Goal: Transaction & Acquisition: Purchase product/service

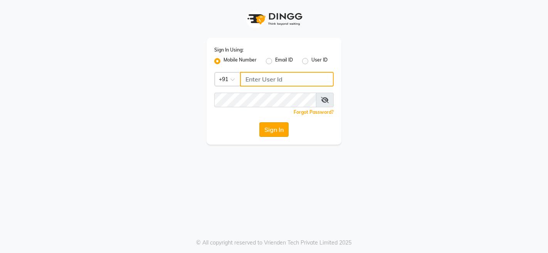
type input "9256811116"
click at [270, 127] on button "Sign In" at bounding box center [273, 129] width 29 height 15
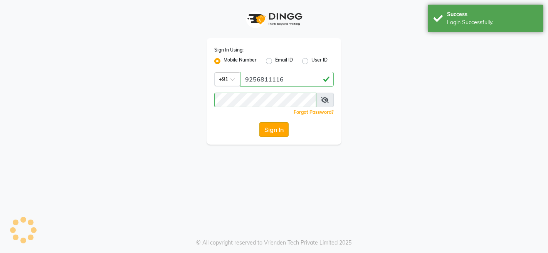
select select "75"
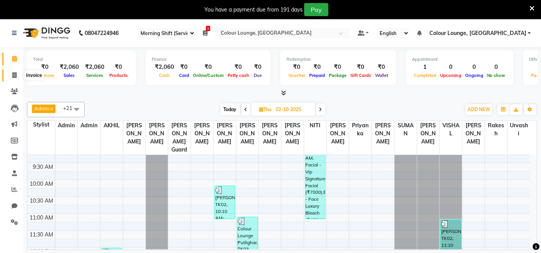
click at [14, 74] on icon at bounding box center [14, 75] width 4 height 6
select select "service"
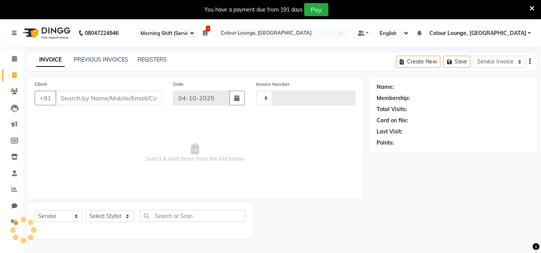
type input "3848"
select select "8015"
click at [86, 64] on div "INVOICE PREVIOUS INVOICES REGISTERS" at bounding box center [101, 60] width 149 height 9
click at [94, 49] on div "08047224946 Select Register Evening Shift (Service) Morning Shift (Service) 1 D…" at bounding box center [270, 145] width 541 height 253
click at [96, 58] on link "PREVIOUS INVOICES" at bounding box center [101, 59] width 54 height 7
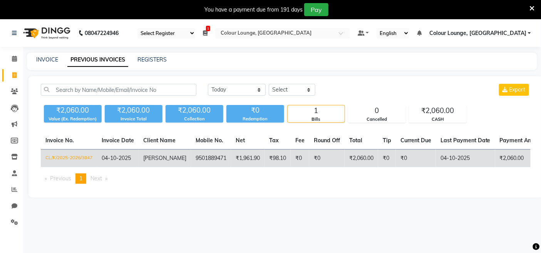
click at [126, 160] on span "04-10-2025" at bounding box center [116, 158] width 29 height 7
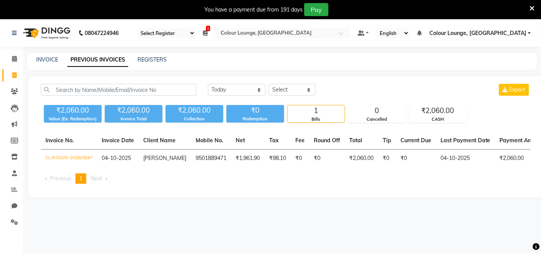
click at [531, 9] on icon at bounding box center [532, 8] width 5 height 7
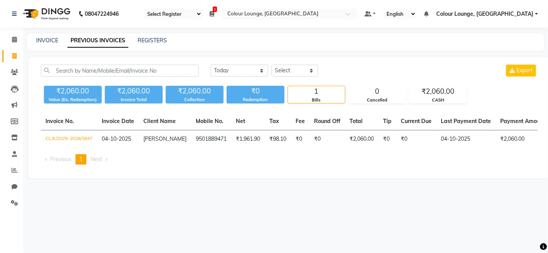
click at [39, 41] on div "Calendar" at bounding box center [35, 39] width 23 height 9
click at [42, 40] on div "Calendar" at bounding box center [35, 39] width 23 height 9
click at [47, 37] on ngb-tooltip-window "Calendar" at bounding box center [36, 40] width 30 height 13
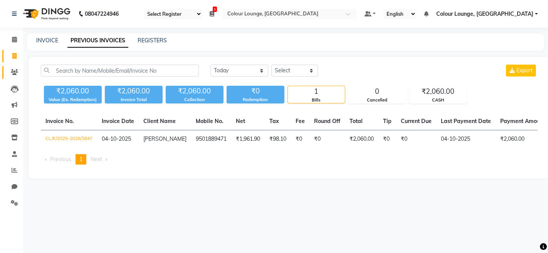
click at [12, 70] on icon at bounding box center [14, 72] width 7 height 6
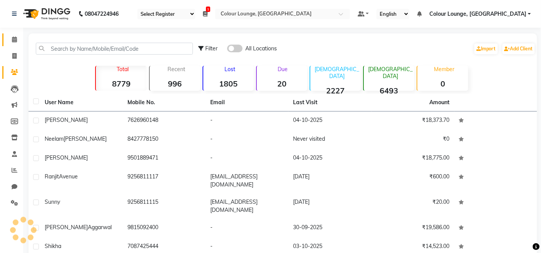
click at [13, 43] on span at bounding box center [14, 39] width 13 height 9
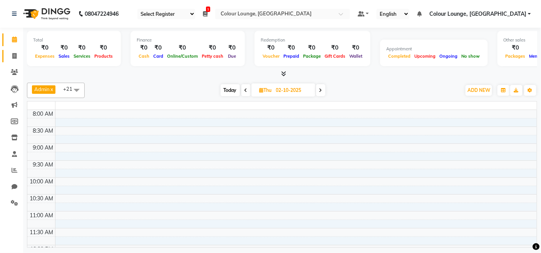
click at [15, 50] on link "Invoice" at bounding box center [11, 56] width 18 height 13
select select "service"
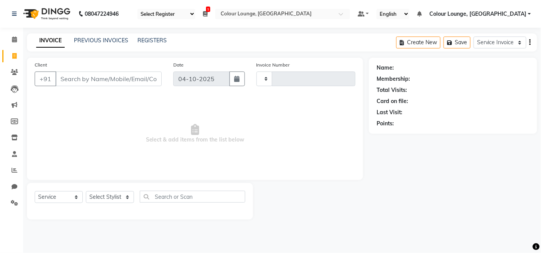
type input "3848"
select select "8015"
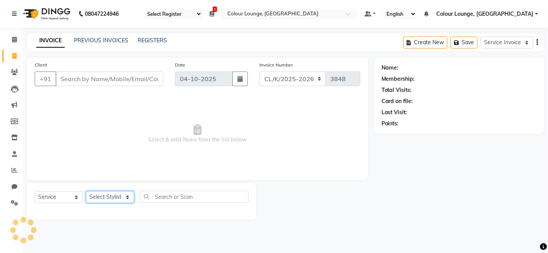
click at [120, 198] on select "Select Stylist" at bounding box center [110, 197] width 48 height 12
click at [125, 202] on select "Select Stylist Admin Admin AKHIL ANKUSH ANSH Baljinder Colour Lounge, Kabir Par…" at bounding box center [112, 197] width 53 height 12
click at [124, 194] on select "Select Stylist Admin Admin AKHIL ANKUSH ANSH Baljinder Colour Lounge, Kabir Par…" at bounding box center [112, 197] width 53 height 12
click at [129, 196] on select "Select Stylist Admin Admin AKHIL ANKUSH ANSH Baljinder Colour Lounge, Kabir Par…" at bounding box center [112, 197] width 53 height 12
click at [121, 198] on select "Select Stylist Admin Admin AKHIL ANKUSH ANSH Baljinder Colour Lounge, Kabir Par…" at bounding box center [112, 197] width 53 height 12
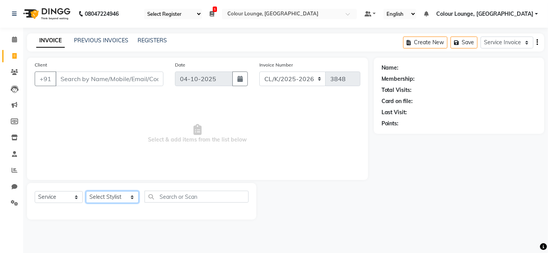
click at [121, 198] on select "Select Stylist Admin Admin AKHIL ANKUSH ANSH Baljinder Colour Lounge, Kabir Par…" at bounding box center [112, 197] width 53 height 12
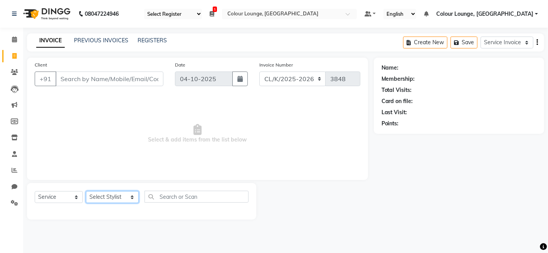
click at [121, 198] on select "Select Stylist Admin Admin AKHIL ANKUSH ANSH Baljinder Colour Lounge, Kabir Par…" at bounding box center [112, 197] width 53 height 12
drag, startPoint x: 93, startPoint y: 218, endPoint x: 110, endPoint y: 183, distance: 38.9
click at [97, 212] on div "Select Service Membership Package Voucher Prepaid Gift Card Select Stylist Admi…" at bounding box center [141, 201] width 229 height 37
click at [110, 183] on div "Client +91 Date 04-10-2025 Invoice Number DC/K/2025-2026 CL/K/2025-2026 3848 Se…" at bounding box center [197, 139] width 352 height 162
click at [111, 194] on select "Select Stylist Admin Admin AKHIL ANKUSH ANSH Baljinder Colour Lounge, Kabir Par…" at bounding box center [112, 197] width 53 height 12
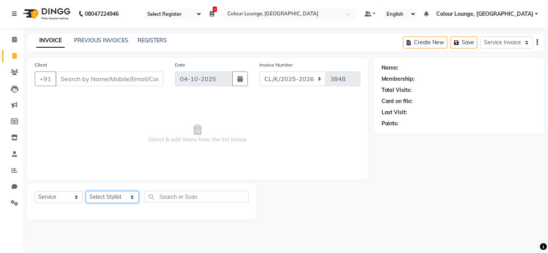
click at [111, 194] on select "Select Stylist Admin Admin AKHIL ANKUSH ANSH Baljinder Colour Lounge, Kabir Par…" at bounding box center [112, 197] width 53 height 12
select select "70119"
click at [86, 192] on select "Select Stylist Admin Admin AKHIL ANKUSH ANSH Baljinder Colour Lounge, Kabir Par…" at bounding box center [112, 197] width 53 height 12
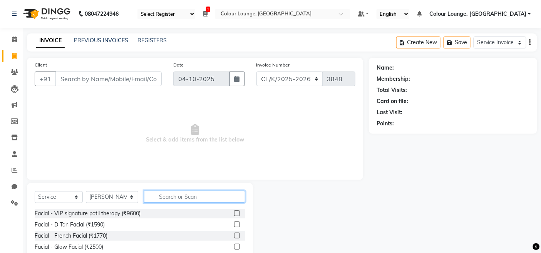
click at [154, 195] on input "text" at bounding box center [194, 197] width 101 height 12
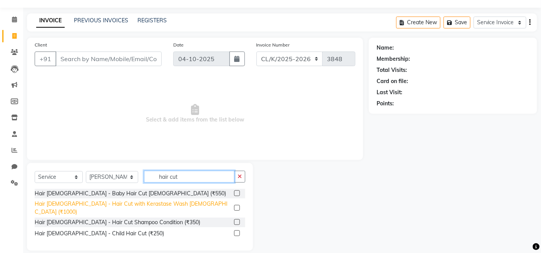
scroll to position [22, 0]
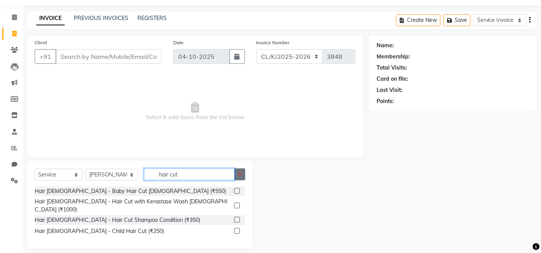
type input "hair cut"
click at [239, 179] on button "button" at bounding box center [239, 175] width 11 height 12
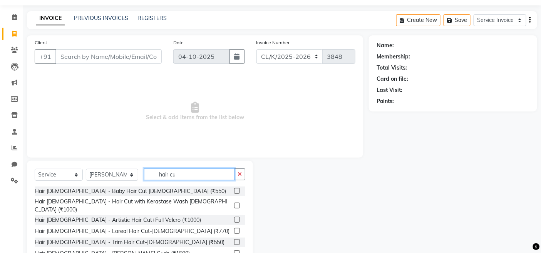
type input "hair cu"
click at [234, 228] on label at bounding box center [237, 231] width 6 height 6
click at [234, 229] on input "checkbox" at bounding box center [236, 231] width 5 height 5
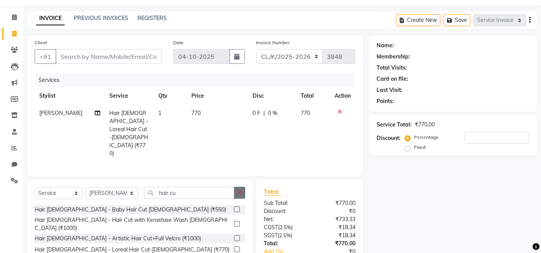
checkbox input "false"
click at [237, 187] on button "button" at bounding box center [239, 193] width 11 height 12
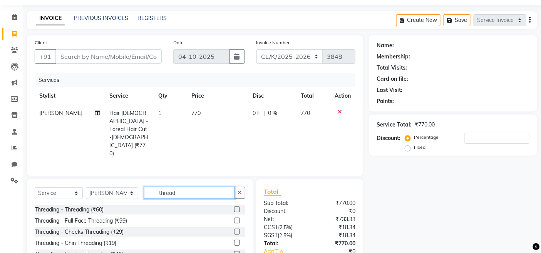
type input "thread"
click at [234, 205] on div at bounding box center [239, 210] width 11 height 10
click at [234, 207] on label at bounding box center [237, 210] width 6 height 6
click at [234, 208] on input "checkbox" at bounding box center [236, 210] width 5 height 5
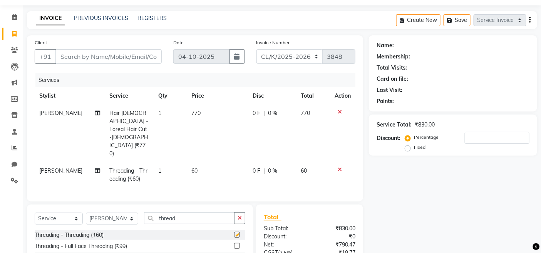
checkbox input "false"
click at [44, 168] on span "JATIN" at bounding box center [60, 171] width 43 height 7
select select "70119"
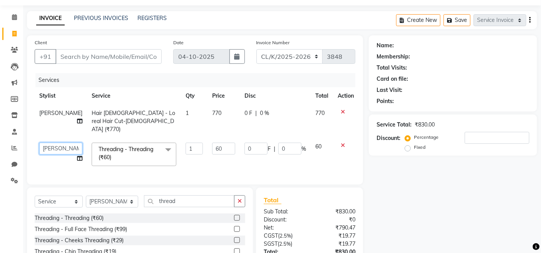
click at [49, 144] on select "Admin Admin AKHIL ANKUSH ANSH Baljinder Colour Lounge, Kabir Park Colour Lounge…" at bounding box center [60, 149] width 43 height 12
select select "91024"
drag, startPoint x: 221, startPoint y: 141, endPoint x: 122, endPoint y: 120, distance: 101.6
click at [126, 121] on tbody "JATIN Hair Female - Loreal Hair Cut-Female (₹770) 1 770 0 F | 0 % 770 Admin Adm…" at bounding box center [197, 138] width 324 height 66
type input "80"
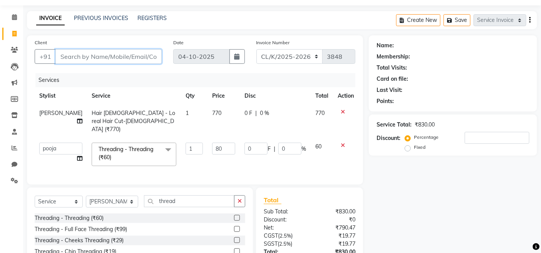
click at [124, 55] on input "Client" at bounding box center [108, 56] width 106 height 15
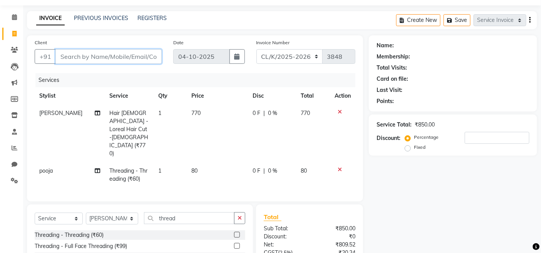
type input "9"
type input "0"
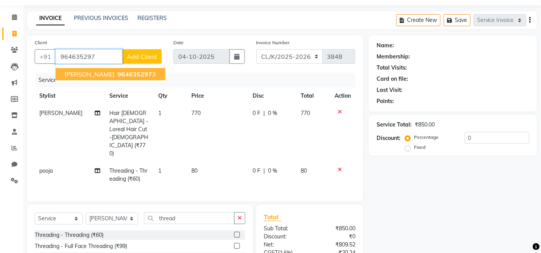
click at [124, 68] on button "sonia 964635297 3" at bounding box center [110, 74] width 110 height 12
type input "9646352973"
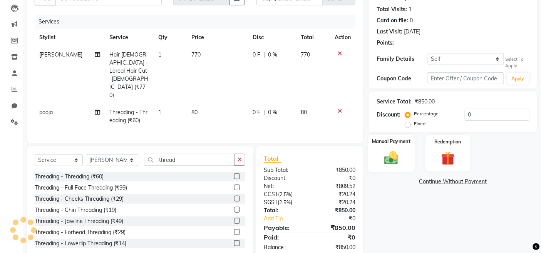
select select "1: Object"
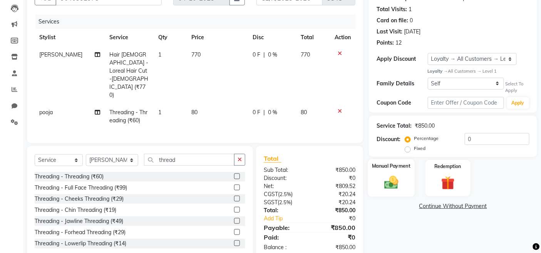
click at [391, 180] on img at bounding box center [391, 183] width 23 height 16
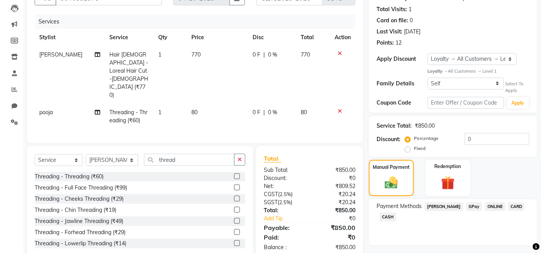
scroll to position [100, 0]
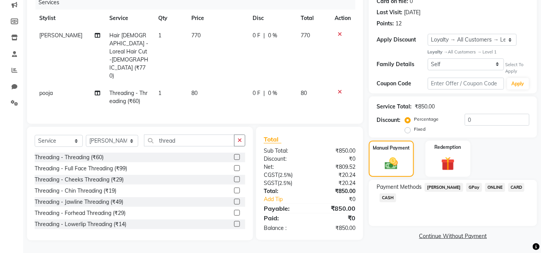
click at [466, 186] on span "GPay" at bounding box center [474, 187] width 16 height 9
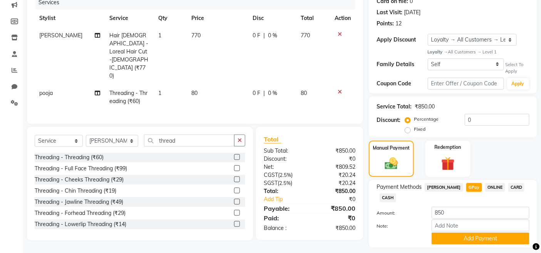
scroll to position [122, 0]
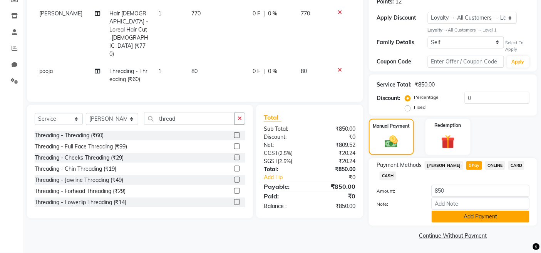
click at [451, 213] on button "Add Payment" at bounding box center [481, 217] width 98 height 12
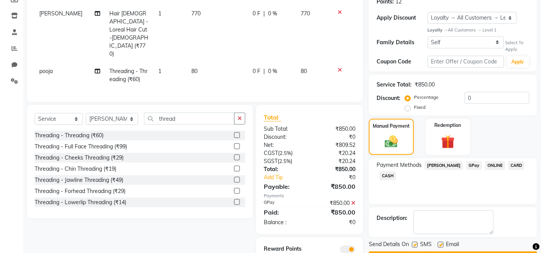
scroll to position [144, 0]
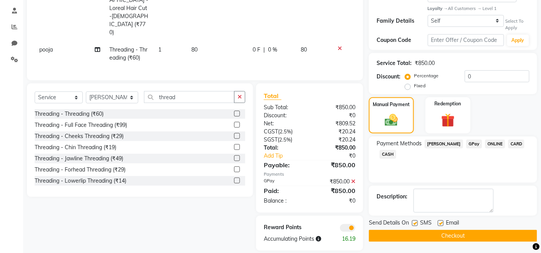
click at [456, 238] on button "Checkout" at bounding box center [453, 236] width 168 height 12
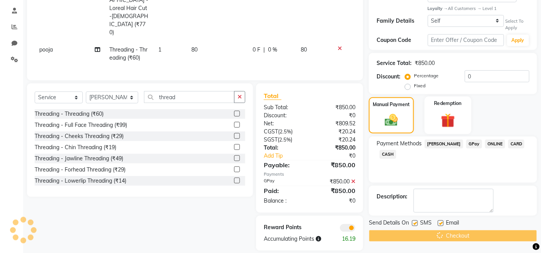
scroll to position [15, 0]
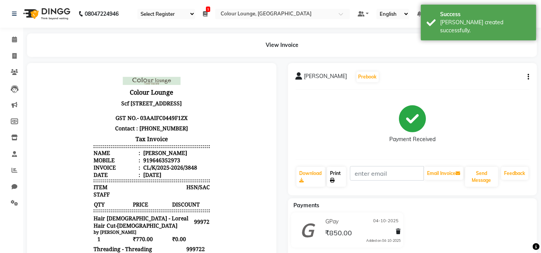
click at [344, 173] on link "Print" at bounding box center [336, 177] width 19 height 20
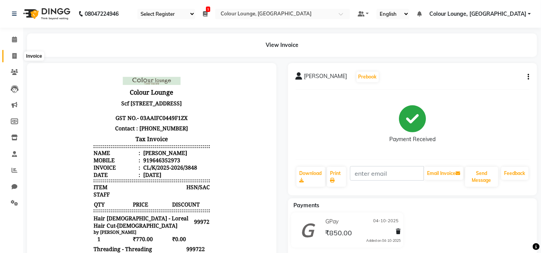
click at [14, 58] on icon at bounding box center [14, 56] width 4 height 6
select select "service"
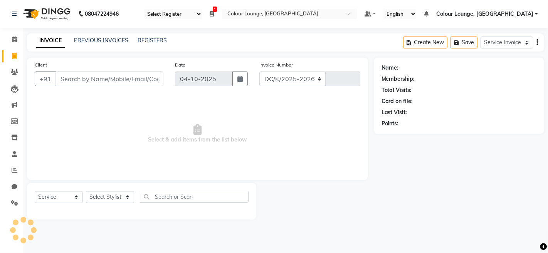
select select "8015"
type input "3849"
click at [129, 80] on input "Client" at bounding box center [109, 79] width 108 height 15
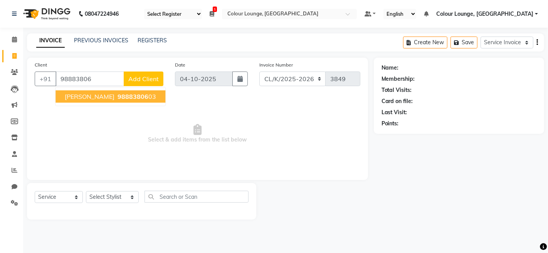
click at [117, 97] on span "98883806" at bounding box center [132, 97] width 31 height 8
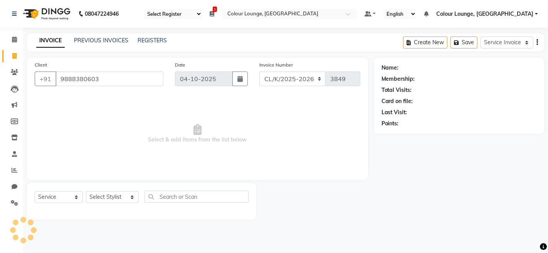
type input "9888380603"
click at [108, 196] on select "Select Stylist Admin Admin AKHIL ANKUSH ANSH Baljinder Colour Lounge, Kabir Par…" at bounding box center [112, 197] width 53 height 12
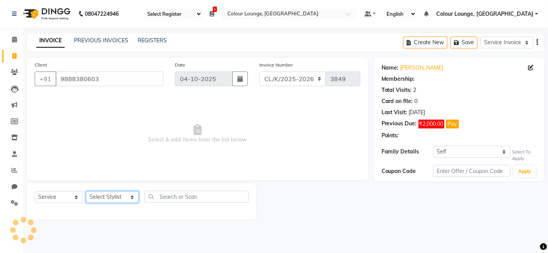
select select "1: Object"
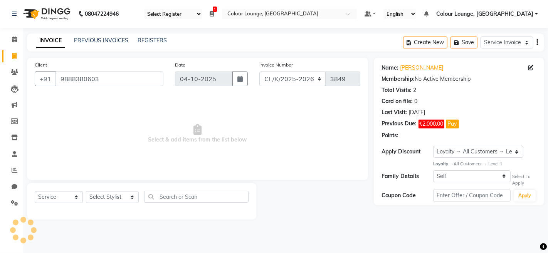
click at [266, 162] on span "Select & add items from the list below" at bounding box center [197, 134] width 325 height 77
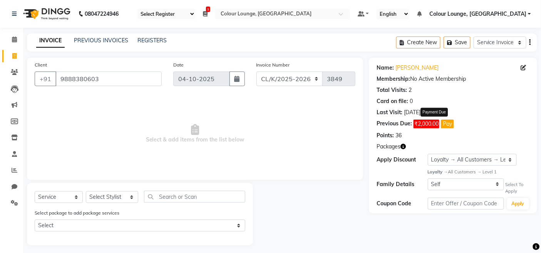
click at [452, 125] on button "Pay" at bounding box center [447, 124] width 13 height 9
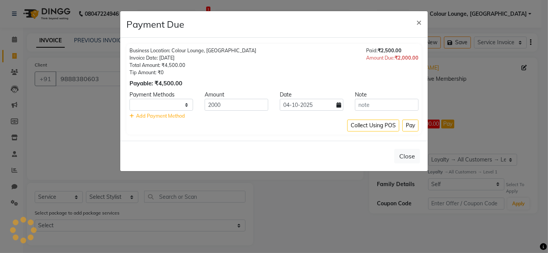
select select "1"
drag, startPoint x: 228, startPoint y: 105, endPoint x: 180, endPoint y: 114, distance: 49.0
click at [181, 114] on div "Payment Methods Amount Date Note Bajaj Finserv GPay ONLINE CARD CASH 2000 04-10…" at bounding box center [273, 105] width 289 height 29
type input "1000"
click at [171, 99] on select "Bajaj Finserv GPay ONLINE CARD CASH" at bounding box center [161, 105] width 64 height 12
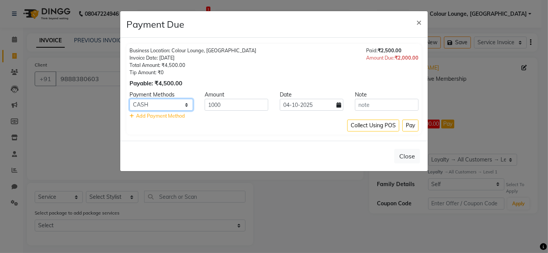
select select "5"
click at [129, 99] on select "Bajaj Finserv GPay ONLINE CARD CASH" at bounding box center [161, 105] width 64 height 12
click at [414, 126] on button "Pay" at bounding box center [410, 126] width 16 height 12
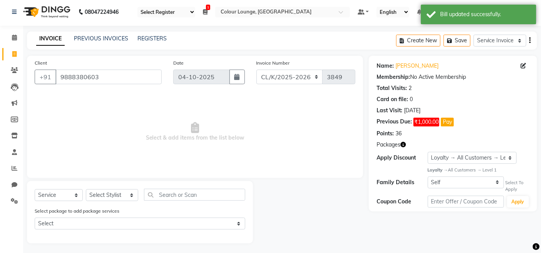
scroll to position [4, 0]
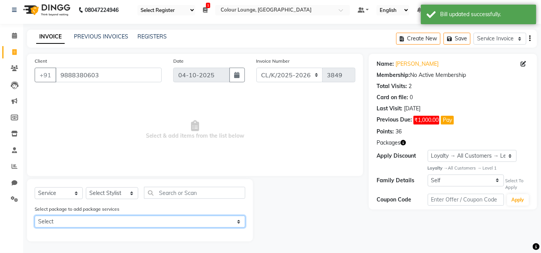
click at [187, 224] on select "Select 12 Hair cut beard trim pkg" at bounding box center [140, 222] width 211 height 12
select select "1: Object"
click at [35, 216] on select "Select 12 Hair cut beard trim pkg" at bounding box center [140, 222] width 211 height 12
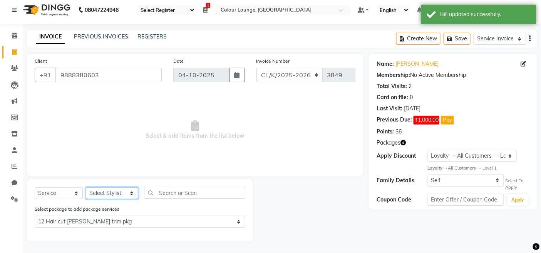
click at [116, 197] on select "Select Stylist Admin Admin AKHIL ANKUSH ANSH Baljinder Colour Lounge, Kabir Par…" at bounding box center [112, 194] width 52 height 12
select select "70114"
click at [86, 188] on select "Select Stylist Admin Admin AKHIL ANKUSH ANSH Baljinder Colour Lounge, Kabir Par…" at bounding box center [112, 194] width 52 height 12
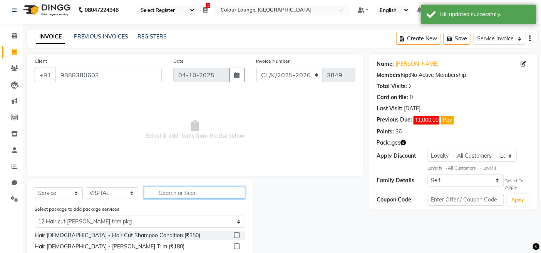
click at [153, 189] on input "text" at bounding box center [194, 193] width 101 height 12
click at [235, 236] on label at bounding box center [237, 236] width 6 height 6
click at [235, 236] on input "checkbox" at bounding box center [236, 235] width 5 height 5
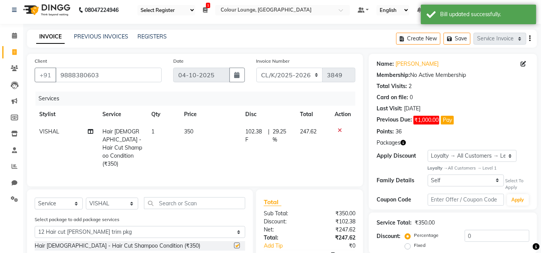
checkbox input "false"
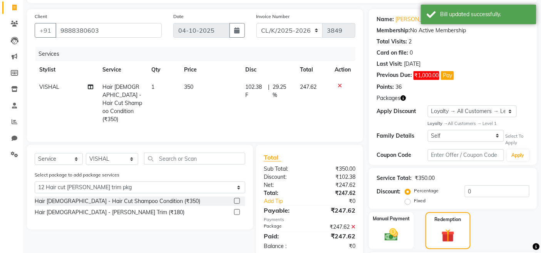
scroll to position [89, 0]
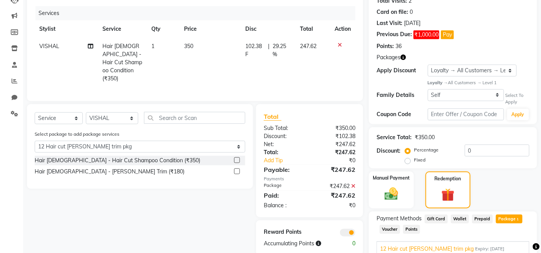
click at [236, 170] on label at bounding box center [237, 172] width 6 height 6
click at [236, 170] on input "checkbox" at bounding box center [236, 171] width 5 height 5
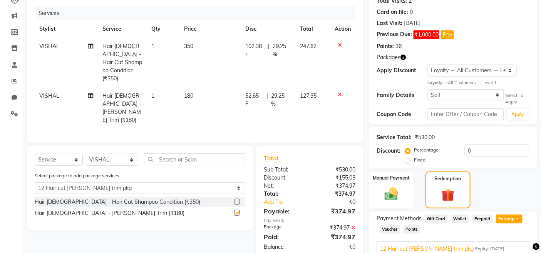
checkbox input "false"
click at [240, 199] on label at bounding box center [237, 202] width 6 height 6
click at [239, 200] on input "checkbox" at bounding box center [236, 202] width 5 height 5
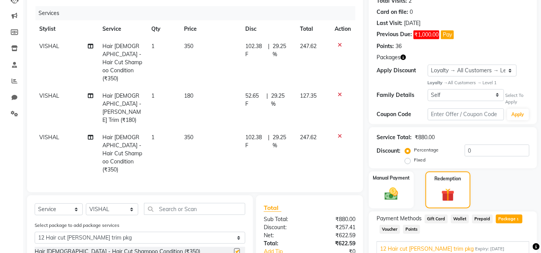
checkbox input "false"
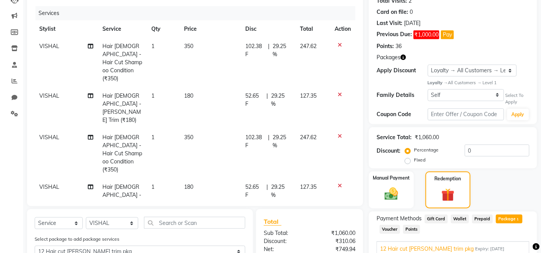
checkbox input "false"
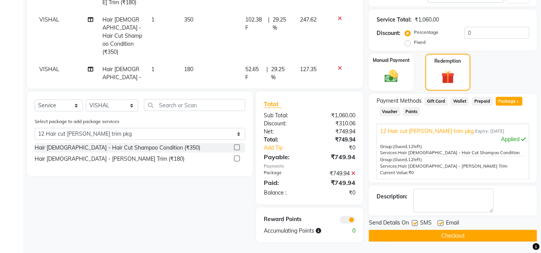
click at [479, 233] on button "Checkout" at bounding box center [453, 236] width 168 height 12
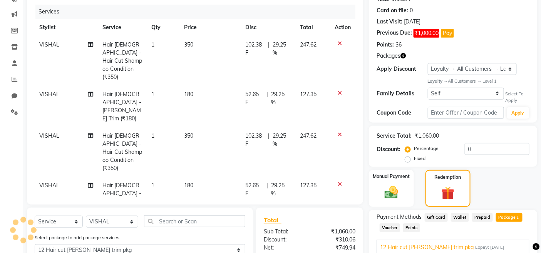
scroll to position [79, 0]
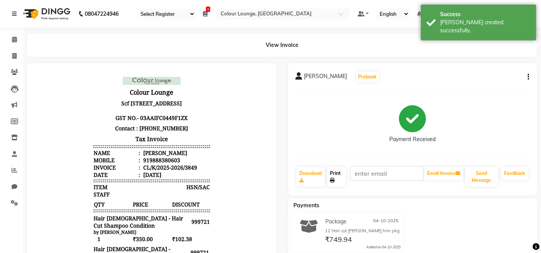
click at [344, 178] on link "Print" at bounding box center [336, 177] width 19 height 20
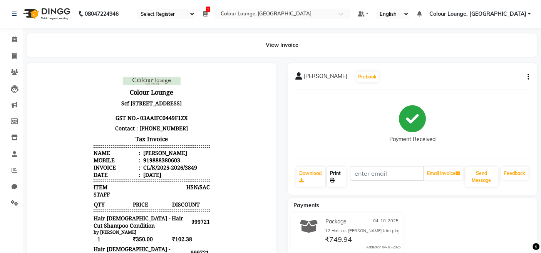
scroll to position [6, 0]
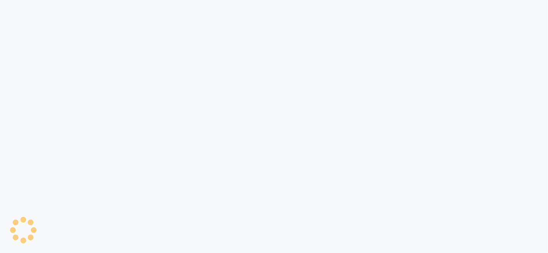
select select "75"
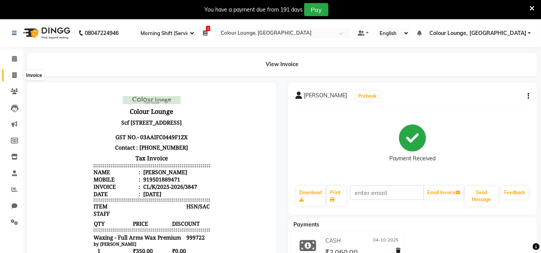
click at [14, 74] on icon at bounding box center [14, 75] width 4 height 6
select select "8015"
select select "service"
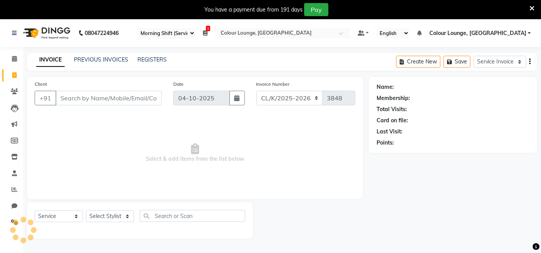
scroll to position [19, 0]
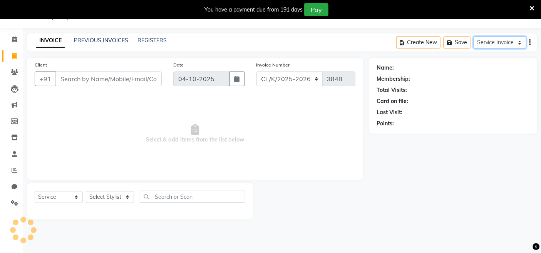
click at [492, 44] on select "Service Invoice Product Invoice" at bounding box center [500, 43] width 53 height 12
select select "product"
click at [474, 37] on select "Service Invoice Product Invoice" at bounding box center [500, 43] width 53 height 12
select select
select select "76"
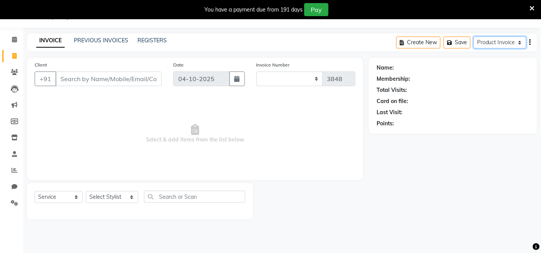
select select "product"
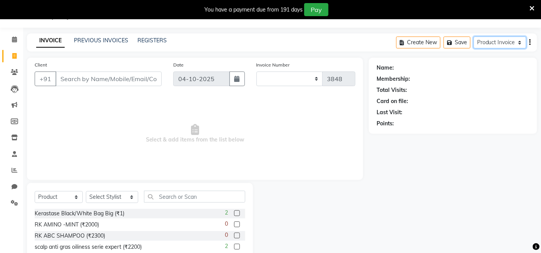
type input "0255"
select select "8016"
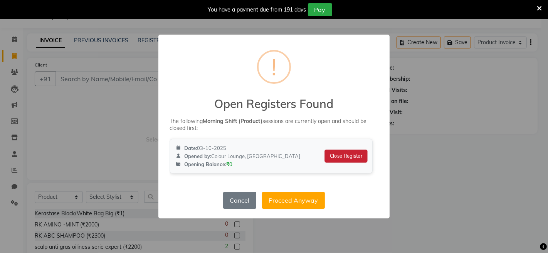
click at [340, 159] on button "Close Register" at bounding box center [346, 156] width 43 height 13
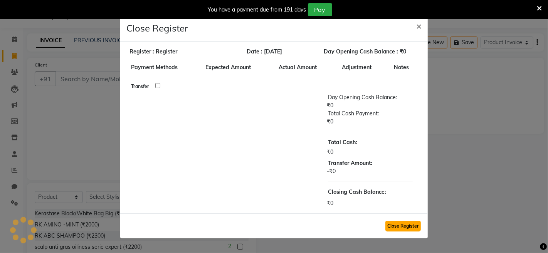
click at [414, 226] on button "Close Register" at bounding box center [402, 226] width 35 height 11
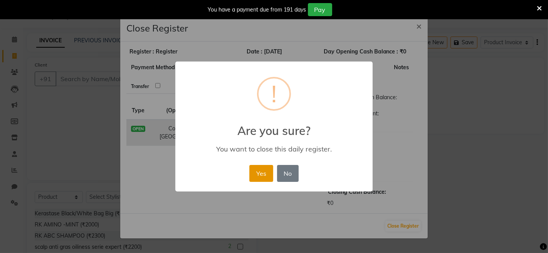
click at [272, 174] on button "Yes" at bounding box center [260, 173] width 23 height 17
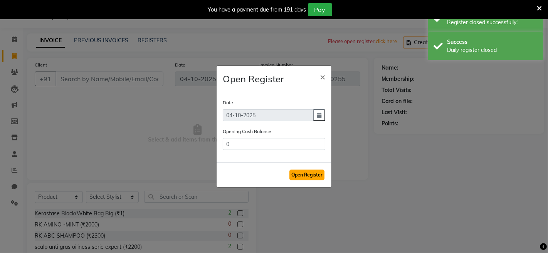
click at [311, 174] on button "Open Register" at bounding box center [306, 175] width 35 height 11
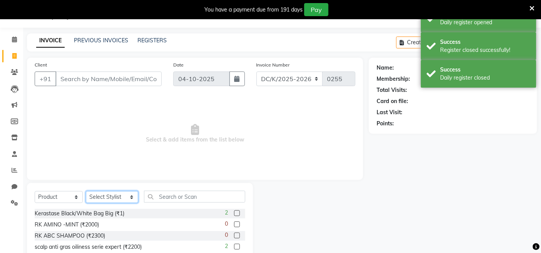
click at [116, 201] on select "Select Stylist Admin Admin AKHIL ANKUSH ANSH Baljinder Colour Lounge, Kabir Par…" at bounding box center [112, 197] width 52 height 12
select select "70122"
click at [86, 192] on select "Select Stylist Admin Admin AKHIL ANKUSH ANSH Baljinder Colour Lounge, Kabir Par…" at bounding box center [112, 197] width 52 height 12
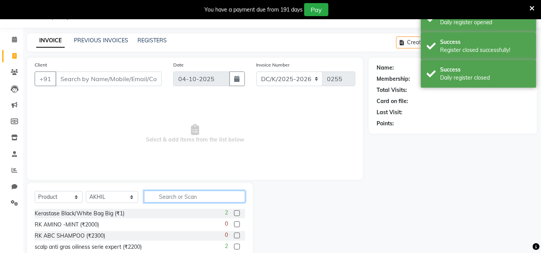
click at [204, 198] on input "text" at bounding box center [194, 197] width 101 height 12
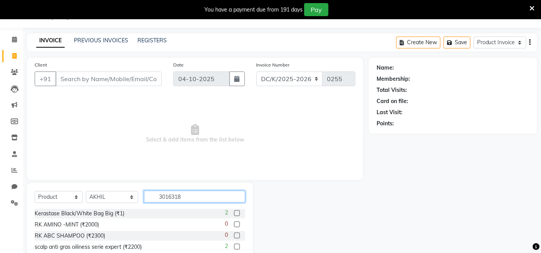
type input "30163188"
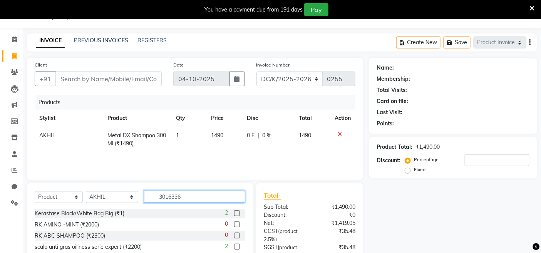
type input "30163362"
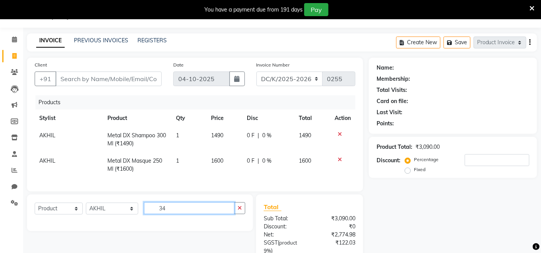
type input "3"
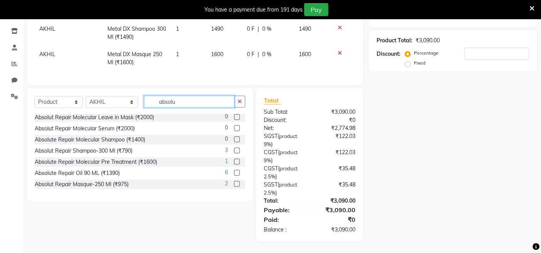
scroll to position [132, 0]
type input "absolu"
click at [234, 173] on label at bounding box center [237, 173] width 6 height 6
click at [234, 173] on input "checkbox" at bounding box center [236, 173] width 5 height 5
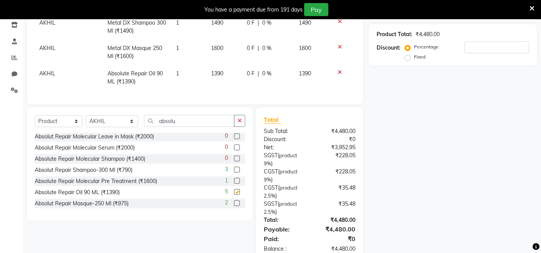
checkbox input "false"
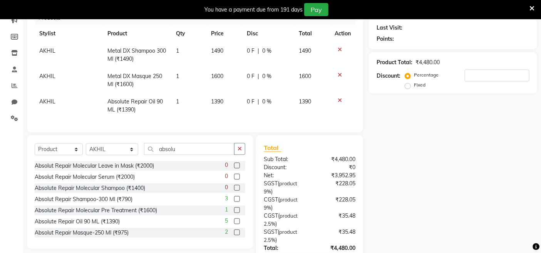
scroll to position [89, 0]
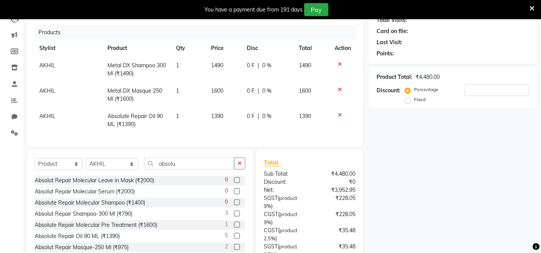
click at [264, 64] on span "0 %" at bounding box center [266, 66] width 9 height 8
select select "70122"
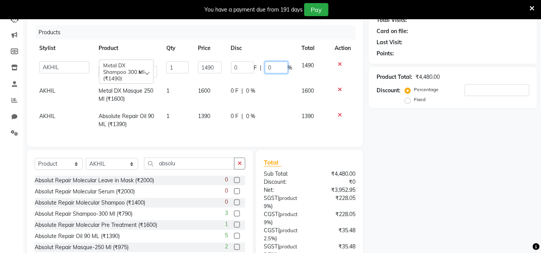
click at [277, 64] on input "0" at bounding box center [276, 68] width 23 height 12
type input "10.49"
click at [287, 96] on td "0 F | 0 %" at bounding box center [261, 94] width 71 height 25
select select "70122"
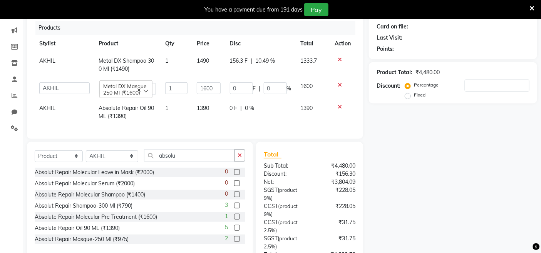
scroll to position [0, 0]
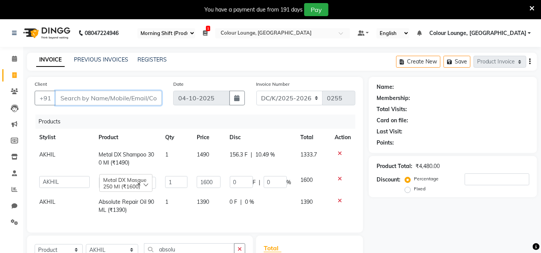
click at [109, 94] on input "Client" at bounding box center [108, 98] width 106 height 15
type input "7"
type input "0"
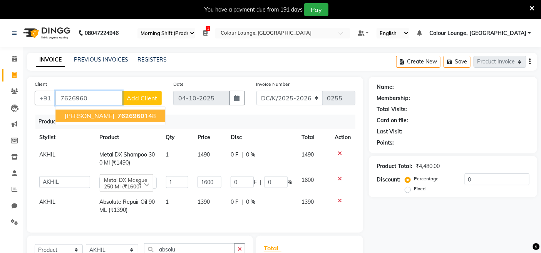
click at [75, 113] on span "[PERSON_NAME]" at bounding box center [90, 116] width 50 height 8
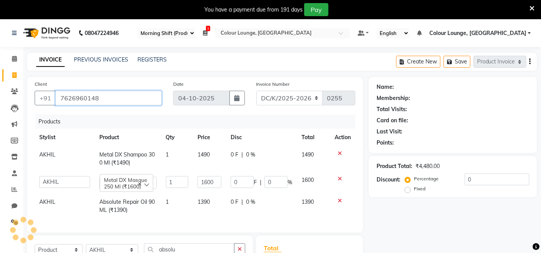
type input "7626960148"
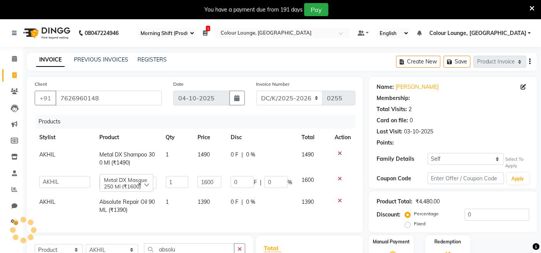
select select "1: Object"
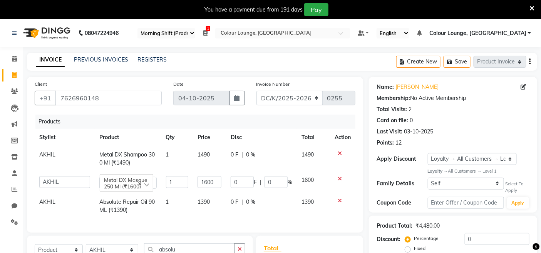
click at [253, 155] on span "0 %" at bounding box center [250, 155] width 9 height 8
select select "70122"
drag, startPoint x: 271, startPoint y: 153, endPoint x: 275, endPoint y: 154, distance: 4.0
click at [274, 153] on input "0" at bounding box center [276, 157] width 23 height 12
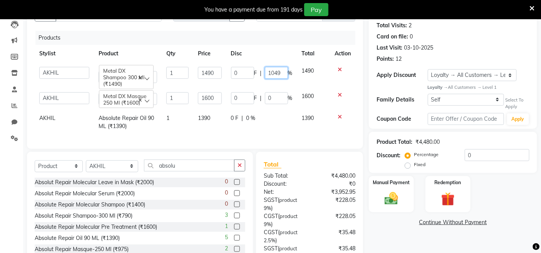
scroll to position [86, 0]
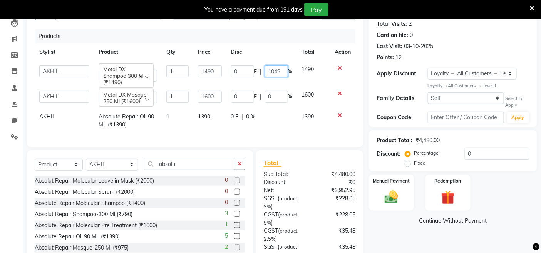
click at [272, 70] on input "1049" at bounding box center [276, 71] width 23 height 12
click at [275, 72] on input "1049" at bounding box center [276, 71] width 23 height 12
type input "10.49"
drag, startPoint x: 280, startPoint y: 117, endPoint x: 300, endPoint y: 118, distance: 19.3
click at [283, 119] on div "0 F | 0 %" at bounding box center [262, 117] width 62 height 8
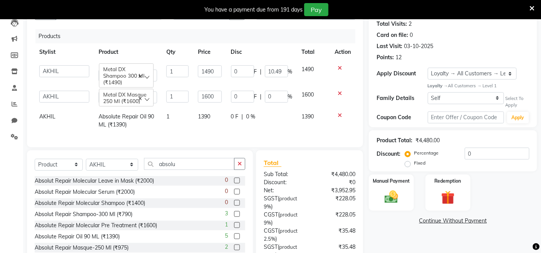
select select "70122"
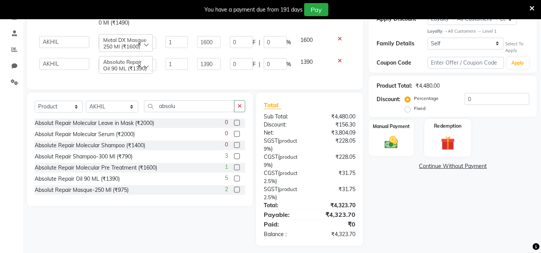
scroll to position [152, 0]
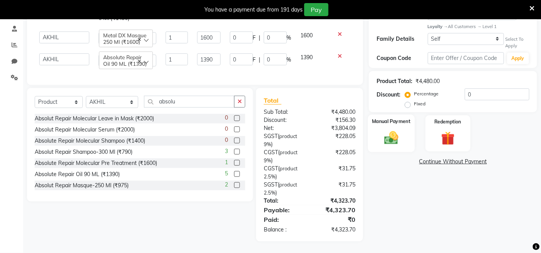
click at [387, 118] on label "Manual Payment" at bounding box center [391, 121] width 39 height 7
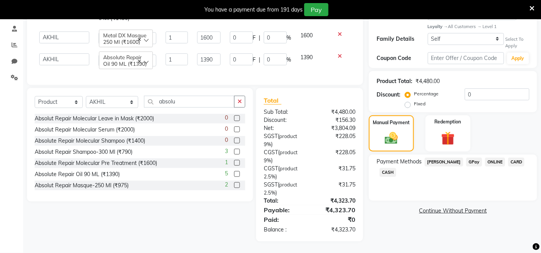
click at [466, 158] on span "GPay" at bounding box center [474, 162] width 16 height 9
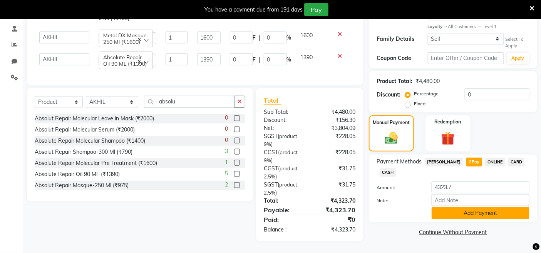
click at [468, 208] on button "Add Payment" at bounding box center [481, 214] width 98 height 12
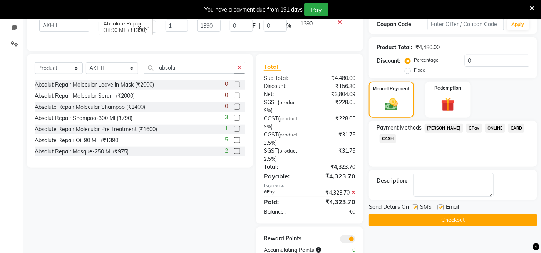
scroll to position [206, 0]
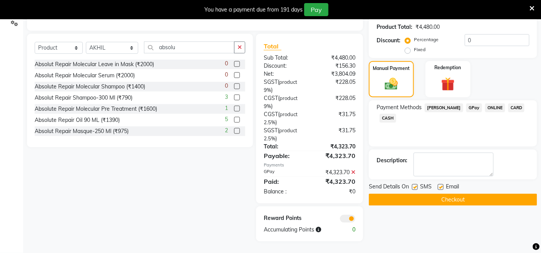
click at [466, 194] on button "Checkout" at bounding box center [453, 200] width 168 height 12
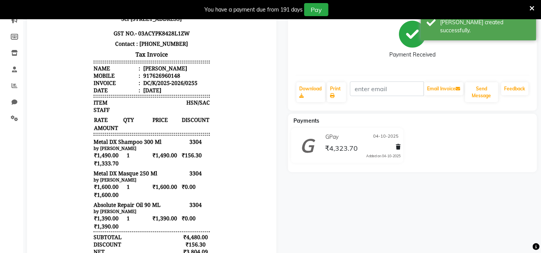
scroll to position [72, 0]
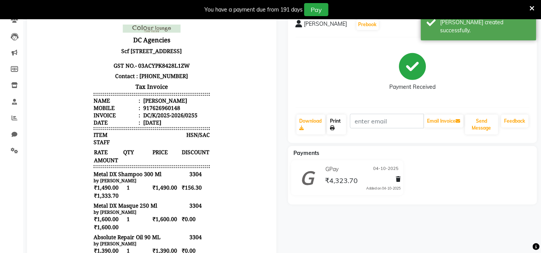
click at [338, 121] on link "Print" at bounding box center [336, 125] width 19 height 20
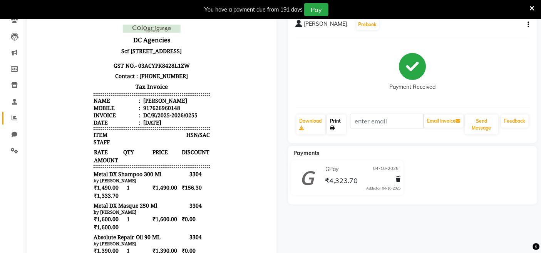
scroll to position [0, 0]
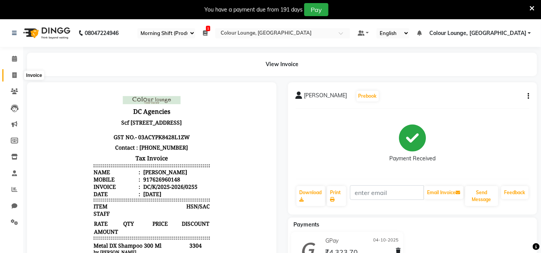
click at [17, 75] on span at bounding box center [14, 75] width 13 height 9
select select "service"
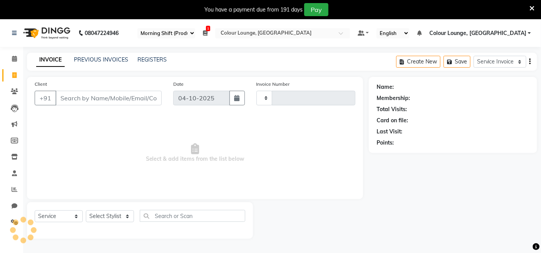
scroll to position [19, 0]
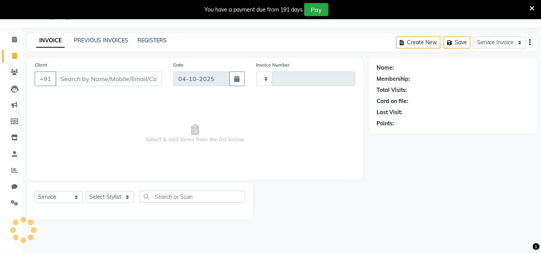
type input "3850"
select select "8015"
click at [91, 44] on div "PREVIOUS INVOICES" at bounding box center [101, 41] width 54 height 8
select select "75"
click at [95, 41] on link "PREVIOUS INVOICES" at bounding box center [101, 40] width 54 height 7
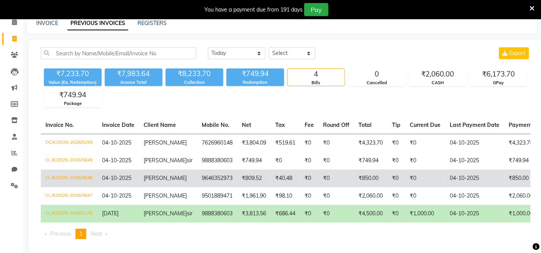
scroll to position [53, 0]
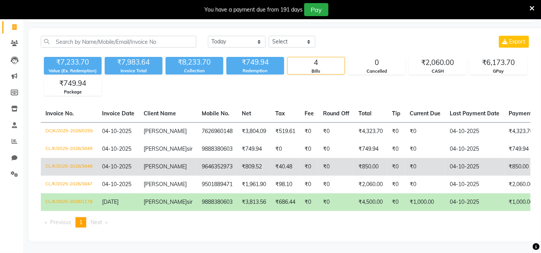
click at [148, 158] on td "sonia" at bounding box center [168, 167] width 58 height 18
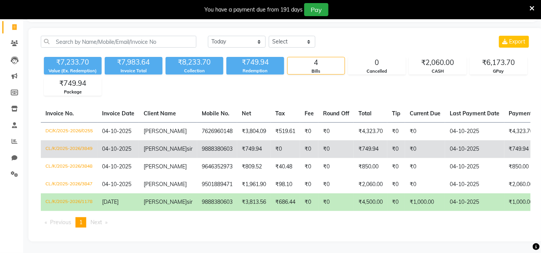
click at [255, 148] on td "₹749.94" at bounding box center [254, 150] width 34 height 18
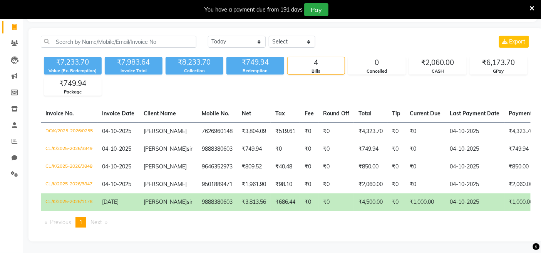
click at [151, 199] on span "ricky" at bounding box center [165, 202] width 43 height 7
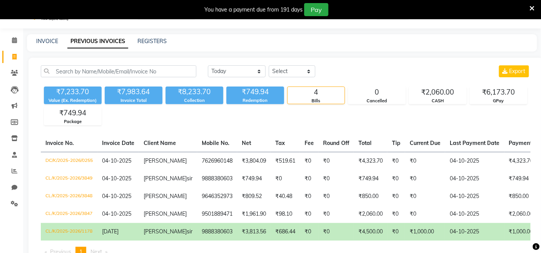
scroll to position [0, 0]
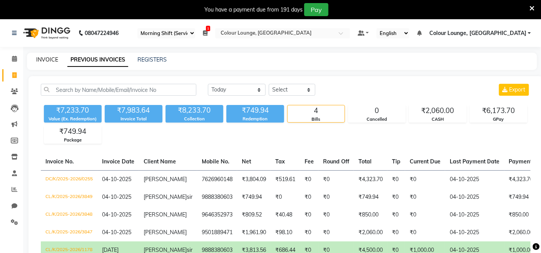
click at [45, 59] on link "INVOICE" at bounding box center [47, 59] width 22 height 7
select select "service"
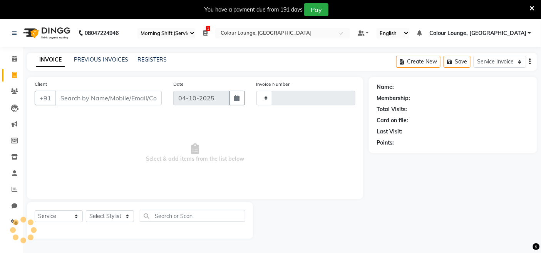
type input "3850"
select select "8015"
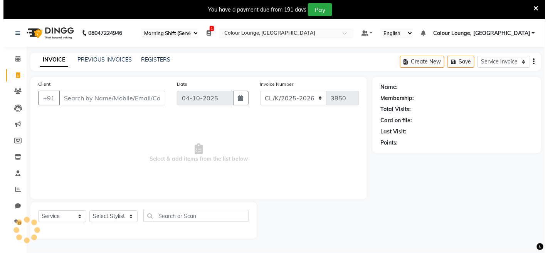
scroll to position [19, 0]
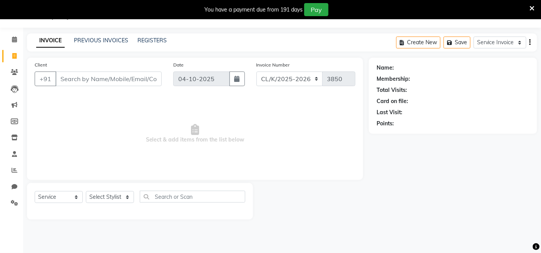
click at [111, 77] on input "Client" at bounding box center [108, 79] width 106 height 15
type input "8146685124"
click at [128, 78] on span "Add Client" at bounding box center [142, 79] width 30 height 8
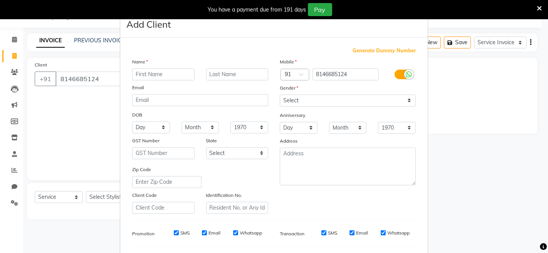
click at [146, 79] on input "text" at bounding box center [163, 75] width 62 height 12
type input "deepika"
click at [160, 129] on select "Day 01 02 03 04 05 06 07 08 09 10 11 12 13 14 15 16 17 18 19 20 21 22 23 24 25 …" at bounding box center [151, 128] width 38 height 12
select select "15"
click at [132, 122] on select "Day 01 02 03 04 05 06 07 08 09 10 11 12 13 14 15 16 17 18 19 20 21 22 23 24 25 …" at bounding box center [151, 128] width 38 height 12
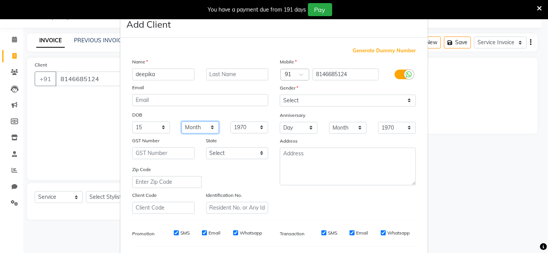
click at [208, 127] on select "Month January February March April May June July August September October Novem…" at bounding box center [200, 128] width 38 height 12
select select "11"
click at [181, 122] on select "Month January February March April May June July August September October Novem…" at bounding box center [200, 128] width 38 height 12
click at [252, 126] on select "1940 1941 1942 1943 1944 1945 1946 1947 1948 1949 1950 1951 1952 1953 1954 1955…" at bounding box center [249, 128] width 38 height 12
select select "1984"
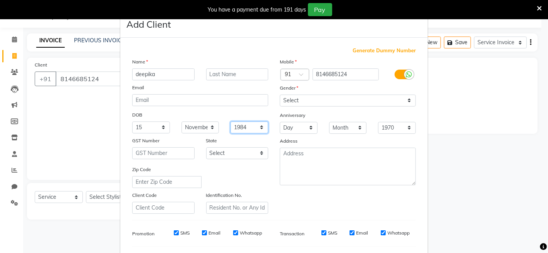
click at [230, 122] on select "1940 1941 1942 1943 1944 1945 1946 1947 1948 1949 1950 1951 1952 1953 1954 1955…" at bounding box center [249, 128] width 38 height 12
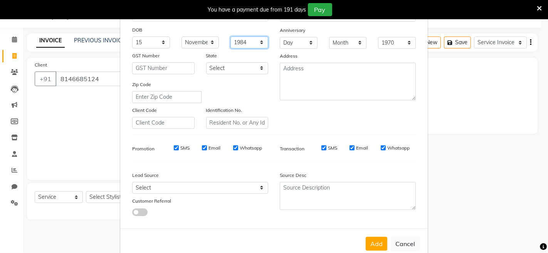
scroll to position [86, 0]
click at [371, 245] on button "Add" at bounding box center [377, 244] width 22 height 14
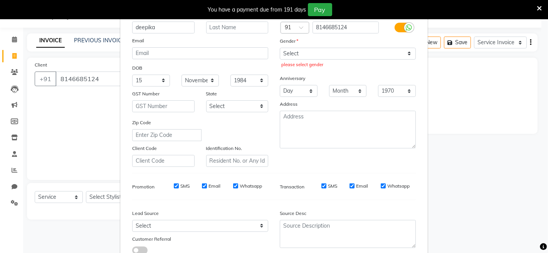
scroll to position [0, 0]
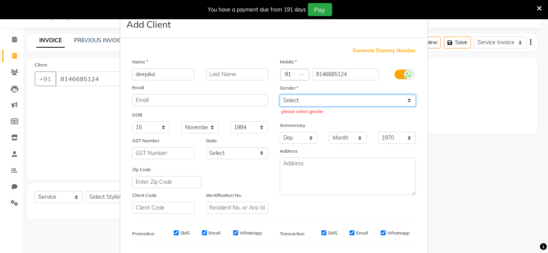
click at [330, 100] on select "Select Male Female Other Prefer Not To Say" at bounding box center [348, 101] width 136 height 12
select select "female"
click at [280, 95] on select "Select Male Female Other Prefer Not To Say" at bounding box center [348, 101] width 136 height 12
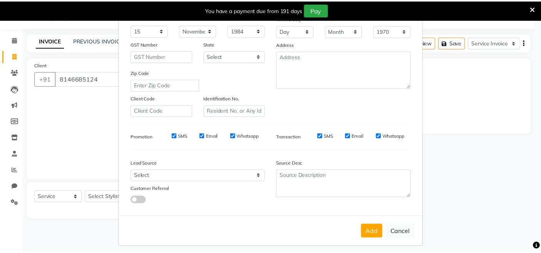
scroll to position [102, 0]
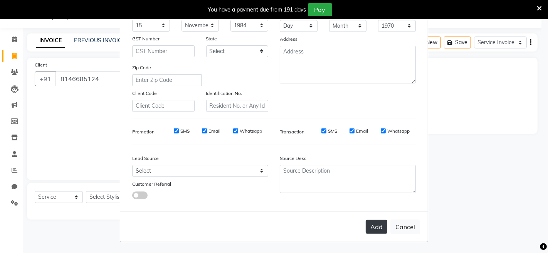
click at [380, 229] on button "Add" at bounding box center [377, 227] width 22 height 14
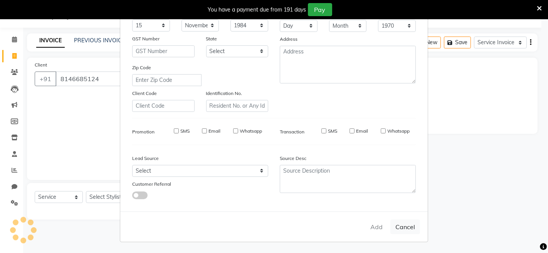
select select
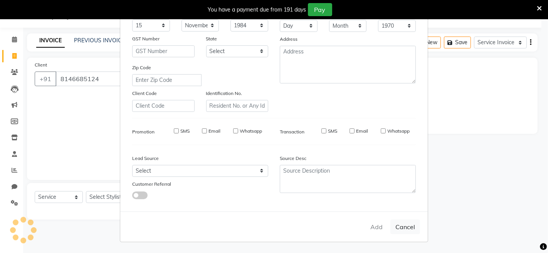
select select
checkbox input "false"
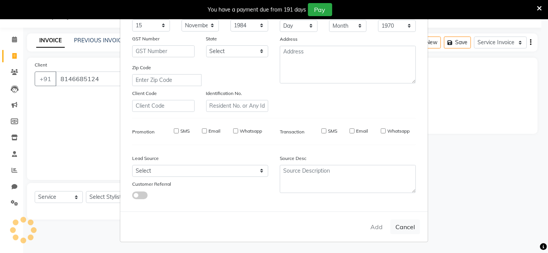
checkbox input "false"
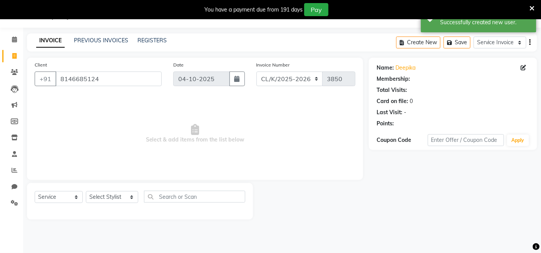
select select "1: Object"
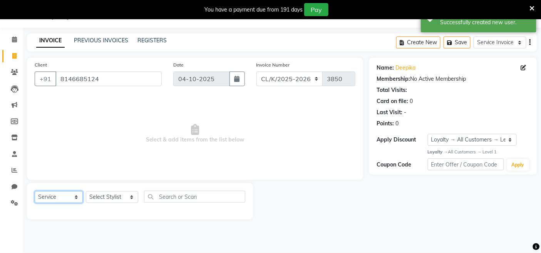
click at [51, 194] on select "Select Service Membership Package Voucher Prepaid Gift Card" at bounding box center [59, 197] width 48 height 12
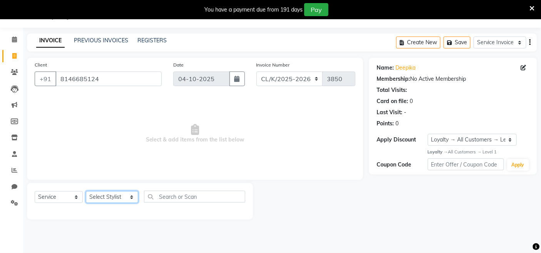
click at [103, 199] on select "Select Stylist Admin Admin [PERSON_NAME] [PERSON_NAME] [PERSON_NAME] Colour Lou…" at bounding box center [112, 197] width 52 height 12
select select "91024"
click at [86, 192] on select "Select Stylist Admin Admin [PERSON_NAME] [PERSON_NAME] [PERSON_NAME] Colour Lou…" at bounding box center [112, 197] width 52 height 12
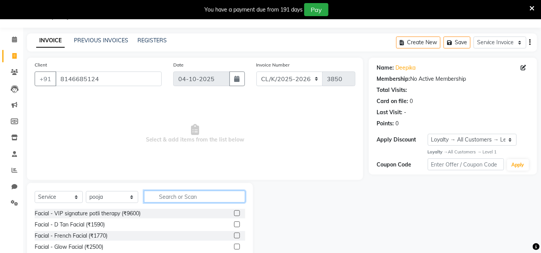
click at [194, 199] on input "text" at bounding box center [194, 197] width 101 height 12
type input "r"
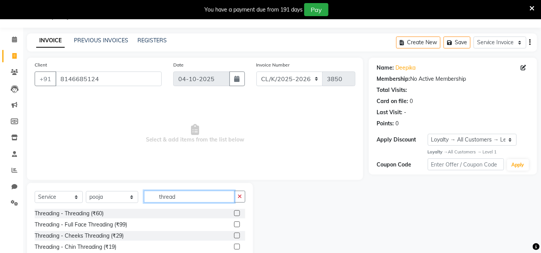
type input "thread"
click at [234, 214] on label at bounding box center [237, 214] width 6 height 6
click at [234, 214] on input "checkbox" at bounding box center [236, 213] width 5 height 5
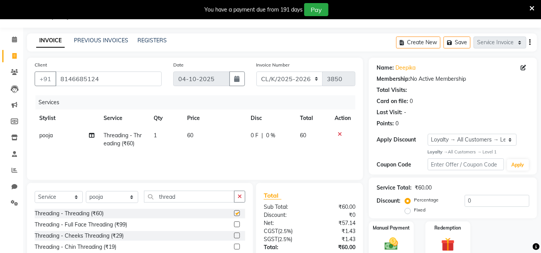
checkbox input "false"
click at [191, 133] on span "60" at bounding box center [191, 135] width 6 height 7
select select "91024"
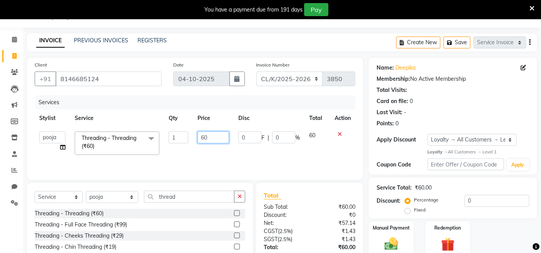
click at [206, 137] on input "60" at bounding box center [214, 138] width 32 height 12
type input "6"
type input "100"
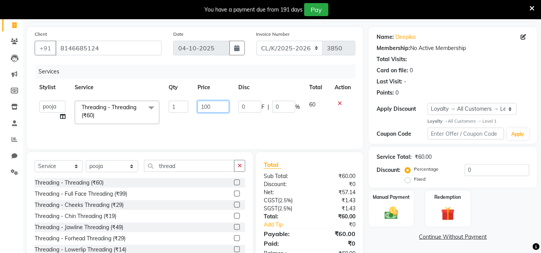
scroll to position [74, 0]
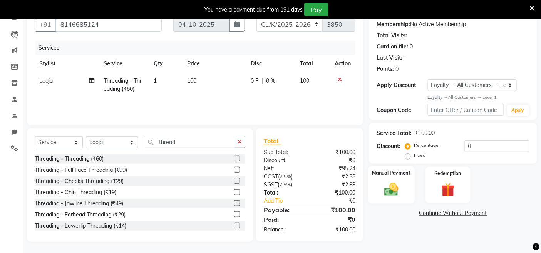
click at [387, 183] on img at bounding box center [391, 190] width 23 height 16
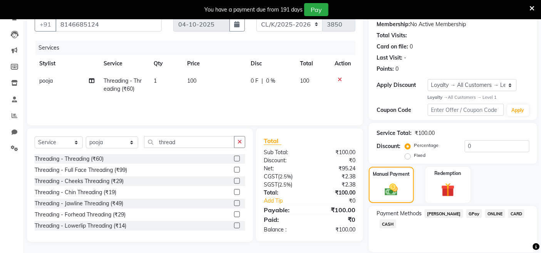
click at [387, 226] on span "CASH" at bounding box center [388, 224] width 17 height 9
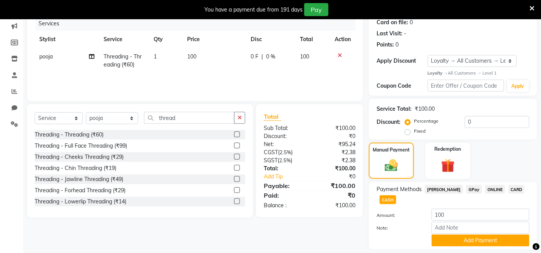
scroll to position [122, 0]
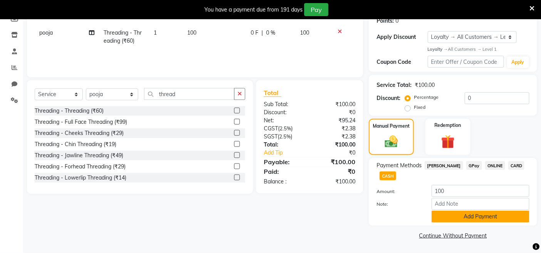
click at [459, 221] on button "Add Payment" at bounding box center [481, 217] width 98 height 12
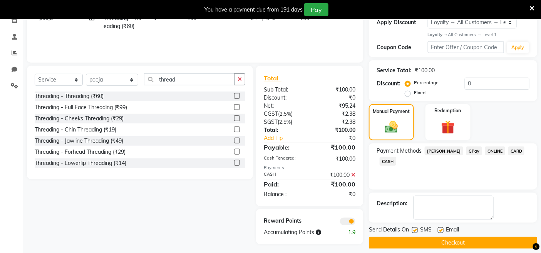
scroll to position [144, 0]
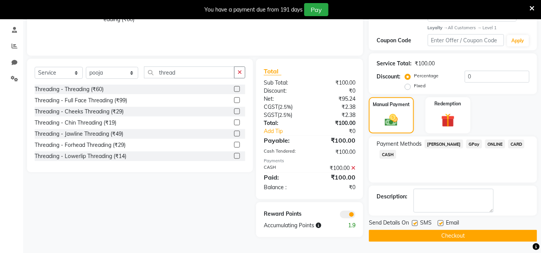
click at [453, 238] on button "Checkout" at bounding box center [453, 236] width 168 height 12
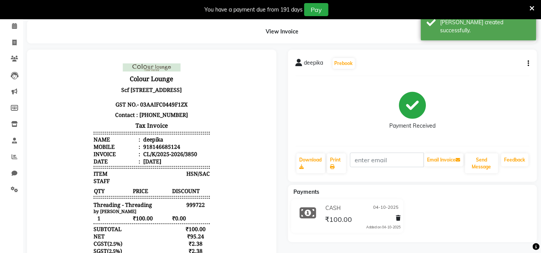
scroll to position [144, 0]
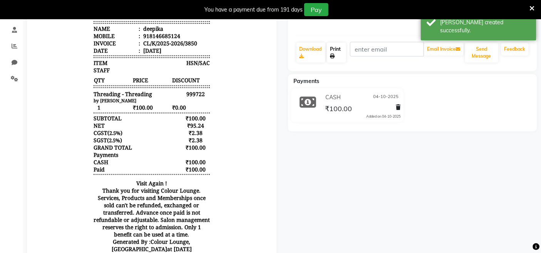
click at [344, 55] on link "Print" at bounding box center [336, 53] width 19 height 20
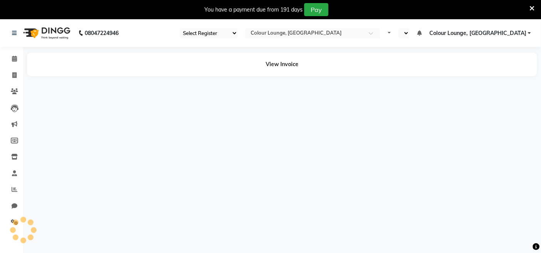
select select "75"
select select "en"
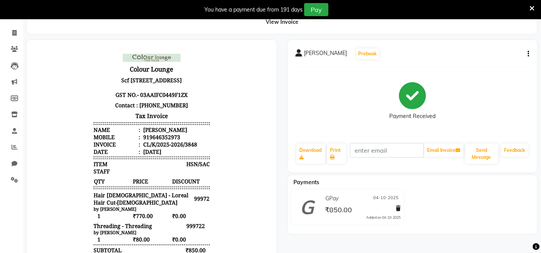
scroll to position [86, 0]
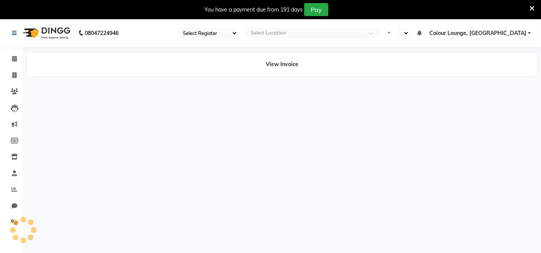
select select "75"
select select "en"
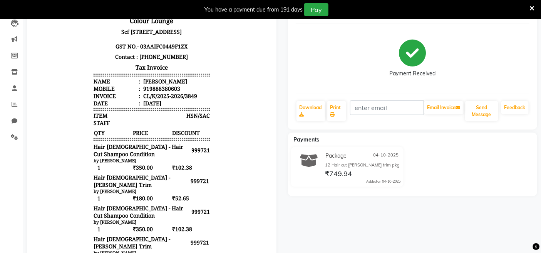
scroll to position [86, 0]
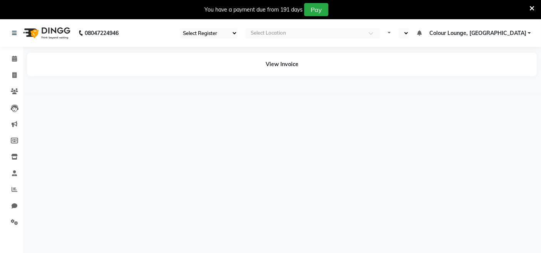
select select "75"
select select "en"
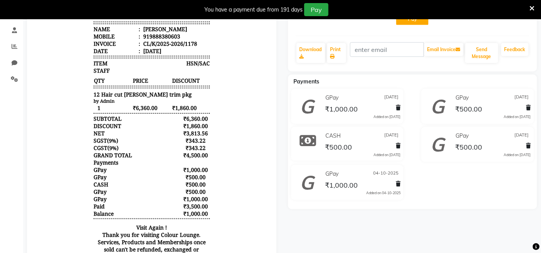
scroll to position [128, 0]
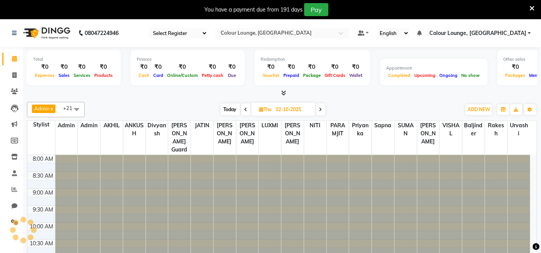
scroll to position [205, 0]
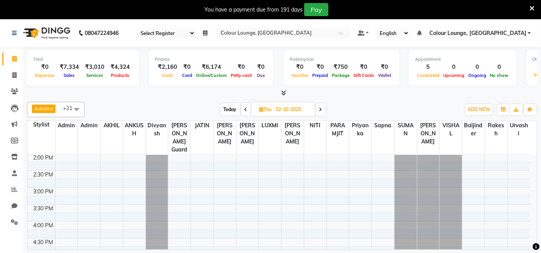
select select "75"
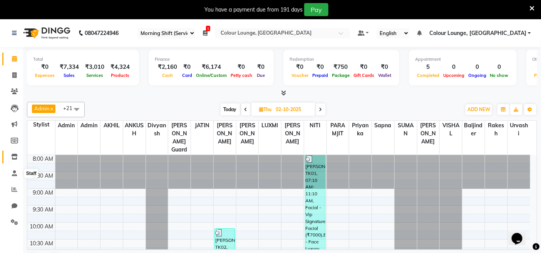
scroll to position [0, 0]
click at [16, 160] on icon at bounding box center [14, 157] width 7 height 6
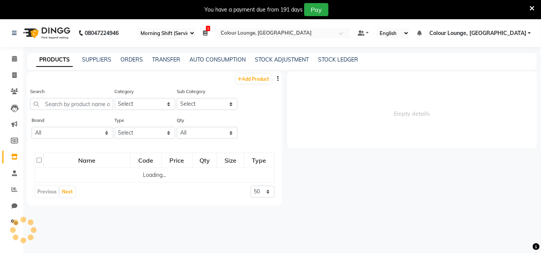
select select
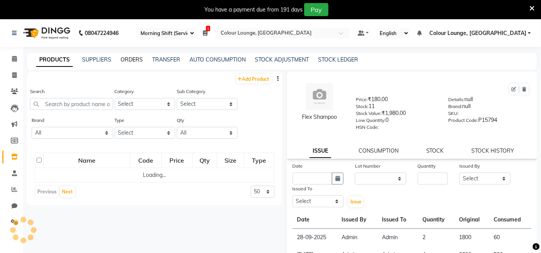
click at [126, 62] on link "ORDERS" at bounding box center [132, 59] width 22 height 7
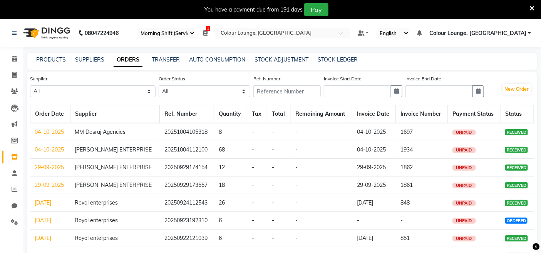
click at [164, 55] on div "PRODUCTS SUPPLIERS ORDERS TRANSFER AUTO CONSUMPTION STOCK ADJUSTMENT STOCK LEDG…" at bounding box center [282, 61] width 510 height 17
click at [164, 56] on link "TRANSFER" at bounding box center [166, 59] width 28 height 7
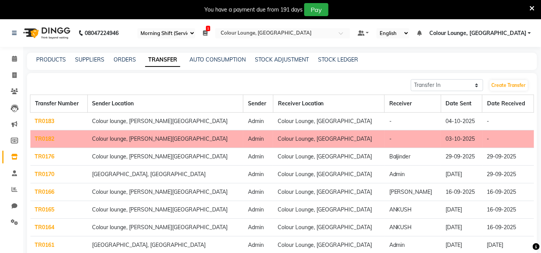
click at [38, 120] on link "TR0183" at bounding box center [45, 121] width 20 height 7
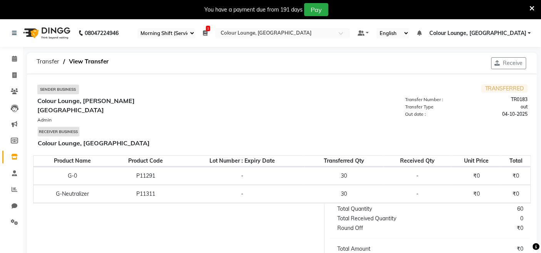
scroll to position [19, 0]
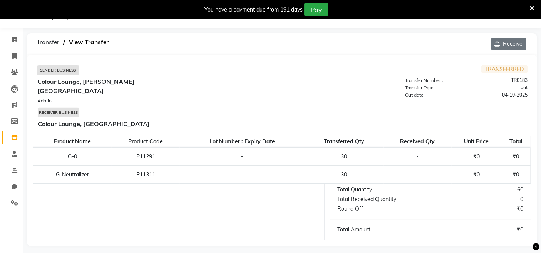
click at [510, 43] on button "Receive" at bounding box center [508, 44] width 35 height 12
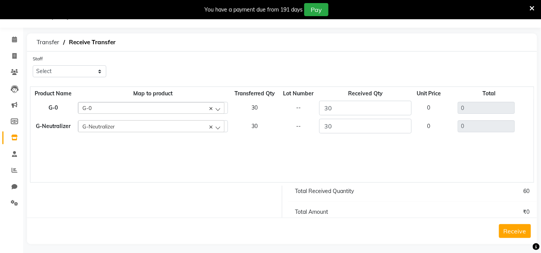
click at [517, 230] on button "Receive" at bounding box center [515, 232] width 32 height 14
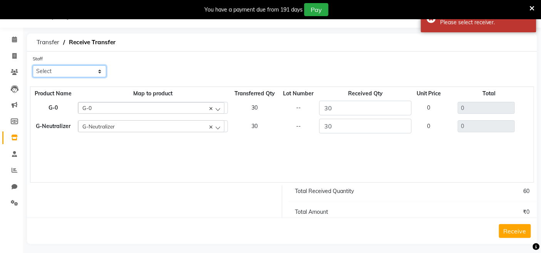
click at [94, 72] on select "Select Admin Admin AKHIL ANKUSH ANSH Baljinder Colour Lounge, Kabir Park Colour…" at bounding box center [70, 71] width 74 height 12
select select "70112"
click at [33, 65] on select "Select Admin Admin AKHIL ANKUSH ANSH Baljinder Colour Lounge, Kabir Park Colour…" at bounding box center [70, 71] width 74 height 12
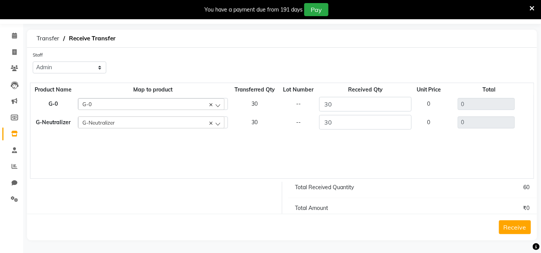
click at [518, 230] on button "Receive" at bounding box center [515, 228] width 32 height 14
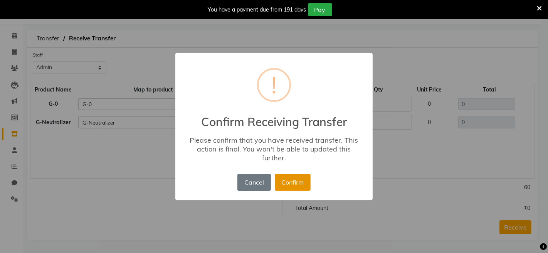
click at [297, 183] on button "Confirm" at bounding box center [293, 182] width 36 height 17
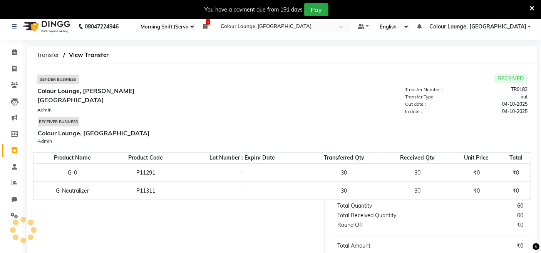
scroll to position [0, 0]
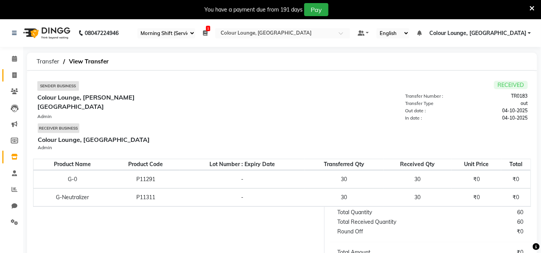
click at [8, 72] on span at bounding box center [14, 75] width 13 height 9
select select "service"
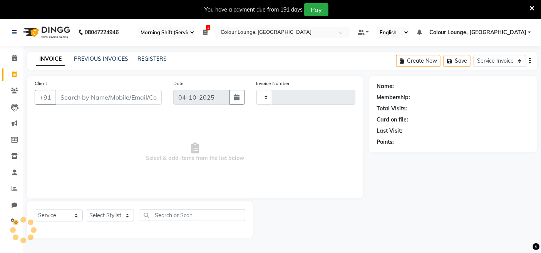
scroll to position [19, 0]
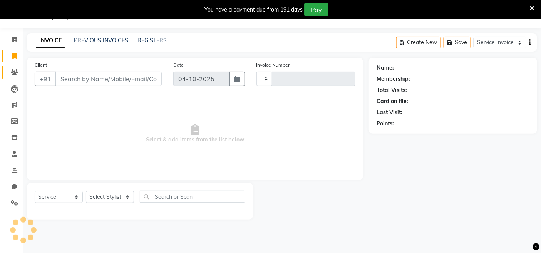
type input "3851"
select select "8015"
click at [107, 37] on link "PREVIOUS INVOICES" at bounding box center [101, 40] width 54 height 7
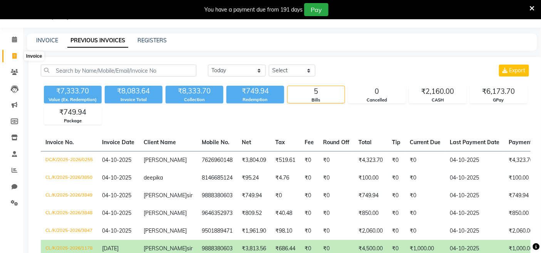
click at [10, 54] on span at bounding box center [14, 56] width 13 height 9
select select "service"
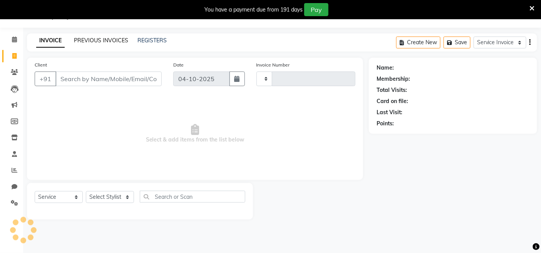
type input "3851"
select select "8015"
click at [84, 42] on link "PREVIOUS INVOICES" at bounding box center [101, 40] width 54 height 7
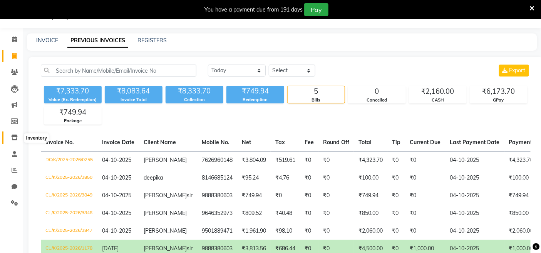
click at [17, 141] on icon at bounding box center [14, 138] width 7 height 6
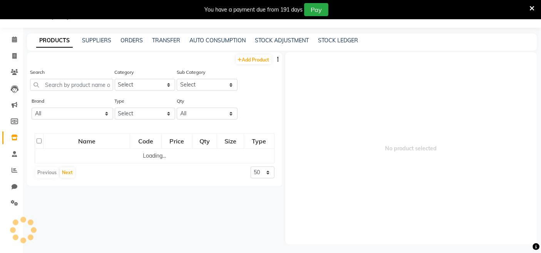
click at [142, 40] on div "PRODUCTS SUPPLIERS ORDERS TRANSFER AUTO CONSUMPTION STOCK ADJUSTMENT STOCK LEDG…" at bounding box center [277, 41] width 501 height 8
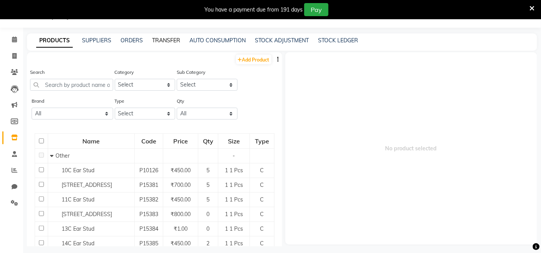
click at [163, 40] on link "TRANSFER" at bounding box center [166, 40] width 28 height 7
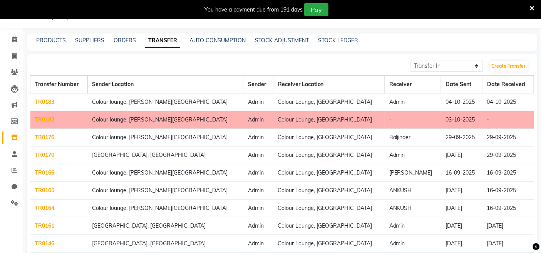
click at [42, 121] on link "TR0182" at bounding box center [45, 119] width 20 height 7
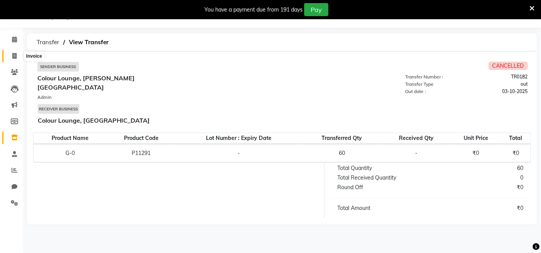
click at [16, 57] on icon at bounding box center [14, 56] width 4 height 6
select select "service"
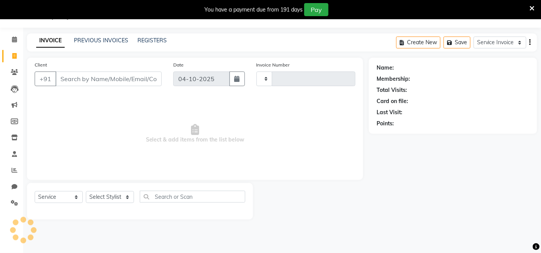
type input "3851"
select select "8015"
click at [18, 57] on span at bounding box center [14, 56] width 13 height 9
select select "service"
type input "3851"
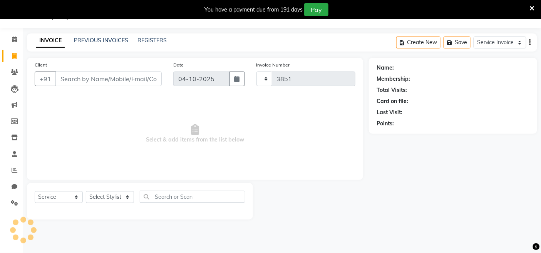
select select "8015"
click at [106, 201] on select "Select Stylist Admin Admin AKHIL ANKUSH ANSH Baljinder Colour Lounge, Kabir Par…" at bounding box center [112, 197] width 52 height 12
select select "70114"
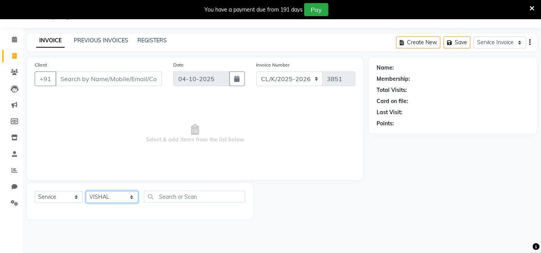
click at [86, 192] on select "Select Stylist Admin Admin AKHIL ANKUSH ANSH Baljinder Colour Lounge, Kabir Par…" at bounding box center [112, 197] width 52 height 12
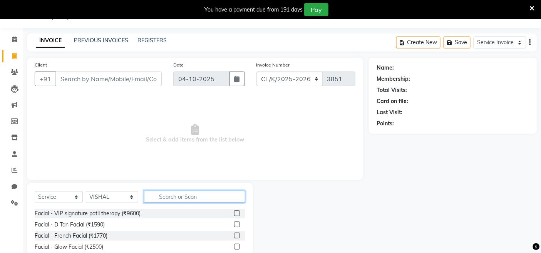
click at [176, 198] on input "text" at bounding box center [194, 197] width 101 height 12
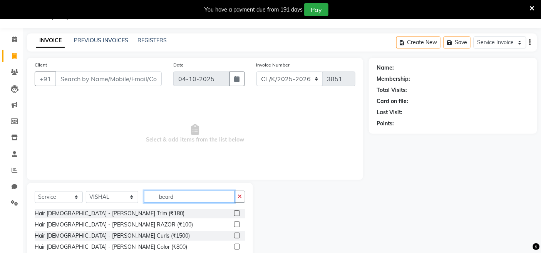
type input "beard"
click at [235, 216] on div at bounding box center [236, 215] width 5 height 8
click at [236, 213] on label at bounding box center [237, 214] width 6 height 6
click at [236, 213] on input "checkbox" at bounding box center [236, 213] width 5 height 5
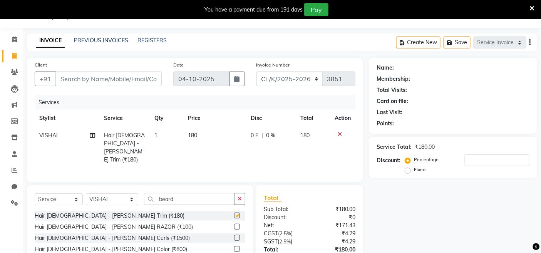
checkbox input "false"
click at [135, 82] on input "Client" at bounding box center [108, 79] width 106 height 15
type input "9"
type input "0"
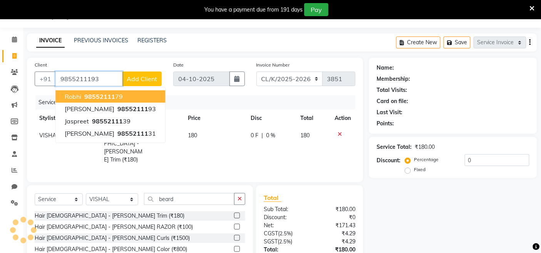
type input "9855211193"
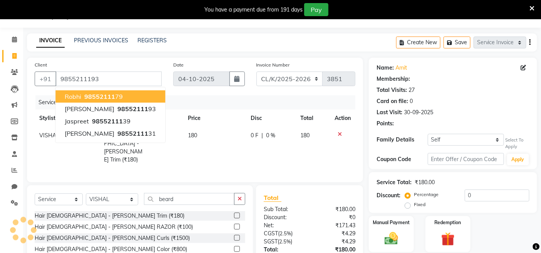
select select "1: Object"
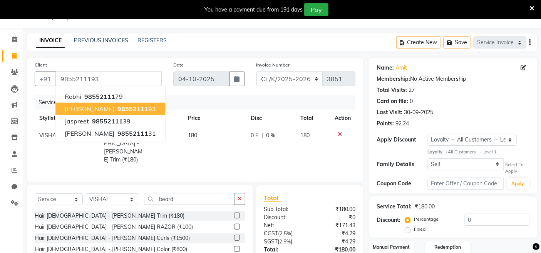
click at [117, 106] on span "98552111" at bounding box center [132, 109] width 31 height 8
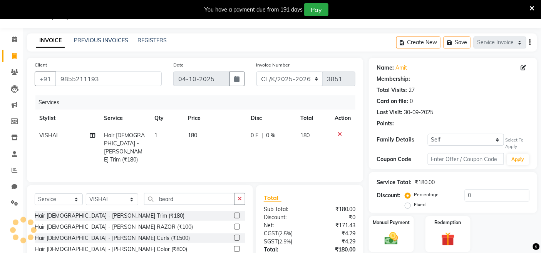
select select "1: Object"
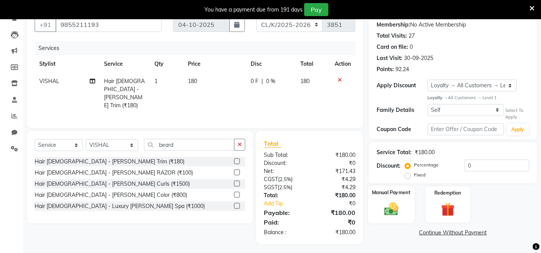
click at [390, 200] on div "Manual Payment" at bounding box center [391, 205] width 47 height 38
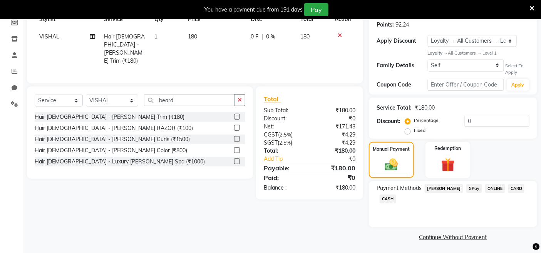
scroll to position [119, 0]
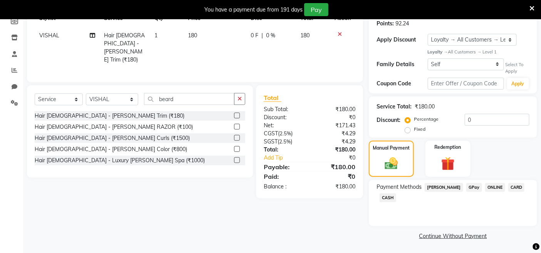
click at [385, 201] on span "CASH" at bounding box center [388, 198] width 17 height 9
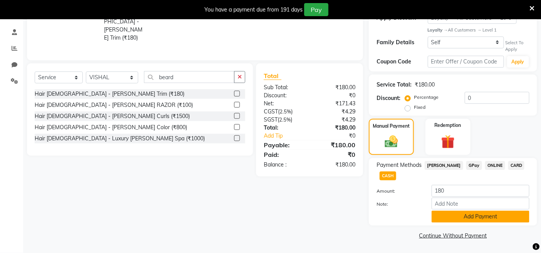
click at [438, 213] on button "Add Payment" at bounding box center [481, 217] width 98 height 12
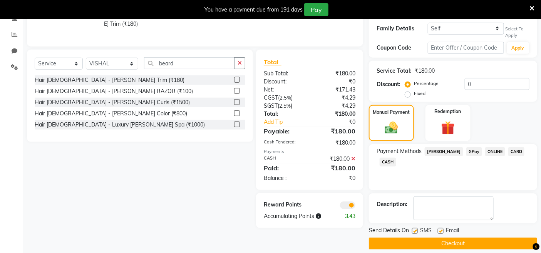
scroll to position [163, 0]
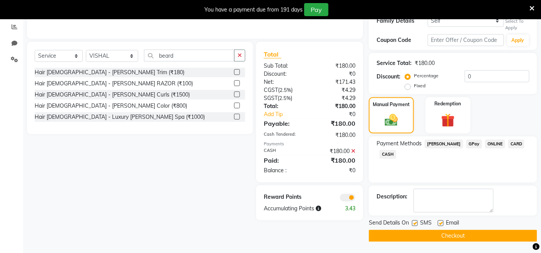
click at [409, 233] on button "Checkout" at bounding box center [453, 236] width 168 height 12
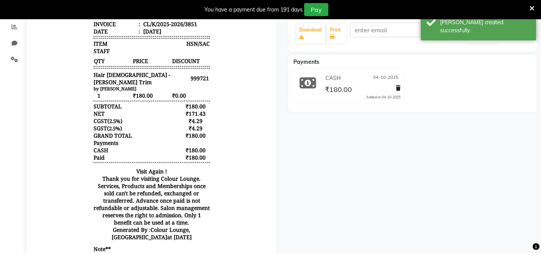
scroll to position [77, 0]
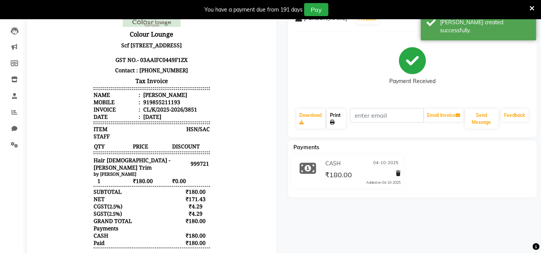
click at [336, 124] on link "Print" at bounding box center [336, 119] width 19 height 20
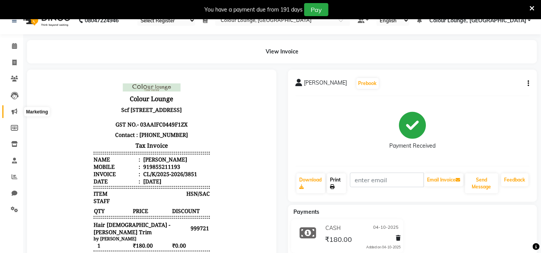
scroll to position [0, 0]
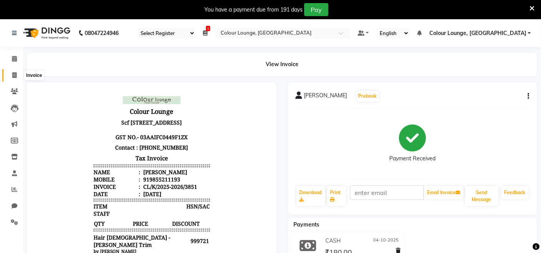
click at [14, 72] on icon at bounding box center [14, 75] width 4 height 6
select select "service"
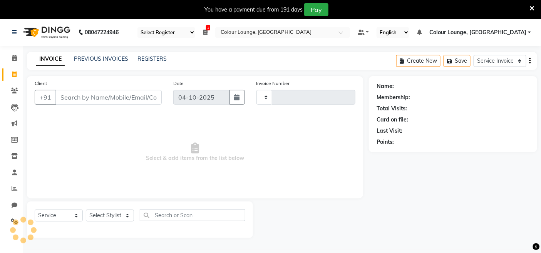
scroll to position [19, 0]
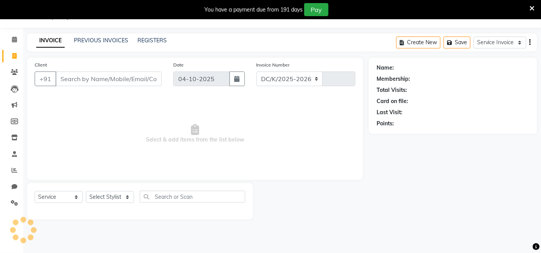
select select "8015"
type input "3852"
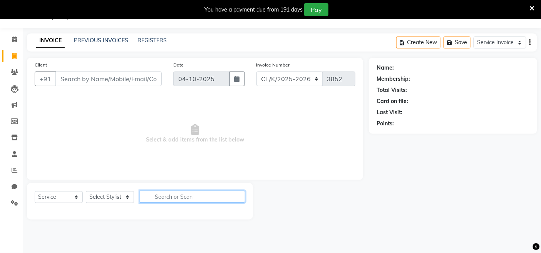
click at [172, 202] on input "text" at bounding box center [193, 197] width 106 height 12
type input "k"
type input "s"
drag, startPoint x: 122, startPoint y: 189, endPoint x: 125, endPoint y: 195, distance: 6.9
click at [125, 195] on div "Select Service Membership Package Voucher Prepaid Gift Card Select Stylist Admi…" at bounding box center [140, 201] width 226 height 37
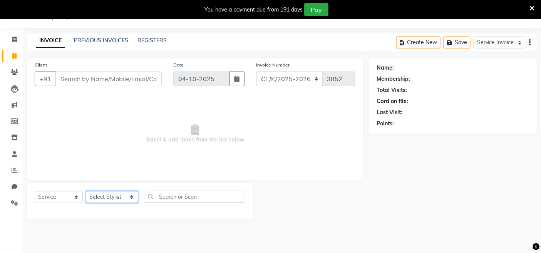
click at [126, 195] on select "Select Stylist Admin Admin AKHIL ANKUSH ANSH Baljinder Colour Lounge, Kabir Par…" at bounding box center [112, 197] width 52 height 12
select select "70118"
click at [86, 192] on select "Select Stylist Admin Admin AKHIL ANKUSH ANSH Baljinder Colour Lounge, Kabir Par…" at bounding box center [112, 197] width 52 height 12
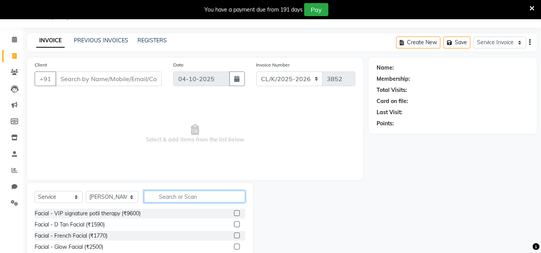
click at [175, 196] on input "text" at bounding box center [194, 197] width 101 height 12
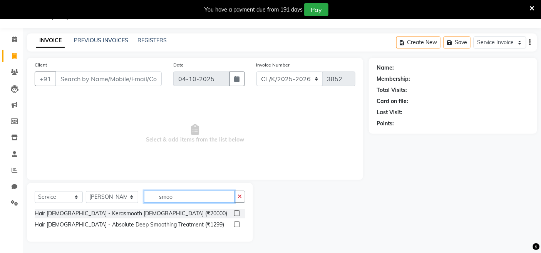
type input "smoo"
click at [233, 213] on div "Hair Female - Kerasmooth Female (₹20000)" at bounding box center [140, 214] width 211 height 10
click at [237, 213] on label at bounding box center [237, 214] width 6 height 6
click at [237, 213] on input "checkbox" at bounding box center [236, 213] width 5 height 5
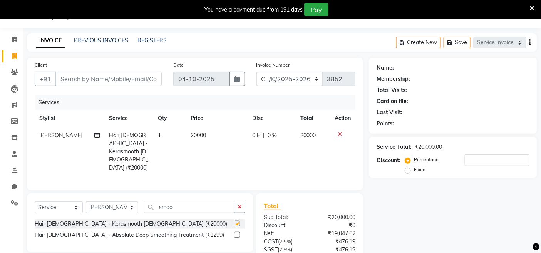
checkbox input "false"
click at [191, 134] on span "20000" at bounding box center [198, 135] width 15 height 7
select select "70118"
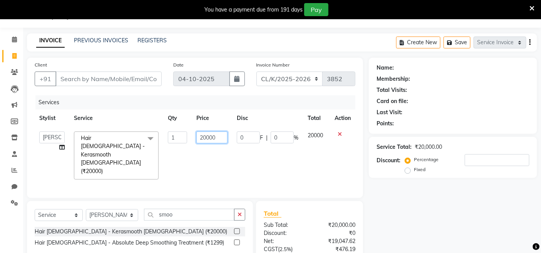
click at [201, 140] on input "20000" at bounding box center [211, 138] width 31 height 12
type input "50000"
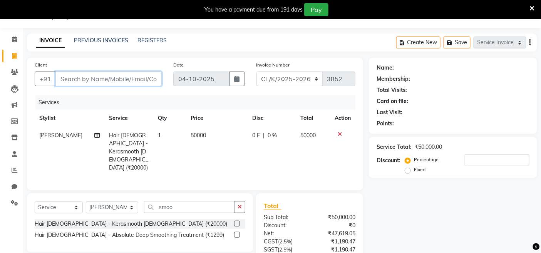
click at [158, 81] on input "Client" at bounding box center [108, 79] width 106 height 15
click at [195, 132] on span "50000" at bounding box center [198, 135] width 15 height 7
select select "70118"
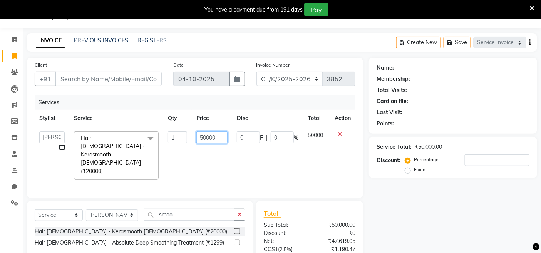
click at [216, 139] on input "50000" at bounding box center [211, 138] width 31 height 12
type input "5000"
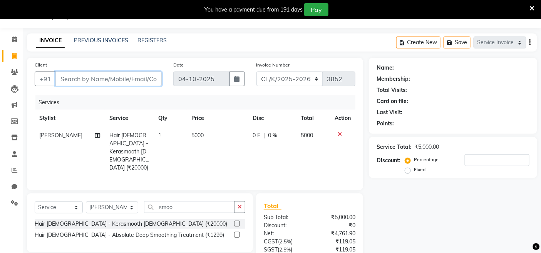
click at [151, 80] on input "Client" at bounding box center [108, 79] width 106 height 15
type input "9"
type input "0"
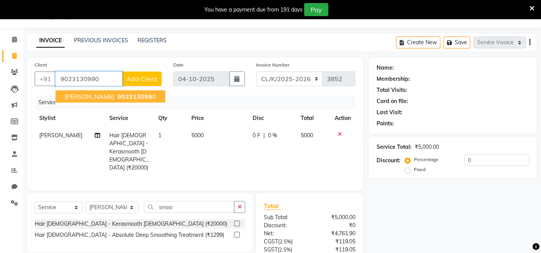
type input "9023130990"
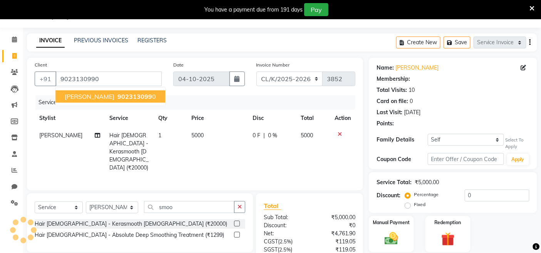
select select "1: Object"
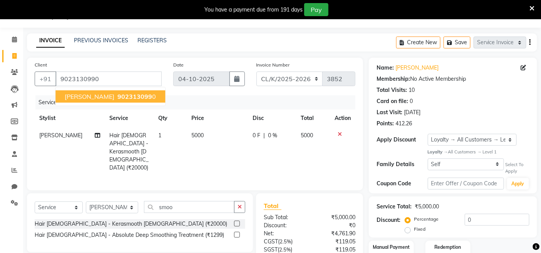
click at [92, 93] on span "harsimran" at bounding box center [90, 97] width 50 height 8
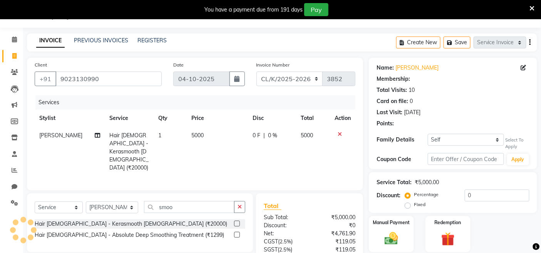
select select "1: Object"
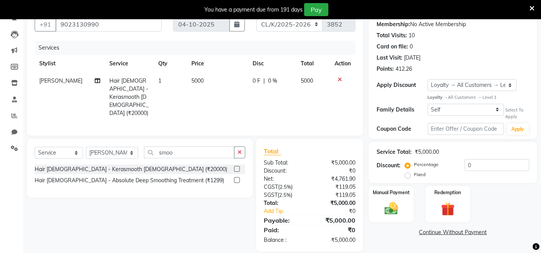
scroll to position [74, 0]
click at [401, 197] on div "Manual Payment" at bounding box center [391, 204] width 47 height 38
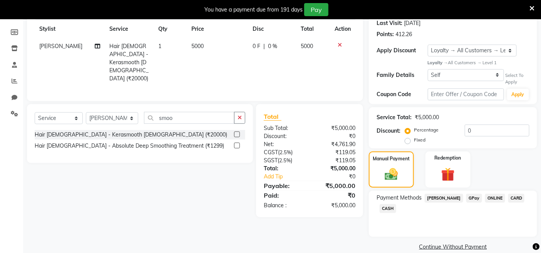
scroll to position [119, 0]
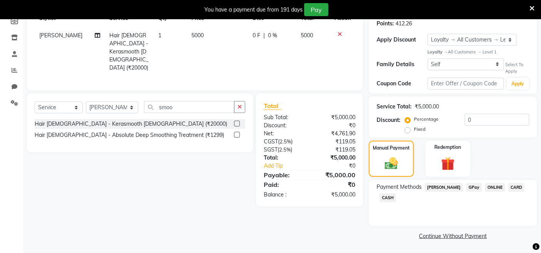
click at [466, 189] on span "GPay" at bounding box center [474, 187] width 16 height 9
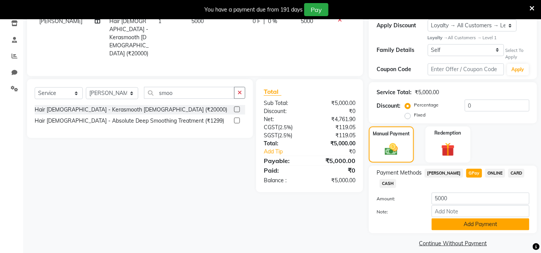
scroll to position [141, 0]
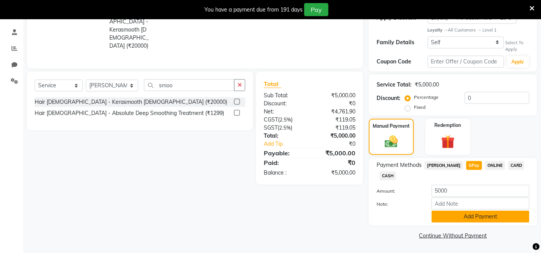
click at [463, 213] on button "Add Payment" at bounding box center [481, 217] width 98 height 12
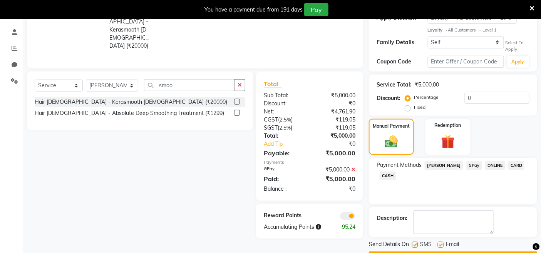
scroll to position [163, 0]
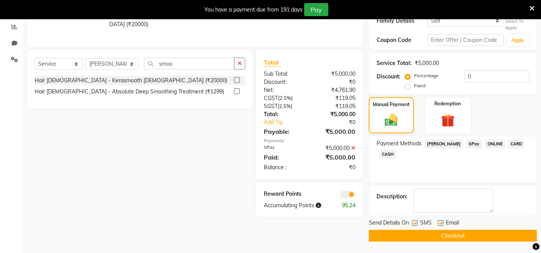
click at [429, 237] on button "Checkout" at bounding box center [453, 236] width 168 height 12
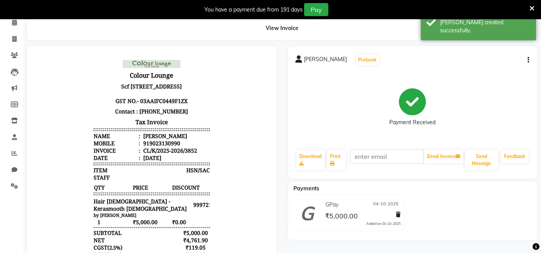
scroll to position [35, 0]
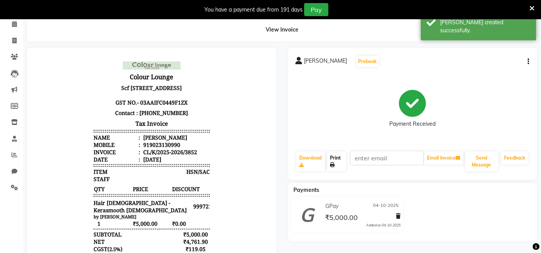
click at [344, 153] on link "Print" at bounding box center [336, 162] width 19 height 20
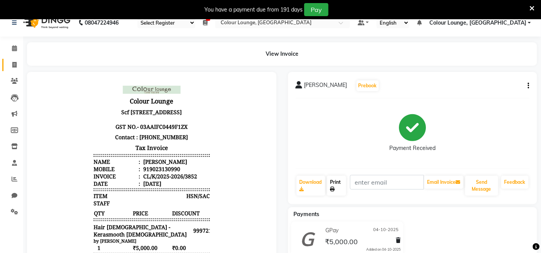
scroll to position [0, 0]
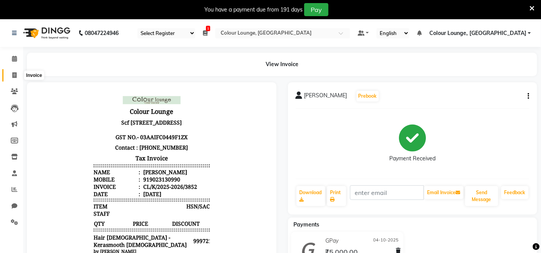
click at [13, 75] on icon at bounding box center [14, 75] width 4 height 6
select select "service"
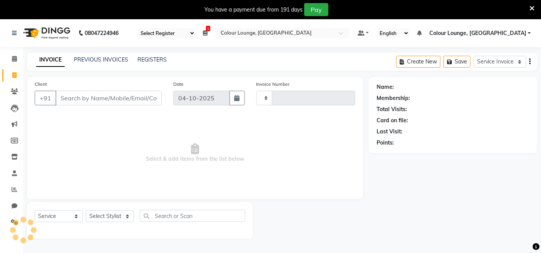
scroll to position [19, 0]
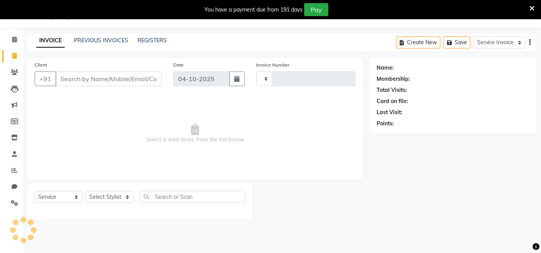
type input "3853"
select select "8015"
click at [76, 43] on link "PREVIOUS INVOICES" at bounding box center [101, 40] width 54 height 7
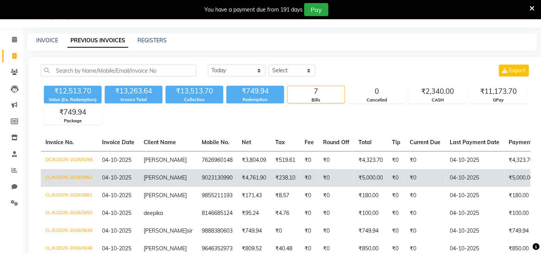
click at [119, 180] on span "04-10-2025" at bounding box center [116, 177] width 29 height 7
click at [157, 174] on span "harsimran" at bounding box center [165, 177] width 43 height 7
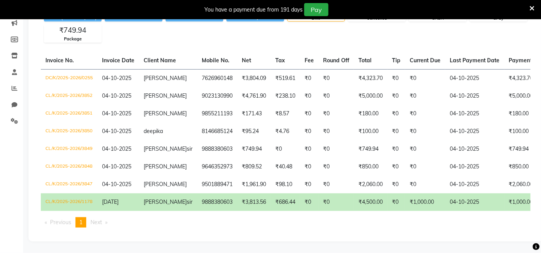
scroll to position [106, 0]
click at [119, 199] on span "[DATE]" at bounding box center [110, 202] width 17 height 7
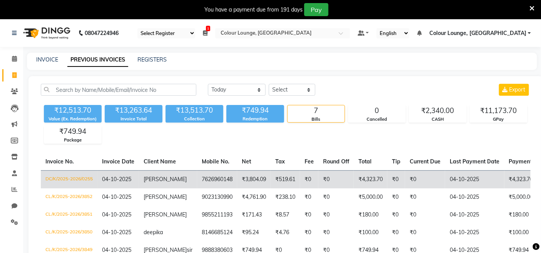
click at [157, 179] on span "Vanshika" at bounding box center [165, 179] width 43 height 7
click at [92, 176] on td "DC/K/2025-2026/0255" at bounding box center [69, 180] width 57 height 18
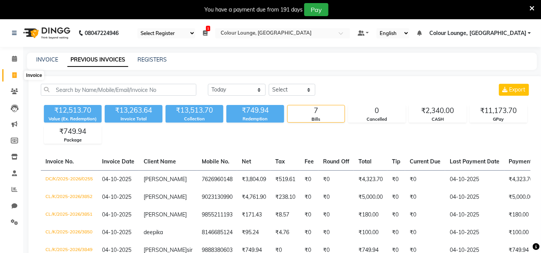
click at [15, 72] on span at bounding box center [14, 75] width 13 height 9
select select "service"
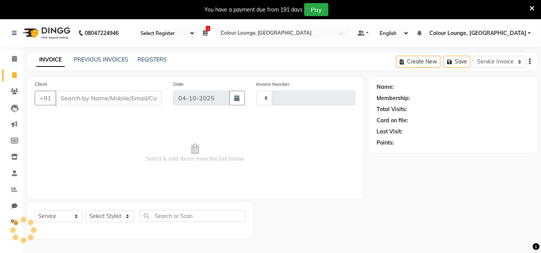
type input "3853"
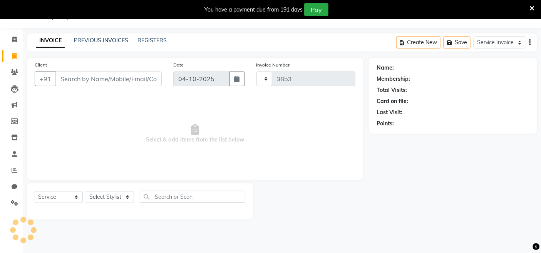
select select "8015"
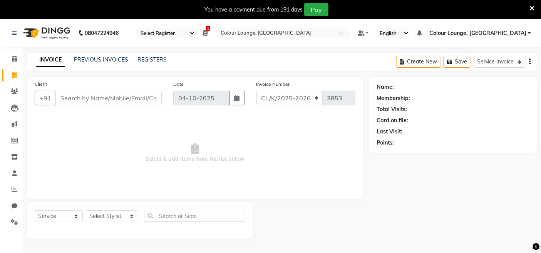
click at [113, 111] on div "Client +91" at bounding box center [98, 96] width 139 height 32
click at [475, 221] on div "Name: Membership: Total Visits: Card on file: Last Visit: Points:" at bounding box center [456, 158] width 174 height 162
click at [100, 212] on select "Select Stylist Admin Admin AKHIL ANKUSH ANSH Baljinder Colour Lounge, Kabir Par…" at bounding box center [112, 217] width 52 height 12
select select "82296"
click at [86, 211] on select "Select Stylist Admin Admin AKHIL ANKUSH ANSH Baljinder Colour Lounge, Kabir Par…" at bounding box center [112, 217] width 52 height 12
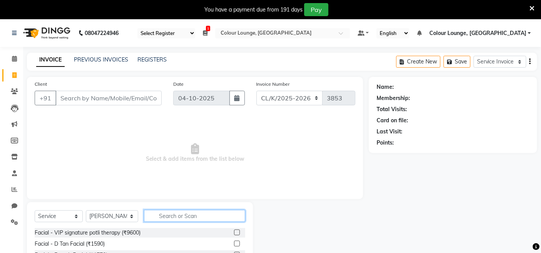
click at [195, 215] on input "text" at bounding box center [194, 216] width 101 height 12
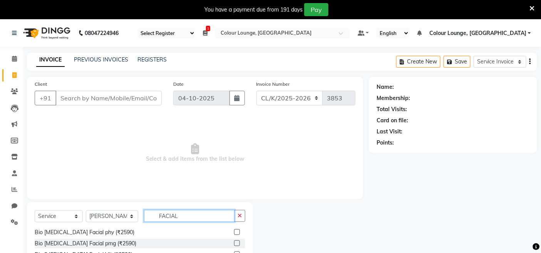
type input "FACIAL"
click at [243, 218] on button "button" at bounding box center [239, 216] width 11 height 12
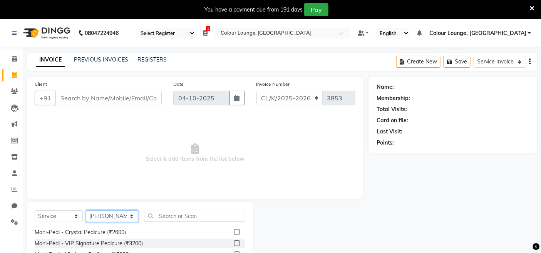
click at [117, 218] on select "Select Stylist Admin Admin AKHIL ANKUSH ANSH Baljinder Colour Lounge, Kabir Par…" at bounding box center [112, 217] width 52 height 12
click at [86, 211] on select "Select Stylist Admin Admin AKHIL ANKUSH ANSH Baljinder Colour Lounge, Kabir Par…" at bounding box center [112, 217] width 52 height 12
click at [126, 211] on select "Select Stylist Admin Admin AKHIL ANKUSH ANSH Baljinder Colour Lounge, Kabir Par…" at bounding box center [112, 217] width 52 height 12
select select "70114"
click at [86, 211] on select "Select Stylist Admin Admin AKHIL ANKUSH ANSH Baljinder Colour Lounge, Kabir Par…" at bounding box center [112, 217] width 52 height 12
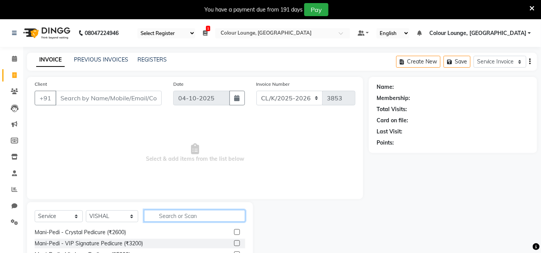
click at [200, 213] on input "text" at bounding box center [194, 216] width 101 height 12
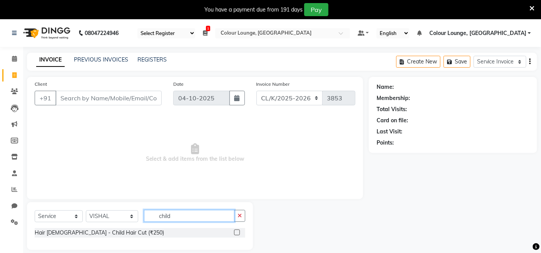
type input "child"
click at [239, 233] on label at bounding box center [237, 233] width 6 height 6
click at [239, 233] on input "checkbox" at bounding box center [236, 233] width 5 height 5
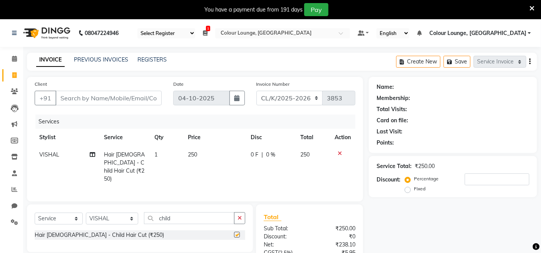
checkbox input "false"
click at [108, 104] on input "Client" at bounding box center [108, 98] width 106 height 15
type input "9"
type input "0"
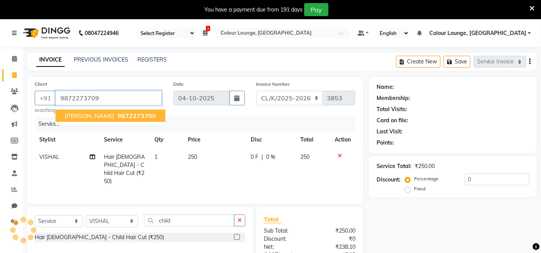
type input "9872273709"
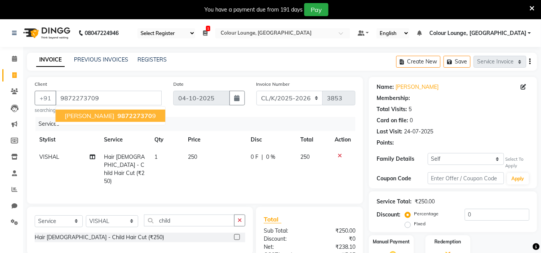
select select "1: Object"
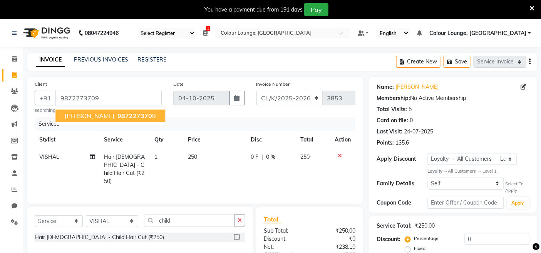
click at [117, 117] on span "987227370" at bounding box center [134, 116] width 35 height 8
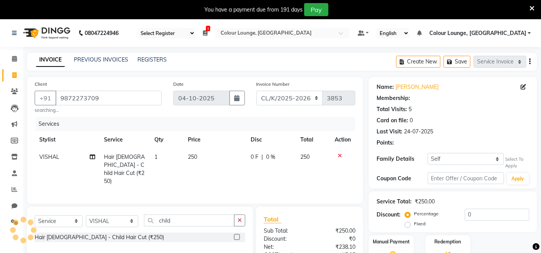
select select "1: Object"
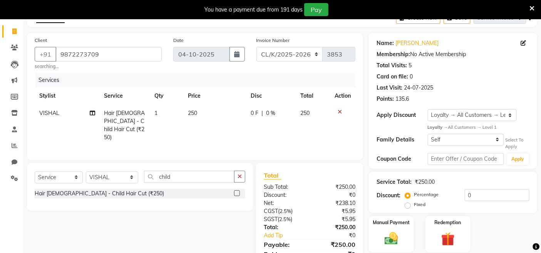
scroll to position [77, 0]
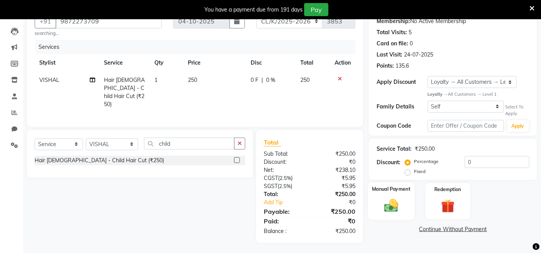
click at [386, 207] on img at bounding box center [391, 206] width 23 height 16
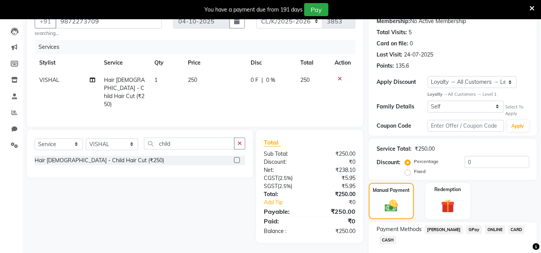
click at [390, 241] on span "CASH" at bounding box center [388, 240] width 17 height 9
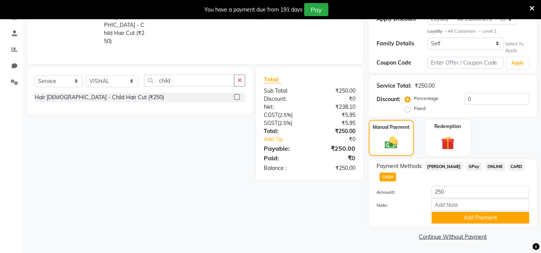
scroll to position [141, 0]
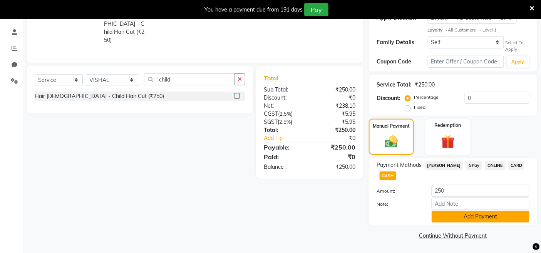
click at [484, 213] on button "Add Payment" at bounding box center [481, 217] width 98 height 12
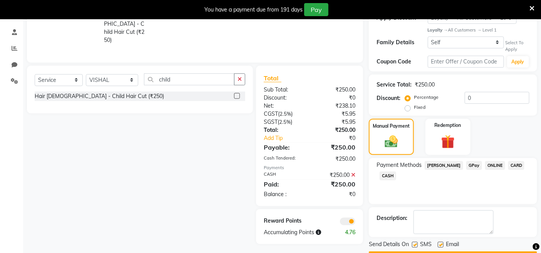
scroll to position [163, 0]
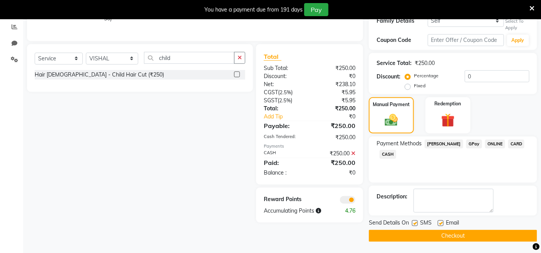
click at [467, 236] on button "Checkout" at bounding box center [453, 236] width 168 height 12
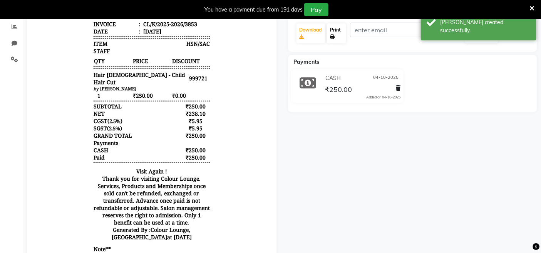
click at [346, 32] on link "Print" at bounding box center [336, 33] width 19 height 20
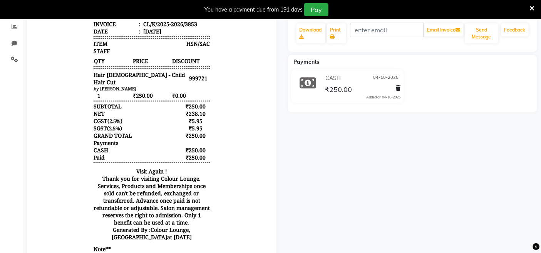
click at [532, 8] on icon at bounding box center [532, 8] width 5 height 7
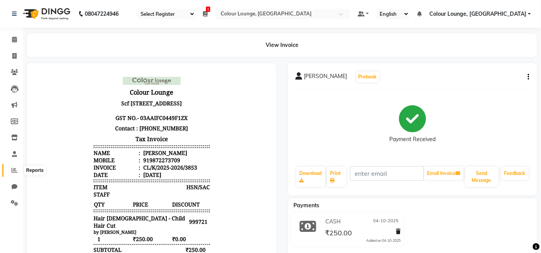
click at [13, 171] on icon at bounding box center [15, 171] width 6 height 6
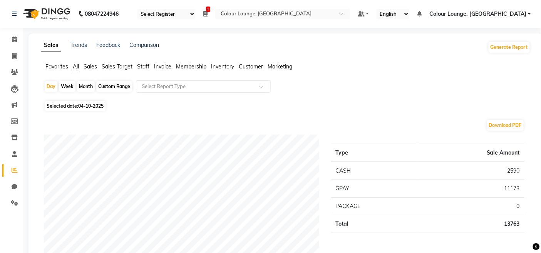
click at [144, 66] on span "Staff" at bounding box center [143, 66] width 12 height 7
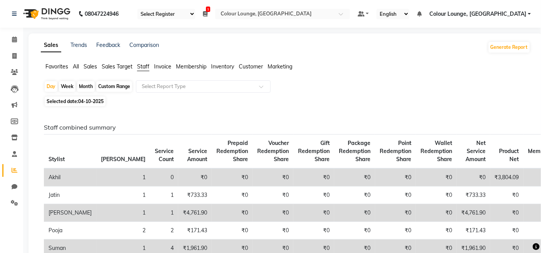
click at [84, 90] on div "Month" at bounding box center [86, 86] width 18 height 11
select select "10"
select select "2025"
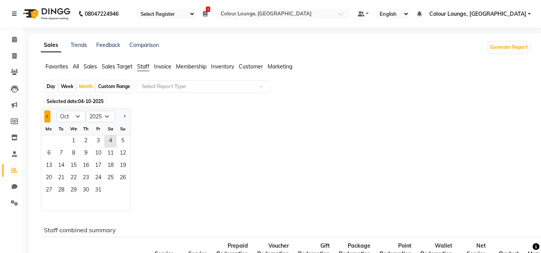
click at [47, 117] on span "Previous month" at bounding box center [47, 116] width 3 height 3
select select "9"
click at [95, 157] on span "12" at bounding box center [98, 154] width 12 height 12
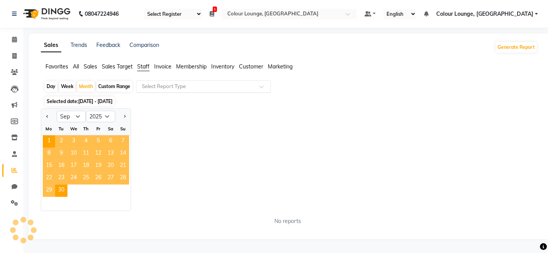
click at [200, 86] on input "text" at bounding box center [195, 87] width 111 height 8
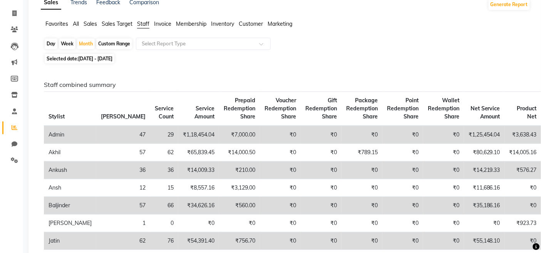
click at [308, 52] on div "Day Week Month Custom Range Select Report Type" at bounding box center [286, 45] width 484 height 14
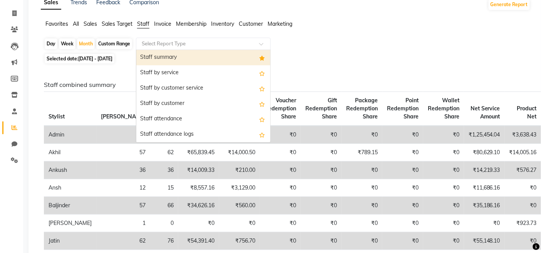
click at [176, 41] on input "text" at bounding box center [195, 44] width 111 height 8
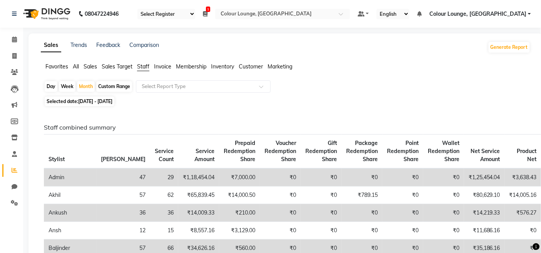
click at [91, 65] on span "Sales" at bounding box center [90, 66] width 13 height 7
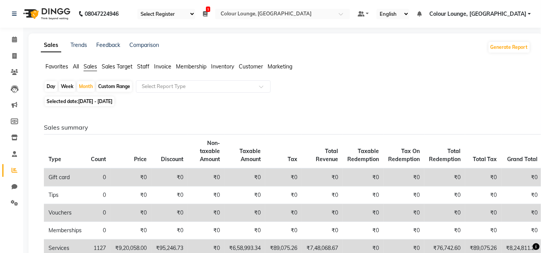
click at [146, 64] on span "Staff" at bounding box center [143, 66] width 12 height 7
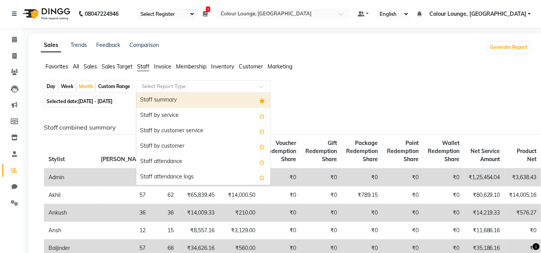
click at [166, 85] on input "text" at bounding box center [195, 87] width 111 height 8
click at [164, 99] on div "Staff summary" at bounding box center [203, 100] width 134 height 15
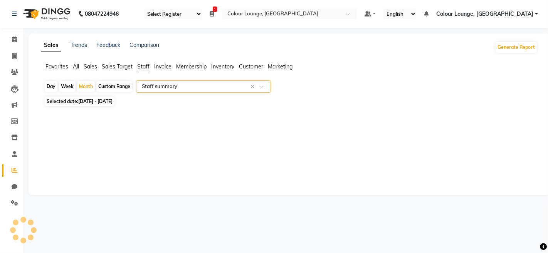
select select "full_report"
select select "csv"
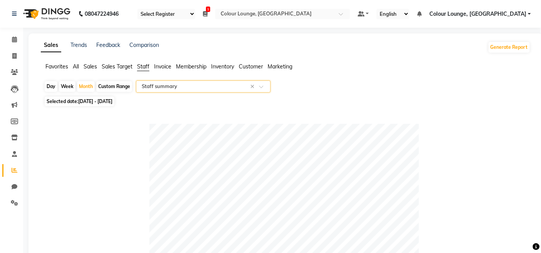
click at [171, 83] on input "text" at bounding box center [195, 87] width 111 height 8
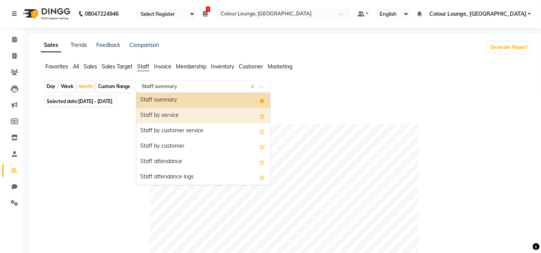
click at [94, 66] on span "Sales" at bounding box center [90, 66] width 13 height 7
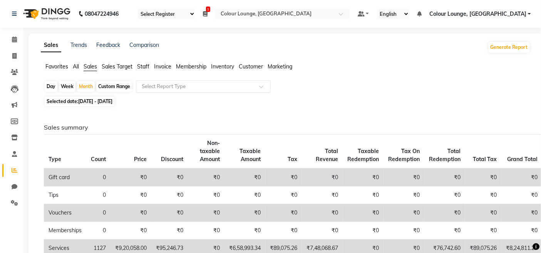
click at [171, 89] on input "text" at bounding box center [195, 87] width 111 height 8
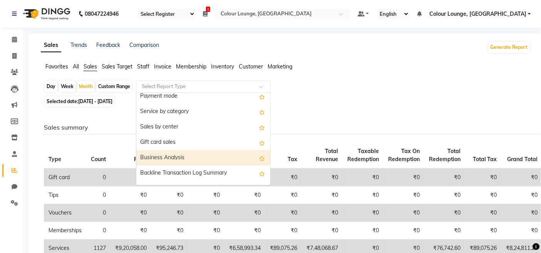
scroll to position [56, 0]
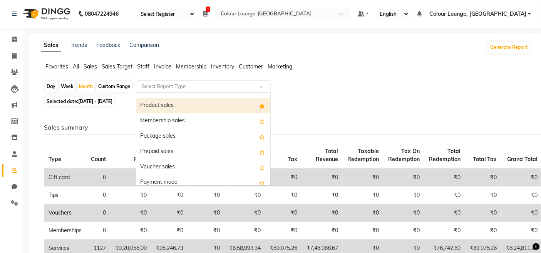
click at [179, 104] on div "Product sales" at bounding box center [203, 105] width 134 height 15
select select "full_report"
select select "csv"
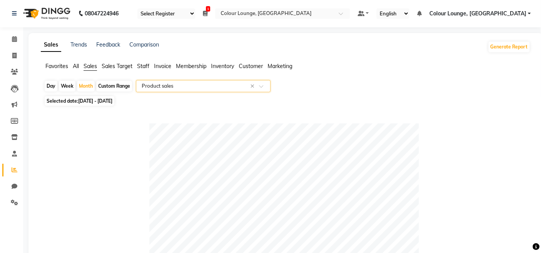
scroll to position [0, 0]
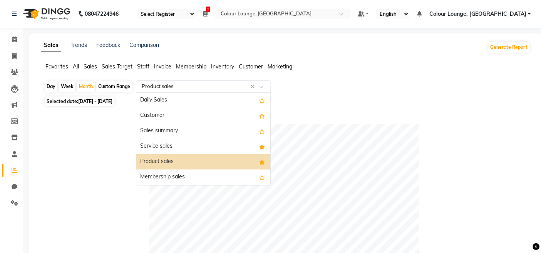
click at [209, 88] on input "text" at bounding box center [195, 87] width 111 height 8
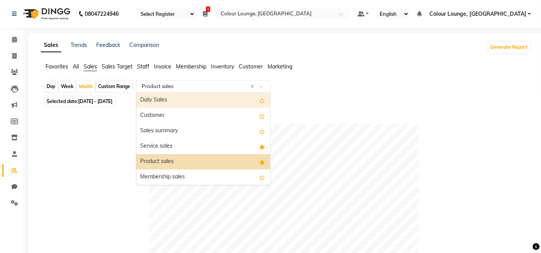
click at [228, 66] on span "Inventory" at bounding box center [222, 66] width 23 height 7
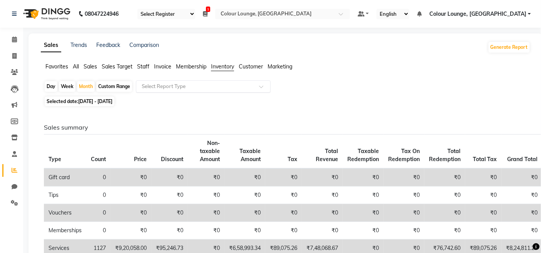
click at [215, 83] on input "text" at bounding box center [195, 87] width 111 height 8
click at [142, 65] on span "Staff" at bounding box center [143, 66] width 12 height 7
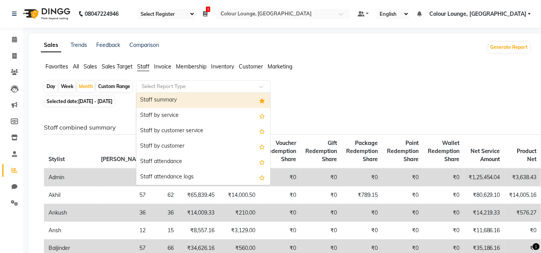
click at [176, 88] on input "text" at bounding box center [195, 87] width 111 height 8
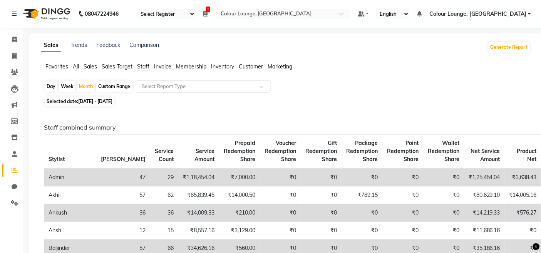
click at [50, 70] on li "Favorites" at bounding box center [56, 67] width 23 height 8
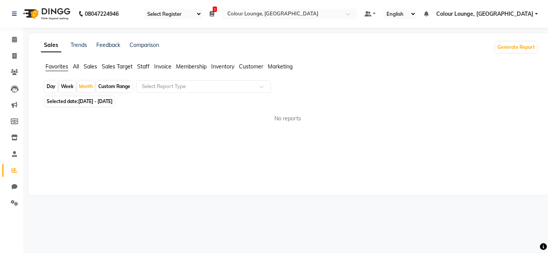
click at [51, 68] on span "Favorites" at bounding box center [56, 66] width 23 height 7
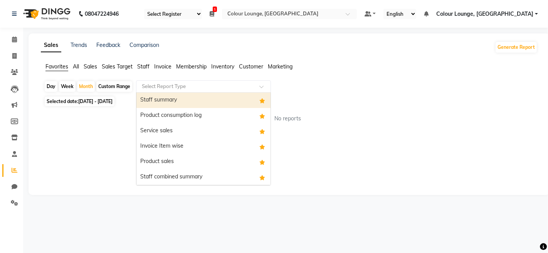
click at [176, 91] on div "Select Report Type" at bounding box center [203, 86] width 135 height 12
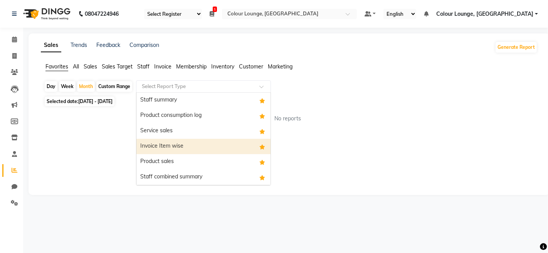
click at [178, 147] on div "Invoice Item wise" at bounding box center [203, 146] width 134 height 15
select select "full_report"
select select "csv"
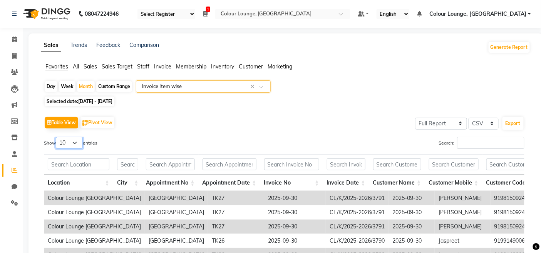
click at [60, 143] on select "10 25 50 100" at bounding box center [69, 143] width 27 height 12
select select "100"
click at [57, 137] on select "10 25 50 100" at bounding box center [69, 143] width 27 height 12
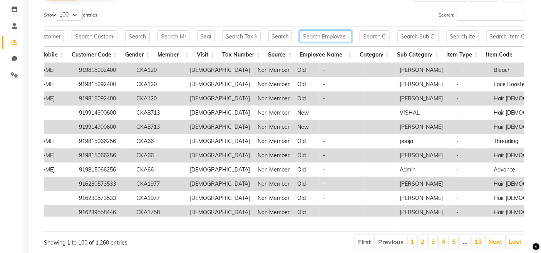
click at [325, 35] on input "text" at bounding box center [326, 36] width 52 height 12
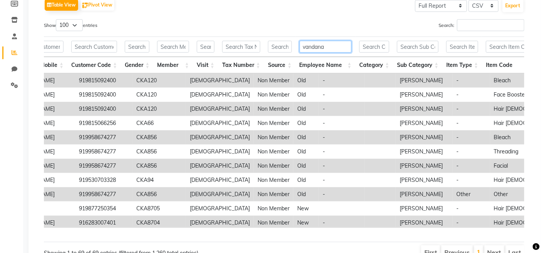
scroll to position [86, 0]
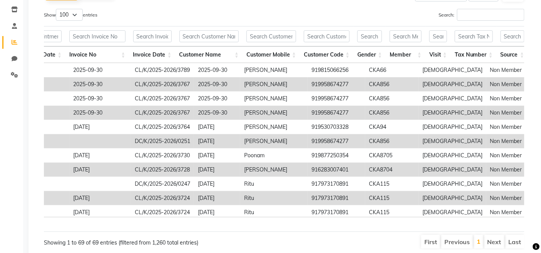
type input "vandana"
click at [90, 34] on input "text" at bounding box center [97, 36] width 56 height 12
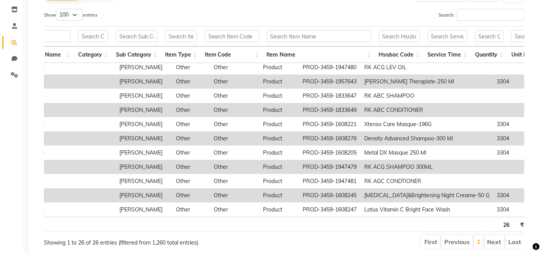
type input "dc"
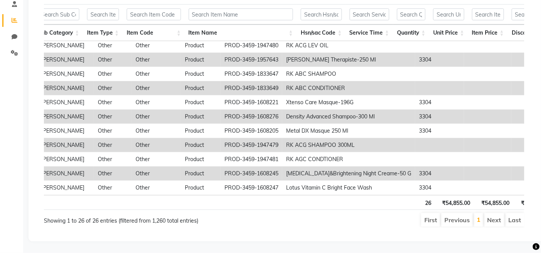
scroll to position [0, 569]
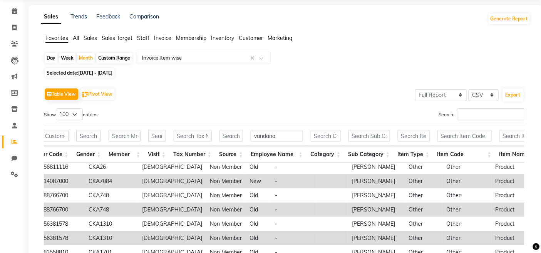
click at [96, 74] on span "01-09-2025 - 30-09-2025" at bounding box center [95, 73] width 34 height 6
select select "9"
select select "2025"
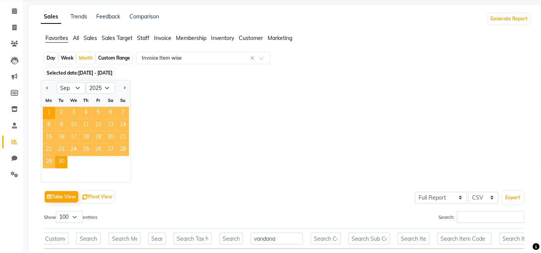
click at [110, 58] on div "Custom Range" at bounding box center [114, 58] width 36 height 11
select select "9"
select select "2025"
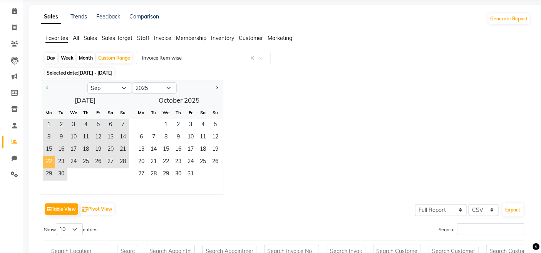
click at [47, 159] on span "22" at bounding box center [49, 162] width 12 height 12
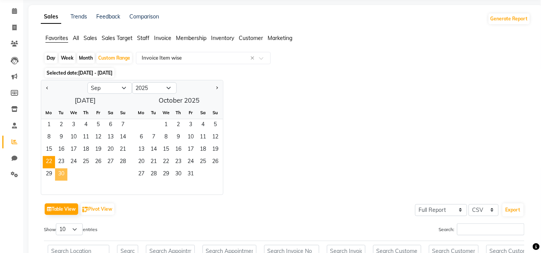
click at [66, 175] on span "30" at bounding box center [61, 175] width 12 height 12
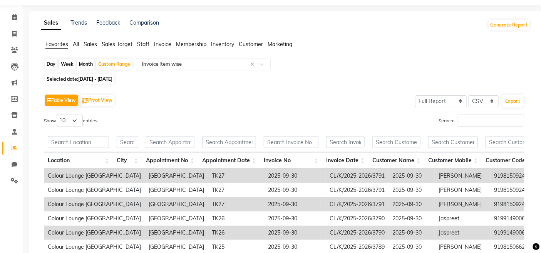
scroll to position [43, 0]
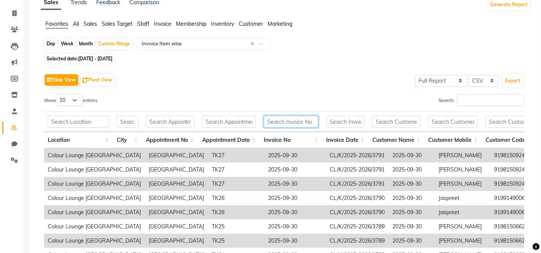
click at [277, 122] on input "text" at bounding box center [291, 122] width 55 height 12
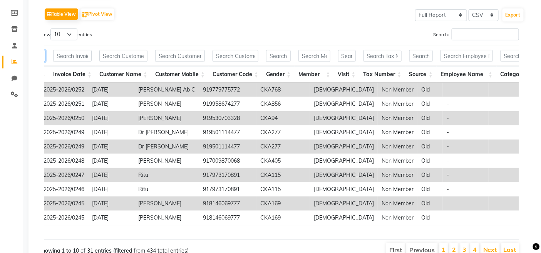
scroll to position [0, 295]
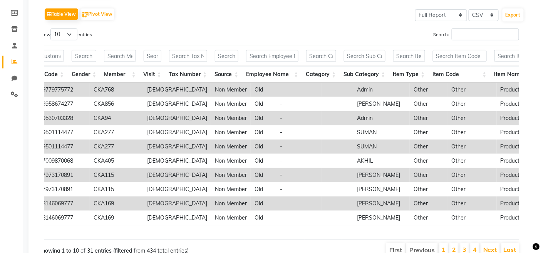
type input "dc"
click at [277, 50] on input "text" at bounding box center [272, 56] width 52 height 12
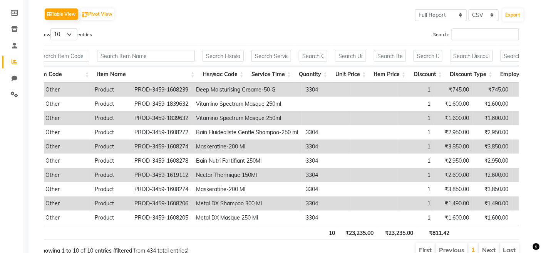
scroll to position [0, 962]
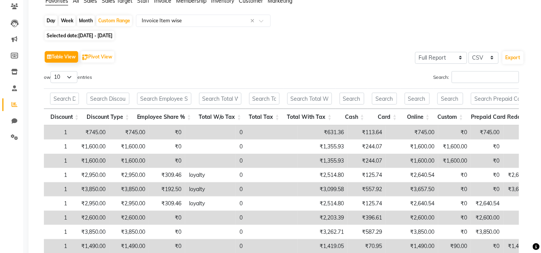
type input "vandana"
click at [87, 35] on span "22-09-2025 - 30-09-2025" at bounding box center [95, 36] width 34 height 6
select select "9"
select select "2025"
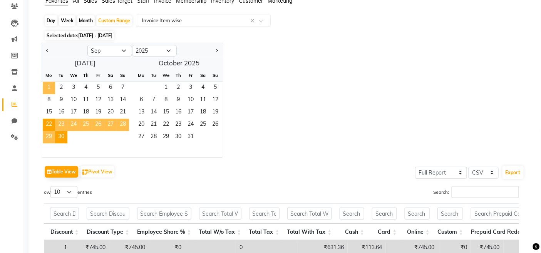
click at [48, 88] on span "1" at bounding box center [49, 88] width 12 height 12
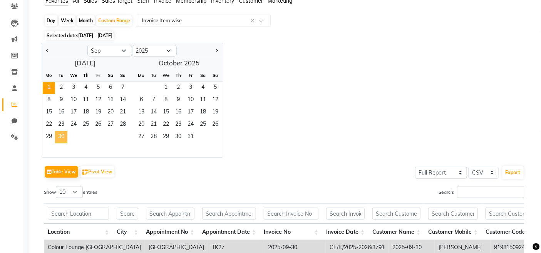
click at [60, 135] on span "30" at bounding box center [61, 137] width 12 height 12
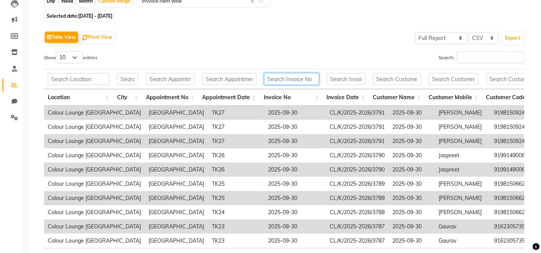
click at [279, 82] on input "text" at bounding box center [291, 79] width 55 height 12
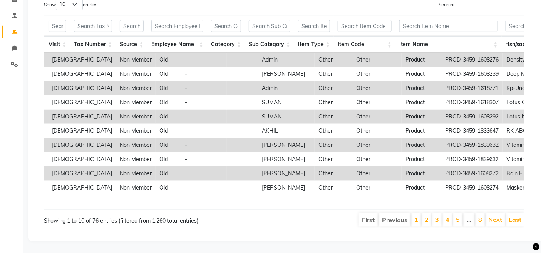
type input "dc"
click at [174, 20] on input "text" at bounding box center [177, 26] width 52 height 12
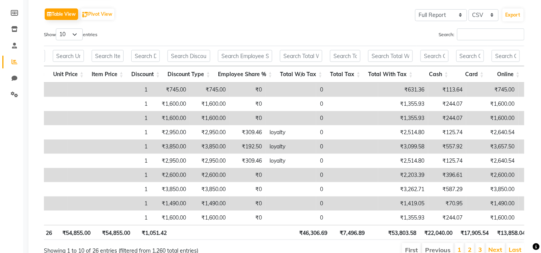
type input "vandana"
click at [78, 30] on select "10 25 50 100" at bounding box center [69, 35] width 27 height 12
select select "50"
click at [57, 29] on select "10 25 50 100" at bounding box center [69, 35] width 27 height 12
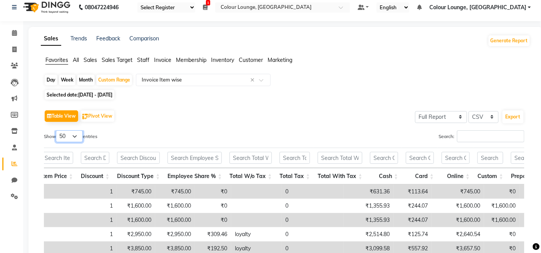
scroll to position [0, 0]
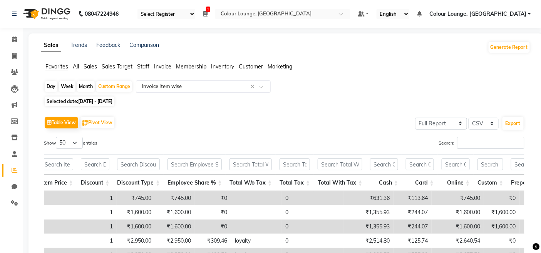
click at [201, 90] on input "text" at bounding box center [195, 87] width 111 height 8
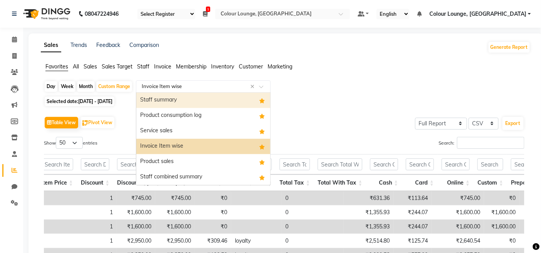
click at [188, 107] on div "Staff summary" at bounding box center [203, 100] width 134 height 15
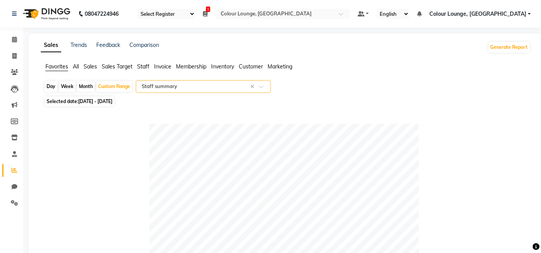
click at [172, 82] on div "Select Report Type × Staff summary ×" at bounding box center [203, 86] width 135 height 12
click at [141, 63] on li "Staff" at bounding box center [143, 67] width 12 height 8
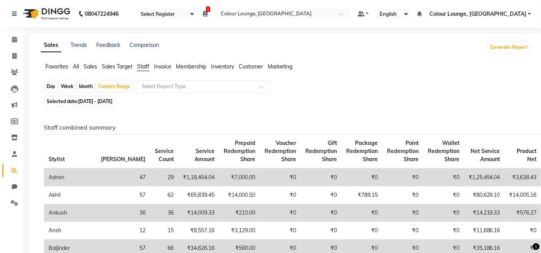
click at [88, 86] on div "Month" at bounding box center [86, 86] width 18 height 11
select select "9"
select select "2025"
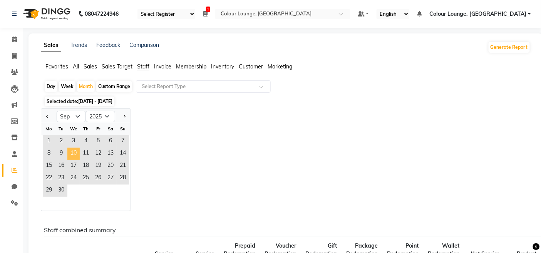
click at [76, 150] on span "10" at bounding box center [73, 154] width 12 height 12
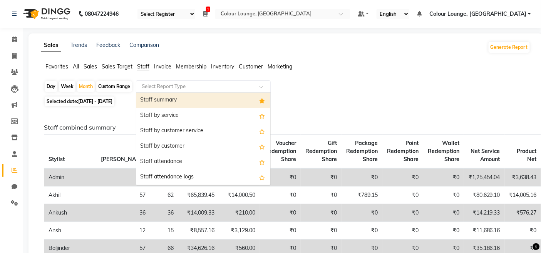
click at [189, 83] on input "text" at bounding box center [195, 87] width 111 height 8
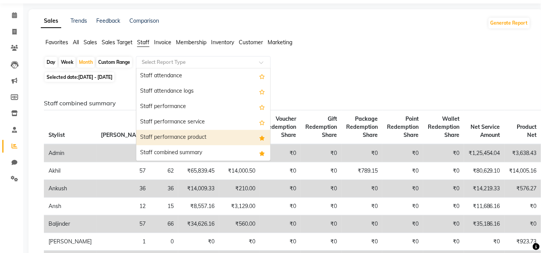
scroll to position [43, 0]
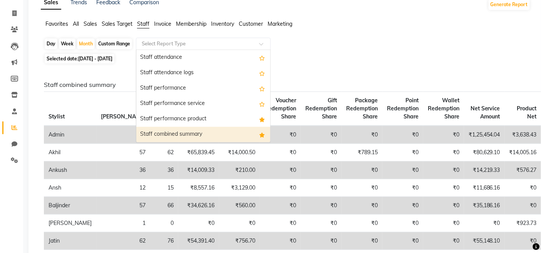
click at [171, 136] on div "Staff combined summary" at bounding box center [203, 134] width 134 height 15
select select "full_report"
select select "csv"
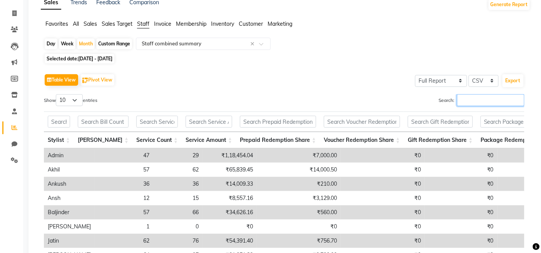
click at [475, 97] on input "Search:" at bounding box center [490, 100] width 67 height 12
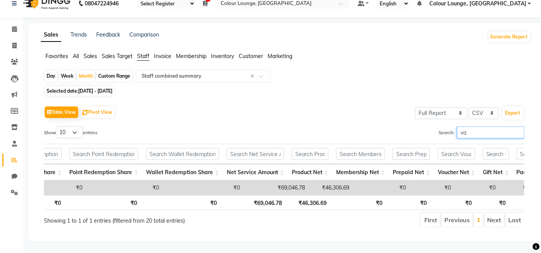
scroll to position [0, 496]
type input "va"
click at [94, 53] on span "Sales" at bounding box center [90, 56] width 13 height 7
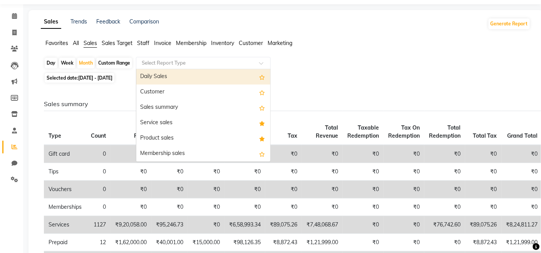
click at [181, 59] on input "text" at bounding box center [195, 63] width 111 height 8
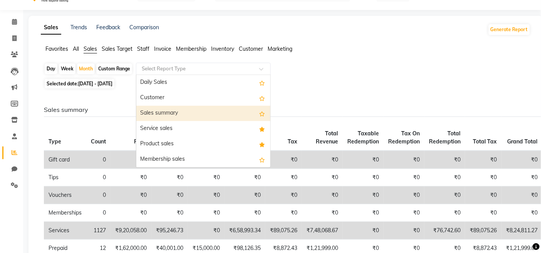
scroll to position [0, 0]
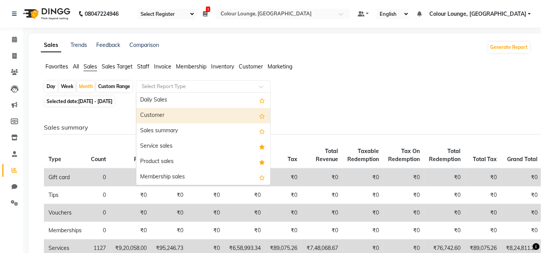
click at [56, 66] on span "Favorites" at bounding box center [56, 66] width 23 height 7
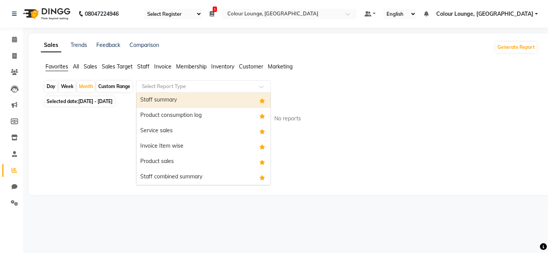
click at [185, 91] on div "Select Report Type" at bounding box center [203, 86] width 135 height 12
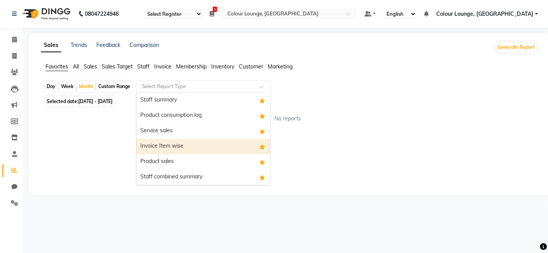
click at [184, 148] on div "Invoice Item wise" at bounding box center [203, 146] width 134 height 15
select select "full_report"
select select "csv"
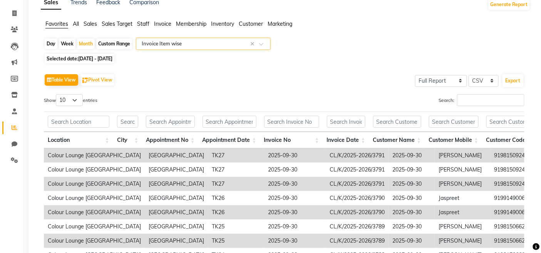
scroll to position [86, 0]
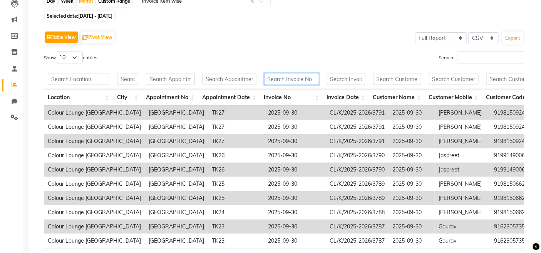
click at [291, 73] on input "text" at bounding box center [291, 79] width 55 height 12
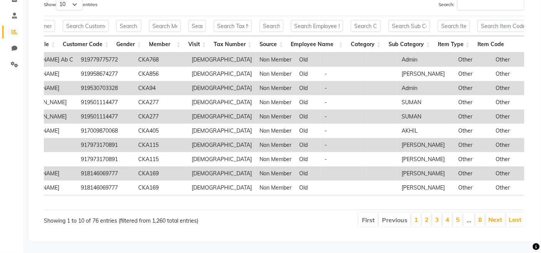
scroll to position [0, 441]
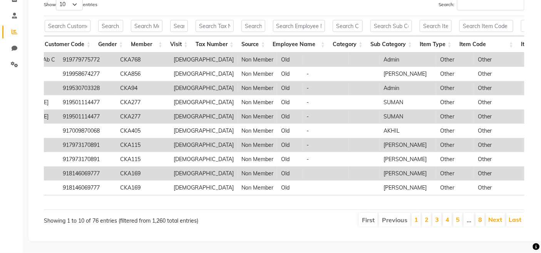
type input "dc"
click at [287, 20] on input "text" at bounding box center [299, 26] width 52 height 12
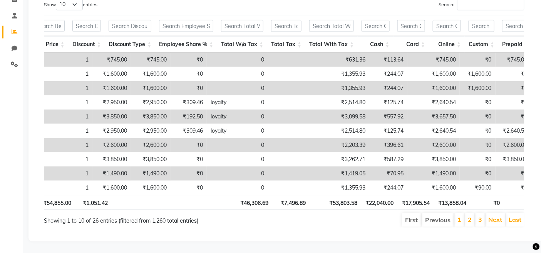
scroll to position [0, 0]
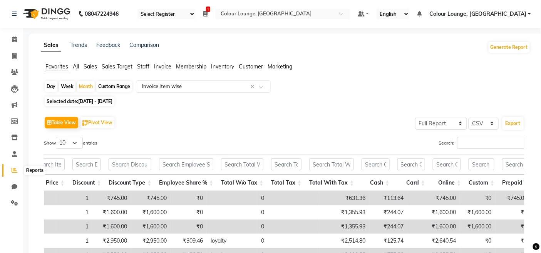
type input "vandan"
click at [16, 175] on span at bounding box center [14, 170] width 13 height 9
click at [10, 168] on span at bounding box center [14, 170] width 13 height 9
click at [13, 53] on icon at bounding box center [14, 56] width 4 height 6
select select "service"
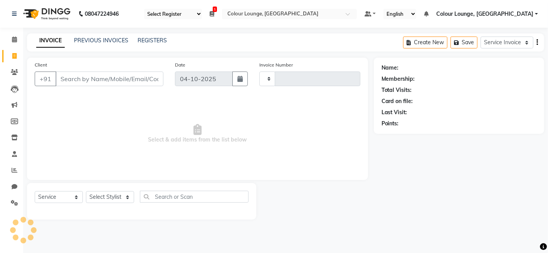
type input "3854"
select select "8015"
click at [8, 173] on span at bounding box center [14, 170] width 13 height 9
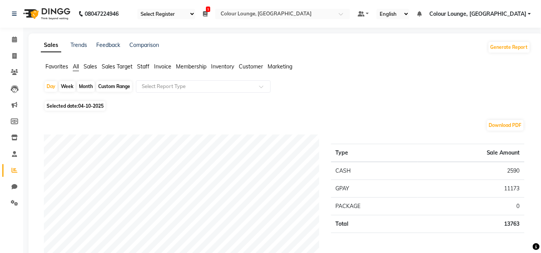
click at [60, 67] on span "Favorites" at bounding box center [56, 66] width 23 height 7
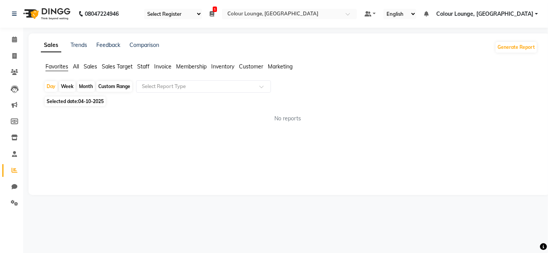
click at [82, 101] on span "04-10-2025" at bounding box center [90, 102] width 25 height 6
select select "10"
select select "2025"
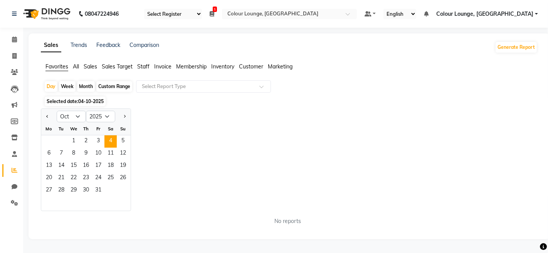
click at [43, 116] on div at bounding box center [48, 117] width 15 height 12
click at [47, 116] on span "Previous month" at bounding box center [47, 116] width 3 height 3
select select "9"
drag, startPoint x: 49, startPoint y: 138, endPoint x: 77, endPoint y: 178, distance: 48.6
click at [79, 179] on ngb-datepicker-month "Mo Tu We Th Fr Sa Su 1 2 3 4 5 6 7 8 9 10 11 12 13 14 15 16 17 18 19 20 21 22 2…" at bounding box center [85, 167] width 89 height 88
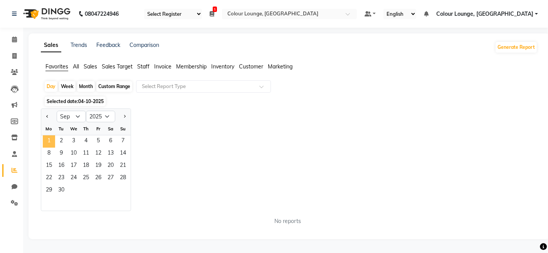
click at [47, 144] on span "1" at bounding box center [49, 142] width 12 height 12
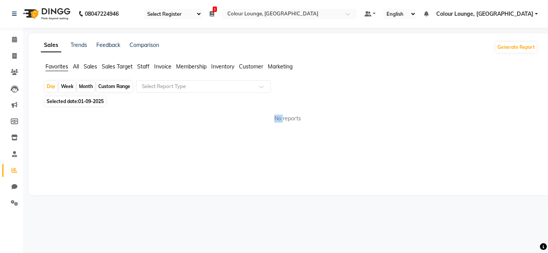
click at [47, 144] on div "Sales Trends Feedback Comparison Generate Report Favorites All Sales Sales Targ…" at bounding box center [289, 115] width 521 height 162
click at [58, 101] on span "Selected date: 01-09-2025" at bounding box center [75, 102] width 61 height 10
select select "9"
select select "2025"
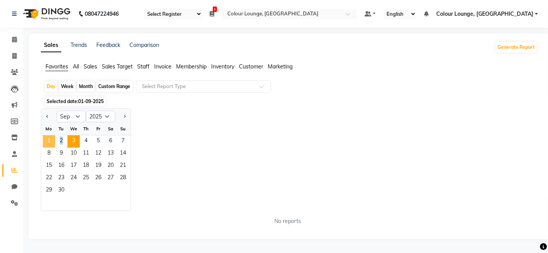
drag, startPoint x: 41, startPoint y: 146, endPoint x: 72, endPoint y: 139, distance: 31.2
click at [72, 139] on div "1 2 3 4 5 6 7" at bounding box center [85, 142] width 89 height 12
click at [59, 187] on span "30" at bounding box center [61, 191] width 12 height 12
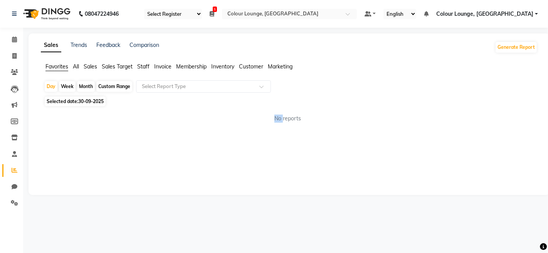
click at [59, 187] on div "Sales Trends Feedback Comparison Generate Report Favorites All Sales Sales Targ…" at bounding box center [289, 115] width 521 height 162
click at [52, 103] on span "Selected date: 30-09-2025" at bounding box center [75, 102] width 61 height 10
select select "9"
select select "2025"
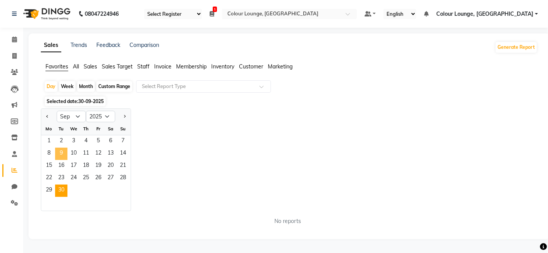
drag, startPoint x: 51, startPoint y: 148, endPoint x: 55, endPoint y: 149, distance: 4.6
drag, startPoint x: 55, startPoint y: 149, endPoint x: 44, endPoint y: 137, distance: 16.1
click at [44, 137] on span "1" at bounding box center [49, 142] width 12 height 12
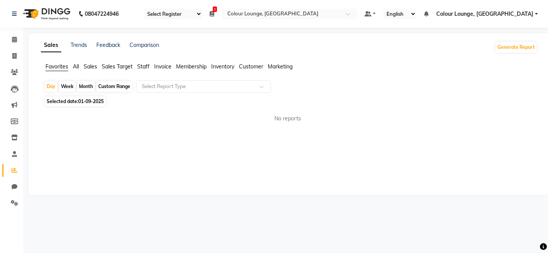
click at [62, 100] on span "Selected date: 01-09-2025" at bounding box center [75, 102] width 61 height 10
select select "9"
select select "2025"
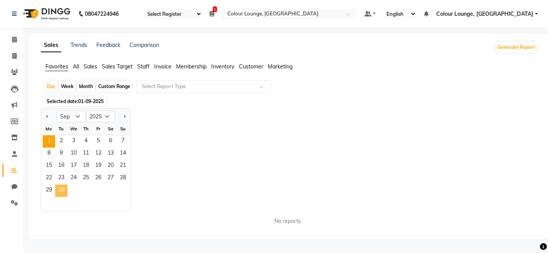
drag, startPoint x: 49, startPoint y: 144, endPoint x: 60, endPoint y: 185, distance: 42.1
click at [60, 186] on ngb-datepicker-month "Mo Tu We Th Fr Sa Su 1 2 3 4 5 6 7 8 9 10 11 12 13 14 15 16 17 18 19 20 21 22 2…" at bounding box center [85, 167] width 89 height 88
click at [60, 185] on span "30" at bounding box center [61, 191] width 12 height 12
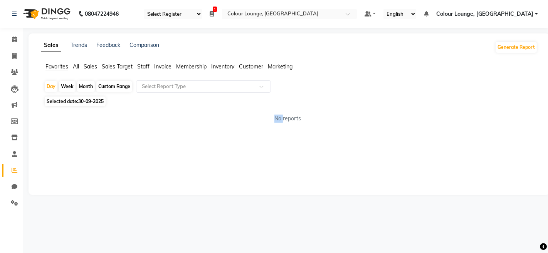
click at [60, 185] on div "Sales Trends Feedback Comparison Generate Report Favorites All Sales Sales Targ…" at bounding box center [289, 115] width 521 height 162
click at [60, 103] on span "Selected date: 30-09-2025" at bounding box center [75, 102] width 61 height 10
select select "9"
select select "2025"
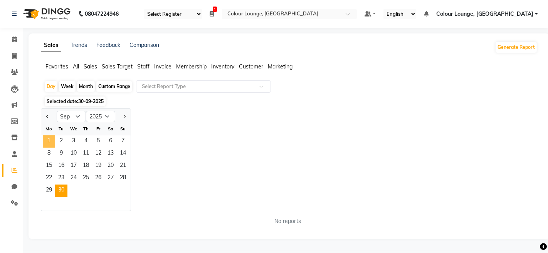
click at [52, 142] on span "1" at bounding box center [49, 142] width 12 height 12
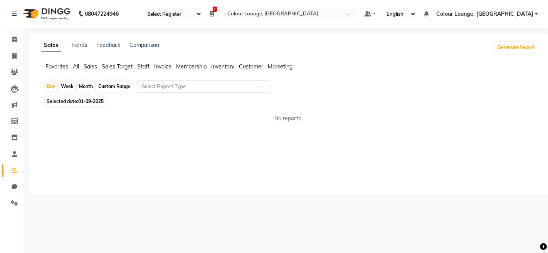
click at [51, 104] on span "Selected date: 01-09-2025" at bounding box center [75, 102] width 61 height 10
select select "9"
select select "2025"
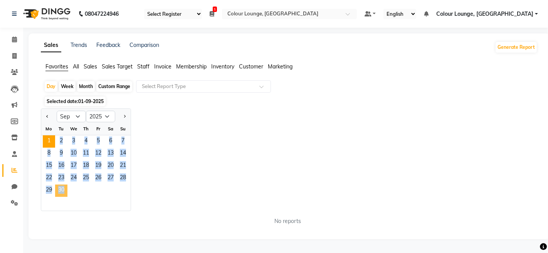
drag, startPoint x: 47, startPoint y: 142, endPoint x: 60, endPoint y: 190, distance: 49.8
click at [60, 190] on ngb-datepicker-month "Mo Tu We Th Fr Sa Su 1 2 3 4 5 6 7 8 9 10 11 12 13 14 15 16 17 18 19 20 21 22 2…" at bounding box center [85, 167] width 89 height 88
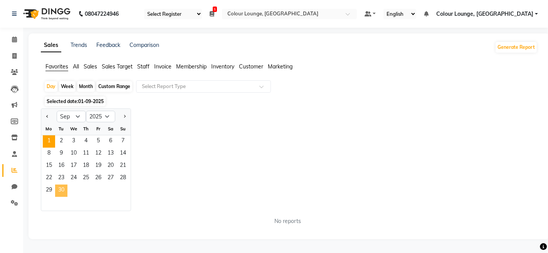
click at [67, 186] on span "30" at bounding box center [61, 191] width 12 height 12
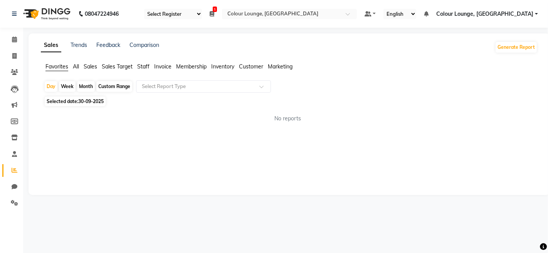
click at [69, 103] on span "Selected date: 30-09-2025" at bounding box center [75, 102] width 61 height 10
select select "9"
select select "2025"
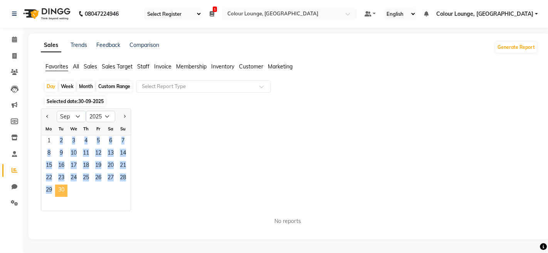
drag, startPoint x: 48, startPoint y: 140, endPoint x: 59, endPoint y: 187, distance: 48.3
click at [59, 188] on ngb-datepicker-month "Mo Tu We Th Fr Sa Su 1 2 3 4 5 6 7 8 9 10 11 12 13 14 15 16 17 18 19 20 21 22 2…" at bounding box center [85, 167] width 89 height 88
click at [59, 187] on span "30" at bounding box center [61, 191] width 12 height 12
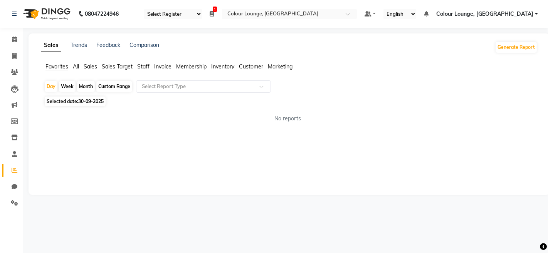
click at [53, 103] on span "Selected date: 30-09-2025" at bounding box center [75, 102] width 61 height 10
select select "9"
select select "2025"
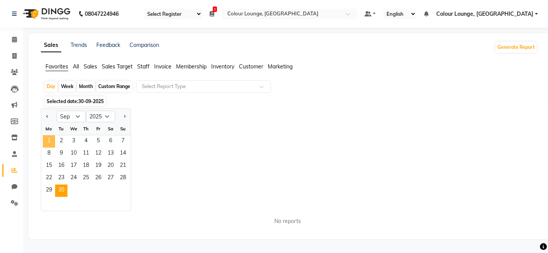
drag, startPoint x: 61, startPoint y: 194, endPoint x: 54, endPoint y: 139, distance: 54.7
click at [54, 139] on ngb-datepicker-month "Mo Tu We Th Fr Sa Su 1 2 3 4 5 6 7 8 9 10 11 12 13 14 15 16 17 18 19 20 21 22 2…" at bounding box center [85, 167] width 89 height 88
click at [45, 141] on span "1" at bounding box center [49, 142] width 12 height 12
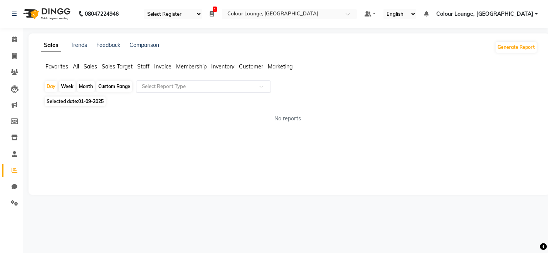
click at [157, 90] on input "text" at bounding box center [195, 87] width 111 height 8
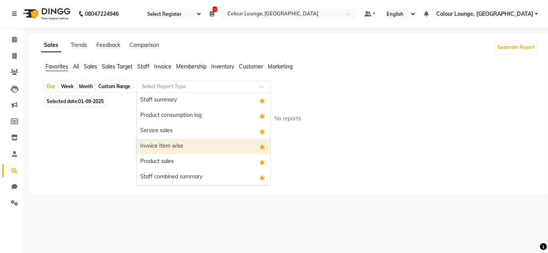
click at [156, 149] on div "Invoice Item wise" at bounding box center [203, 146] width 134 height 15
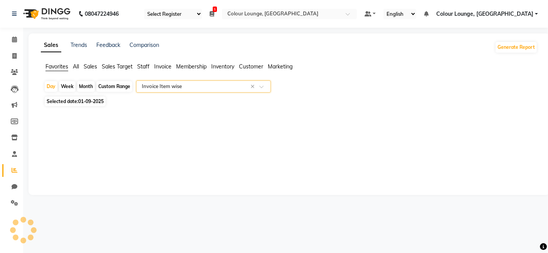
select select "full_report"
select select "csv"
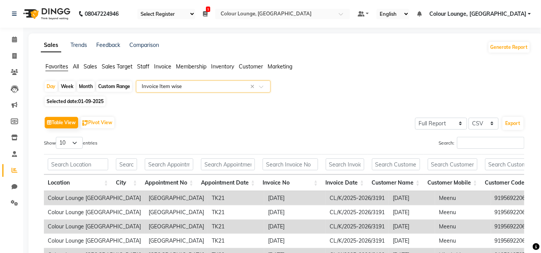
click at [87, 103] on span "01-09-2025" at bounding box center [90, 102] width 25 height 6
select select "9"
select select "2025"
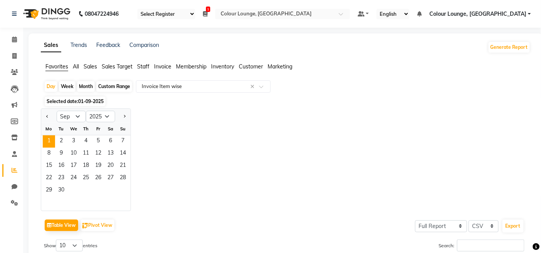
drag, startPoint x: 52, startPoint y: 143, endPoint x: 75, endPoint y: 188, distance: 50.5
click at [75, 188] on ngb-datepicker-month "Mo Tu We Th Fr Sa Su 1 2 3 4 5 6 7 8 9 10 11 12 13 14 15 16 17 18 19 20 21 22 2…" at bounding box center [85, 167] width 89 height 88
click at [66, 221] on button "Table View" at bounding box center [62, 226] width 34 height 12
click at [64, 223] on button "Table View" at bounding box center [62, 226] width 34 height 12
click at [168, 166] on div "Jan Feb Mar Apr May Jun Jul Aug Sep Oct Nov Dec 2015 2016 2017 2018 2019 2020 2…" at bounding box center [286, 160] width 490 height 103
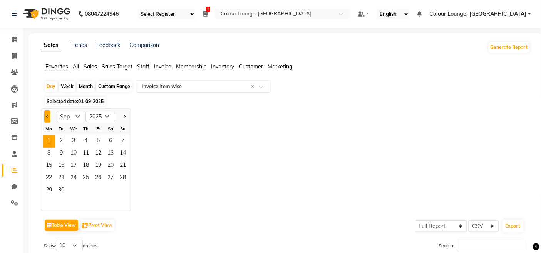
click at [46, 117] on button "Previous month" at bounding box center [47, 117] width 6 height 12
click at [126, 115] on button "Next month" at bounding box center [124, 117] width 6 height 12
select select "9"
click at [162, 122] on div "Jan Feb Mar Apr May Jun Jul Aug Sep Oct Nov Dec 2015 2016 2017 2018 2019 2020 2…" at bounding box center [286, 160] width 490 height 103
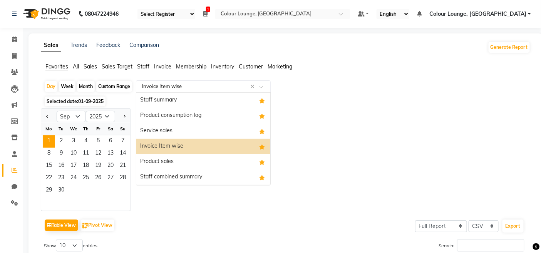
click at [208, 89] on input "text" at bounding box center [195, 87] width 111 height 8
click at [178, 144] on div "Invoice Item wise" at bounding box center [203, 146] width 134 height 15
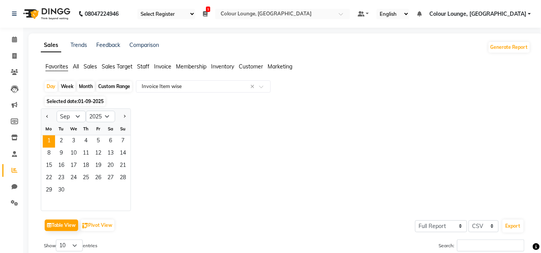
click at [54, 65] on span "Favorites" at bounding box center [56, 66] width 23 height 7
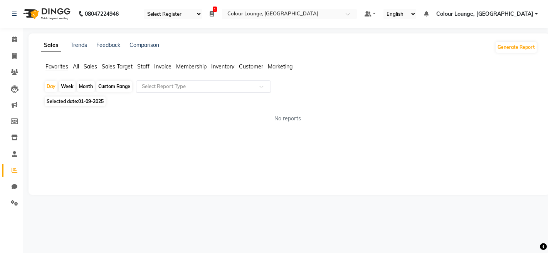
click at [166, 86] on input "text" at bounding box center [195, 87] width 111 height 8
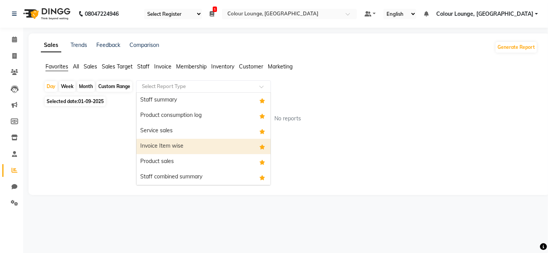
click at [162, 141] on div "Invoice Item wise" at bounding box center [203, 146] width 134 height 15
select select "full_report"
select select "csv"
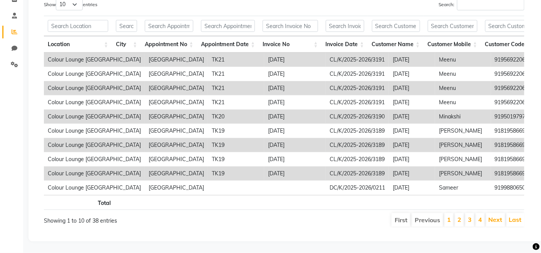
scroll to position [151, 0]
click at [287, 16] on th at bounding box center [290, 26] width 63 height 20
click at [287, 20] on input "text" at bounding box center [290, 26] width 55 height 12
click at [283, 20] on input "text" at bounding box center [290, 26] width 55 height 12
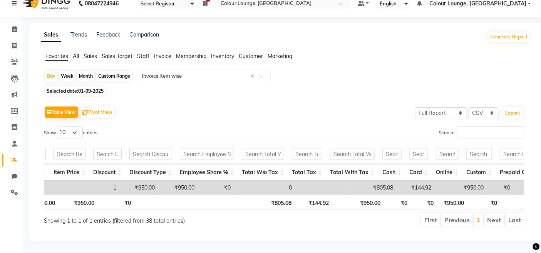
scroll to position [0, 1182]
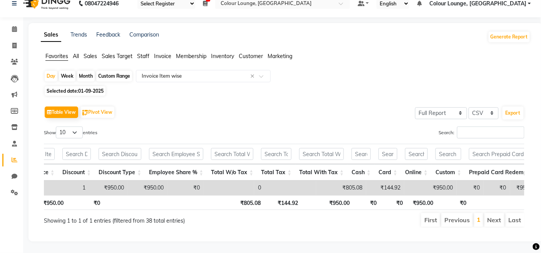
type input "dc"
click at [178, 148] on input "text" at bounding box center [176, 154] width 54 height 12
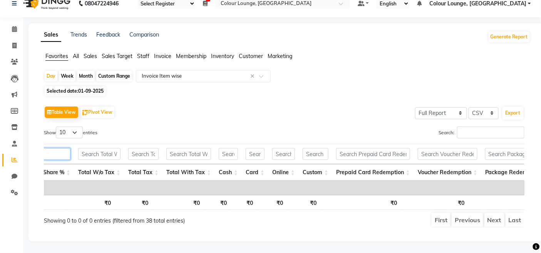
type input "vandana"
drag, startPoint x: 109, startPoint y: 142, endPoint x: 417, endPoint y: 163, distance: 308.8
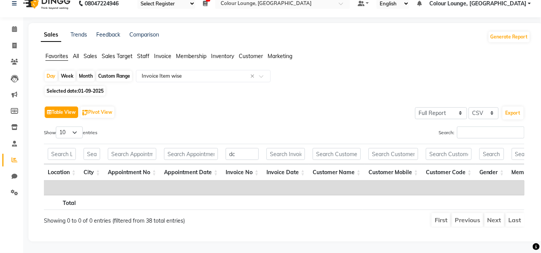
click at [69, 107] on button "Table View" at bounding box center [62, 113] width 34 height 12
click at [18, 42] on span at bounding box center [14, 46] width 13 height 9
select select "service"
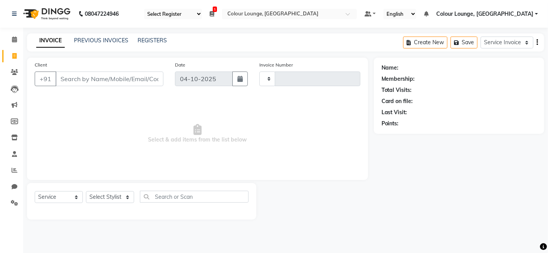
type input "3854"
select select "8015"
click at [116, 201] on select "Select Stylist Admin Admin AKHIL ANKUSH ANSH Baljinder Colour Lounge, Kabir Par…" at bounding box center [112, 197] width 53 height 12
click at [86, 192] on select "Select Stylist Admin Admin AKHIL ANKUSH ANSH Baljinder Colour Lounge, Kabir Par…" at bounding box center [112, 197] width 53 height 12
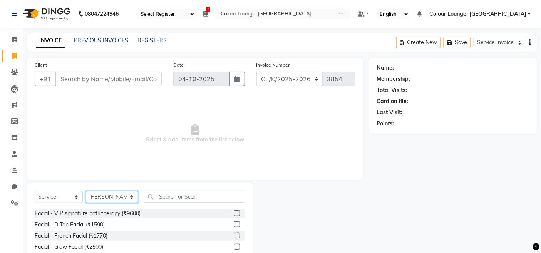
select select "70118"
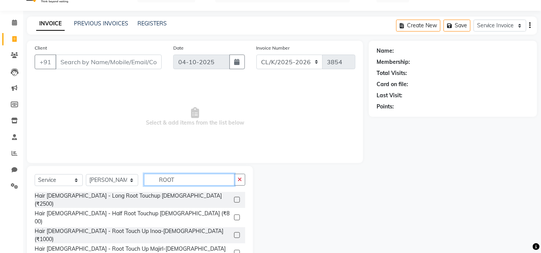
scroll to position [34, 0]
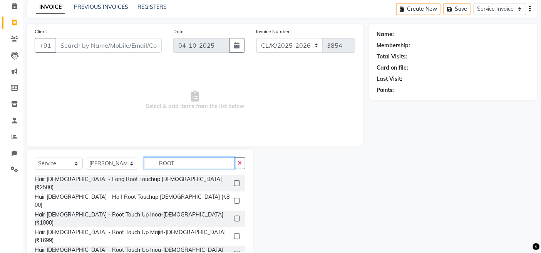
type input "ROOT"
click at [236, 234] on label at bounding box center [237, 237] width 6 height 6
click at [236, 235] on input "checkbox" at bounding box center [236, 237] width 5 height 5
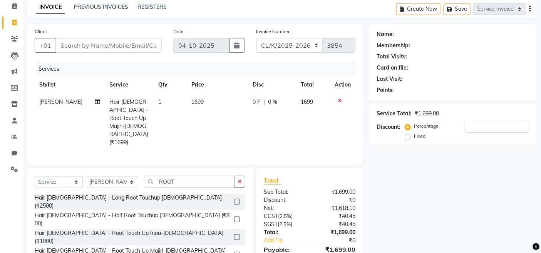
checkbox input "false"
click at [205, 101] on td "1699" at bounding box center [217, 123] width 61 height 58
select select "70118"
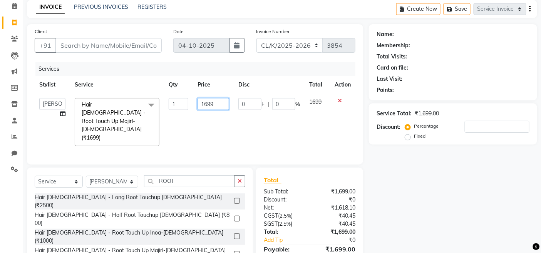
click at [213, 104] on input "1699" at bounding box center [214, 104] width 32 height 12
type input "1470"
click at [327, 120] on td "1699" at bounding box center [317, 122] width 25 height 57
select select "70118"
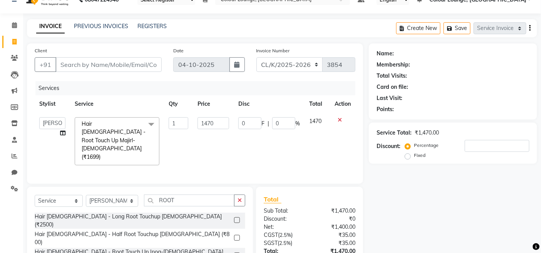
scroll to position [0, 0]
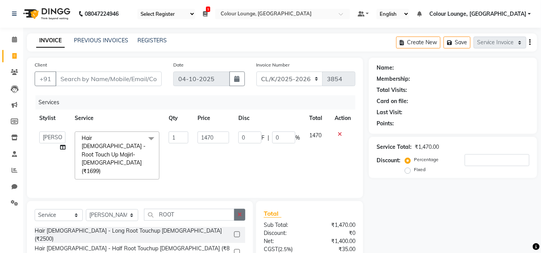
click at [238, 209] on button "button" at bounding box center [239, 215] width 11 height 12
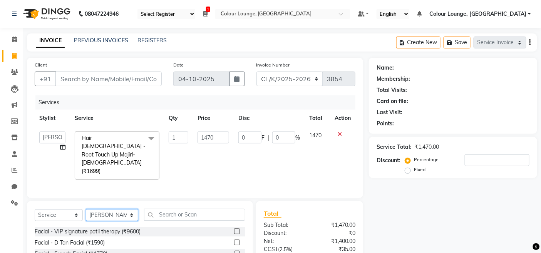
click at [109, 210] on select "Select Stylist Admin Admin AKHIL ANKUSH ANSH Baljinder Colour Lounge, Kabir Par…" at bounding box center [112, 216] width 52 height 12
select select "82296"
click at [86, 210] on select "Select Stylist Admin Admin AKHIL ANKUSH ANSH Baljinder Colour Lounge, Kabir Par…" at bounding box center [112, 216] width 52 height 12
click at [149, 209] on input "text" at bounding box center [194, 215] width 101 height 12
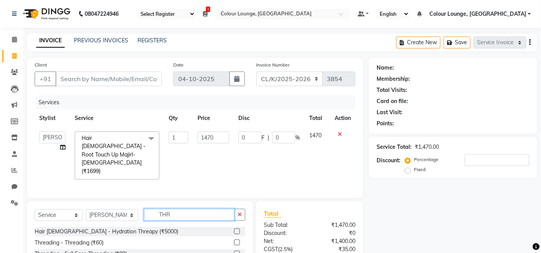
type input "THR"
click at [234, 240] on label at bounding box center [237, 243] width 6 height 6
click at [234, 241] on input "checkbox" at bounding box center [236, 243] width 5 height 5
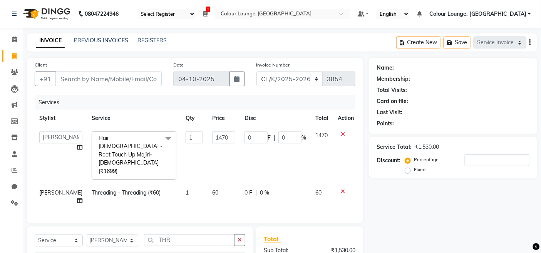
checkbox input "false"
click at [211, 184] on td "60" at bounding box center [224, 196] width 32 height 25
select select "82296"
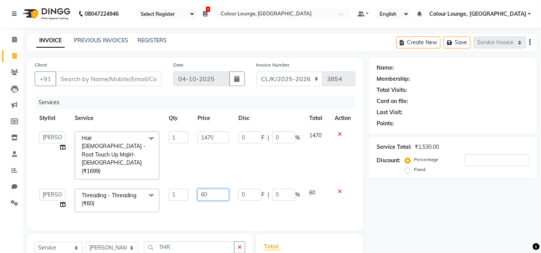
click at [211, 189] on input "60" at bounding box center [214, 195] width 32 height 12
type input "6"
type input "80"
click at [137, 82] on input "Client" at bounding box center [108, 79] width 106 height 15
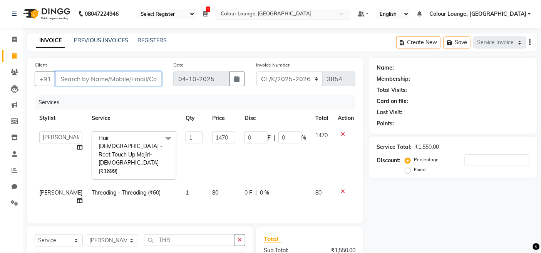
type input "9"
type input "0"
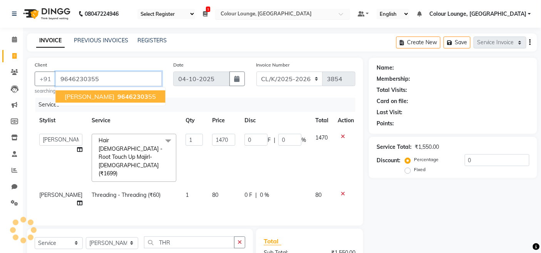
type input "9646230355"
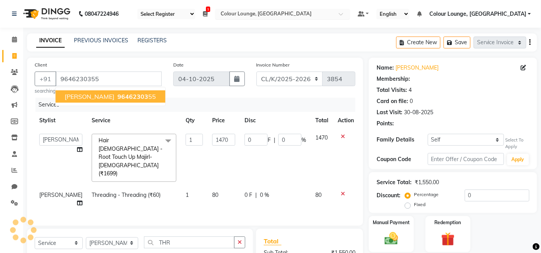
select select "1: Object"
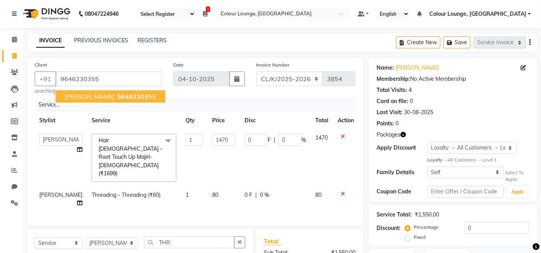
click at [120, 94] on ngb-highlight "96462303 55" at bounding box center [136, 97] width 40 height 8
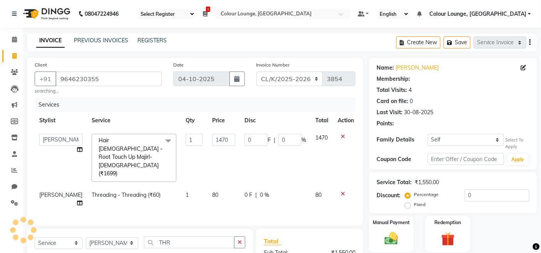
select select "1: Object"
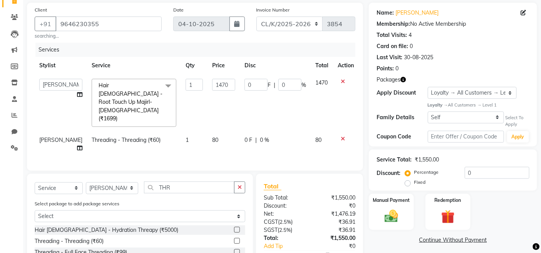
scroll to position [74, 0]
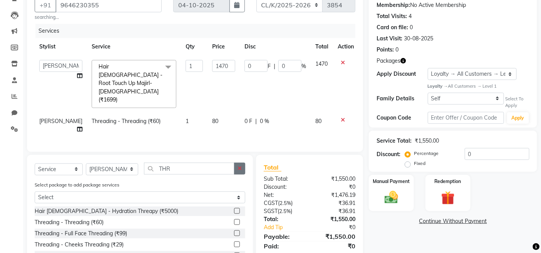
click at [239, 163] on button "button" at bounding box center [239, 169] width 11 height 12
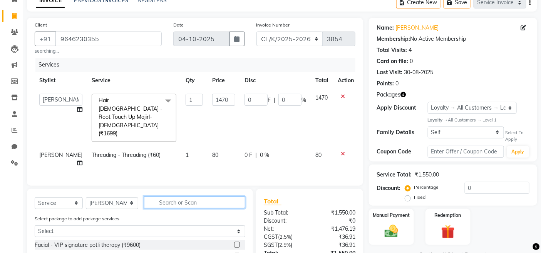
scroll to position [0, 0]
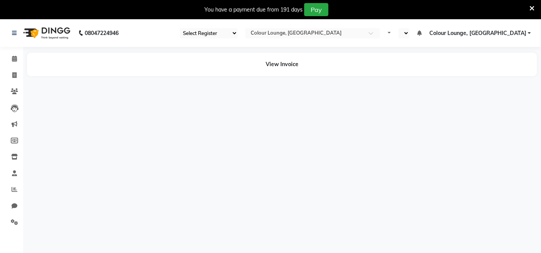
select select "75"
select select "en"
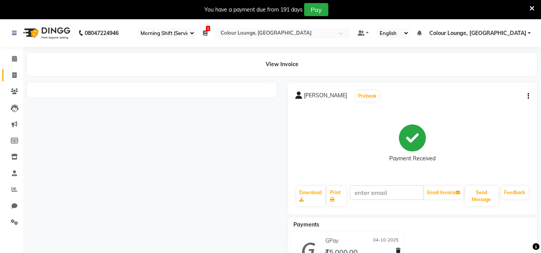
click at [5, 75] on link "Invoice" at bounding box center [11, 75] width 18 height 13
select select "service"
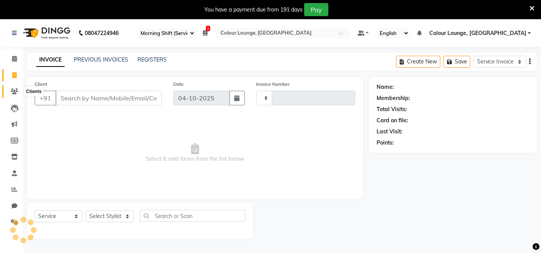
scroll to position [19, 0]
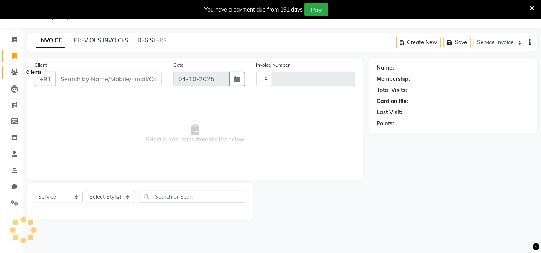
click at [9, 74] on span at bounding box center [14, 72] width 13 height 9
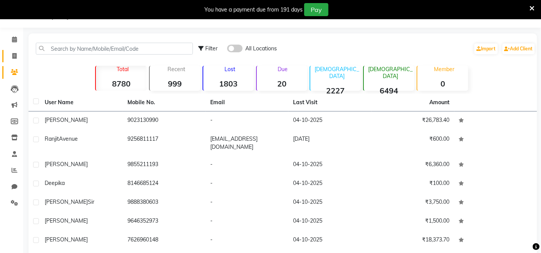
click at [13, 51] on link "Invoice" at bounding box center [11, 56] width 18 height 13
select select "service"
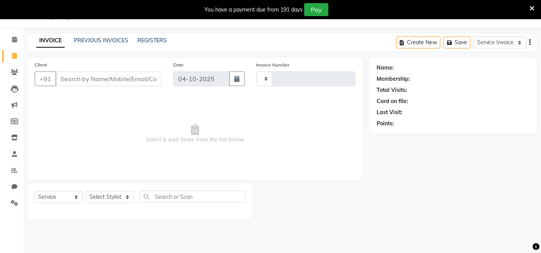
type input "3853"
select select "8015"
click at [98, 36] on div "INVOICE PREVIOUS INVOICES REGISTERS Create New Save Service Invoice Product Inv…" at bounding box center [282, 43] width 510 height 18
click at [99, 41] on link "PREVIOUS INVOICES" at bounding box center [101, 40] width 54 height 7
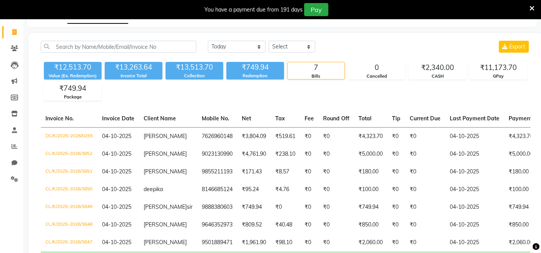
scroll to position [62, 0]
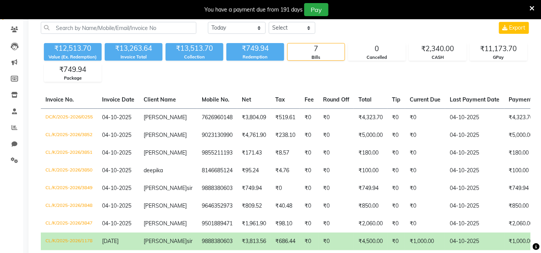
click at [99, 237] on td "[DATE]" at bounding box center [118, 242] width 42 height 18
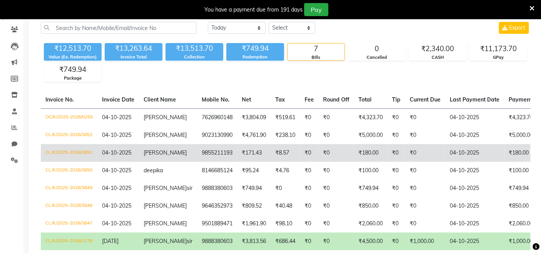
click at [139, 153] on td "04-10-2025" at bounding box center [118, 153] width 42 height 18
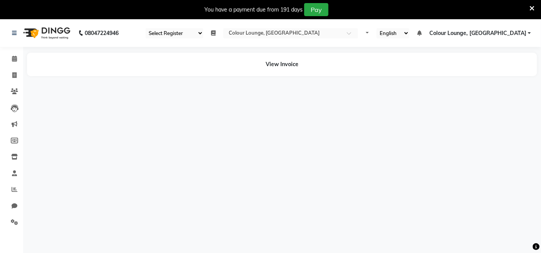
select select "75"
select select "en"
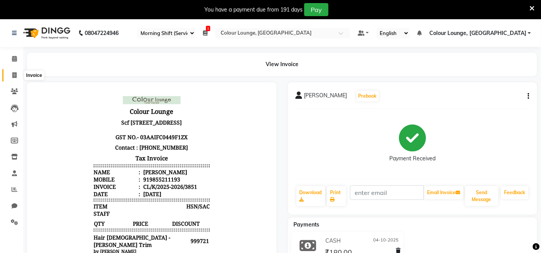
click at [14, 71] on span at bounding box center [14, 75] width 13 height 9
select select "service"
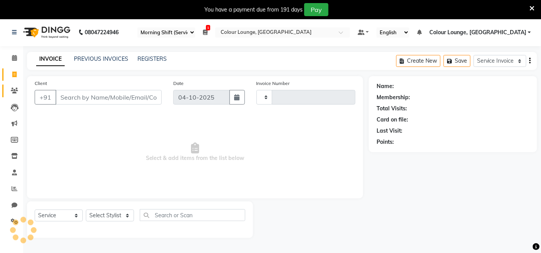
scroll to position [19, 0]
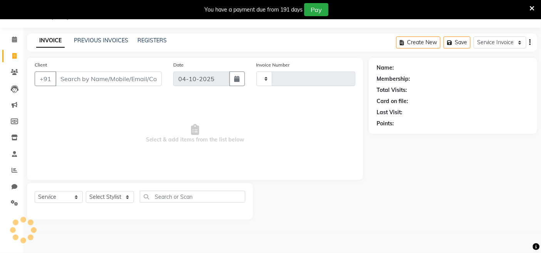
type input "3853"
select select "8015"
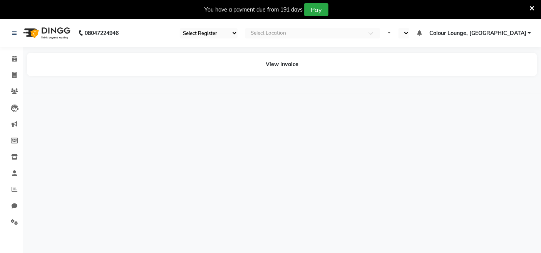
select select "75"
select select "en"
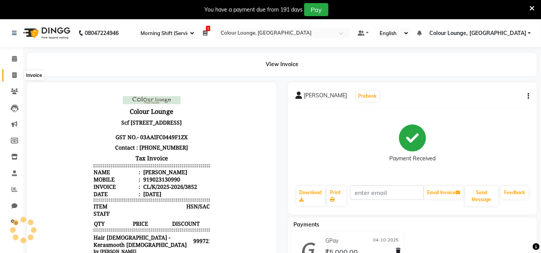
click at [17, 76] on span at bounding box center [14, 75] width 13 height 9
select select "service"
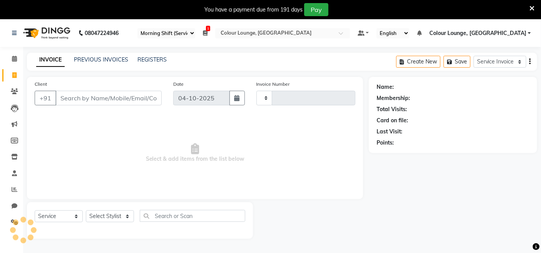
scroll to position [19, 0]
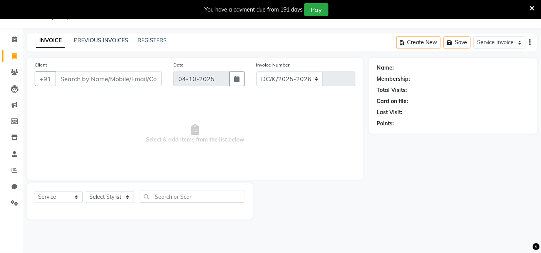
select select "8015"
type input "3853"
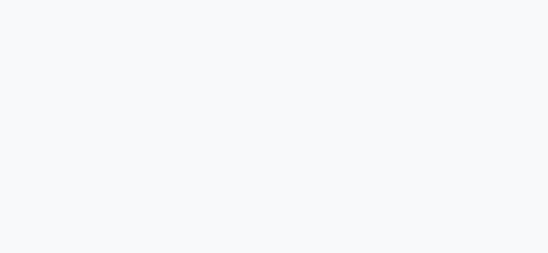
select select "75"
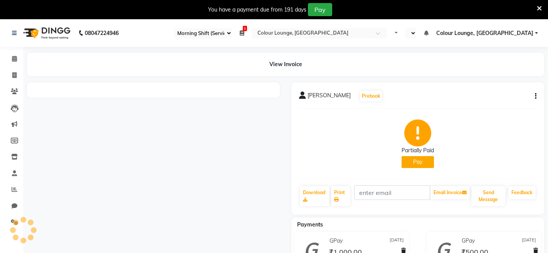
select select "en"
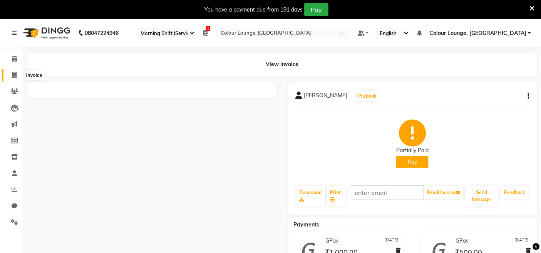
click at [13, 78] on icon at bounding box center [14, 75] width 4 height 6
select select "service"
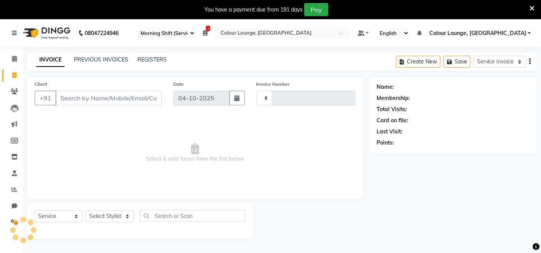
scroll to position [19, 0]
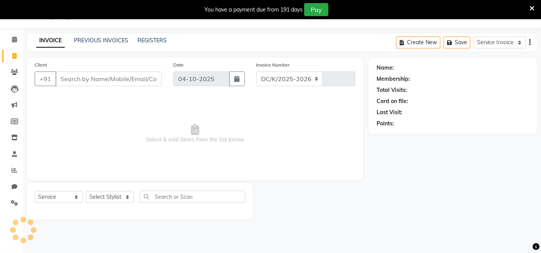
select select "8015"
type input "3853"
click at [17, 172] on span at bounding box center [14, 170] width 13 height 9
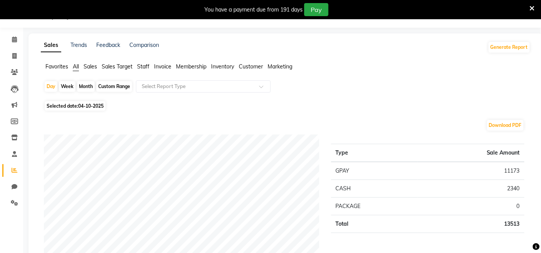
click at [85, 67] on span "Sales" at bounding box center [90, 66] width 13 height 7
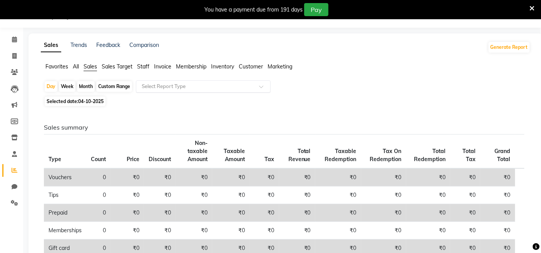
click at [147, 87] on input "text" at bounding box center [195, 87] width 111 height 8
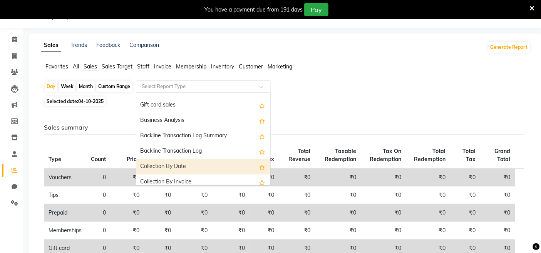
scroll to position [185, 0]
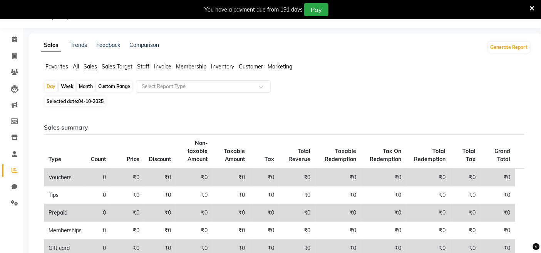
click at [61, 67] on span "Favorites" at bounding box center [56, 66] width 23 height 7
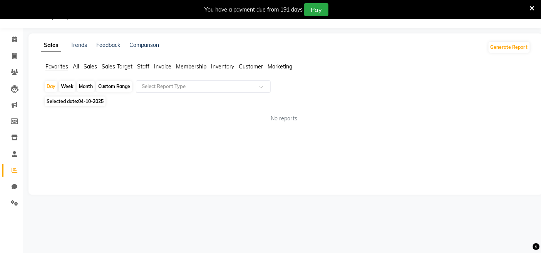
click at [161, 87] on input "text" at bounding box center [195, 87] width 111 height 8
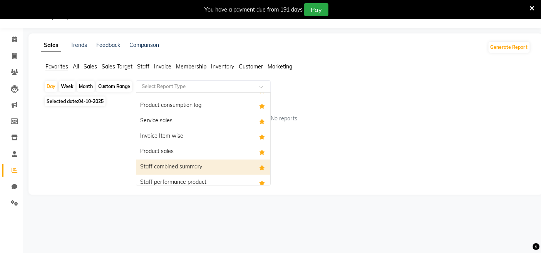
scroll to position [15, 0]
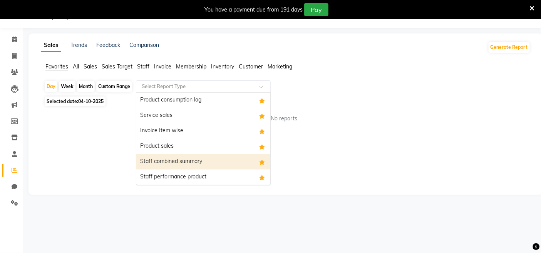
click at [186, 159] on div "Staff combined summary" at bounding box center [203, 161] width 134 height 15
select select "full_report"
select select "csv"
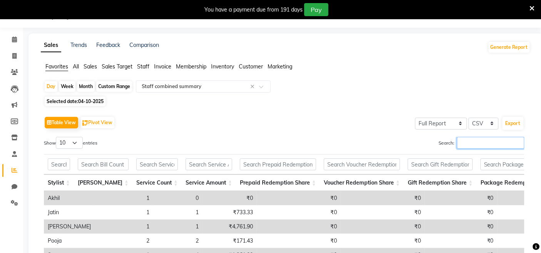
click at [463, 143] on input "Search:" at bounding box center [490, 143] width 67 height 12
click at [112, 86] on div "Custom Range" at bounding box center [114, 86] width 36 height 11
select select "10"
select select "2025"
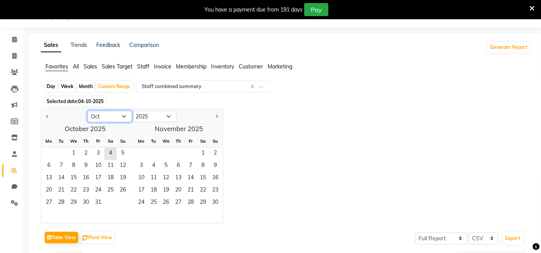
click at [103, 117] on select "Jan Feb Mar Apr May Jun [DATE] Aug Sep Oct Nov Dec" at bounding box center [109, 117] width 45 height 12
select select "9"
click at [87, 111] on select "Jan Feb Mar Apr May Jun [DATE] Aug Sep Oct Nov Dec" at bounding box center [109, 117] width 45 height 12
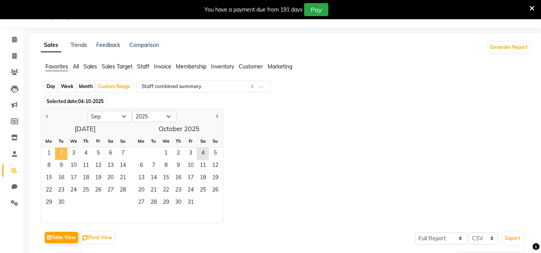
click at [55, 153] on span "2" at bounding box center [61, 154] width 12 height 12
click at [49, 153] on span "1" at bounding box center [49, 154] width 12 height 12
click at [62, 202] on span "30" at bounding box center [61, 203] width 12 height 12
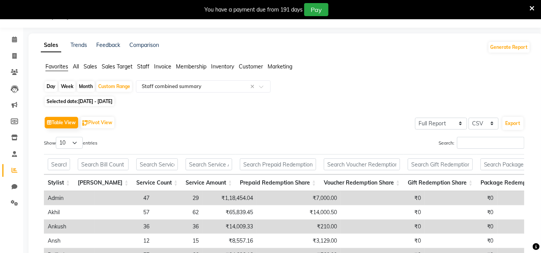
click at [367, 93] on div "Day Week Month Custom Range Select Report Type × Staff combined summary ×" at bounding box center [286, 87] width 484 height 14
click at [466, 141] on input "Search:" at bounding box center [490, 143] width 67 height 12
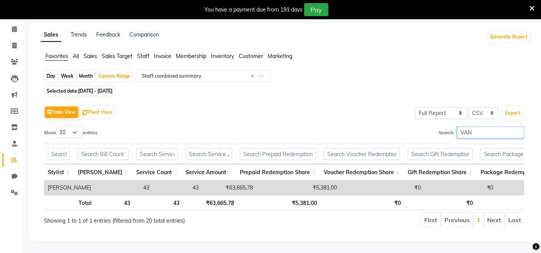
scroll to position [43, 0]
type input "VAN"
drag, startPoint x: 264, startPoint y: 187, endPoint x: 377, endPoint y: 190, distance: 113.7
click at [377, 195] on tr "Total 43 43 ₹63,665.78 ₹5,381.00 ₹0 ₹0 ₹0 ₹0 ₹0 ₹69,046.78 ₹46,306.69 ₹0 ₹0 ₹0 …" at bounding box center [549, 202] width 1010 height 15
drag, startPoint x: 330, startPoint y: 191, endPoint x: 318, endPoint y: 192, distance: 11.6
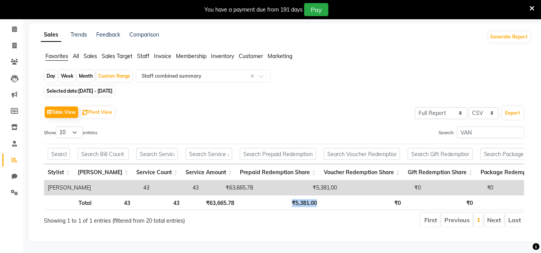
click at [329, 195] on th "₹0" at bounding box center [363, 202] width 84 height 15
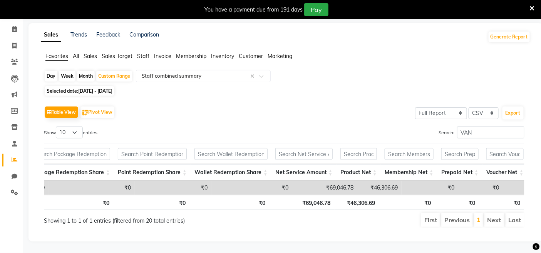
scroll to position [0, 529]
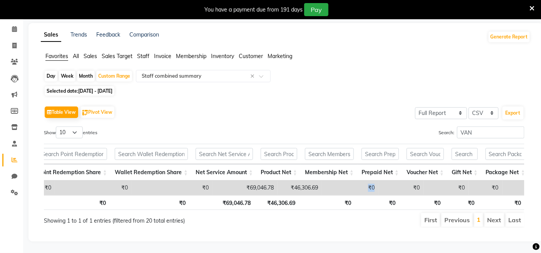
drag, startPoint x: 365, startPoint y: 182, endPoint x: 339, endPoint y: 181, distance: 25.8
click at [339, 181] on tr "Vandana Sharma 43 43 ₹63,665.78 ₹5,381.00 ₹0 ₹0 ₹0 ₹0 ₹0 ₹69,046.78 ₹46,306.69 …" at bounding box center [32, 188] width 1035 height 14
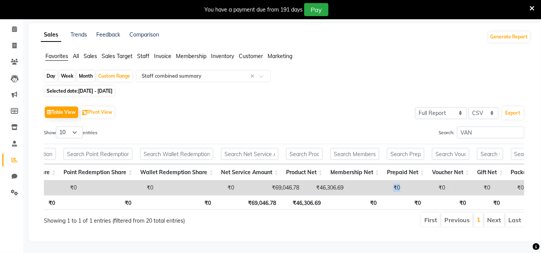
scroll to position [0, 503]
click at [342, 213] on ul "First Previous 1 Next Last" at bounding box center [387, 220] width 276 height 14
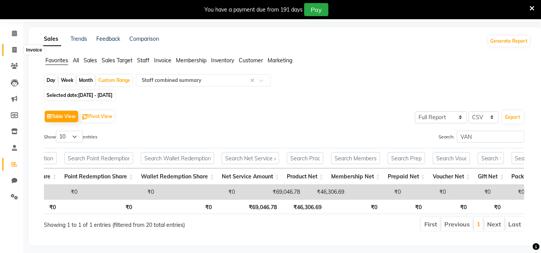
click at [10, 47] on span at bounding box center [14, 50] width 13 height 9
select select "service"
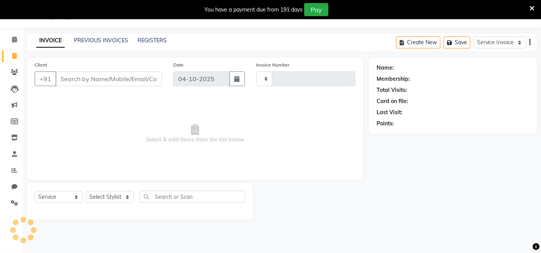
scroll to position [19, 0]
type input "3853"
select select "8015"
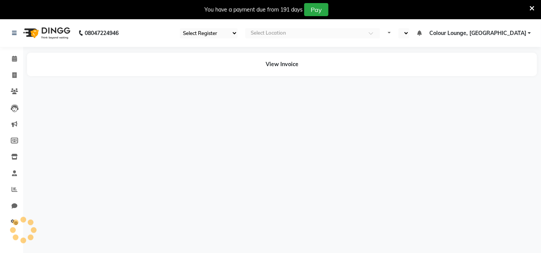
select select "75"
select select "en"
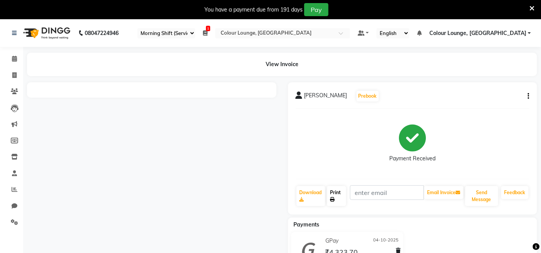
click at [337, 194] on link "Print" at bounding box center [336, 196] width 19 height 20
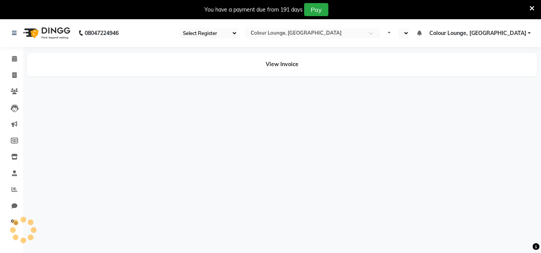
select select "75"
select select "en"
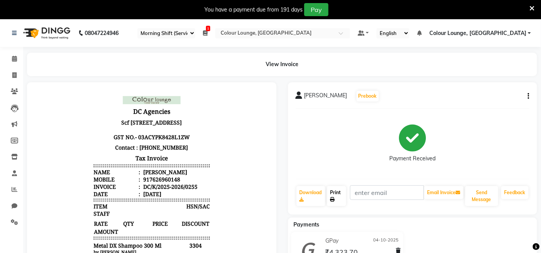
click at [334, 189] on link "Print" at bounding box center [336, 196] width 19 height 20
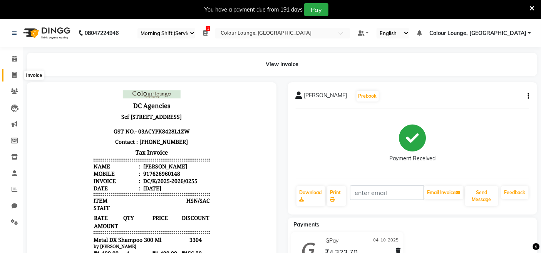
click at [12, 74] on icon at bounding box center [14, 75] width 4 height 6
select select "service"
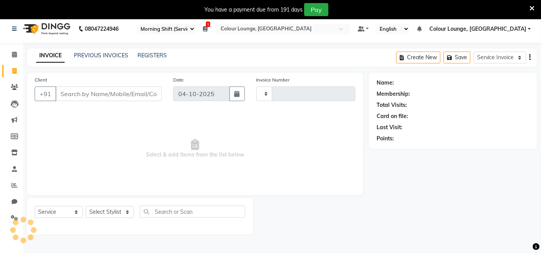
scroll to position [19, 0]
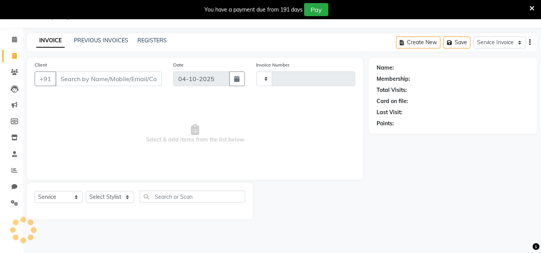
type input "3853"
select select "8015"
click at [109, 38] on link "PREVIOUS INVOICES" at bounding box center [101, 40] width 54 height 7
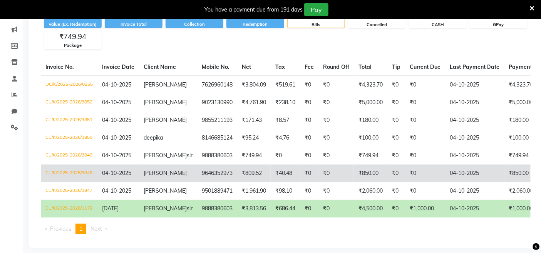
scroll to position [106, 0]
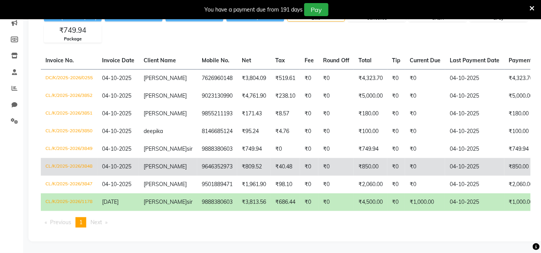
click at [65, 161] on td "CL/K/2025-2026/3848" at bounding box center [69, 167] width 57 height 18
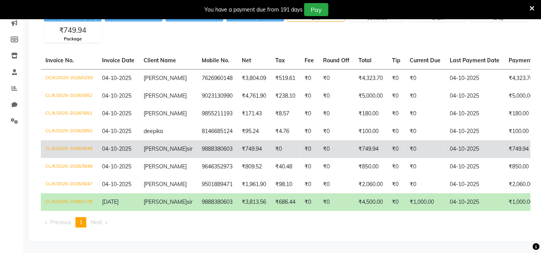
click at [95, 141] on td "CL/K/2025-2026/3849" at bounding box center [69, 150] width 57 height 18
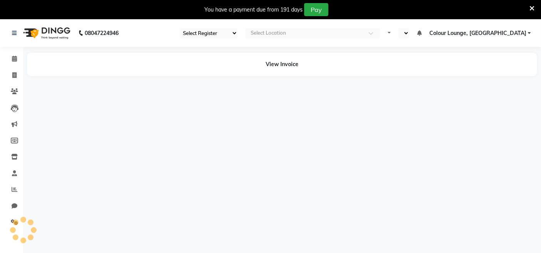
select select "75"
select select "en"
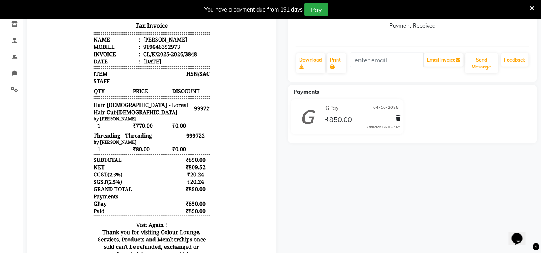
scroll to position [43, 0]
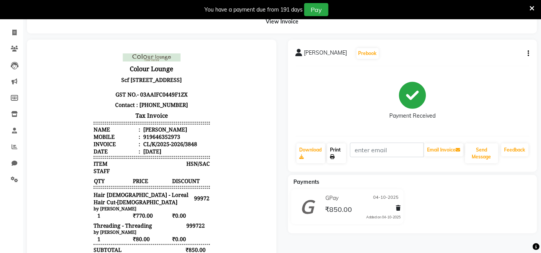
click at [336, 153] on link "Print" at bounding box center [336, 154] width 19 height 20
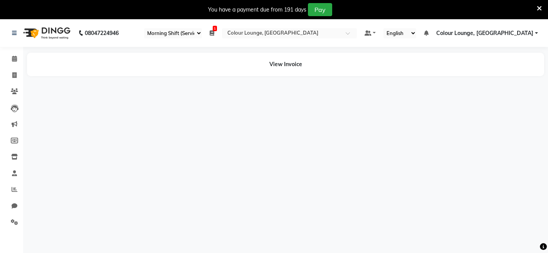
select select "75"
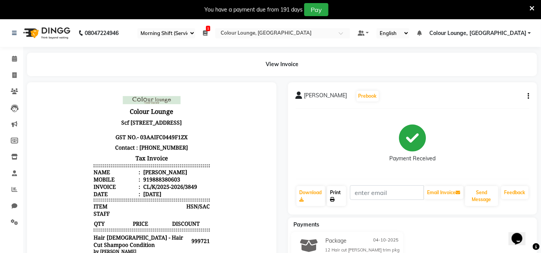
click at [331, 189] on link "Print" at bounding box center [336, 196] width 19 height 20
click at [532, 7] on icon at bounding box center [532, 8] width 5 height 7
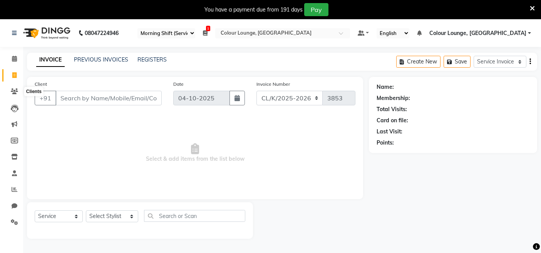
select select "75"
select select "8015"
select select "service"
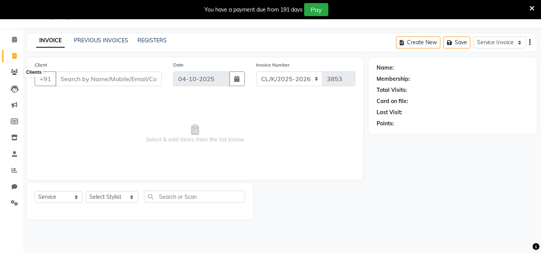
scroll to position [19, 0]
click at [98, 36] on div "INVOICE PREVIOUS INVOICES REGISTERS Create New Save Service Invoice Product Inv…" at bounding box center [282, 43] width 510 height 18
click at [102, 40] on link "PREVIOUS INVOICES" at bounding box center [101, 40] width 54 height 7
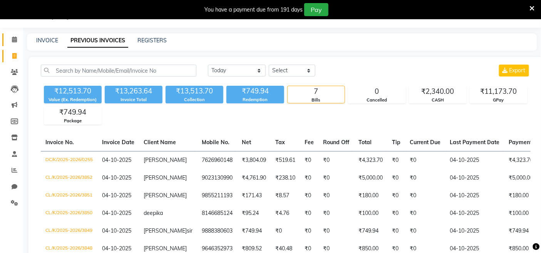
drag, startPoint x: 0, startPoint y: 10, endPoint x: 16, endPoint y: 33, distance: 27.9
click at [6, 21] on body "08047224946 Select Register Evening Shift (Service) Morning Shift (Service) 1 D…" at bounding box center [270, 126] width 541 height 253
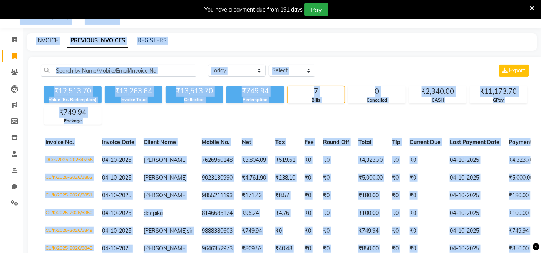
click at [49, 37] on link "INVOICE" at bounding box center [47, 40] width 22 height 7
select select "service"
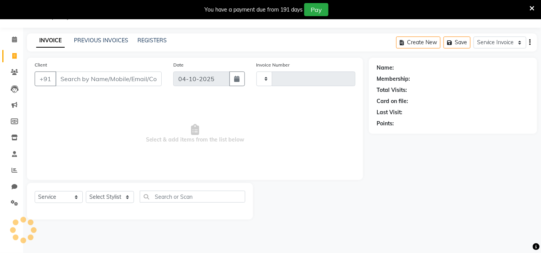
type input "3853"
select select "8015"
click at [112, 199] on select "Select Stylist Admin Admin [PERSON_NAME] [PERSON_NAME] [PERSON_NAME] Colour Lou…" at bounding box center [112, 197] width 52 height 12
select select "70118"
click at [86, 192] on select "Select Stylist Admin Admin [PERSON_NAME] [PERSON_NAME] [PERSON_NAME] Colour Lou…" at bounding box center [112, 197] width 52 height 12
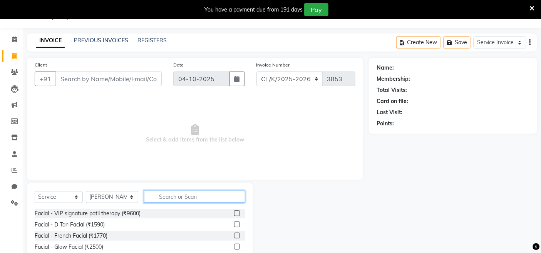
click at [181, 194] on input "text" at bounding box center [194, 197] width 101 height 12
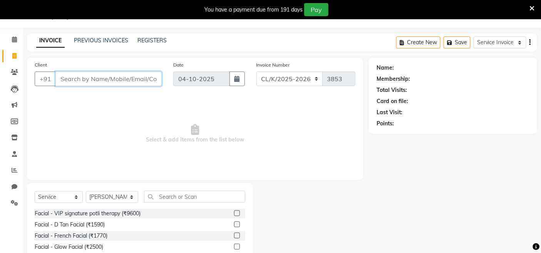
click at [144, 78] on input "Client" at bounding box center [108, 79] width 106 height 15
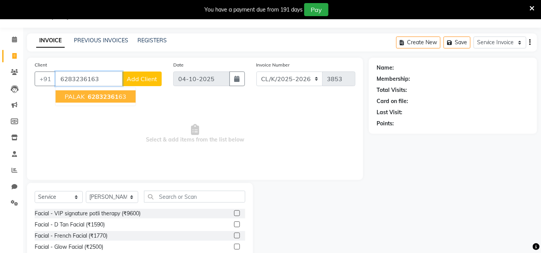
type input "6283236163"
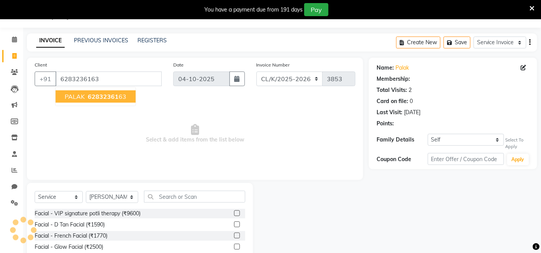
select select "1: Object"
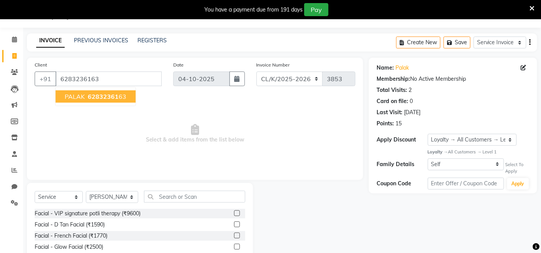
click at [119, 93] on ngb-highlight "62832361 63" at bounding box center [106, 97] width 40 height 8
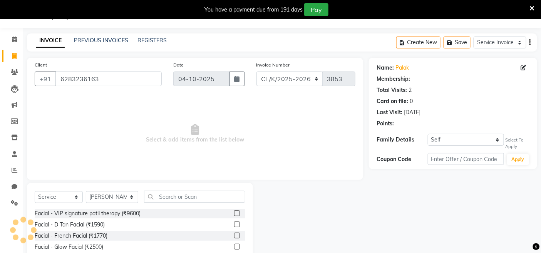
select select "1: Object"
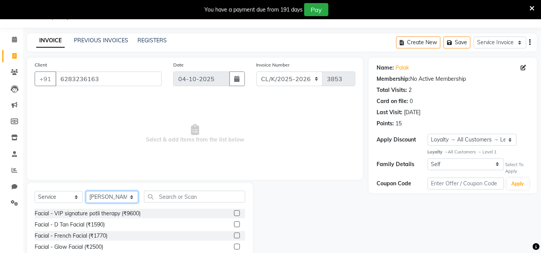
click at [118, 195] on select "Select Stylist Admin Admin [PERSON_NAME] [PERSON_NAME] [PERSON_NAME] Colour Lou…" at bounding box center [112, 197] width 52 height 12
select select "70122"
click at [86, 192] on select "Select Stylist Admin Admin [PERSON_NAME] [PERSON_NAME] [PERSON_NAME] Colour Lou…" at bounding box center [112, 197] width 52 height 12
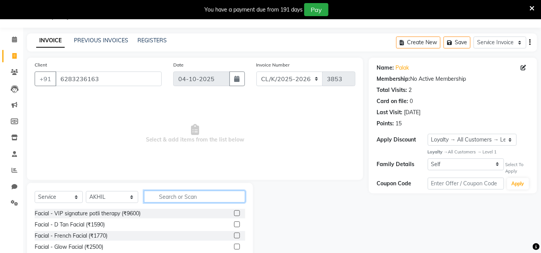
click at [182, 198] on input "text" at bounding box center [194, 197] width 101 height 12
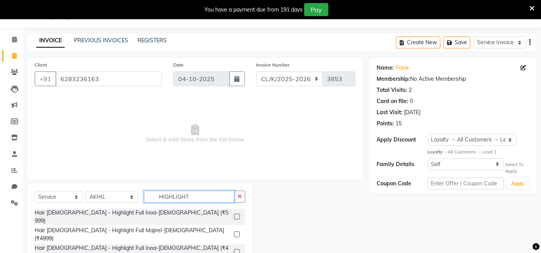
type input "HIGHLIGHT"
click at [239, 215] on label at bounding box center [237, 217] width 6 height 6
click at [239, 215] on input "checkbox" at bounding box center [236, 217] width 5 height 5
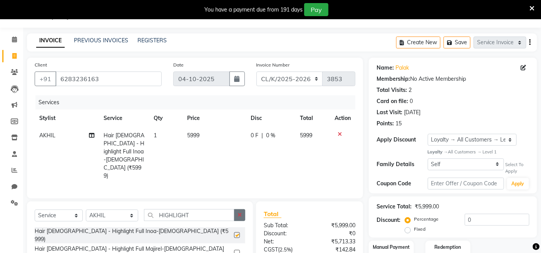
checkbox input "false"
click at [241, 210] on button "button" at bounding box center [239, 216] width 11 height 12
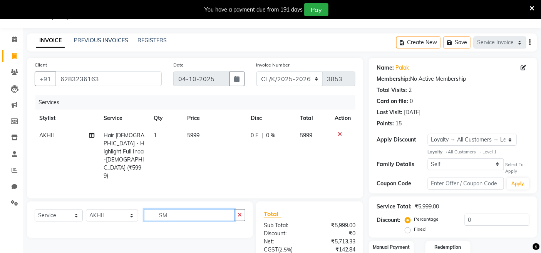
type input "S"
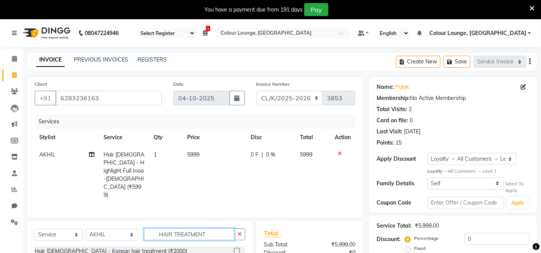
scroll to position [83, 0]
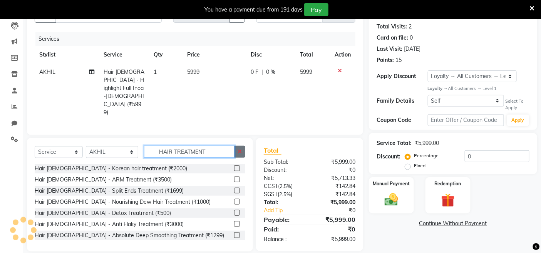
type input "HAIR TREATMENT"
click at [240, 146] on button "button" at bounding box center [239, 152] width 11 height 12
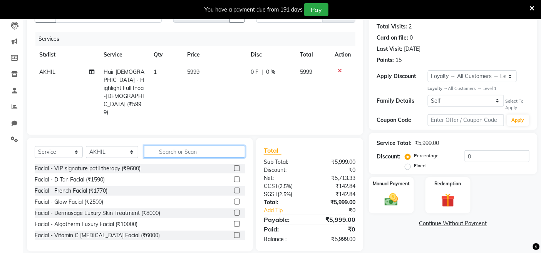
scroll to position [82, 0]
drag, startPoint x: 338, startPoint y: 69, endPoint x: 218, endPoint y: 143, distance: 140.9
click at [338, 69] on icon at bounding box center [340, 71] width 4 height 5
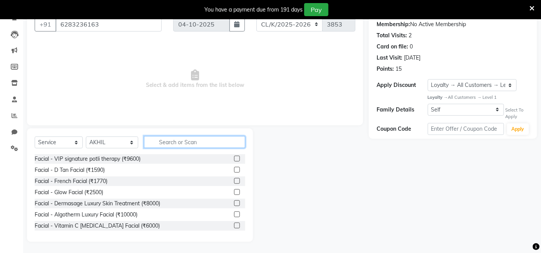
drag, startPoint x: 188, startPoint y: 146, endPoint x: 186, endPoint y: 141, distance: 5.2
click at [188, 145] on input "text" at bounding box center [194, 142] width 101 height 12
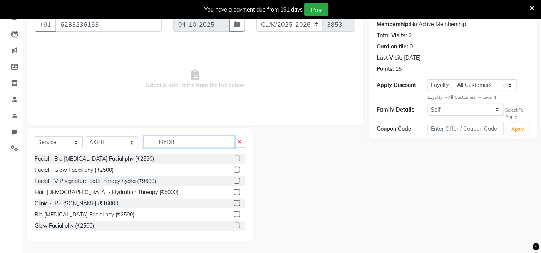
scroll to position [42, 0]
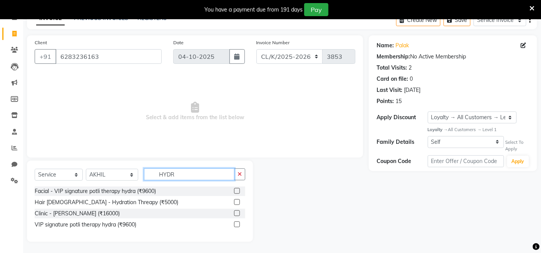
type input "HYDR"
click at [237, 202] on label at bounding box center [237, 203] width 6 height 6
click at [237, 202] on input "checkbox" at bounding box center [236, 202] width 5 height 5
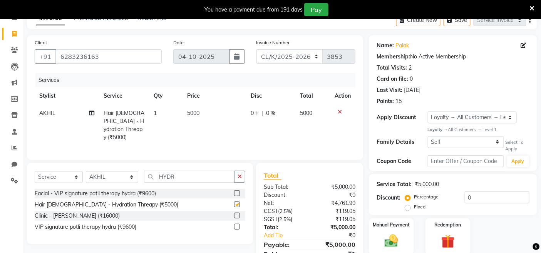
checkbox input "false"
click at [214, 132] on td "5000" at bounding box center [214, 126] width 63 height 42
select select "70122"
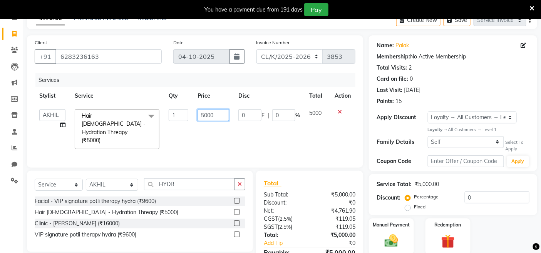
drag, startPoint x: 219, startPoint y: 112, endPoint x: 172, endPoint y: 111, distance: 46.6
click at [173, 111] on tr "Admin Admin AKHIL ANKUSH ANSH Baljinder Colour Lounge, Kabir Park Colour Lounge…" at bounding box center [195, 129] width 321 height 49
type input "11000"
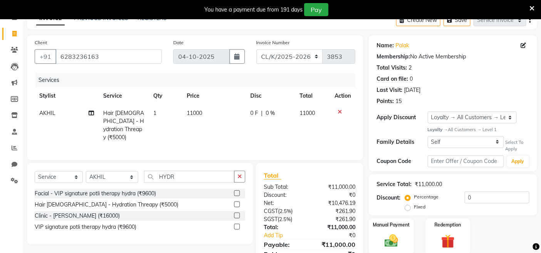
click at [211, 138] on div "Services Stylist Service Qty Price Disc Total Action AKHIL Hair Female - Hydrat…" at bounding box center [195, 112] width 321 height 79
click at [242, 172] on button "button" at bounding box center [239, 177] width 11 height 12
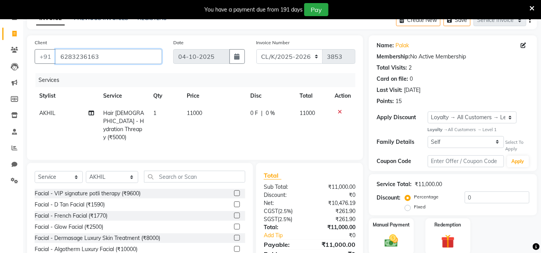
click at [157, 57] on input "6283236163" at bounding box center [108, 56] width 106 height 15
click at [124, 54] on input "6283236163" at bounding box center [108, 56] width 106 height 15
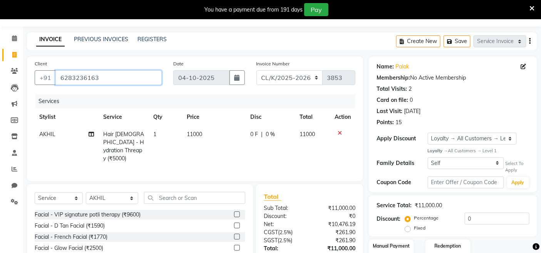
scroll to position [0, 0]
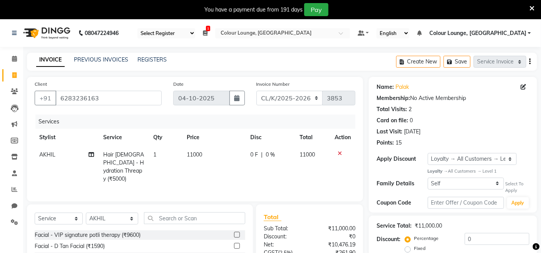
click at [339, 152] on icon at bounding box center [340, 153] width 4 height 5
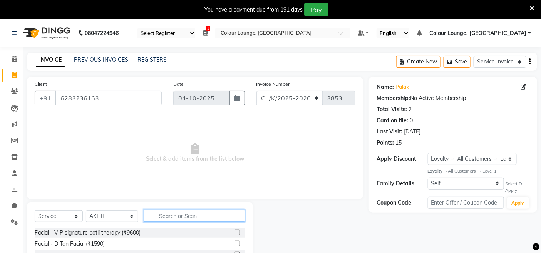
click at [172, 221] on input "text" at bounding box center [194, 216] width 101 height 12
type input "SMOOTHING"
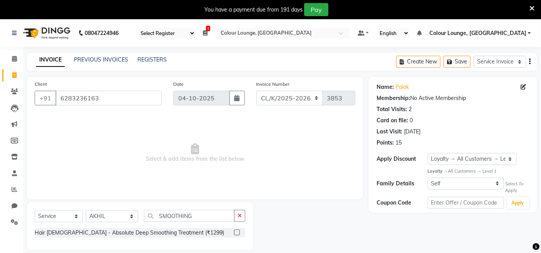
click at [240, 233] on label at bounding box center [237, 233] width 6 height 6
click at [239, 233] on input "checkbox" at bounding box center [236, 233] width 5 height 5
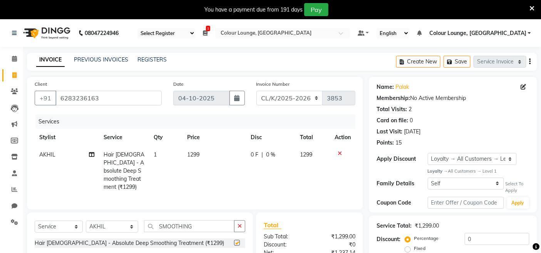
checkbox input "false"
click at [208, 156] on td "1299" at bounding box center [214, 171] width 63 height 50
select select "70122"
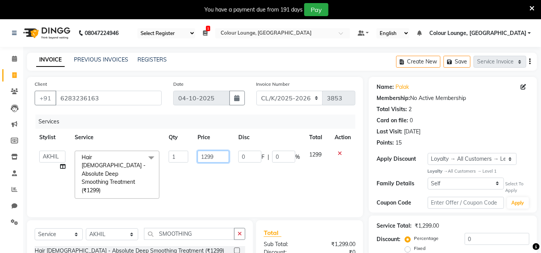
click at [225, 162] on input "1299" at bounding box center [214, 157] width 32 height 12
type input "1"
type input "4000"
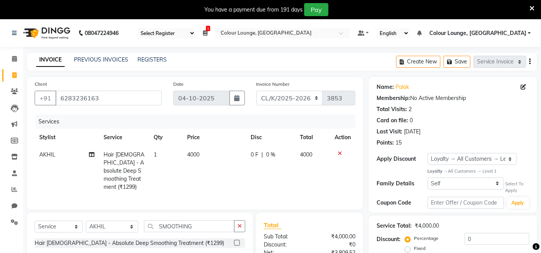
click at [242, 183] on tr "AKHIL Hair Female - Absolute Deep Smoothing Treatment (₹1299) 1 4000 0 F | 0 % …" at bounding box center [195, 171] width 321 height 50
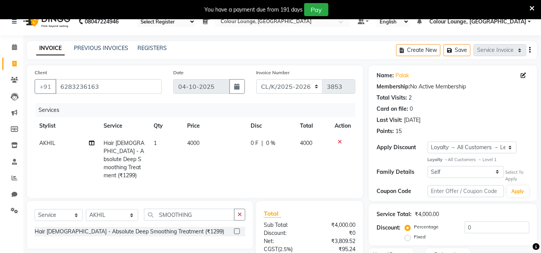
scroll to position [82, 0]
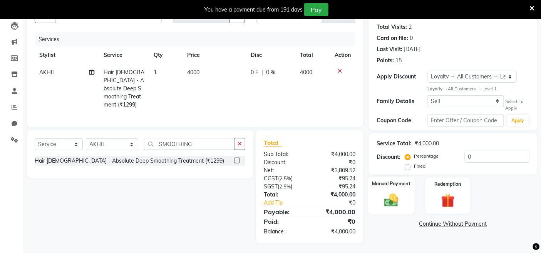
click at [387, 195] on img at bounding box center [391, 201] width 23 height 16
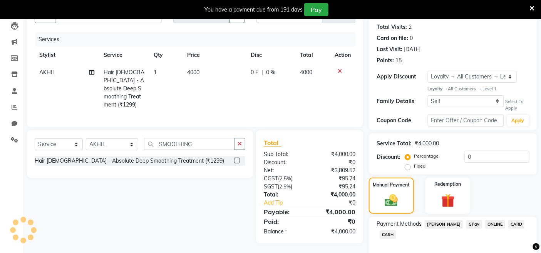
click at [396, 235] on span "CASH" at bounding box center [388, 235] width 17 height 9
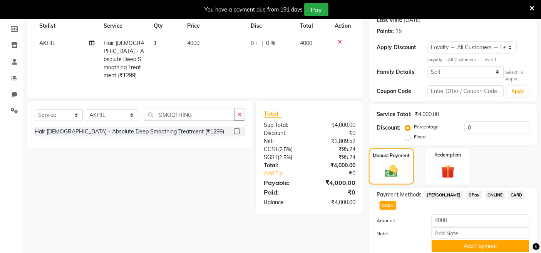
scroll to position [141, 0]
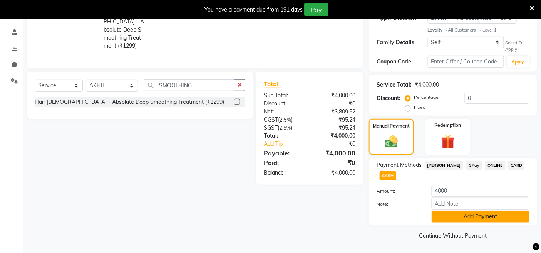
click at [445, 218] on button "Add Payment" at bounding box center [481, 217] width 98 height 12
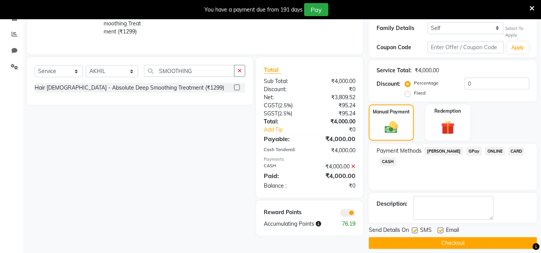
scroll to position [163, 0]
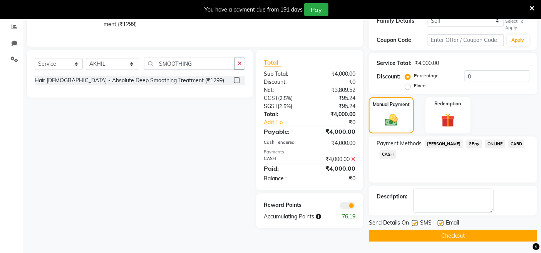
click at [406, 238] on button "Checkout" at bounding box center [453, 236] width 168 height 12
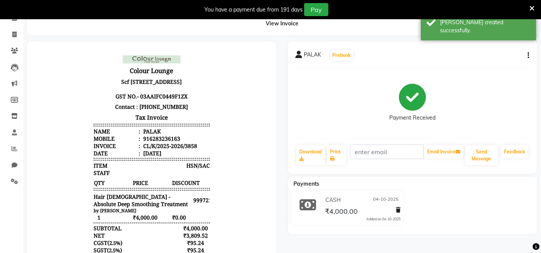
scroll to position [35, 0]
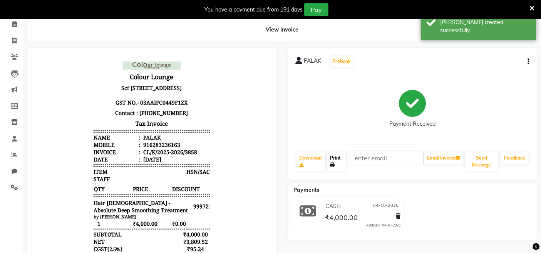
click at [340, 161] on link "Print" at bounding box center [336, 162] width 19 height 20
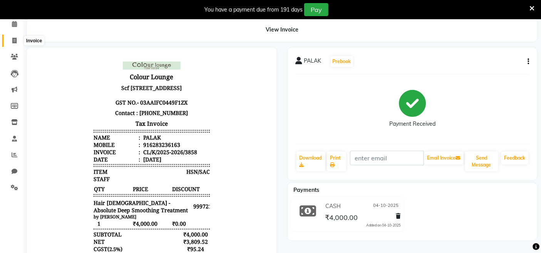
click at [14, 40] on icon at bounding box center [14, 41] width 4 height 6
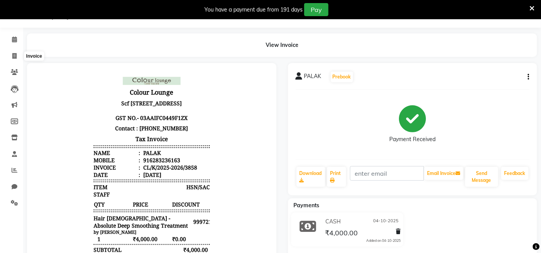
select select "8015"
select select "service"
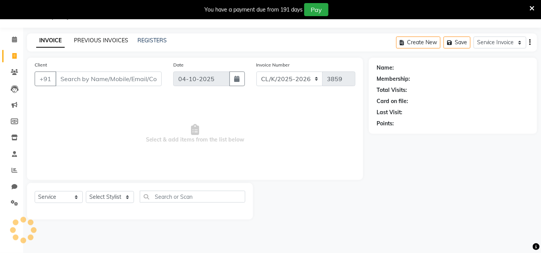
click at [119, 39] on link "PREVIOUS INVOICES" at bounding box center [101, 40] width 54 height 7
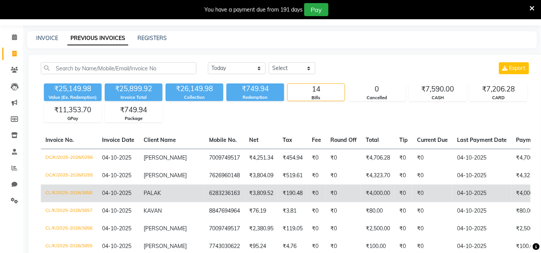
scroll to position [62, 0]
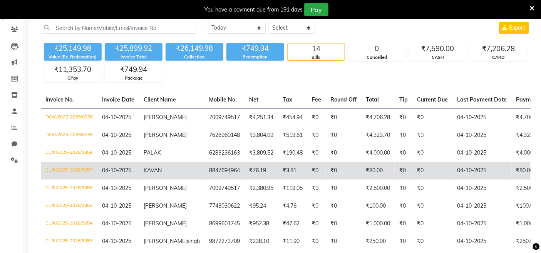
click at [245, 169] on td "₹76.19" at bounding box center [262, 171] width 34 height 18
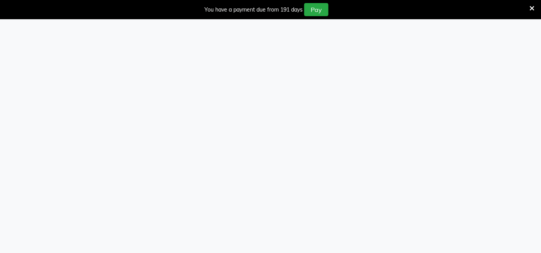
select select "75"
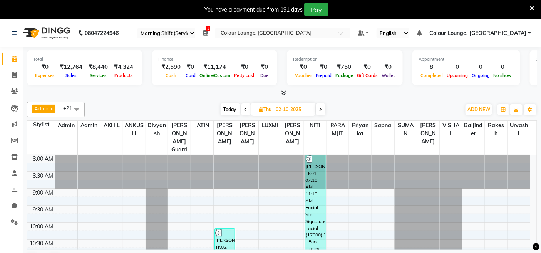
click at [534, 8] on icon at bounding box center [532, 8] width 5 height 7
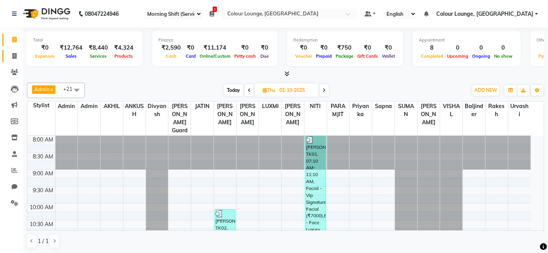
click at [16, 51] on link "Invoice" at bounding box center [11, 56] width 18 height 13
select select "service"
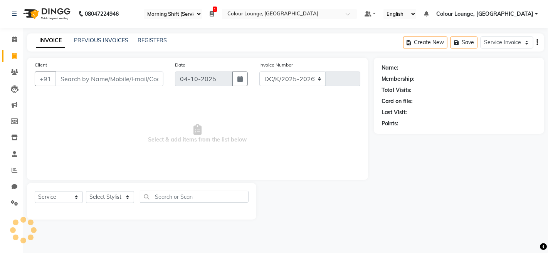
select select "8015"
type input "3854"
click at [117, 199] on select "Select Stylist Admin Admin [PERSON_NAME] [PERSON_NAME] [PERSON_NAME] Colour Lou…" at bounding box center [112, 197] width 53 height 12
click at [335, 179] on div "Client +91 Date [DATE] Invoice Number DC/K/2025-2026 CL/K/2025-2026 3854 Select…" at bounding box center [197, 119] width 341 height 122
click at [125, 197] on select "Select Stylist Admin Admin [PERSON_NAME] [PERSON_NAME] [PERSON_NAME] Colour Lou…" at bounding box center [112, 197] width 53 height 12
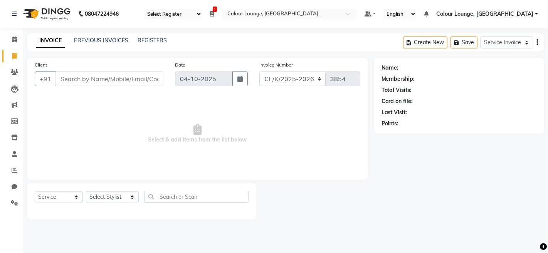
click at [304, 155] on span "Select & add items from the list below" at bounding box center [197, 134] width 325 height 77
click at [111, 42] on link "PREVIOUS INVOICES" at bounding box center [101, 40] width 54 height 7
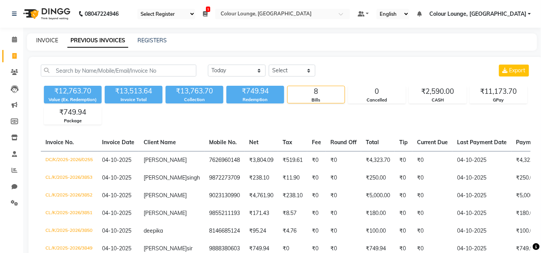
click at [47, 40] on link "INVOICE" at bounding box center [47, 40] width 22 height 7
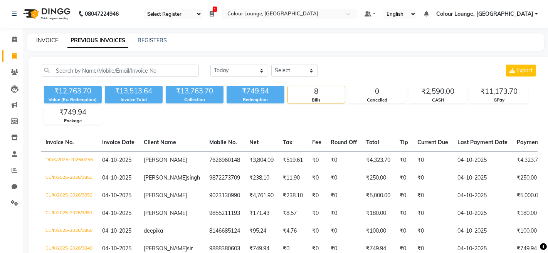
select select "8015"
select select "service"
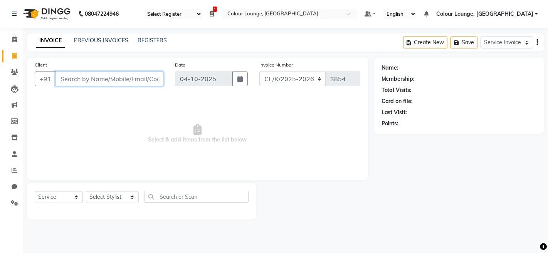
click at [106, 80] on input "Client" at bounding box center [109, 79] width 108 height 15
type input "8360479922"
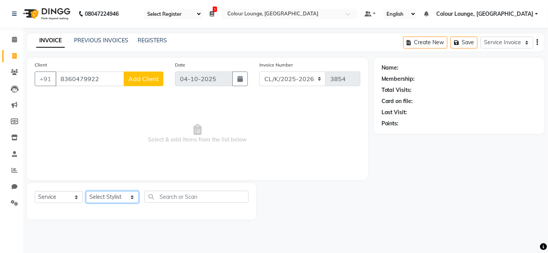
click at [117, 199] on select "Select Stylist Admin Admin [PERSON_NAME] [PERSON_NAME] [PERSON_NAME] Colour Lou…" at bounding box center [112, 197] width 53 height 12
select select "70119"
click at [86, 192] on select "Select Stylist Admin Admin [PERSON_NAME] [PERSON_NAME] [PERSON_NAME] Colour Lou…" at bounding box center [112, 197] width 53 height 12
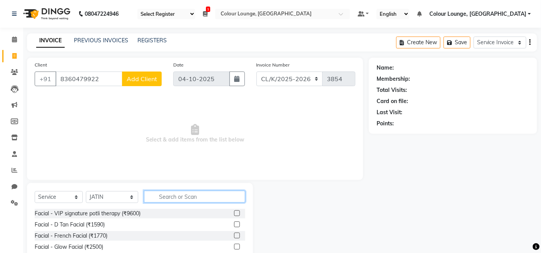
click at [167, 199] on input "text" at bounding box center [194, 197] width 101 height 12
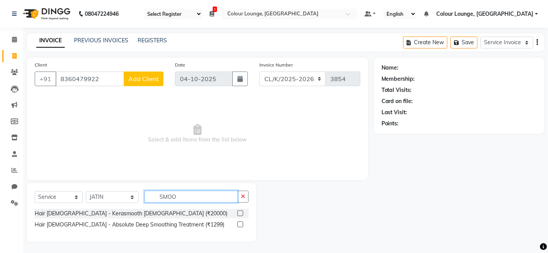
type input "SMOO"
click at [240, 213] on label at bounding box center [240, 214] width 6 height 6
click at [240, 213] on input "checkbox" at bounding box center [239, 213] width 5 height 5
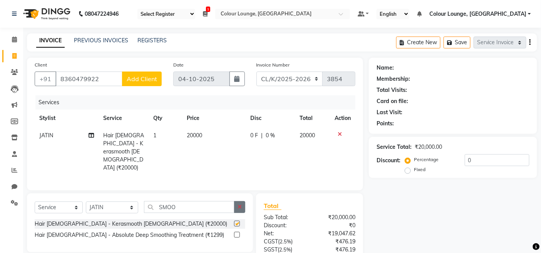
checkbox input "false"
click at [240, 205] on icon "button" at bounding box center [240, 207] width 4 height 5
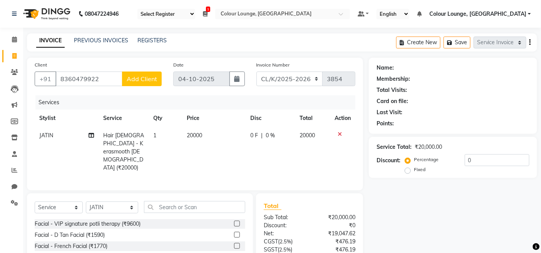
click at [203, 135] on td "20000" at bounding box center [214, 152] width 64 height 50
select select "70119"
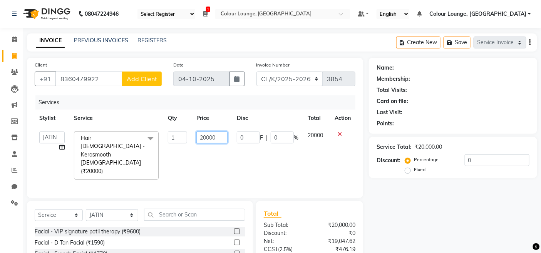
click at [209, 139] on input "20000" at bounding box center [211, 138] width 31 height 12
click at [206, 141] on input "20000" at bounding box center [211, 138] width 31 height 12
type input "5000"
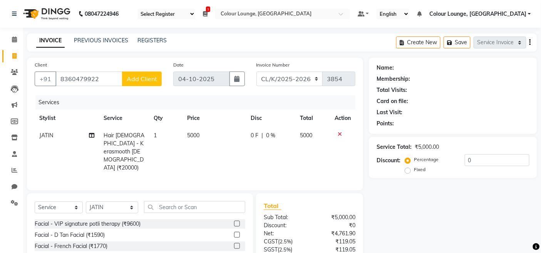
click at [129, 78] on span "Add Client" at bounding box center [142, 79] width 30 height 8
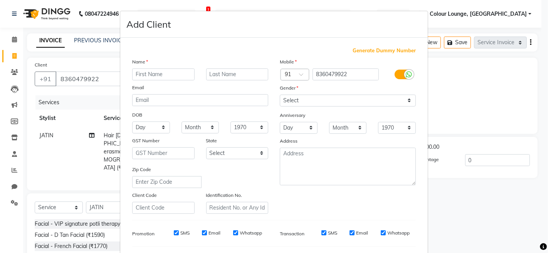
type input "n"
type input "NEHA"
click at [315, 98] on select "Select [DEMOGRAPHIC_DATA] [DEMOGRAPHIC_DATA] Other Prefer Not To Say" at bounding box center [348, 101] width 136 height 12
select select "[DEMOGRAPHIC_DATA]"
click at [280, 95] on select "Select [DEMOGRAPHIC_DATA] [DEMOGRAPHIC_DATA] Other Prefer Not To Say" at bounding box center [348, 101] width 136 height 12
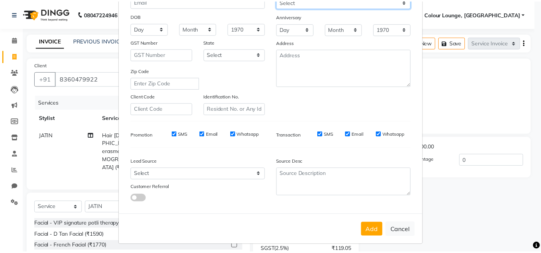
scroll to position [102, 0]
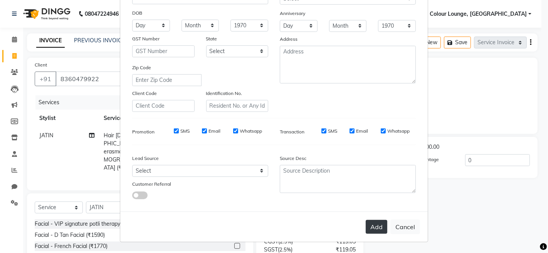
click at [371, 229] on button "Add" at bounding box center [377, 227] width 22 height 14
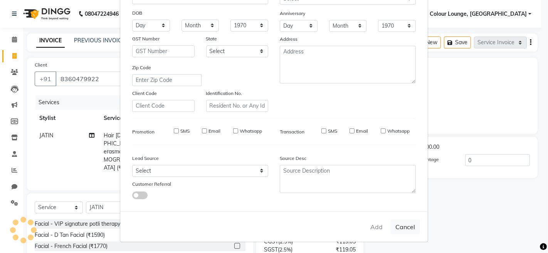
select select
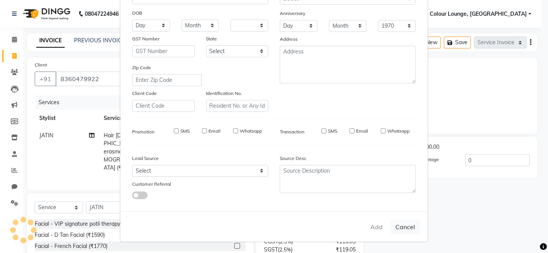
select select
checkbox input "false"
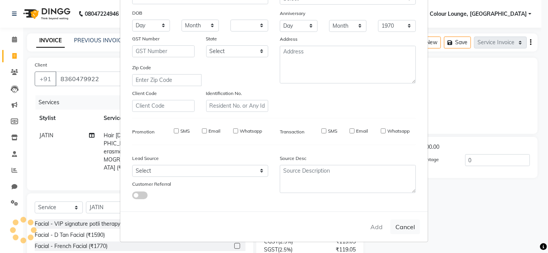
checkbox input "false"
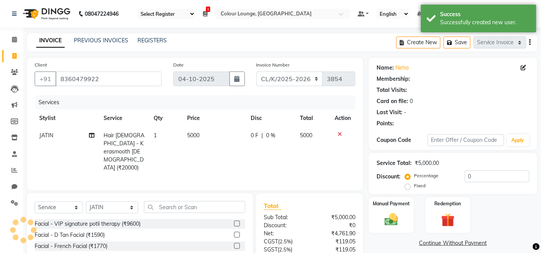
select select "1: Object"
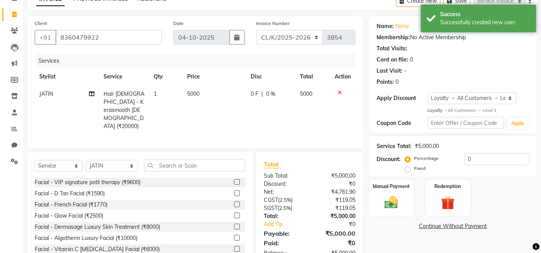
scroll to position [55, 0]
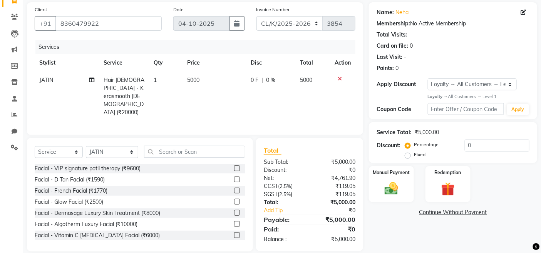
drag, startPoint x: 239, startPoint y: 89, endPoint x: 235, endPoint y: 87, distance: 4.3
click at [239, 89] on td "5000" at bounding box center [214, 97] width 63 height 50
select select "70119"
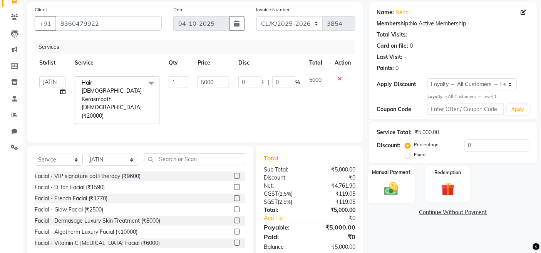
click at [399, 183] on img at bounding box center [391, 189] width 23 height 16
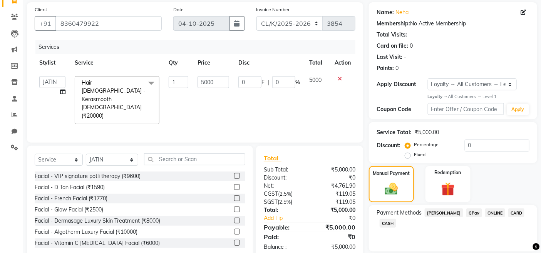
click at [384, 214] on span "Payment Methods" at bounding box center [399, 213] width 45 height 8
click at [389, 220] on span "CASH" at bounding box center [388, 223] width 17 height 9
drag, startPoint x: 460, startPoint y: 240, endPoint x: 397, endPoint y: 225, distance: 64.7
click at [394, 233] on div "Amount: 5000" at bounding box center [453, 239] width 164 height 13
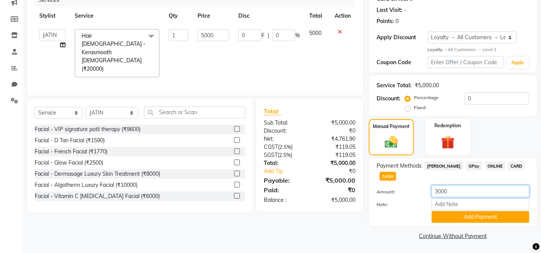
scroll to position [103, 0]
type input "3000"
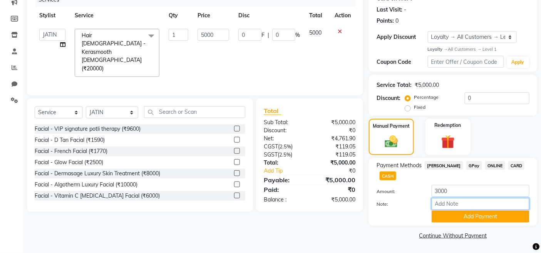
click at [468, 207] on input "Note:" at bounding box center [481, 204] width 98 height 12
click at [466, 216] on button "Add Payment" at bounding box center [481, 217] width 98 height 12
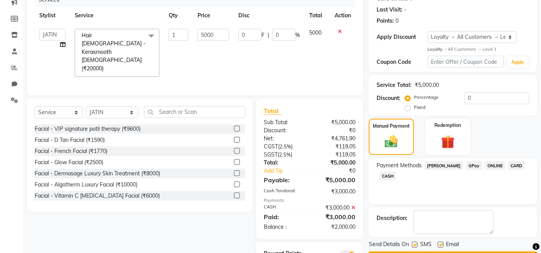
click at [466, 164] on span "GPay" at bounding box center [474, 165] width 16 height 9
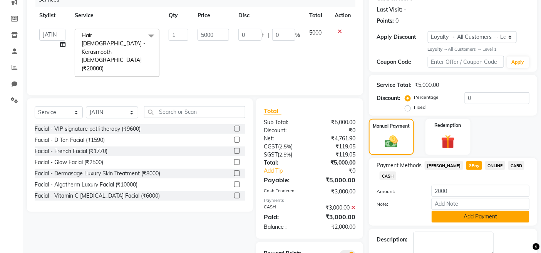
click at [464, 213] on button "Add Payment" at bounding box center [481, 217] width 98 height 12
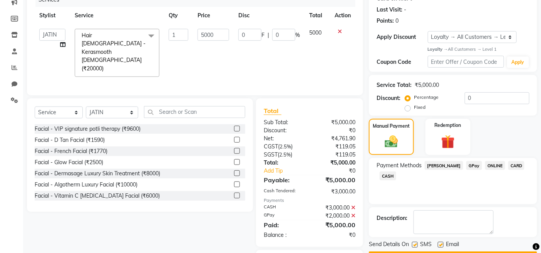
scroll to position [136, 0]
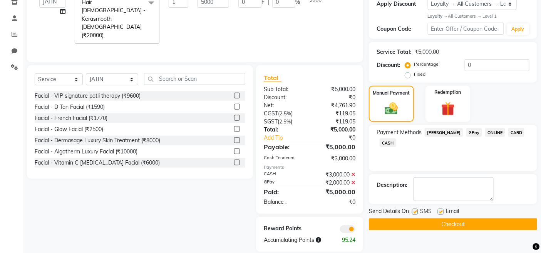
click at [459, 225] on button "Checkout" at bounding box center [453, 225] width 168 height 12
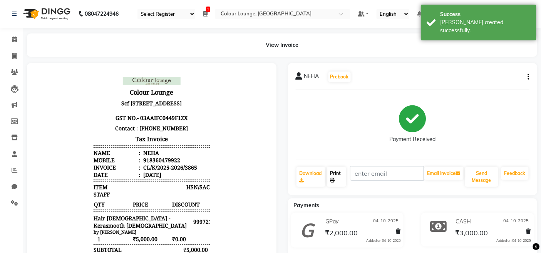
click at [342, 172] on link "Print" at bounding box center [336, 177] width 19 height 20
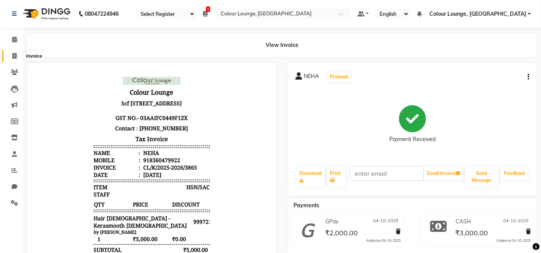
click at [20, 55] on span at bounding box center [14, 56] width 13 height 9
select select "service"
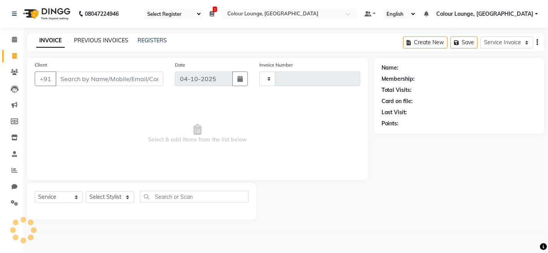
type input "3866"
select select "8015"
click at [91, 39] on link "PREVIOUS INVOICES" at bounding box center [101, 40] width 54 height 7
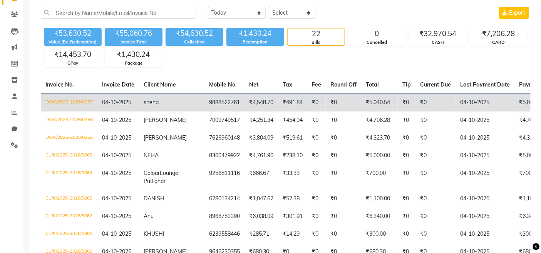
scroll to position [86, 0]
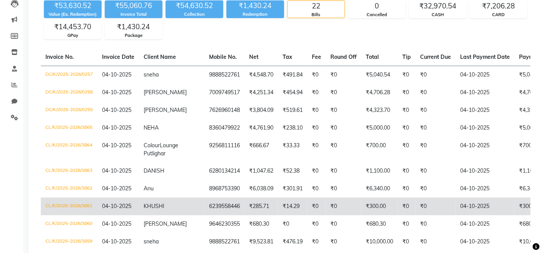
click at [124, 210] on span "04-10-2025" at bounding box center [116, 206] width 29 height 7
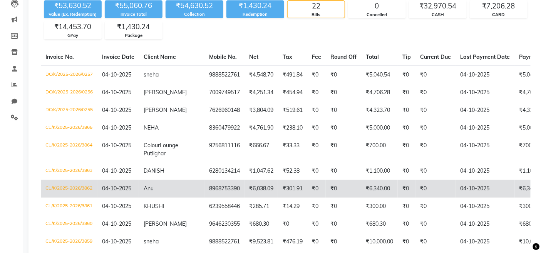
click at [157, 198] on td "Anu" at bounding box center [171, 189] width 65 height 18
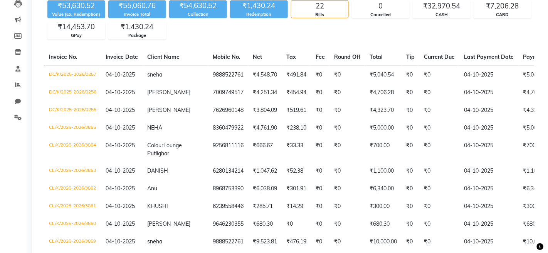
scroll to position [0, 0]
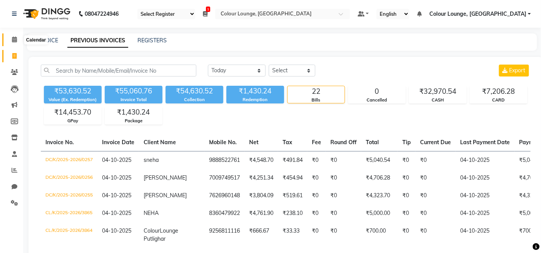
click at [17, 42] on span at bounding box center [14, 39] width 13 height 9
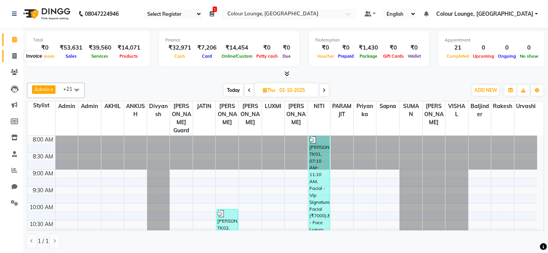
click at [13, 52] on span at bounding box center [14, 56] width 13 height 9
select select "service"
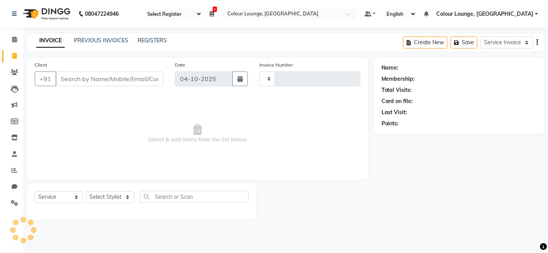
type input "3866"
select select "8015"
click at [116, 44] on link "PREVIOUS INVOICES" at bounding box center [101, 40] width 54 height 7
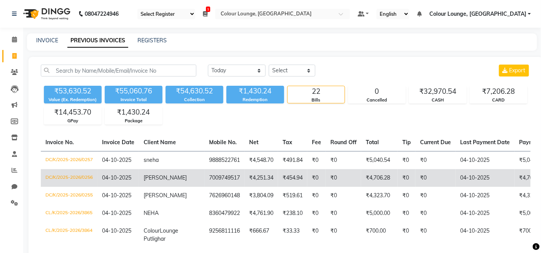
scroll to position [43, 0]
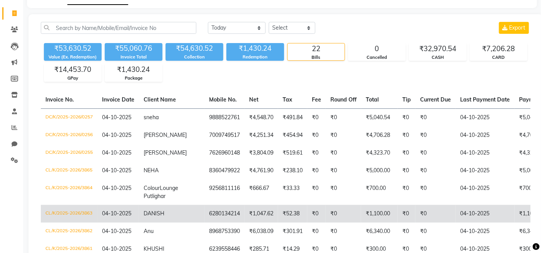
click at [136, 217] on td "04-10-2025" at bounding box center [118, 214] width 42 height 18
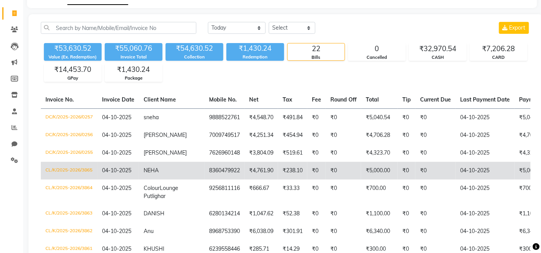
click at [205, 171] on td "8360479922" at bounding box center [225, 171] width 40 height 18
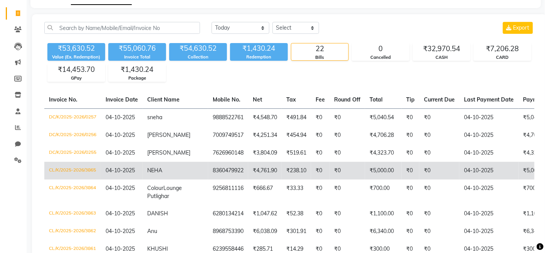
scroll to position [0, 0]
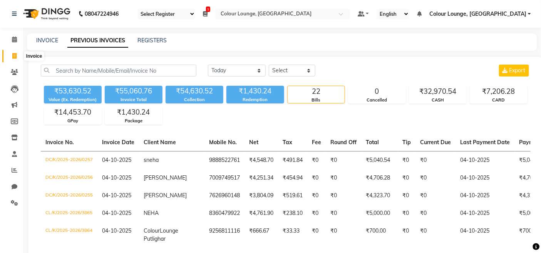
click at [14, 52] on span at bounding box center [14, 56] width 13 height 9
select select "service"
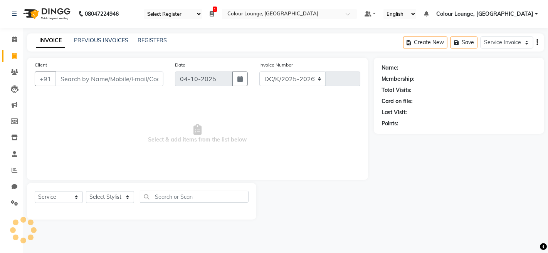
select select "8015"
type input "3866"
click at [110, 201] on select "Select Stylist Admin Admin [PERSON_NAME] [PERSON_NAME] [PERSON_NAME] Colour Lou…" at bounding box center [112, 197] width 53 height 12
click at [126, 210] on div at bounding box center [142, 210] width 214 height 3
click at [12, 59] on icon at bounding box center [14, 56] width 4 height 6
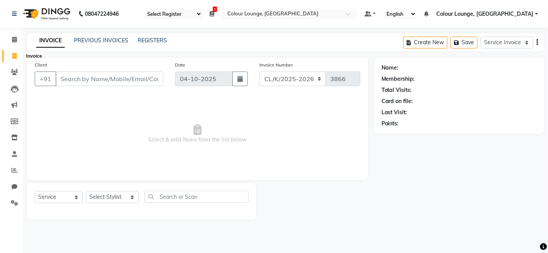
select select "service"
select select "8015"
type input "3866"
click at [16, 165] on link "Reports" at bounding box center [11, 170] width 18 height 13
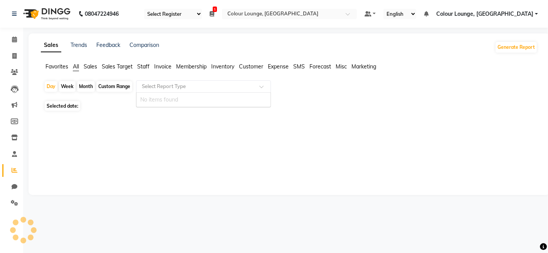
click at [153, 90] on input "text" at bounding box center [195, 87] width 111 height 8
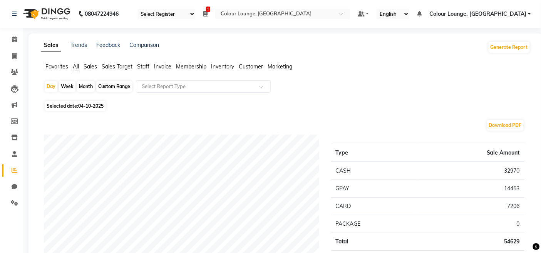
click at [55, 66] on span "Favorites" at bounding box center [56, 66] width 23 height 7
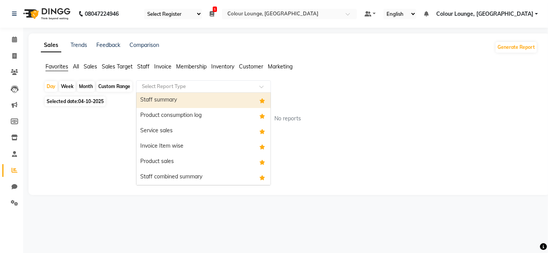
click at [208, 88] on input "text" at bounding box center [195, 87] width 111 height 8
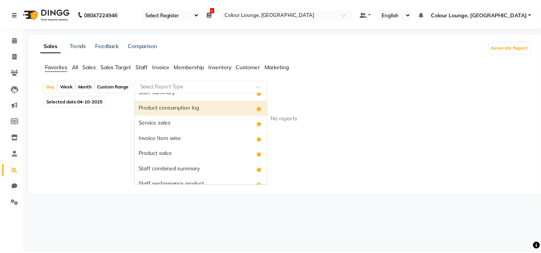
scroll to position [15, 0]
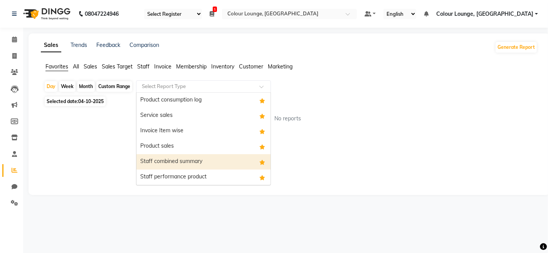
click at [182, 164] on div "Staff combined summary" at bounding box center [203, 161] width 134 height 15
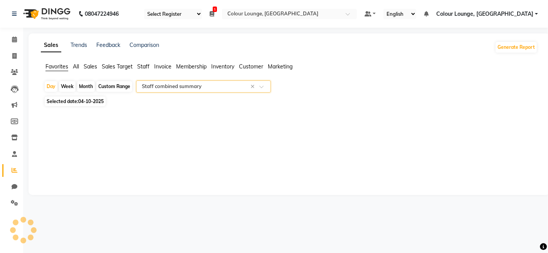
select select "full_report"
select select "csv"
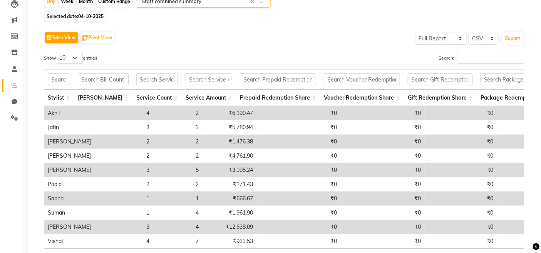
scroll to position [86, 0]
click at [477, 58] on input "Search:" at bounding box center [490, 58] width 67 height 12
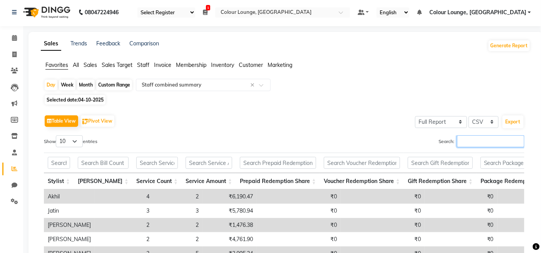
scroll to position [0, 0]
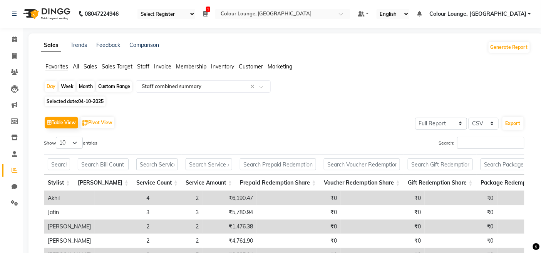
click at [124, 89] on div "Custom Range" at bounding box center [114, 86] width 36 height 11
select select "10"
select select "2025"
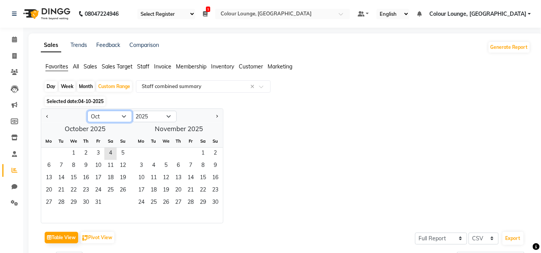
click at [106, 118] on select "Jan Feb Mar Apr May Jun Jul Aug Sep Oct Nov Dec" at bounding box center [109, 117] width 45 height 12
select select "9"
click at [87, 111] on select "Jan Feb Mar Apr May Jun Jul Aug Sep Oct Nov Dec" at bounding box center [109, 117] width 45 height 12
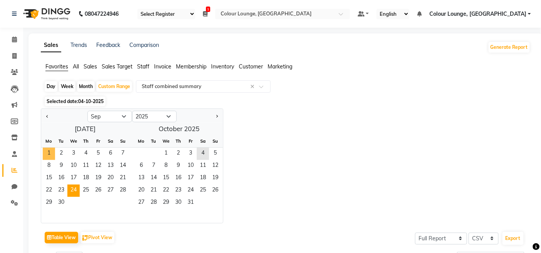
drag, startPoint x: 53, startPoint y: 151, endPoint x: 70, endPoint y: 186, distance: 38.8
click at [53, 151] on span "1" at bounding box center [49, 154] width 12 height 12
click at [64, 201] on span "30" at bounding box center [61, 203] width 12 height 12
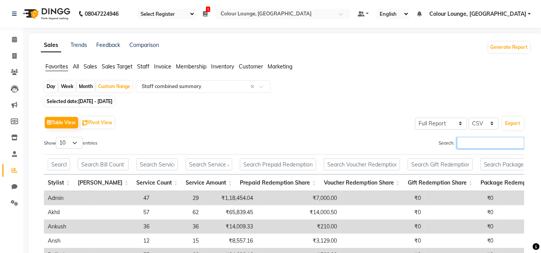
click at [463, 143] on input "Search:" at bounding box center [490, 143] width 67 height 12
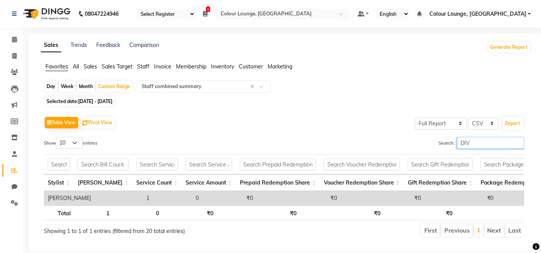
type input "DIV"
drag, startPoint x: 270, startPoint y: 214, endPoint x: 292, endPoint y: 210, distance: 22.1
click at [292, 210] on div "Stylist Bill Count Service Count Service Amount Prepaid Redemption Share Vouche…" at bounding box center [284, 187] width 481 height 71
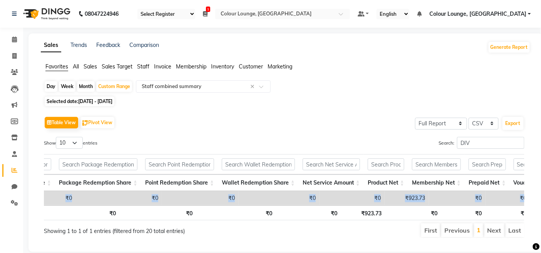
scroll to position [0, 508]
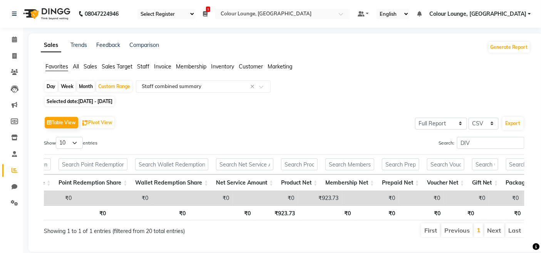
click at [399, 126] on div "Table View Pivot View Select Full Report Filtered Report Select CSV PDF Export" at bounding box center [284, 123] width 481 height 16
click at [15, 54] on icon at bounding box center [14, 56] width 4 height 6
select select "service"
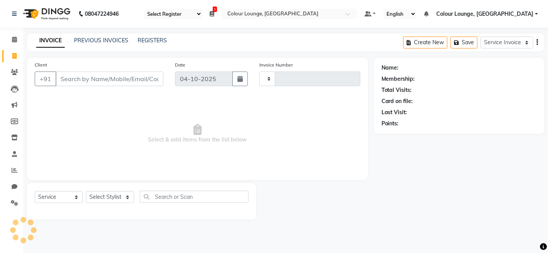
type input "3866"
select select "8015"
click at [86, 41] on link "PREVIOUS INVOICES" at bounding box center [101, 40] width 54 height 7
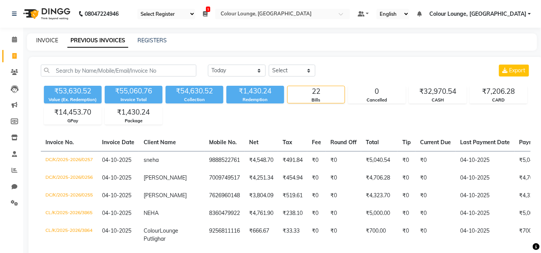
click at [43, 43] on link "INVOICE" at bounding box center [47, 40] width 22 height 7
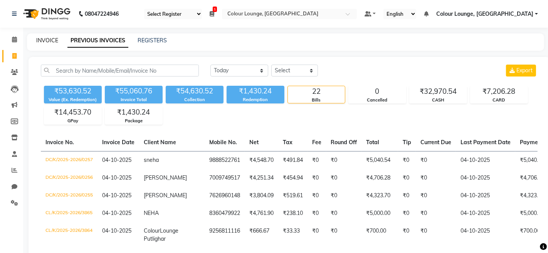
select select "8015"
select select "service"
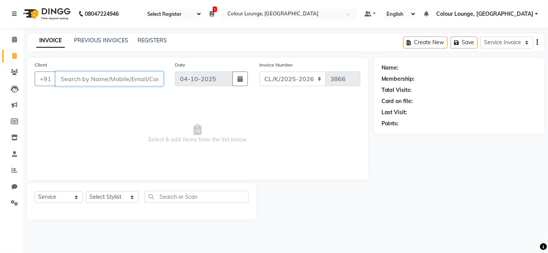
click at [122, 81] on input "Client" at bounding box center [109, 79] width 108 height 15
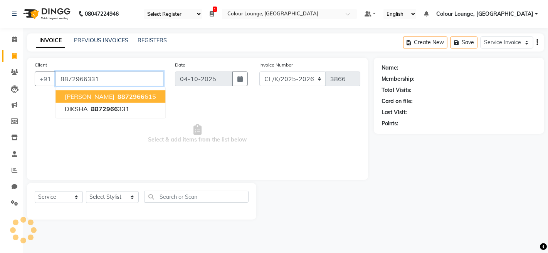
type input "8872966331"
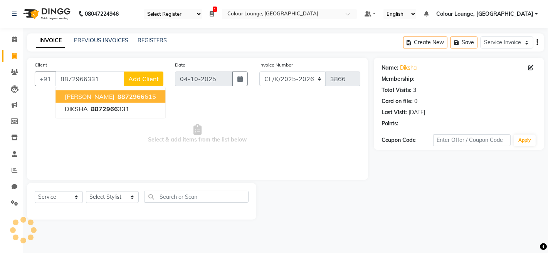
select select "1: Object"
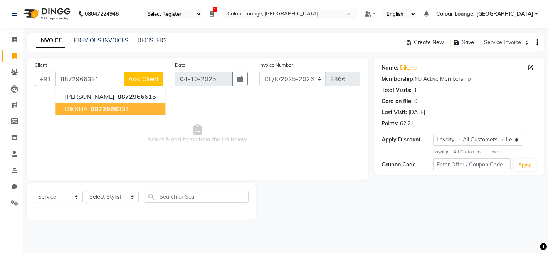
click at [94, 110] on span "8872966" at bounding box center [104, 109] width 27 height 8
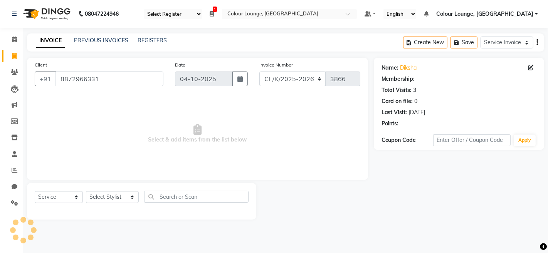
select select "1: Object"
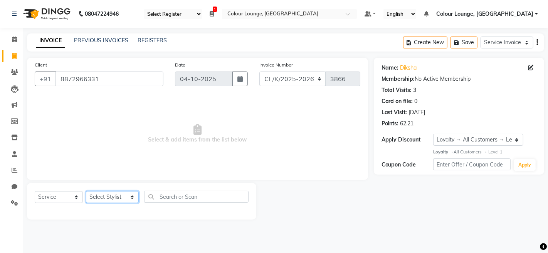
click at [109, 201] on select "Select Stylist Admin Admin [PERSON_NAME] [PERSON_NAME] [PERSON_NAME] Colour Lou…" at bounding box center [112, 197] width 53 height 12
click at [65, 107] on span "Select & add items from the list below" at bounding box center [197, 134] width 325 height 77
drag, startPoint x: 101, startPoint y: 82, endPoint x: 97, endPoint y: 73, distance: 9.7
click at [96, 72] on input "8872966331" at bounding box center [109, 79] width 108 height 15
click at [114, 195] on select "Select Stylist Admin Admin [PERSON_NAME] [PERSON_NAME] [PERSON_NAME] Colour Lou…" at bounding box center [112, 197] width 53 height 12
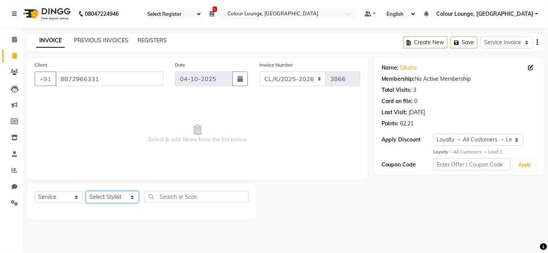
select select "91024"
click at [86, 192] on select "Select Stylist Admin Admin [PERSON_NAME] [PERSON_NAME] [PERSON_NAME] Colour Lou…" at bounding box center [112, 197] width 53 height 12
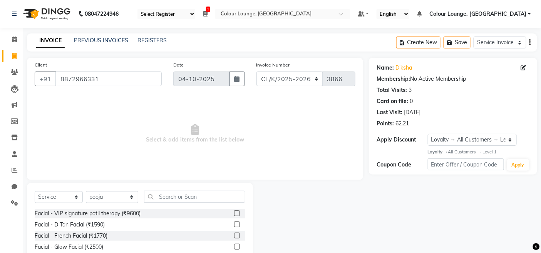
click at [172, 204] on div "Select Service Membership Package Voucher Prepaid Gift Card Select Stylist Admi…" at bounding box center [140, 200] width 211 height 18
click at [179, 202] on input "text" at bounding box center [194, 197] width 101 height 12
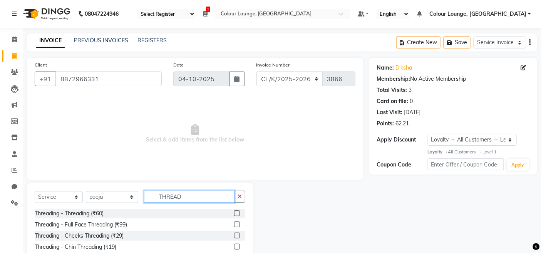
type input "THREAD"
click at [234, 225] on label at bounding box center [237, 225] width 6 height 6
click at [234, 225] on input "checkbox" at bounding box center [236, 225] width 5 height 5
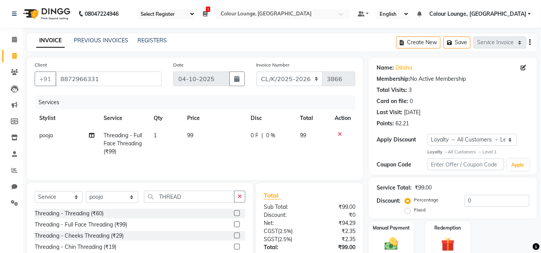
checkbox input "false"
click at [237, 139] on td "99" at bounding box center [214, 144] width 63 height 34
select select "91024"
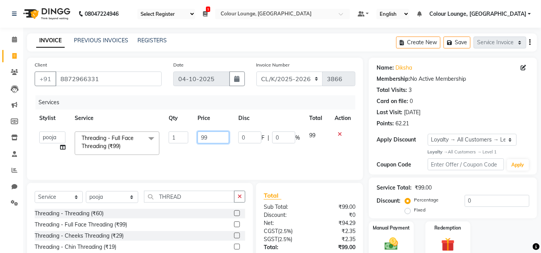
drag, startPoint x: 221, startPoint y: 135, endPoint x: 150, endPoint y: 127, distance: 71.7
click at [155, 128] on tr "Admin Admin AKHIL ANKUSH ANSH Baljinder Colour Lounge, Kabir Park Colour Lounge…" at bounding box center [195, 143] width 321 height 33
type input "100"
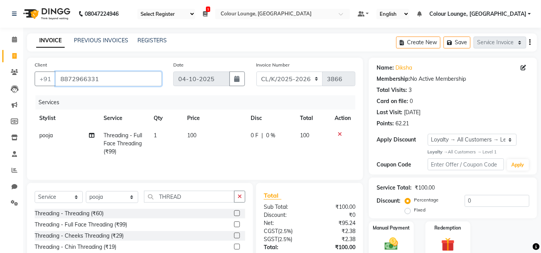
drag, startPoint x: 116, startPoint y: 82, endPoint x: 54, endPoint y: 93, distance: 62.1
click at [54, 93] on div "Client +91 8872966331 Date 04-10-2025 Invoice Number DC/K/2025-2026 CL/K/2025-2…" at bounding box center [195, 119] width 336 height 122
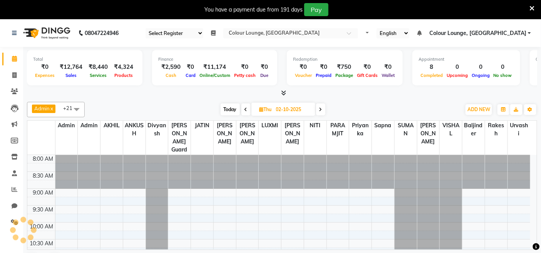
select select "75"
click at [531, 6] on icon at bounding box center [532, 8] width 5 height 7
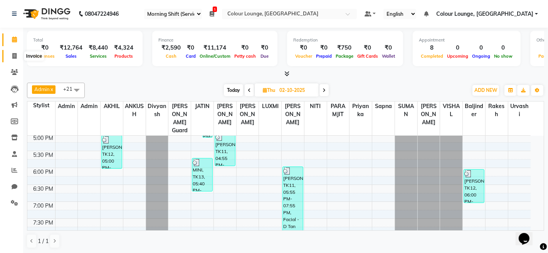
click at [10, 54] on span at bounding box center [14, 56] width 13 height 9
select select "service"
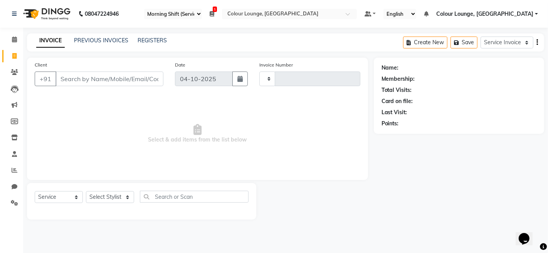
type input "3854"
select select "8015"
click at [103, 84] on input "Client" at bounding box center [109, 79] width 108 height 15
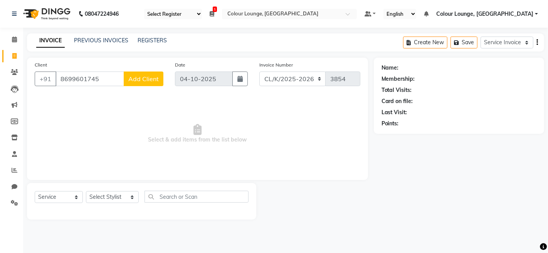
type input "8699601745"
click at [135, 78] on span "Add Client" at bounding box center [143, 79] width 30 height 8
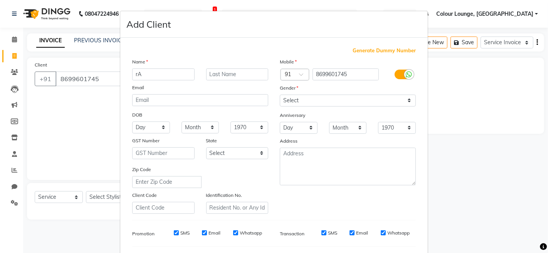
type input "r"
type input "[PERSON_NAME]"
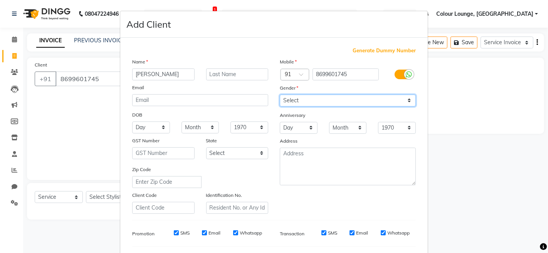
click at [343, 99] on select "Select [DEMOGRAPHIC_DATA] [DEMOGRAPHIC_DATA] Other Prefer Not To Say" at bounding box center [348, 101] width 136 height 12
select select "[DEMOGRAPHIC_DATA]"
click at [280, 95] on select "Select [DEMOGRAPHIC_DATA] [DEMOGRAPHIC_DATA] Other Prefer Not To Say" at bounding box center [348, 101] width 136 height 12
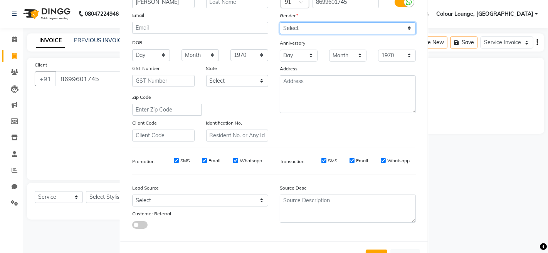
scroll to position [102, 0]
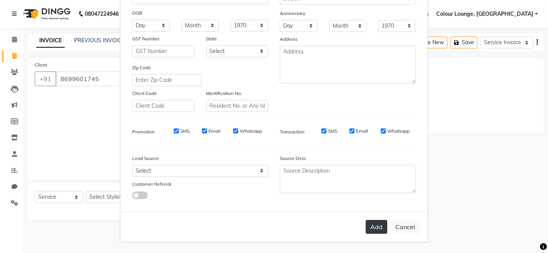
click at [367, 225] on button "Add" at bounding box center [377, 227] width 22 height 14
click at [373, 228] on div "Add Cancel" at bounding box center [273, 227] width 307 height 30
click at [449, 197] on ngb-modal-window "Add Client Generate Dummy Number Name [PERSON_NAME] Email DOB Day 01 02 03 04 0…" at bounding box center [274, 126] width 548 height 253
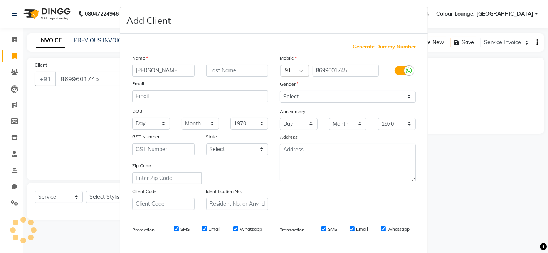
scroll to position [0, 0]
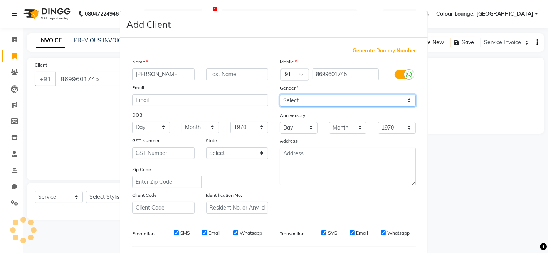
click at [337, 103] on select "Select [DEMOGRAPHIC_DATA] [DEMOGRAPHIC_DATA] Other Prefer Not To Say" at bounding box center [348, 101] width 136 height 12
click at [280, 95] on select "Select [DEMOGRAPHIC_DATA] [DEMOGRAPHIC_DATA] Other Prefer Not To Say" at bounding box center [348, 101] width 136 height 12
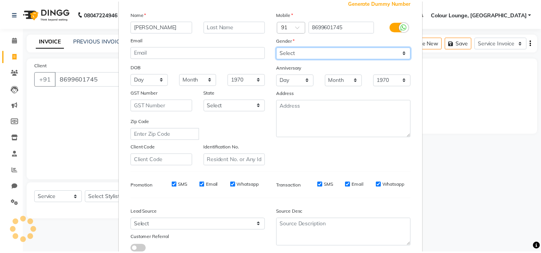
scroll to position [102, 0]
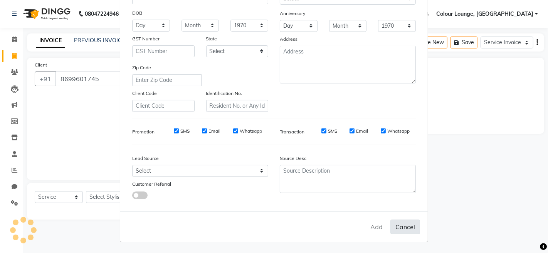
click at [393, 223] on button "Cancel" at bounding box center [405, 227] width 30 height 15
select select
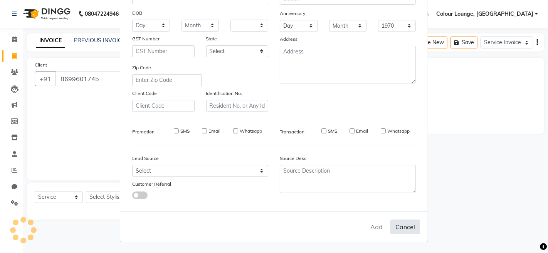
select select
checkbox input "false"
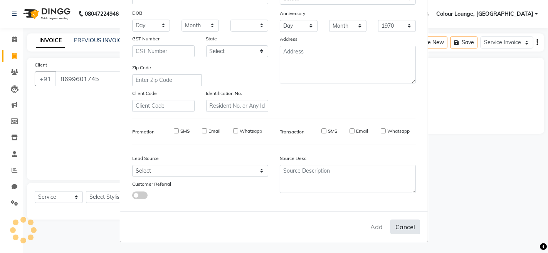
checkbox input "false"
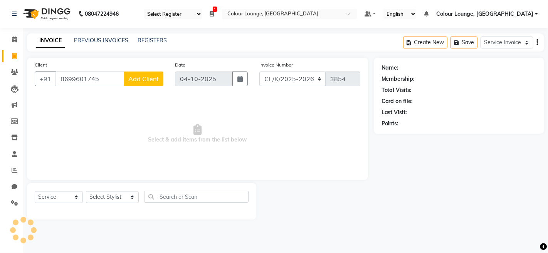
click at [141, 83] on button "Add Client" at bounding box center [144, 79] width 40 height 15
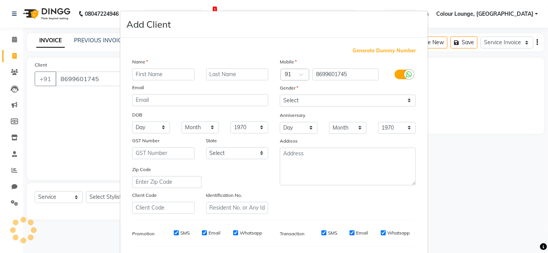
type input "R"
select select
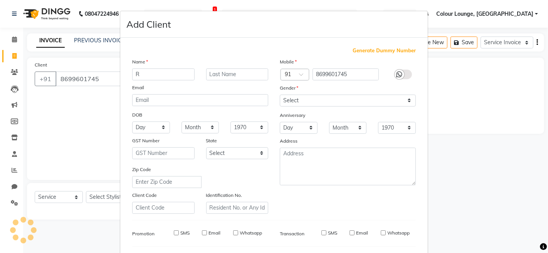
select select
checkbox input "false"
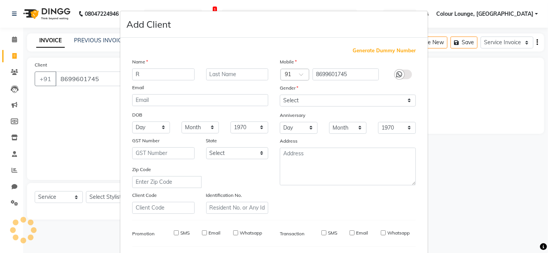
checkbox input "false"
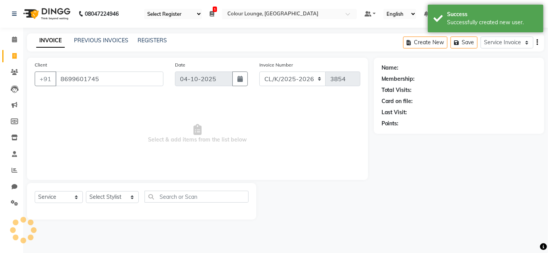
type input "AV"
select select "1: Object"
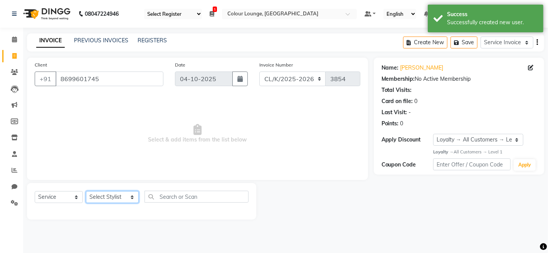
click at [106, 195] on select "Select Stylist Admin Admin [PERSON_NAME] [PERSON_NAME] [PERSON_NAME] Colour Lou…" at bounding box center [112, 197] width 53 height 12
select select "70113"
click at [86, 192] on select "Select Stylist Admin Admin [PERSON_NAME] [PERSON_NAME] [PERSON_NAME] Colour Lou…" at bounding box center [112, 197] width 53 height 12
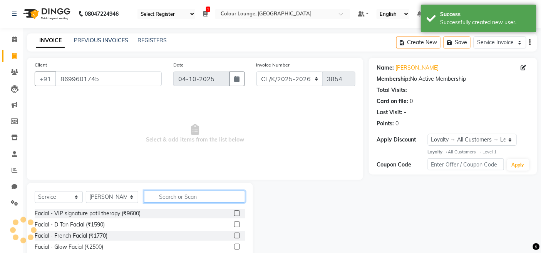
click at [151, 193] on input "text" at bounding box center [194, 197] width 101 height 12
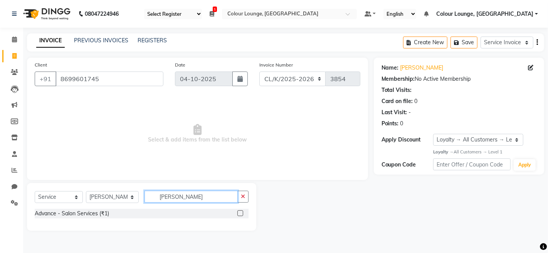
type input "[PERSON_NAME]"
click at [242, 214] on label at bounding box center [240, 214] width 6 height 6
click at [242, 214] on input "checkbox" at bounding box center [239, 213] width 5 height 5
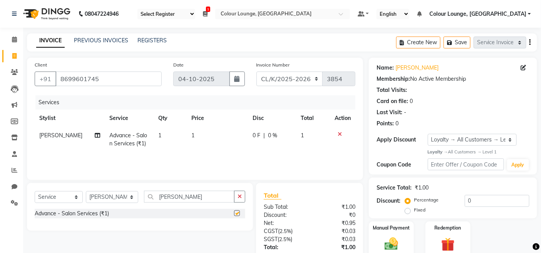
checkbox input "false"
click at [240, 200] on button "button" at bounding box center [239, 197] width 11 height 12
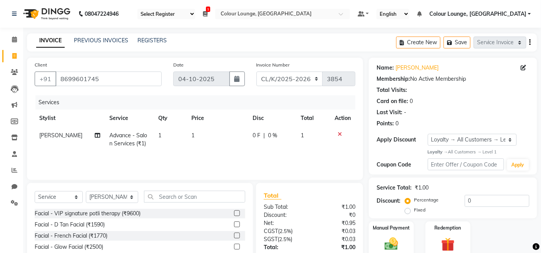
click at [191, 136] on td "1" at bounding box center [217, 139] width 61 height 25
select select "70113"
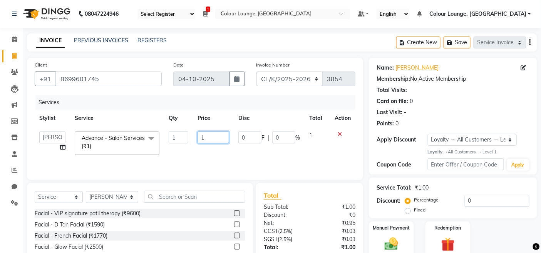
click at [212, 137] on input "1" at bounding box center [214, 138] width 32 height 12
type input "1000"
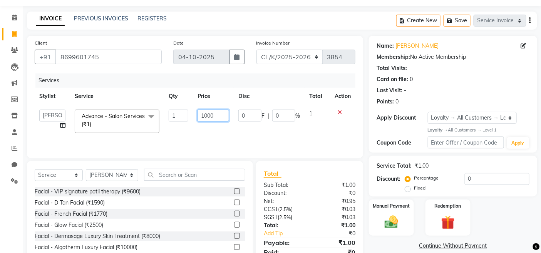
scroll to position [55, 0]
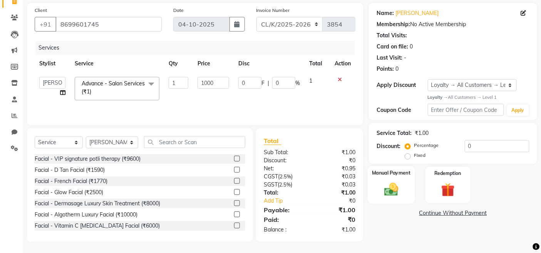
click at [385, 182] on img at bounding box center [391, 190] width 23 height 16
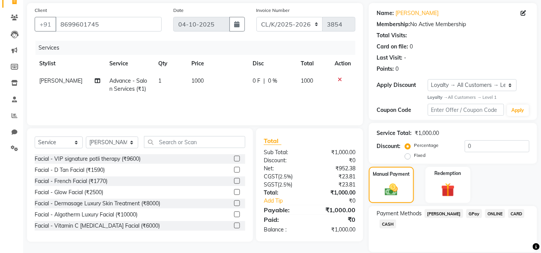
scroll to position [81, 0]
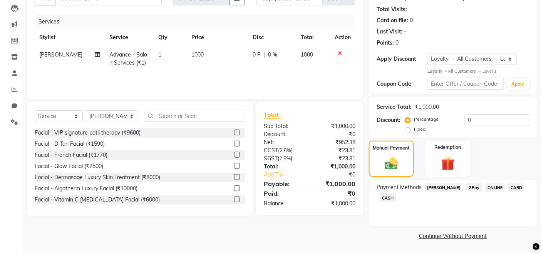
click at [384, 195] on span "CASH" at bounding box center [388, 198] width 17 height 9
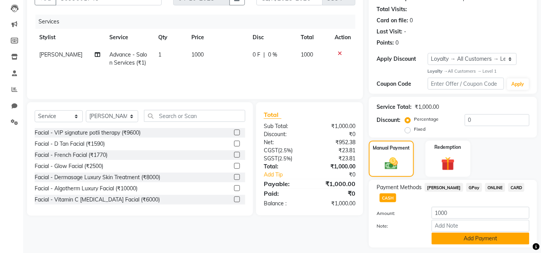
click at [466, 234] on button "Add Payment" at bounding box center [481, 239] width 98 height 12
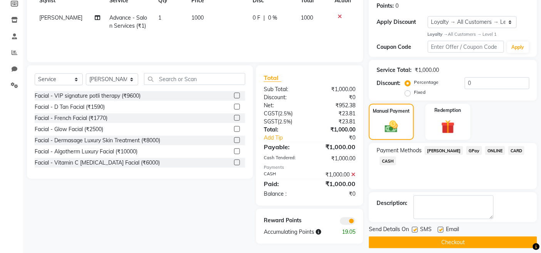
scroll to position [124, 0]
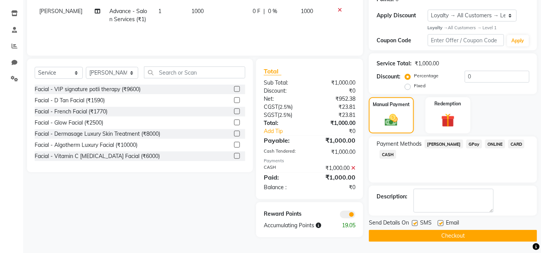
click at [448, 234] on button "Checkout" at bounding box center [453, 236] width 168 height 12
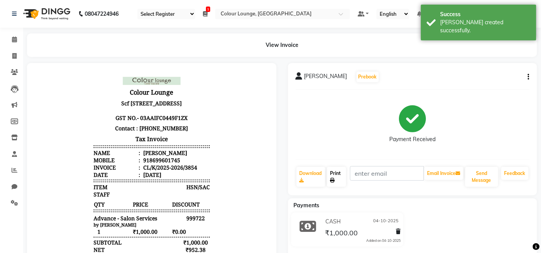
click at [335, 174] on link "Print" at bounding box center [336, 177] width 19 height 20
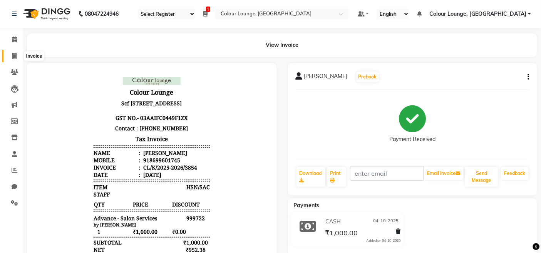
click at [14, 58] on icon at bounding box center [14, 56] width 4 height 6
select select "service"
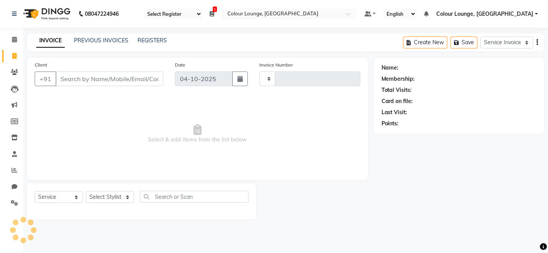
type input "3855"
select select "8015"
click at [106, 37] on link "PREVIOUS INVOICES" at bounding box center [101, 40] width 54 height 7
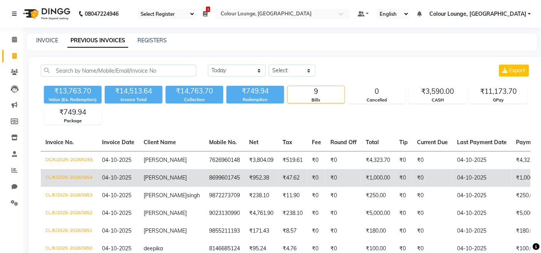
click at [107, 183] on td "04-10-2025" at bounding box center [118, 178] width 42 height 18
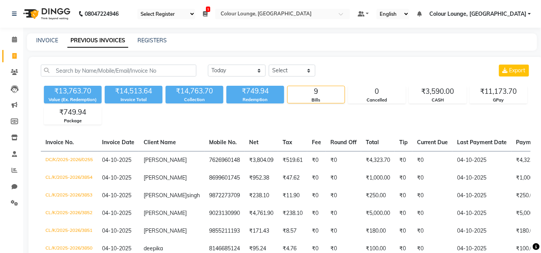
click at [15, 61] on link "Invoice" at bounding box center [11, 56] width 18 height 13
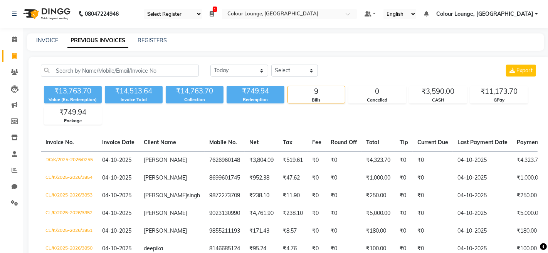
select select "service"
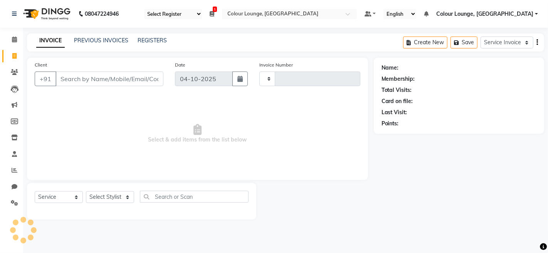
type input "3856"
select select "8015"
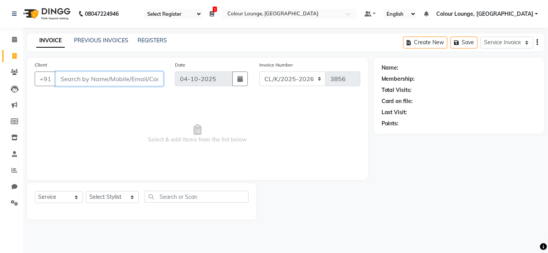
paste input "7009749517"
type input "7009749517"
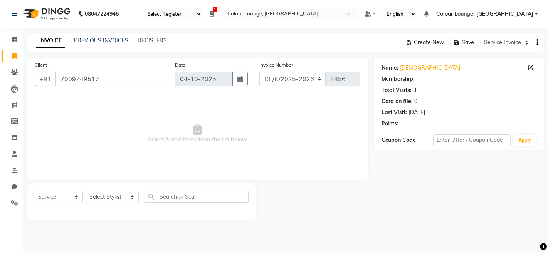
select select "1: Object"
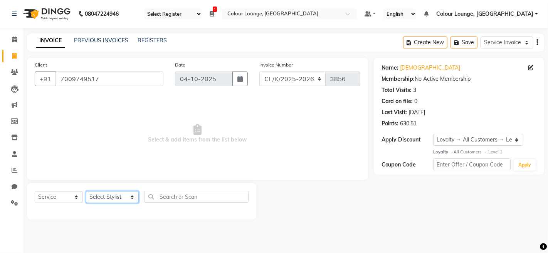
click at [109, 201] on select "Select Stylist Admin Admin [PERSON_NAME] [PERSON_NAME] [PERSON_NAME] Colour Lou…" at bounding box center [112, 197] width 53 height 12
select select "70122"
click at [86, 192] on select "Select Stylist Admin Admin [PERSON_NAME] [PERSON_NAME] [PERSON_NAME] Colour Lou…" at bounding box center [112, 197] width 53 height 12
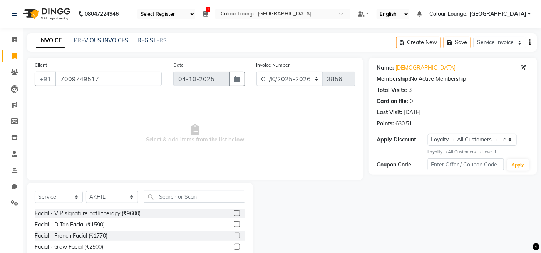
click at [240, 187] on div "Select Service Membership Package Voucher Prepaid Gift Card Select Stylist Admi…" at bounding box center [140, 240] width 226 height 114
click at [239, 200] on input "text" at bounding box center [194, 197] width 101 height 12
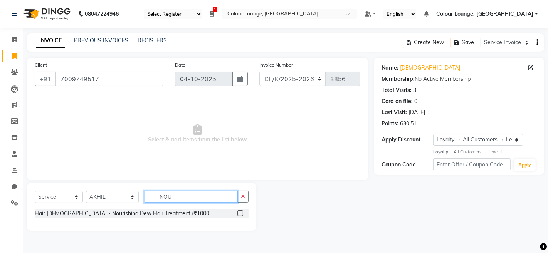
type input "NOU"
click at [239, 213] on label at bounding box center [240, 214] width 6 height 6
click at [239, 213] on input "checkbox" at bounding box center [239, 213] width 5 height 5
checkbox input "true"
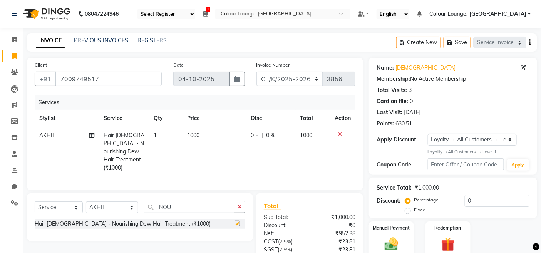
click at [240, 153] on td "1000" at bounding box center [214, 152] width 63 height 50
select select "70122"
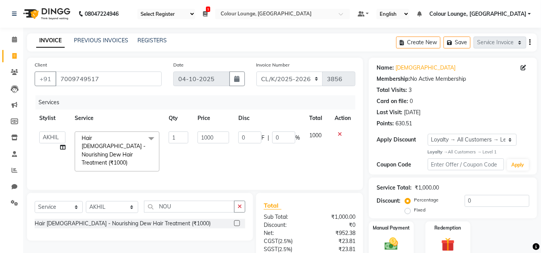
checkbox input "false"
click at [219, 137] on input "1000" at bounding box center [214, 138] width 32 height 12
drag, startPoint x: 219, startPoint y: 137, endPoint x: 91, endPoint y: 133, distance: 127.5
click at [91, 133] on tr "Admin Admin AKHIL ANKUSH ANSH Baljinder Colour Lounge, Kabir Park Colour Lounge…" at bounding box center [195, 151] width 321 height 49
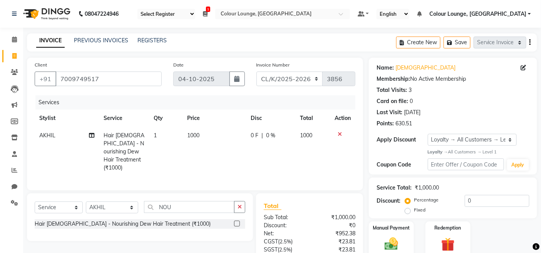
click at [338, 134] on icon at bounding box center [340, 134] width 4 height 5
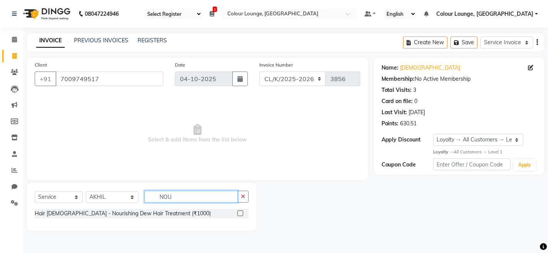
drag, startPoint x: 179, startPoint y: 195, endPoint x: 141, endPoint y: 197, distance: 38.6
click at [144, 197] on input "NOU" at bounding box center [190, 197] width 93 height 12
type input "METAL"
click at [240, 214] on label at bounding box center [240, 214] width 6 height 6
click at [240, 214] on input "checkbox" at bounding box center [239, 213] width 5 height 5
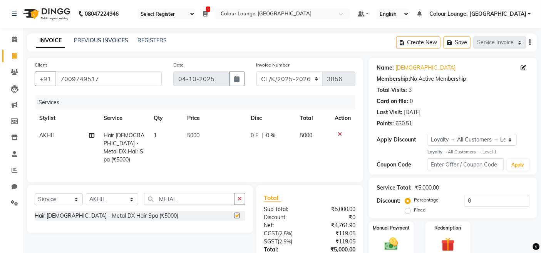
drag, startPoint x: 245, startPoint y: 153, endPoint x: 238, endPoint y: 141, distance: 13.3
click at [243, 151] on tr "AKHIL Hair Female - Metal DX Hair Spa (₹5000) 1 5000 0 F | 0 % 5000" at bounding box center [195, 148] width 321 height 42
checkbox input "false"
click at [226, 131] on td "5000" at bounding box center [214, 148] width 63 height 42
select select "70122"
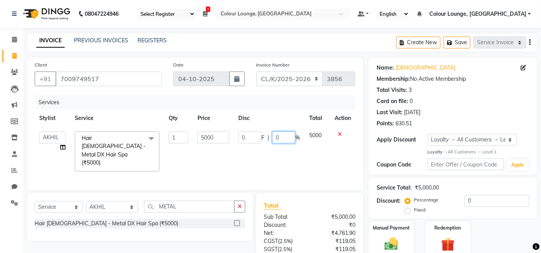
drag, startPoint x: 287, startPoint y: 138, endPoint x: 257, endPoint y: 133, distance: 30.8
click at [257, 133] on div "0 F | 0 %" at bounding box center [269, 138] width 62 height 12
type input "50"
click at [268, 157] on td "0 F | 50 %" at bounding box center [269, 151] width 71 height 49
select select "70122"
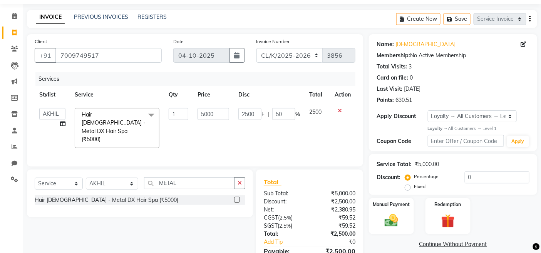
scroll to position [54, 0]
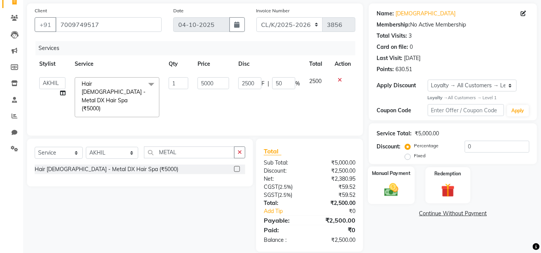
click at [411, 191] on div "Manual Payment" at bounding box center [391, 186] width 47 height 38
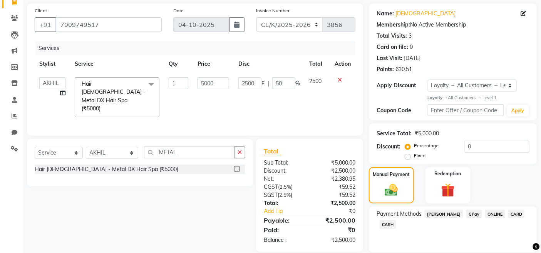
click at [508, 211] on span "CARD" at bounding box center [516, 214] width 17 height 9
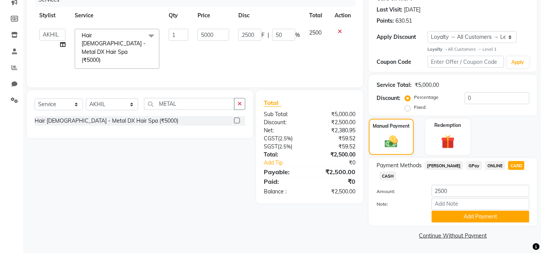
click at [506, 211] on button "Add Payment" at bounding box center [481, 217] width 98 height 12
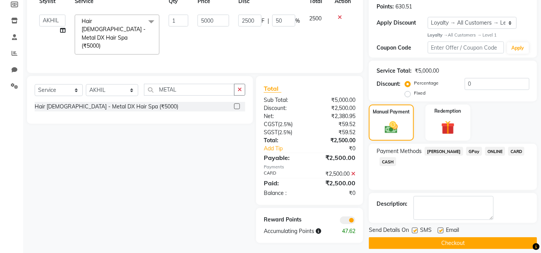
scroll to position [124, 0]
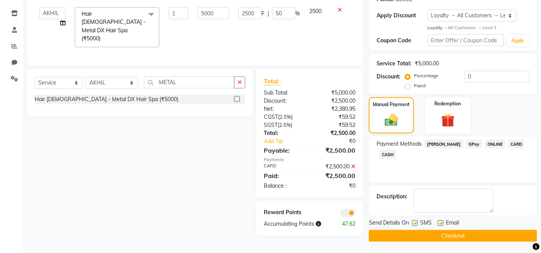
click at [492, 233] on button "Checkout" at bounding box center [453, 236] width 168 height 12
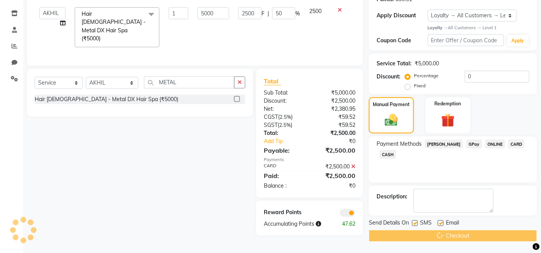
scroll to position [0, 0]
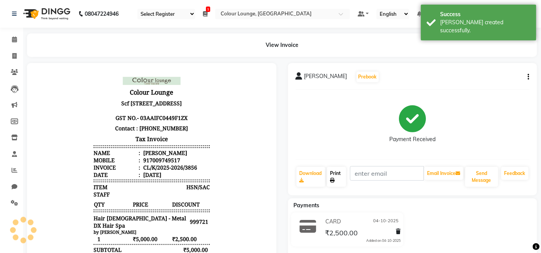
click at [345, 176] on link "Print" at bounding box center [336, 177] width 19 height 20
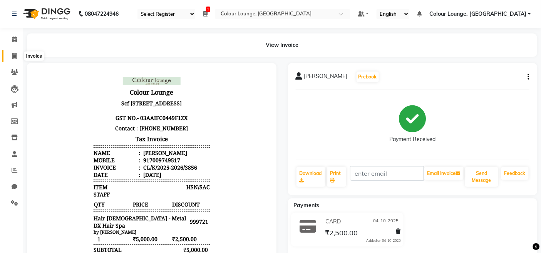
click at [12, 56] on icon at bounding box center [14, 56] width 4 height 6
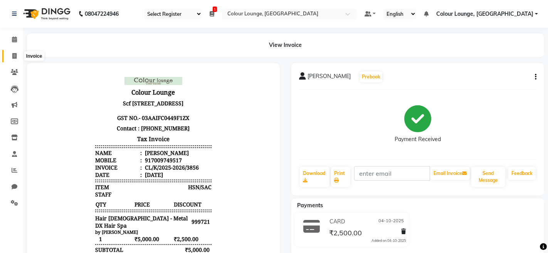
select select "service"
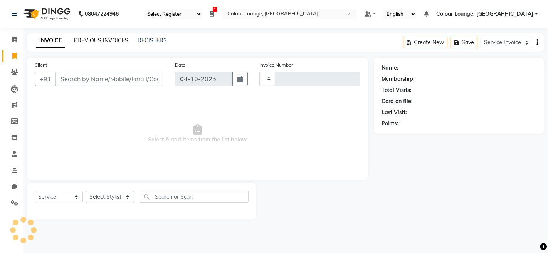
type input "3857"
select select "8015"
click at [79, 37] on link "PREVIOUS INVOICES" at bounding box center [101, 40] width 54 height 7
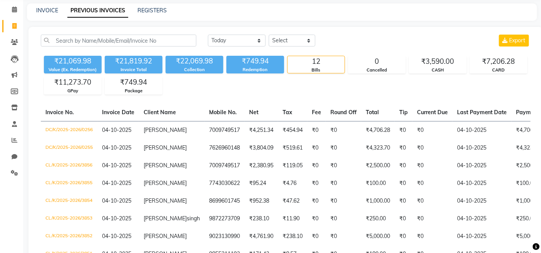
scroll to position [86, 0]
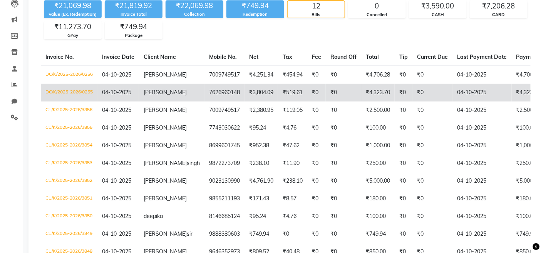
click at [174, 88] on td "Vanshika" at bounding box center [171, 93] width 65 height 18
click at [361, 86] on td "₹4,323.70" at bounding box center [378, 93] width 34 height 18
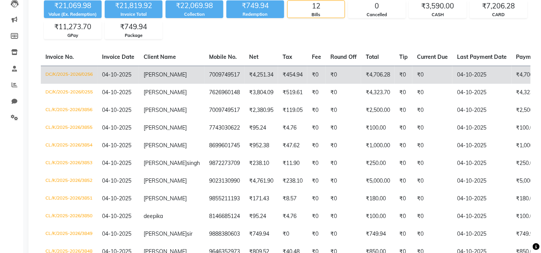
click at [245, 81] on td "₹4,251.34" at bounding box center [262, 75] width 34 height 18
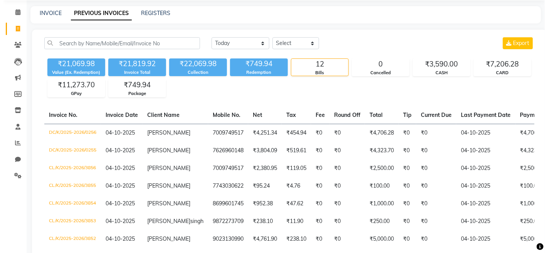
scroll to position [0, 0]
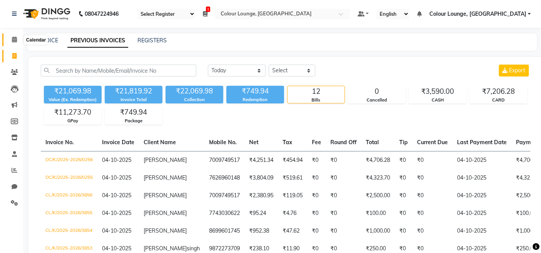
click at [12, 39] on icon at bounding box center [14, 40] width 5 height 6
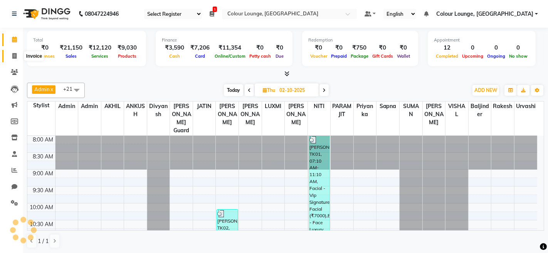
click at [9, 56] on span at bounding box center [14, 56] width 13 height 9
select select "service"
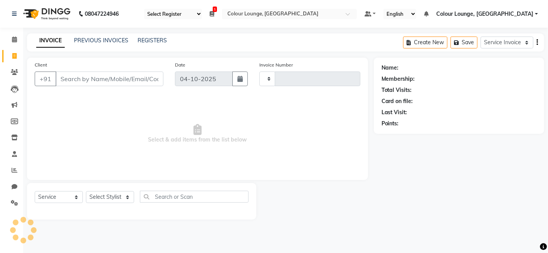
type input "3858"
select select "8015"
click at [98, 47] on div "INVOICE PREVIOUS INVOICES REGISTERS Create New Save Service Invoice Product Inv…" at bounding box center [285, 43] width 517 height 18
click at [98, 37] on link "PREVIOUS INVOICES" at bounding box center [101, 40] width 54 height 7
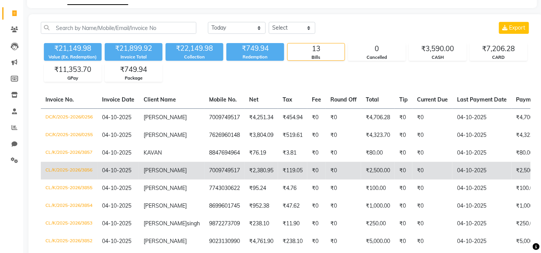
scroll to position [86, 0]
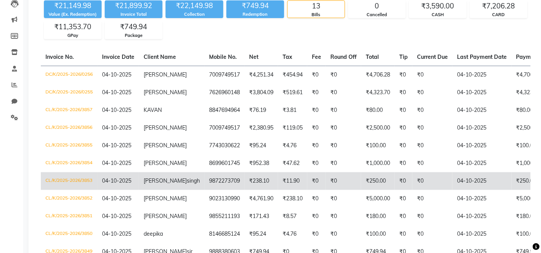
click at [92, 179] on td "CL/K/2025-2026/3853" at bounding box center [69, 182] width 57 height 18
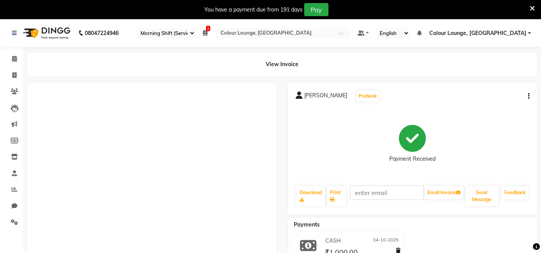
select select "75"
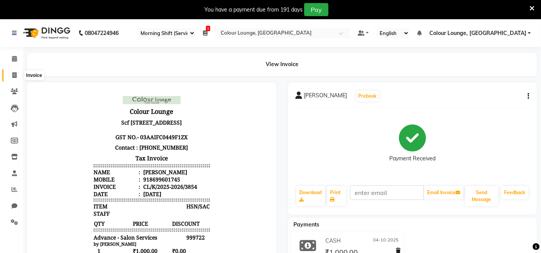
click at [14, 75] on icon at bounding box center [14, 75] width 4 height 6
select select "service"
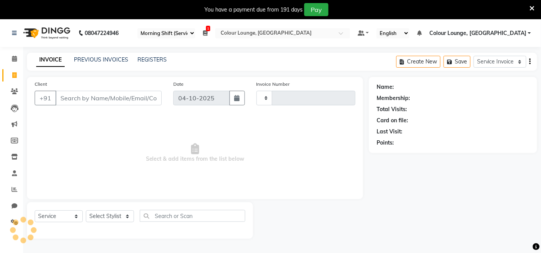
scroll to position [19, 0]
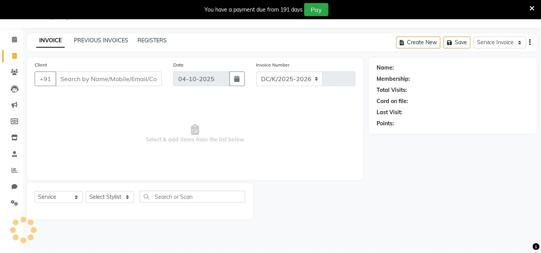
select select "8015"
type input "3855"
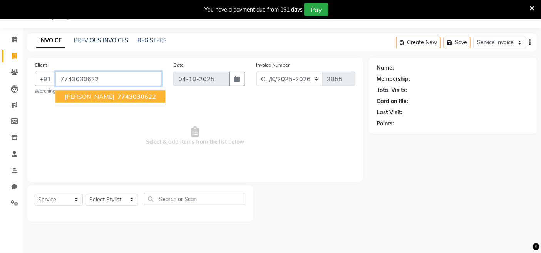
type input "7743030622"
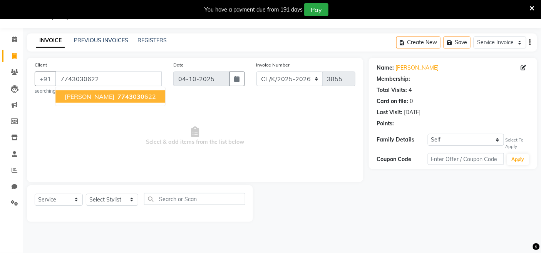
select select "1: Object"
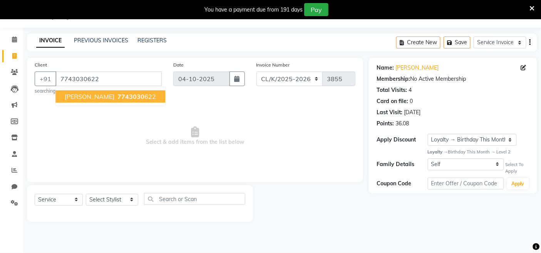
click at [85, 98] on span "[PERSON_NAME]" at bounding box center [90, 97] width 50 height 8
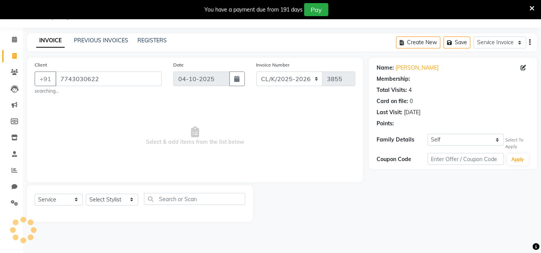
select select "1: Object"
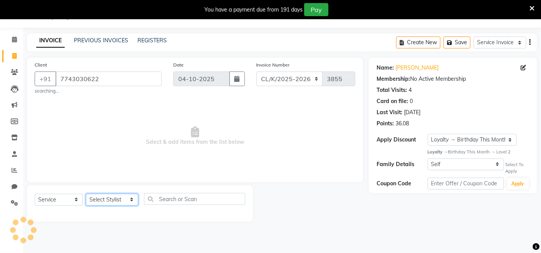
click at [121, 202] on select "Select Stylist Admin Admin [PERSON_NAME] [PERSON_NAME] [PERSON_NAME] Colour Lou…" at bounding box center [112, 200] width 52 height 12
select select "82296"
click at [86, 194] on select "Select Stylist Admin Admin [PERSON_NAME] [PERSON_NAME] [PERSON_NAME] Colour Lou…" at bounding box center [112, 200] width 52 height 12
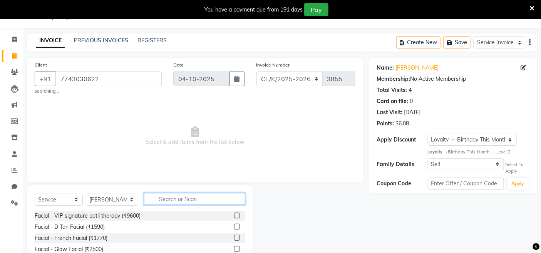
click at [232, 201] on input "text" at bounding box center [194, 199] width 101 height 12
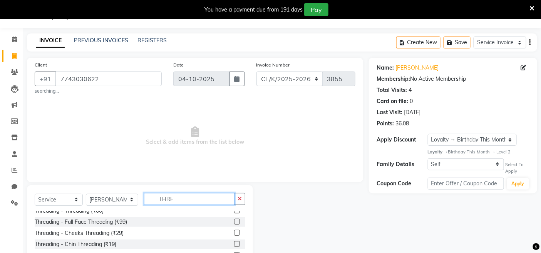
scroll to position [0, 0]
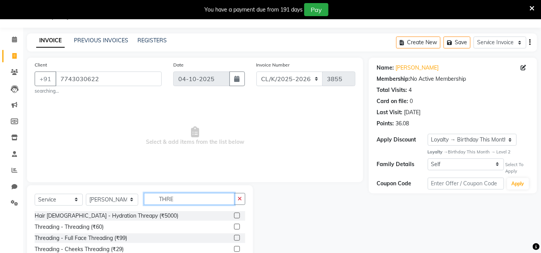
type input "THRE"
click at [234, 238] on label at bounding box center [237, 238] width 6 height 6
click at [234, 238] on input "checkbox" at bounding box center [236, 238] width 5 height 5
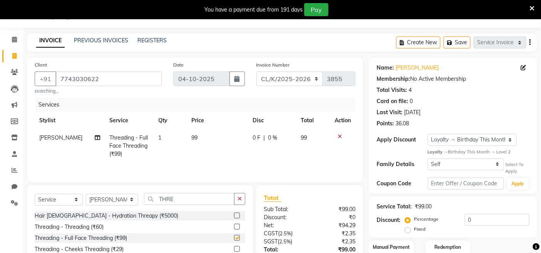
checkbox input "false"
click at [192, 140] on span "99" at bounding box center [194, 137] width 6 height 7
select select "82296"
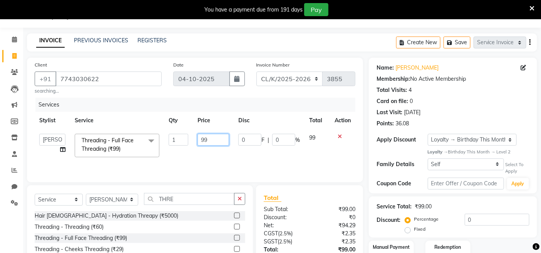
click at [216, 140] on input "99" at bounding box center [214, 140] width 32 height 12
type input "9"
type input "100"
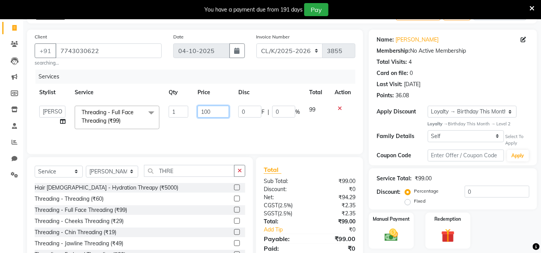
scroll to position [76, 0]
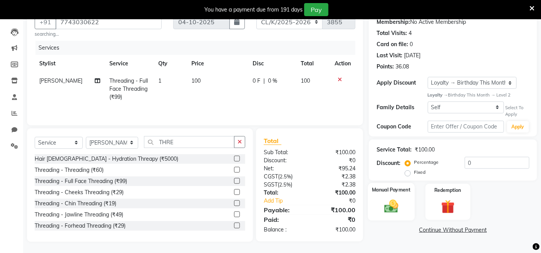
click at [376, 202] on div "Manual Payment" at bounding box center [391, 202] width 47 height 38
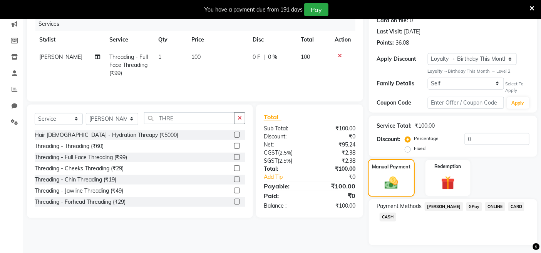
scroll to position [119, 0]
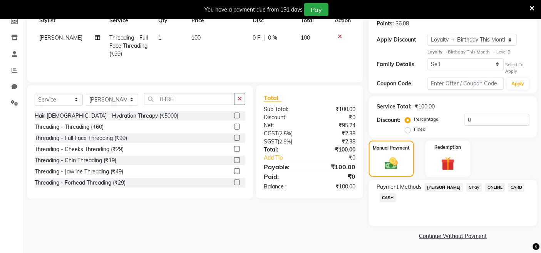
click at [466, 189] on span "GPay" at bounding box center [474, 187] width 16 height 9
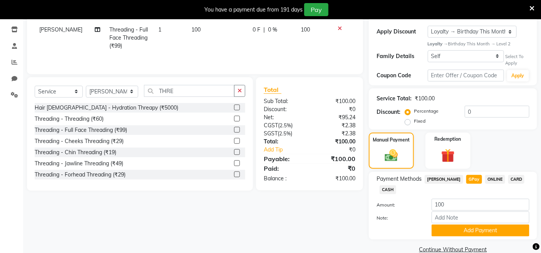
scroll to position [141, 0]
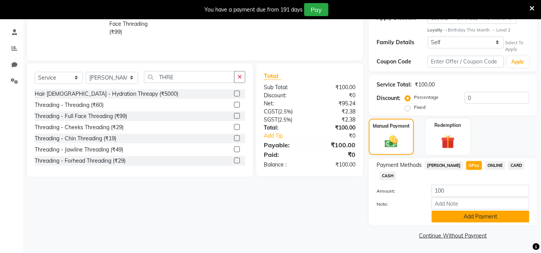
click at [461, 220] on button "Add Payment" at bounding box center [481, 217] width 98 height 12
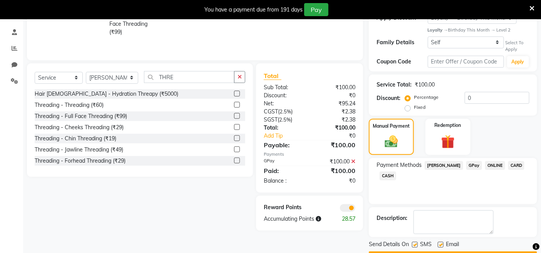
scroll to position [163, 0]
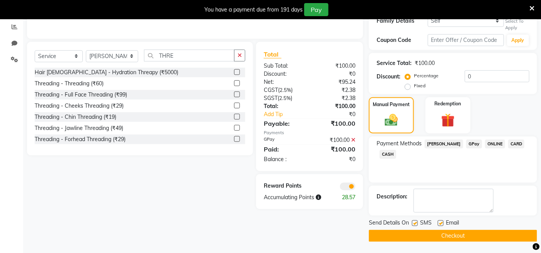
click at [449, 240] on button "Checkout" at bounding box center [453, 236] width 168 height 12
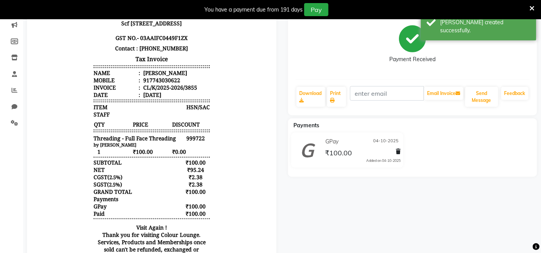
scroll to position [35, 0]
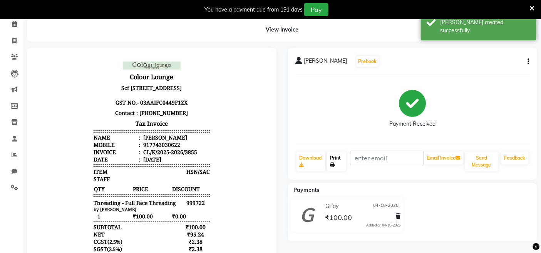
click at [342, 166] on link "Print" at bounding box center [336, 162] width 19 height 20
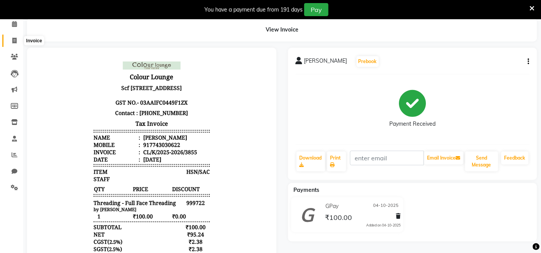
click at [12, 40] on icon at bounding box center [14, 41] width 4 height 6
select select "service"
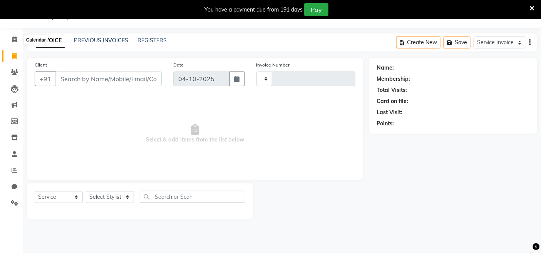
scroll to position [19, 0]
select select "8015"
type input "3856"
drag, startPoint x: 503, startPoint y: 43, endPoint x: 500, endPoint y: 46, distance: 4.6
click at [503, 43] on select "Service Invoice Product Invoice" at bounding box center [500, 43] width 53 height 12
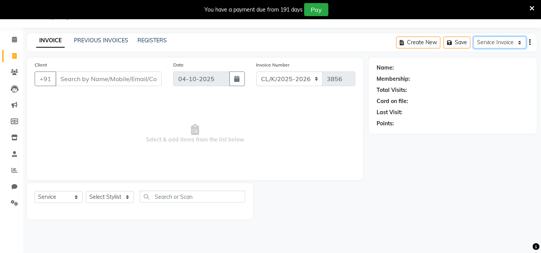
select select "product"
click at [474, 37] on select "Service Invoice Product Invoice" at bounding box center [500, 43] width 53 height 12
select select
select select "76"
select select "product"
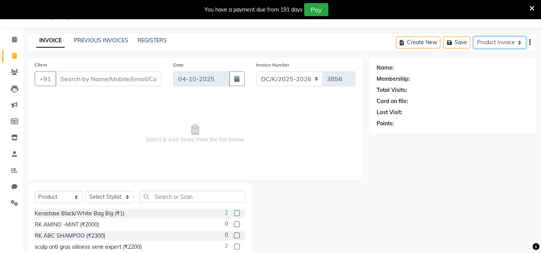
select select "8016"
type input "0256"
click at [146, 77] on input "Client" at bounding box center [108, 79] width 106 height 15
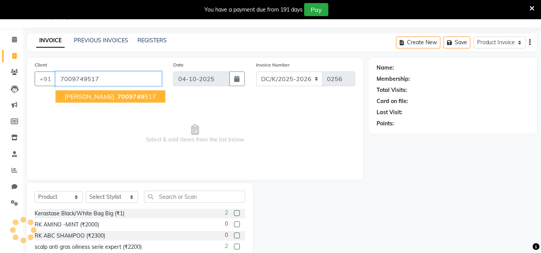
type input "7009749517"
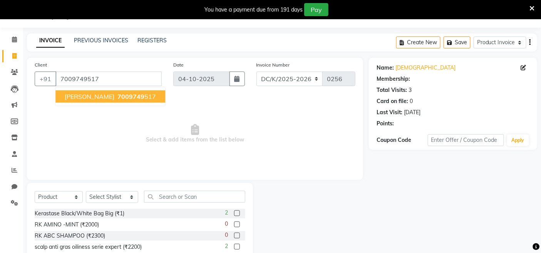
select select "1: Object"
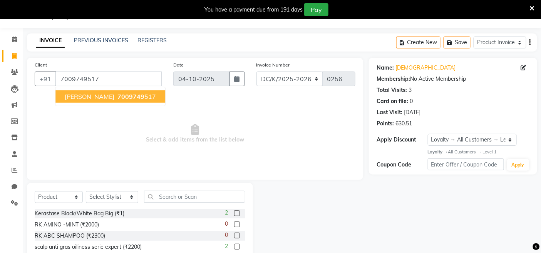
click at [117, 97] on span "7009749" at bounding box center [130, 97] width 27 height 8
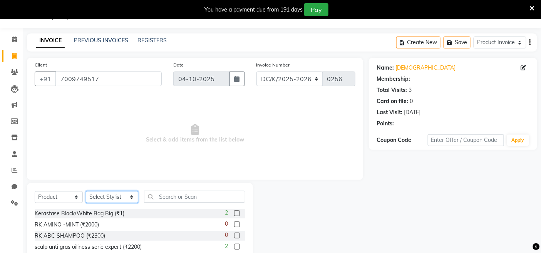
click at [122, 195] on select "Select Stylist Admin Admin [PERSON_NAME] [PERSON_NAME] [PERSON_NAME] Colour Lou…" at bounding box center [112, 197] width 52 height 12
select select "1: Object"
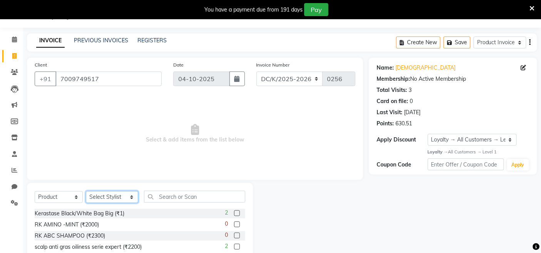
select select "70122"
click at [86, 192] on select "Select Stylist Admin Admin [PERSON_NAME] [PERSON_NAME] [PERSON_NAME] Colour Lou…" at bounding box center [112, 197] width 52 height 12
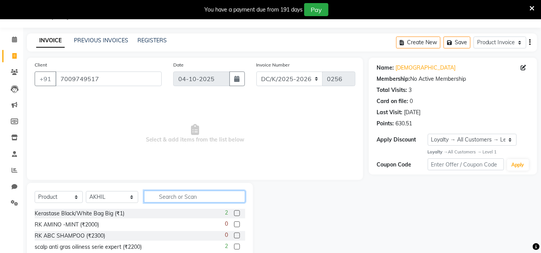
click at [164, 196] on input "text" at bounding box center [194, 197] width 101 height 12
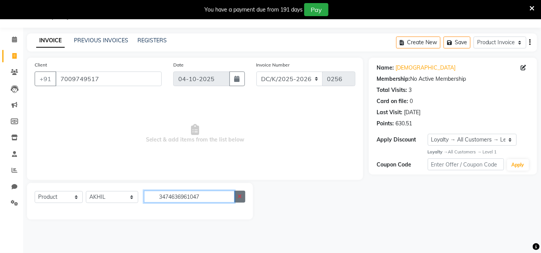
type input "3474636961047"
click at [239, 195] on icon "button" at bounding box center [240, 196] width 4 height 5
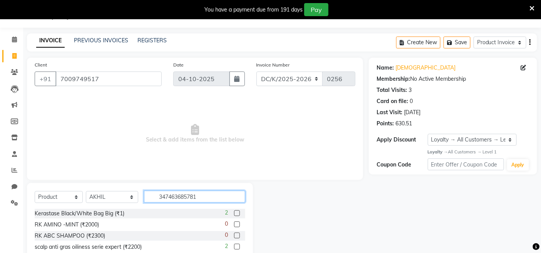
type input "3474636857814"
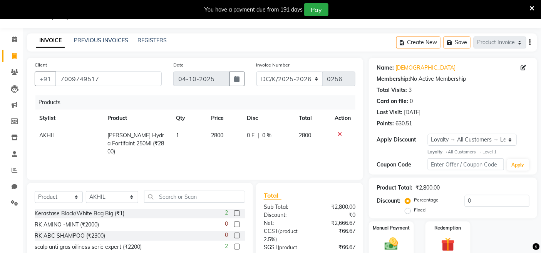
click at [262, 140] on td "0 F | 0 %" at bounding box center [268, 144] width 52 height 34
select select "70122"
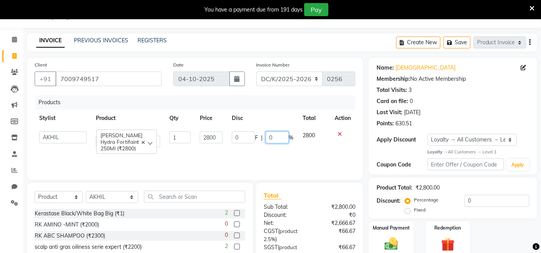
click at [273, 135] on input "0" at bounding box center [277, 138] width 23 height 12
type input "10.49"
click at [286, 153] on div "Products Stylist Product Qty Price Disc Total Action Admin Admin [PERSON_NAME] …" at bounding box center [195, 134] width 321 height 77
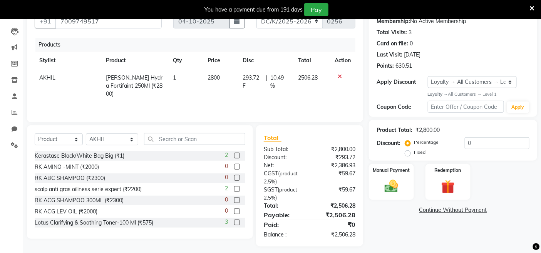
scroll to position [82, 0]
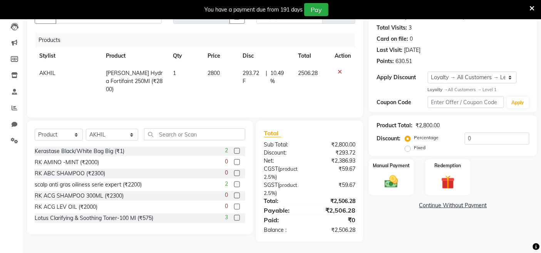
click at [197, 145] on div "Select Product Select Stylist Admin Admin [PERSON_NAME] [PERSON_NAME] [PERSON_N…" at bounding box center [140, 138] width 211 height 18
click at [201, 135] on input "text" at bounding box center [194, 135] width 101 height 12
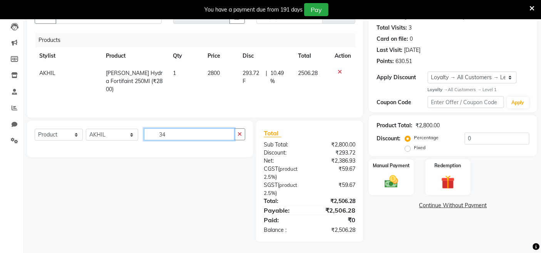
type input "3"
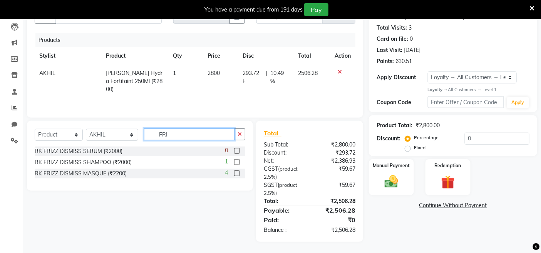
type input "FRI"
click at [239, 172] on label at bounding box center [237, 174] width 6 height 6
click at [239, 172] on input "checkbox" at bounding box center [236, 173] width 5 height 5
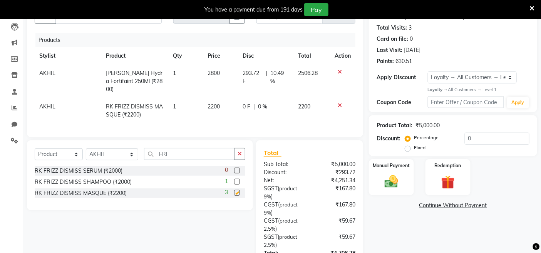
checkbox input "false"
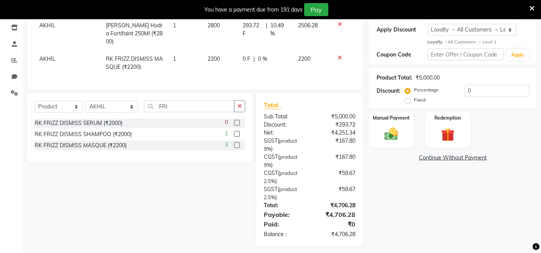
scroll to position [132, 0]
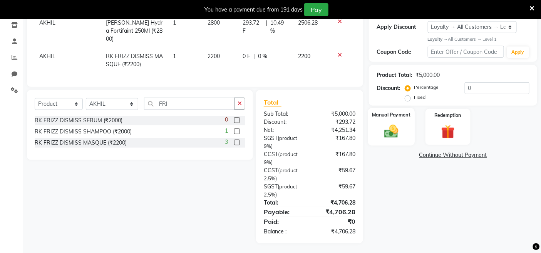
click at [397, 137] on img at bounding box center [391, 132] width 23 height 16
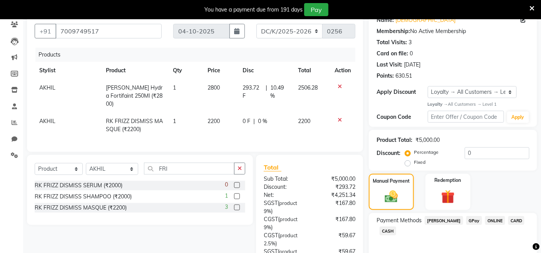
scroll to position [4, 0]
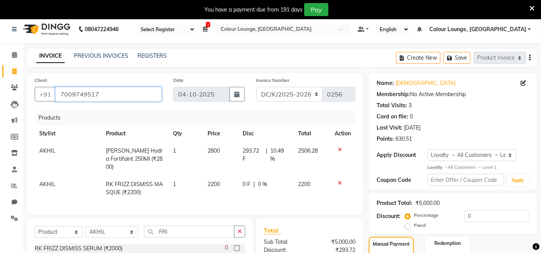
drag, startPoint x: 109, startPoint y: 97, endPoint x: 59, endPoint y: 98, distance: 50.5
click at [59, 98] on input "7009749517" at bounding box center [108, 94] width 106 height 15
click at [151, 94] on input "7009749517" at bounding box center [108, 94] width 106 height 15
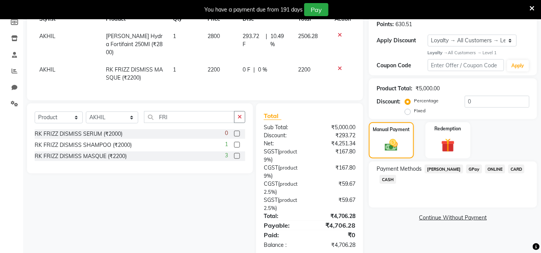
scroll to position [132, 0]
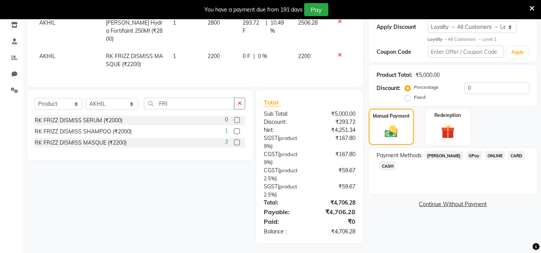
click at [508, 156] on span "CARD" at bounding box center [516, 155] width 17 height 9
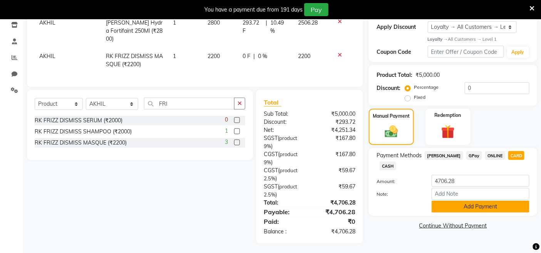
click at [490, 203] on button "Add Payment" at bounding box center [481, 207] width 98 height 12
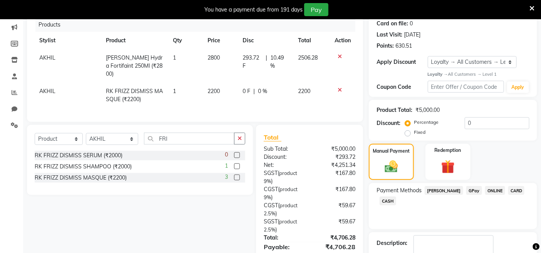
scroll to position [186, 0]
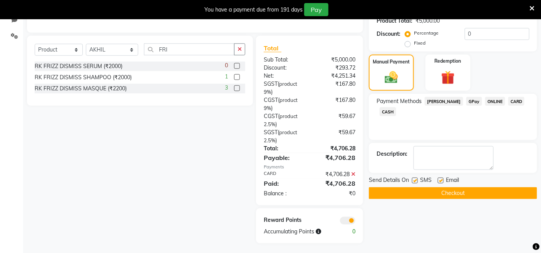
click at [486, 192] on button "Checkout" at bounding box center [453, 194] width 168 height 12
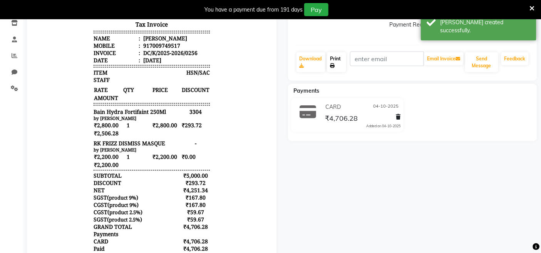
scroll to position [134, 0]
click at [336, 60] on link "Print" at bounding box center [336, 63] width 19 height 20
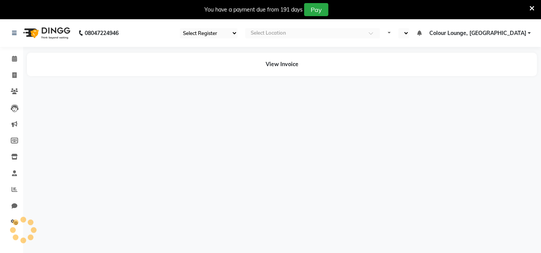
select select "75"
select select "en"
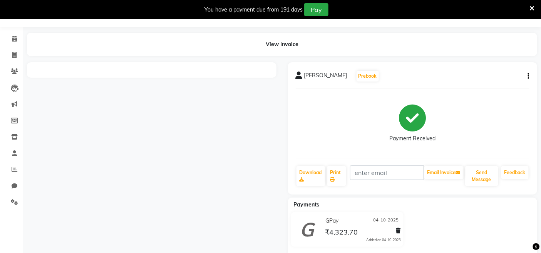
scroll to position [34, 0]
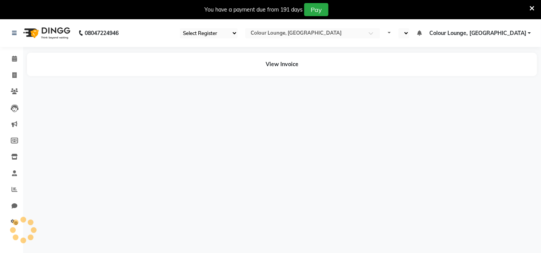
select select "75"
select select "en"
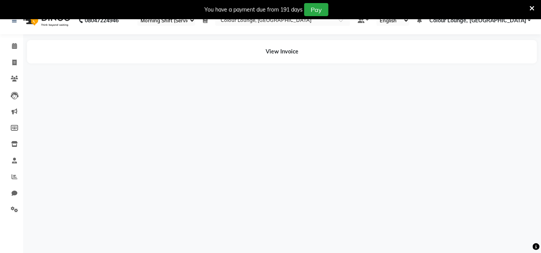
scroll to position [19, 0]
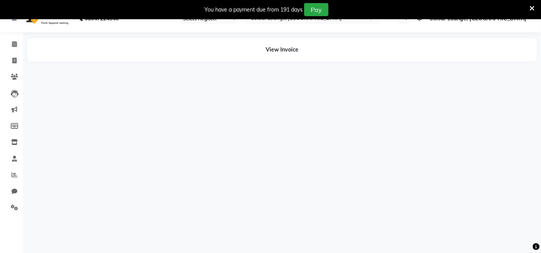
select select "75"
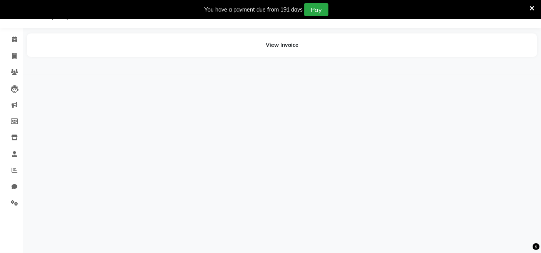
select select "en"
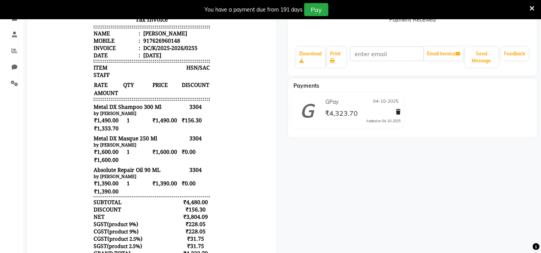
scroll to position [120, 0]
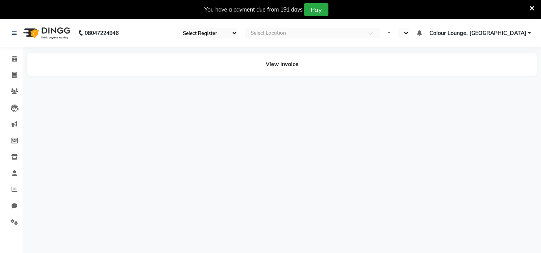
select select "75"
select select "en"
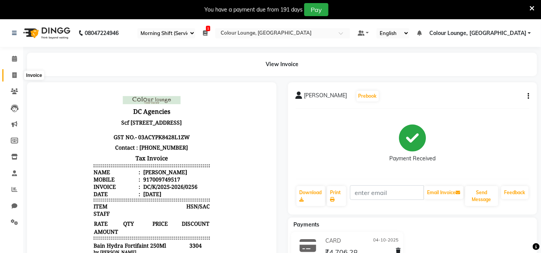
click at [13, 74] on icon at bounding box center [14, 75] width 4 height 6
select select "service"
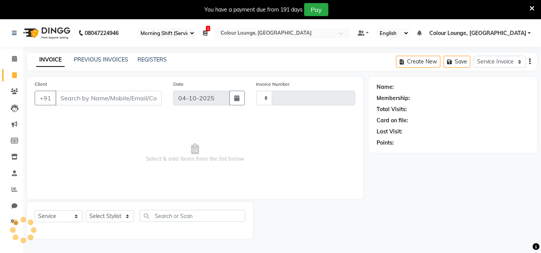
scroll to position [19, 0]
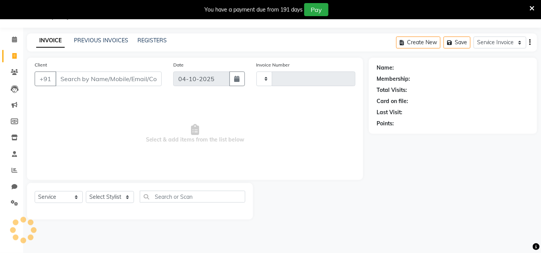
type input "3857"
select select "8015"
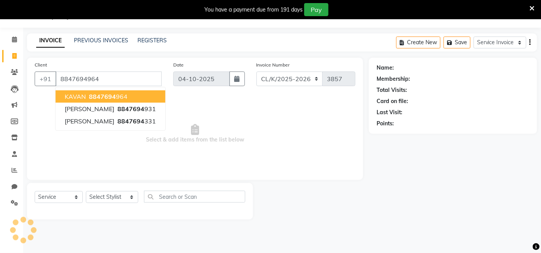
type input "8847694964"
select select "1: Object"
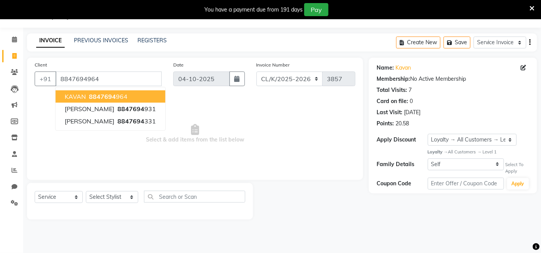
click at [136, 98] on button "KAVAN 8847694 964" at bounding box center [110, 97] width 110 height 12
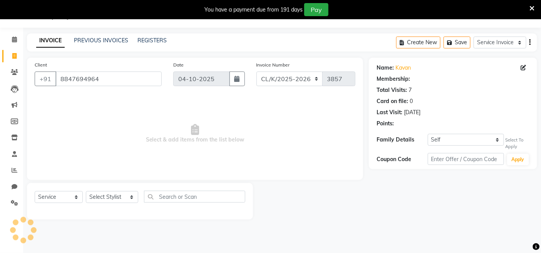
select select "1: Object"
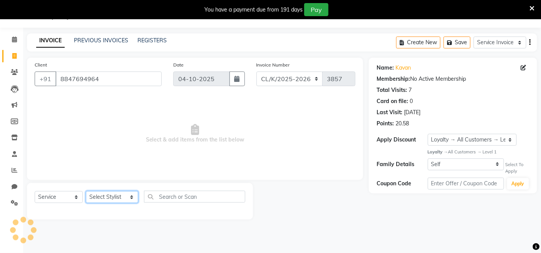
click at [109, 196] on select "Select Stylist Admin Admin [PERSON_NAME] [PERSON_NAME] [PERSON_NAME] Colour Lou…" at bounding box center [112, 197] width 52 height 12
select select "82296"
click at [86, 192] on select "Select Stylist Admin Admin [PERSON_NAME] [PERSON_NAME] [PERSON_NAME] Colour Lou…" at bounding box center [112, 197] width 52 height 12
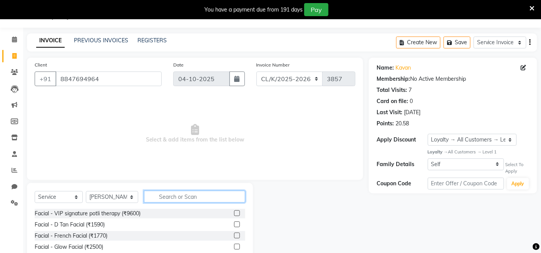
click at [159, 199] on input "text" at bounding box center [194, 197] width 101 height 12
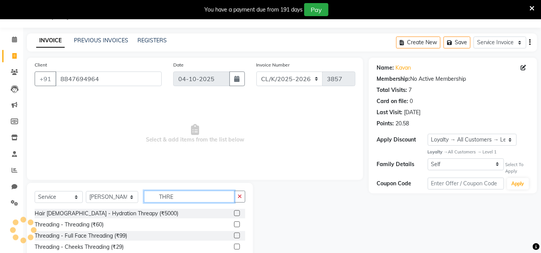
type input "THRE"
click at [234, 225] on label at bounding box center [237, 225] width 6 height 6
click at [234, 225] on input "checkbox" at bounding box center [236, 225] width 5 height 5
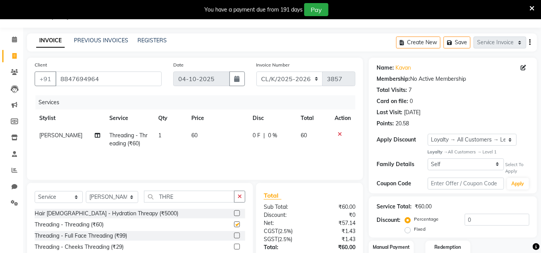
checkbox input "false"
click at [198, 136] on td "60" at bounding box center [217, 139] width 61 height 25
select select "82296"
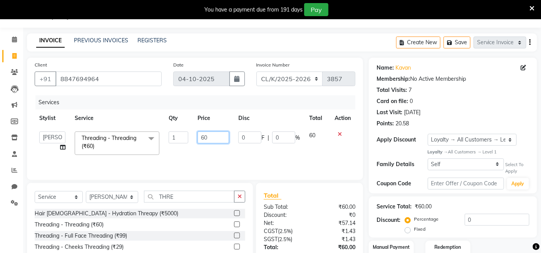
click at [203, 138] on input "60" at bounding box center [214, 138] width 32 height 12
type input "80"
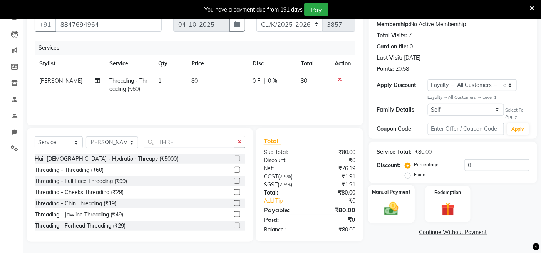
click at [395, 208] on img at bounding box center [391, 209] width 23 height 16
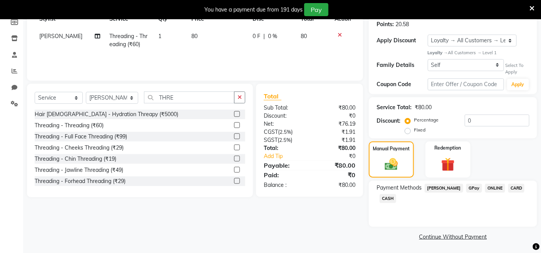
scroll to position [119, 0]
click at [466, 189] on span "GPay" at bounding box center [474, 187] width 16 height 9
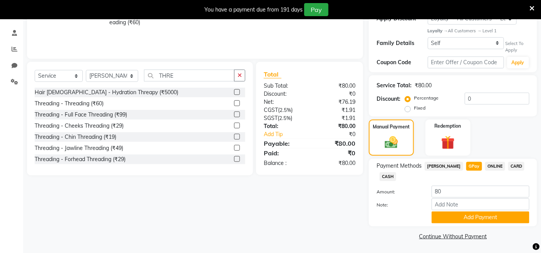
scroll to position [141, 0]
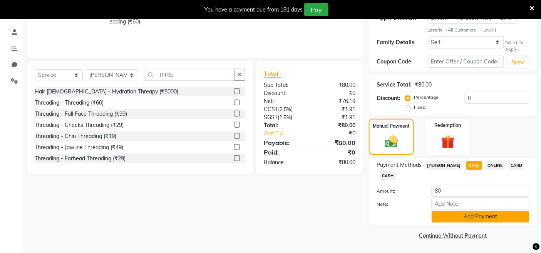
click at [452, 221] on button "Add Payment" at bounding box center [481, 217] width 98 height 12
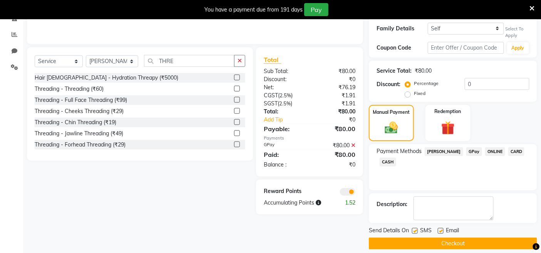
scroll to position [163, 0]
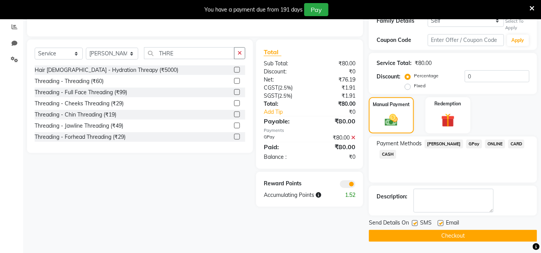
click at [443, 234] on button "Checkout" at bounding box center [453, 236] width 168 height 12
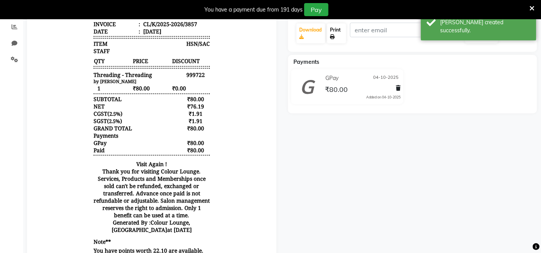
click at [333, 32] on link "Print" at bounding box center [336, 33] width 19 height 20
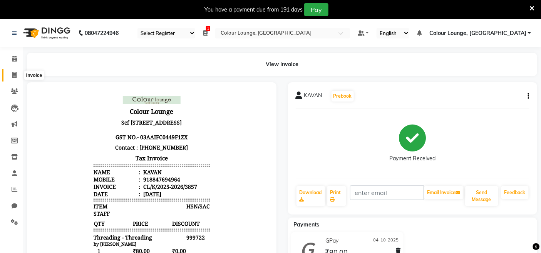
click at [8, 72] on span at bounding box center [14, 75] width 13 height 9
select select "service"
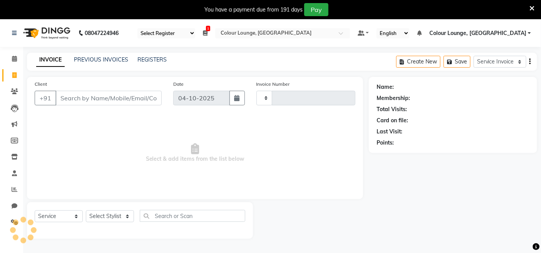
type input "3858"
select select "8015"
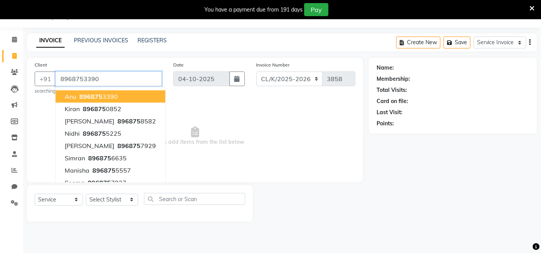
type input "8968753390"
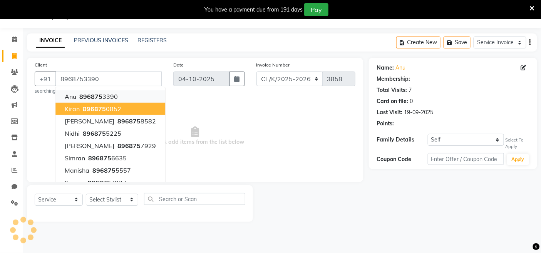
select select "1: Object"
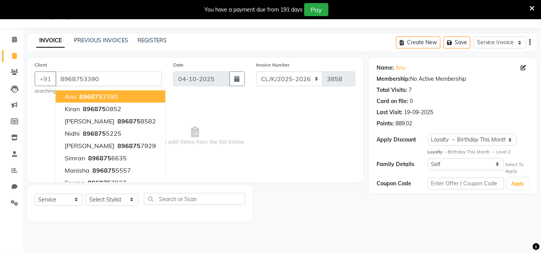
click at [146, 93] on button "Anu 896875 3390" at bounding box center [110, 97] width 110 height 12
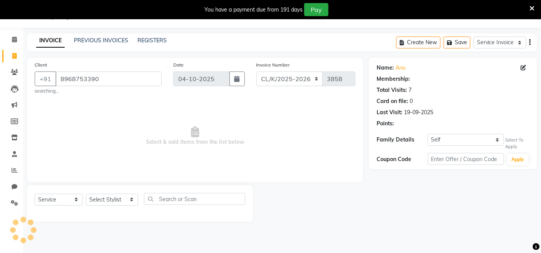
select select "1: Object"
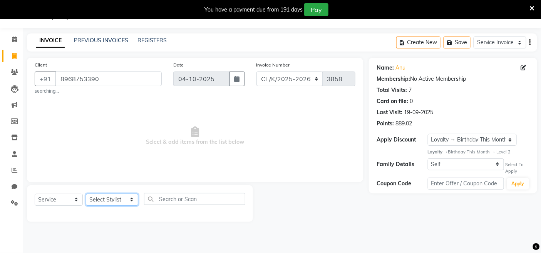
click at [121, 198] on select "Select Stylist Admin Admin [PERSON_NAME] [PERSON_NAME] [PERSON_NAME] Colour Lou…" at bounding box center [112, 200] width 52 height 12
select select "82296"
click at [86, 194] on select "Select Stylist Admin Admin [PERSON_NAME] [PERSON_NAME] [PERSON_NAME] Colour Lou…" at bounding box center [112, 200] width 52 height 12
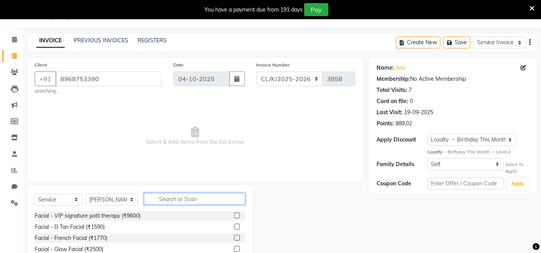
click at [186, 201] on input "text" at bounding box center [194, 199] width 101 height 12
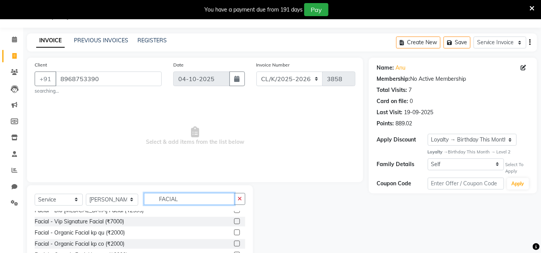
scroll to position [86, 0]
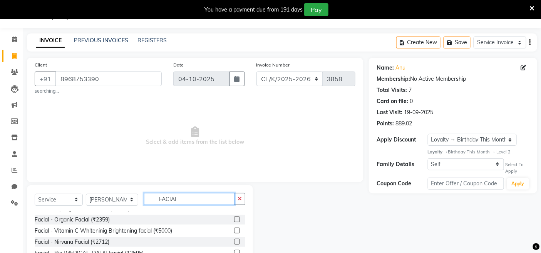
type input "FACIAL"
click at [234, 228] on label at bounding box center [237, 231] width 6 height 6
click at [234, 229] on input "checkbox" at bounding box center [236, 231] width 5 height 5
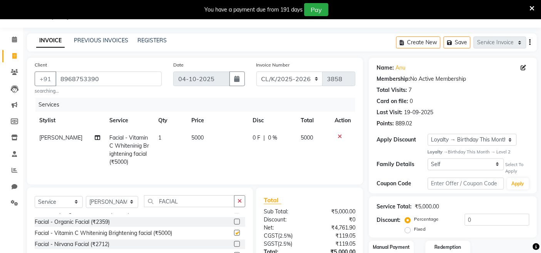
checkbox input "false"
click at [239, 204] on icon "button" at bounding box center [240, 201] width 4 height 5
click at [217, 139] on td "5000" at bounding box center [217, 150] width 61 height 42
select select "82296"
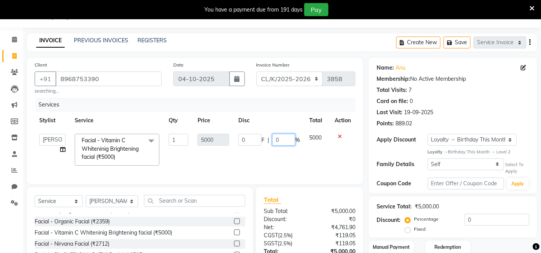
click at [280, 145] on input "0" at bounding box center [283, 140] width 23 height 12
type input "50"
click at [298, 157] on tr "Admin Admin AKHIL ANKUSH ANSH Baljinder Colour Lounge, Kabir Park Colour Lounge…" at bounding box center [195, 149] width 321 height 41
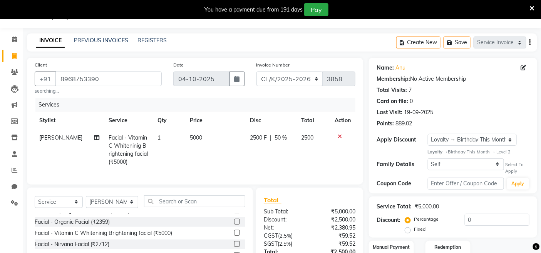
scroll to position [85, 0]
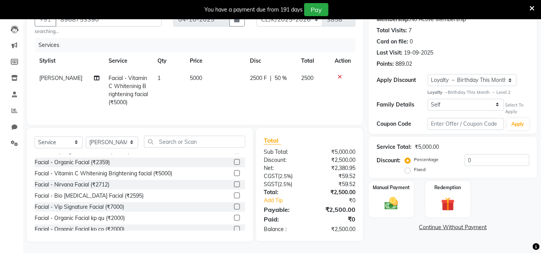
click at [194, 149] on div "Select Service Membership Package Voucher Prepaid Gift Card Select Stylist Admi…" at bounding box center [140, 145] width 211 height 18
click at [193, 147] on input "text" at bounding box center [194, 142] width 101 height 12
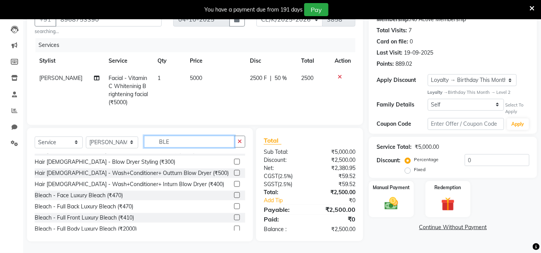
scroll to position [0, 0]
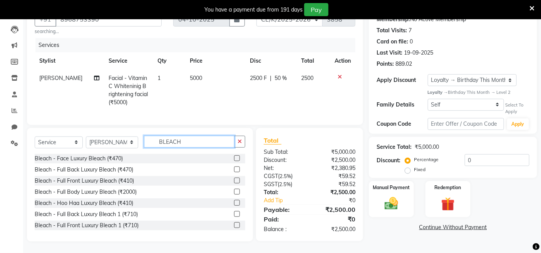
type input "BLEACH"
click at [234, 156] on label at bounding box center [237, 159] width 6 height 6
click at [234, 156] on input "checkbox" at bounding box center [236, 158] width 5 height 5
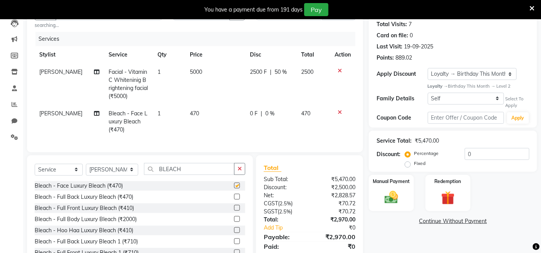
checkbox input "false"
click at [241, 172] on icon "button" at bounding box center [240, 168] width 4 height 5
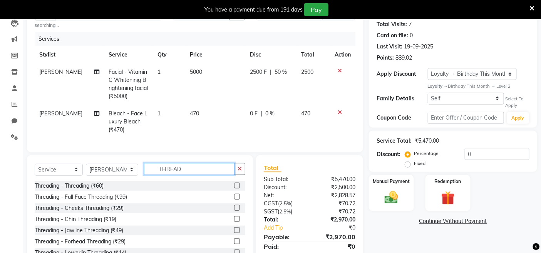
type input "THREAD"
click at [234, 200] on label at bounding box center [237, 197] width 6 height 6
click at [234, 200] on input "checkbox" at bounding box center [236, 197] width 5 height 5
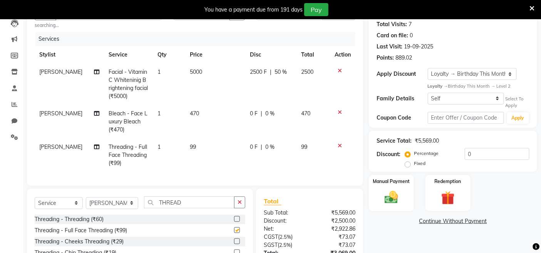
checkbox input "false"
click at [205, 148] on td "99" at bounding box center [215, 156] width 60 height 34
select select "82296"
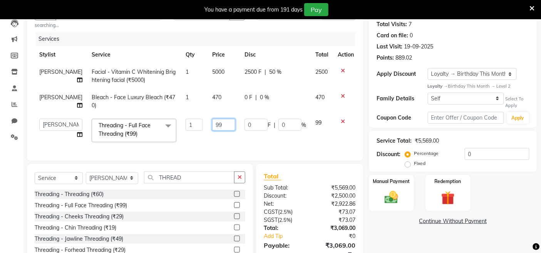
click at [223, 127] on input "99" at bounding box center [223, 125] width 23 height 12
type input "9"
type input "100"
click at [213, 151] on div "Services Stylist Service Qty Price Disc Total Action NAVDEEP KAUR Facial - Vita…" at bounding box center [195, 92] width 321 height 121
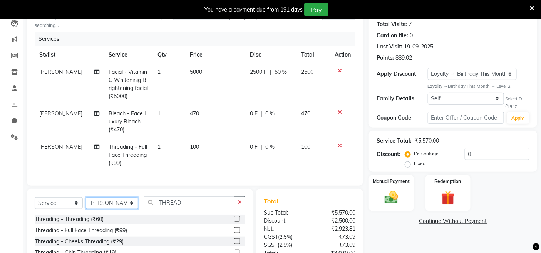
click at [96, 209] on select "Select Stylist Admin Admin [PERSON_NAME] [PERSON_NAME] [PERSON_NAME] Colour Lou…" at bounding box center [112, 204] width 52 height 12
select select "70123"
click at [86, 204] on select "Select Stylist Admin Admin [PERSON_NAME] [PERSON_NAME] [PERSON_NAME] Colour Lou…" at bounding box center [112, 204] width 52 height 12
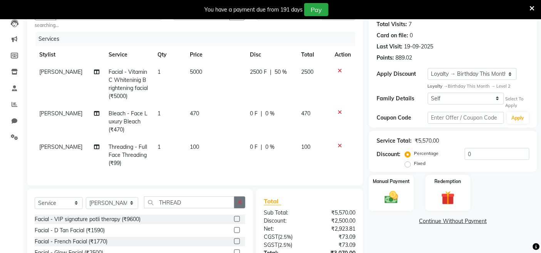
click at [241, 205] on icon "button" at bounding box center [240, 202] width 4 height 5
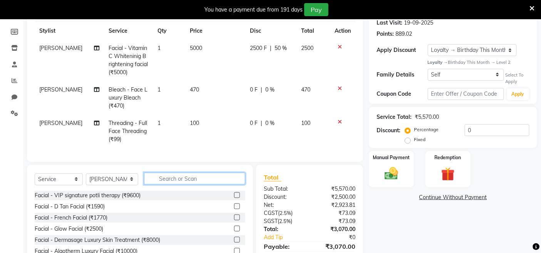
scroll to position [109, 0]
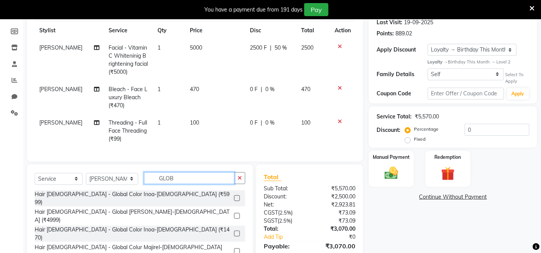
type input "GLOB"
click at [235, 231] on label at bounding box center [237, 234] width 6 height 6
click at [235, 232] on input "checkbox" at bounding box center [236, 234] width 5 height 5
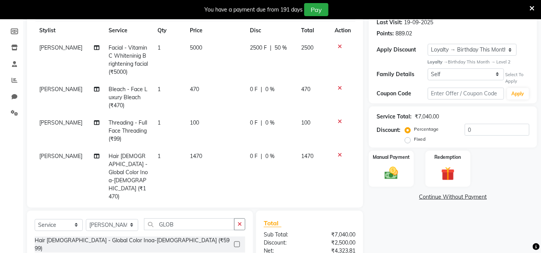
checkbox input "false"
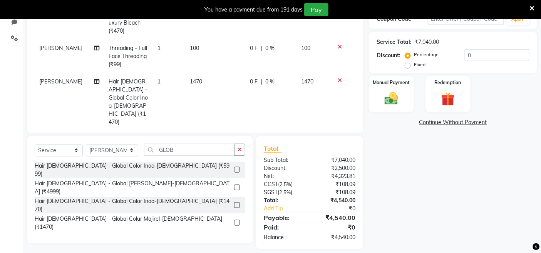
scroll to position [185, 0]
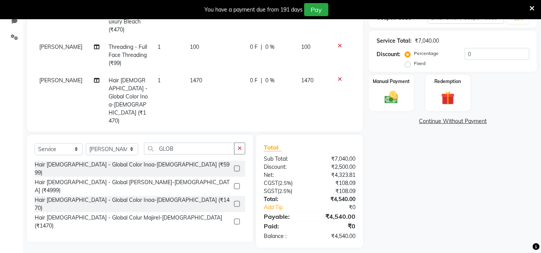
click at [338, 80] on icon at bounding box center [340, 79] width 4 height 5
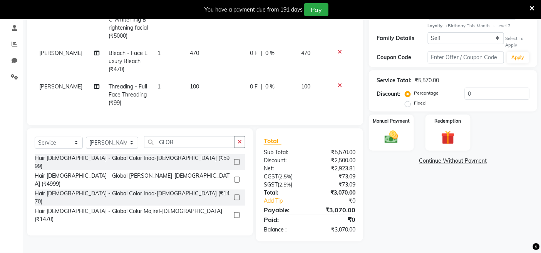
scroll to position [152, 0]
click at [240, 159] on label at bounding box center [237, 162] width 6 height 6
click at [239, 160] on input "checkbox" at bounding box center [236, 162] width 5 height 5
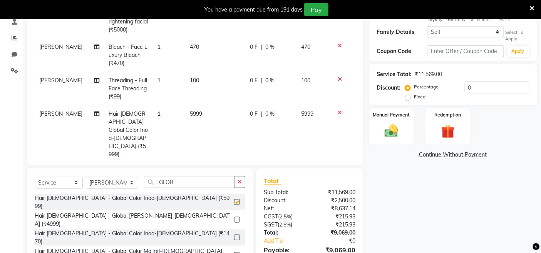
scroll to position [185, 0]
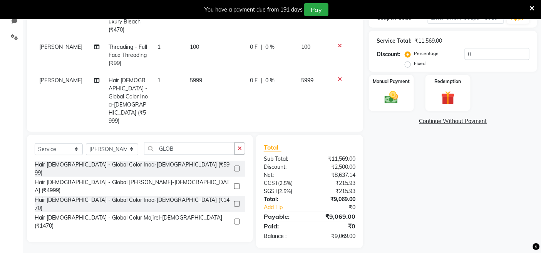
checkbox input "false"
click at [201, 82] on td "5999" at bounding box center [215, 101] width 60 height 58
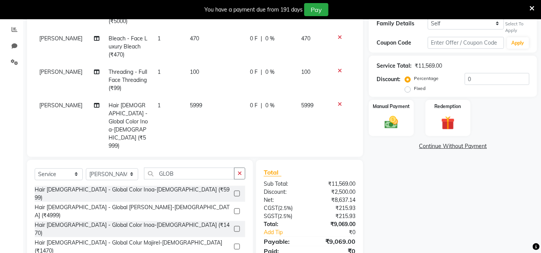
select select "70123"
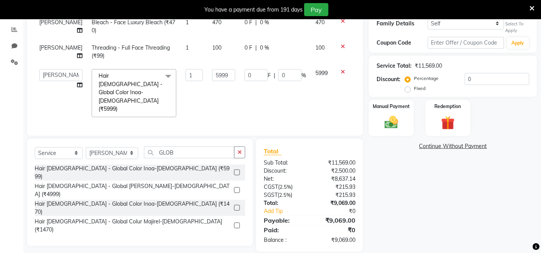
click at [234, 78] on td "5999" at bounding box center [224, 93] width 32 height 57
click at [225, 74] on input "5999" at bounding box center [223, 75] width 23 height 12
type input "5"
type input "2500"
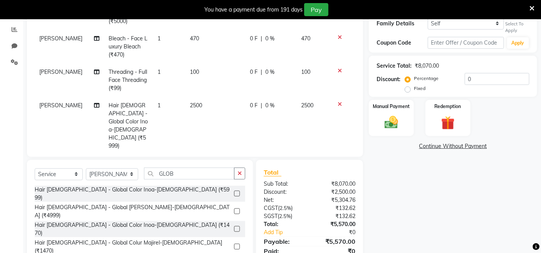
click at [340, 71] on tbody "NAVDEEP KAUR Facial - Vitamin C Whiteninig Brightening facial (₹5000) 1 5000 25…" at bounding box center [195, 71] width 321 height 166
click at [234, 209] on label at bounding box center [237, 212] width 6 height 6
click at [234, 210] on input "checkbox" at bounding box center [236, 212] width 5 height 5
checkbox input "false"
click at [243, 174] on button "button" at bounding box center [239, 174] width 11 height 12
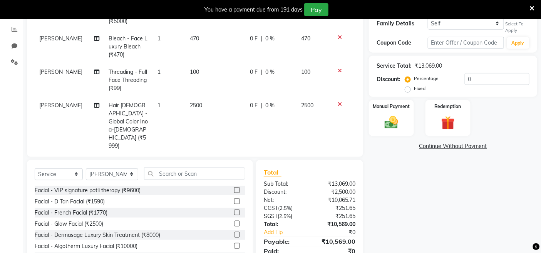
click at [338, 105] on icon at bounding box center [340, 104] width 4 height 5
click at [220, 168] on input "text" at bounding box center [194, 174] width 101 height 12
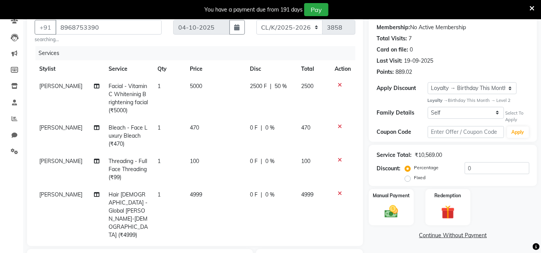
scroll to position [117, 0]
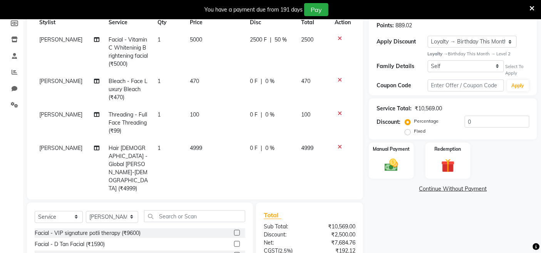
click at [203, 148] on td "4999" at bounding box center [215, 169] width 60 height 58
select select "70123"
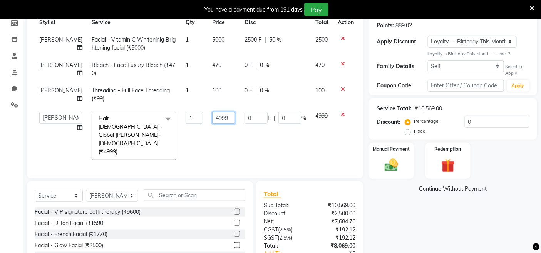
click at [218, 116] on input "4999" at bounding box center [223, 118] width 23 height 12
type input "4"
type input "2500"
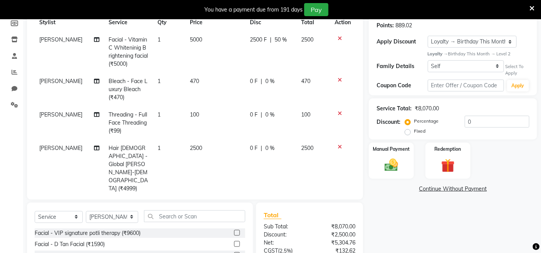
click at [200, 139] on tbody "NAVDEEP KAUR Facial - Vitamin C Whiteninig Brightening facial (₹5000) 1 5000 25…" at bounding box center [195, 114] width 321 height 166
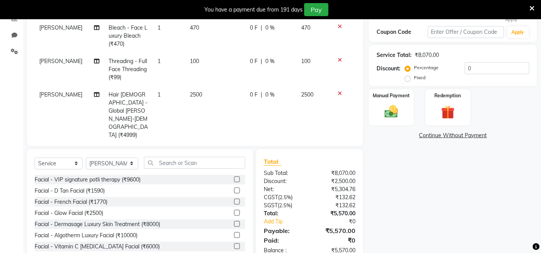
scroll to position [2, 0]
click at [338, 92] on icon at bounding box center [340, 91] width 4 height 5
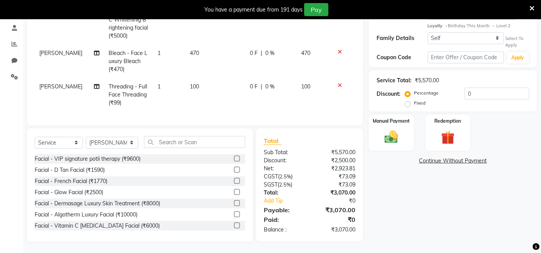
scroll to position [0, 0]
click at [230, 139] on input "text" at bounding box center [194, 142] width 101 height 12
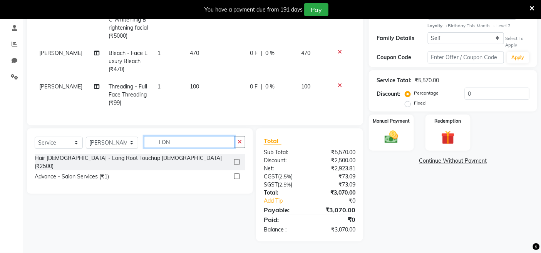
scroll to position [145, 0]
type input "LONG"
click at [237, 160] on label at bounding box center [237, 163] width 6 height 6
click at [237, 161] on input "checkbox" at bounding box center [236, 163] width 5 height 5
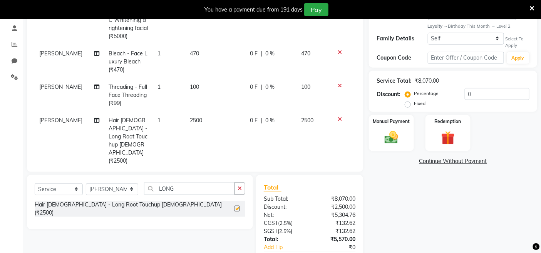
checkbox input "false"
click at [241, 189] on button "button" at bounding box center [239, 189] width 11 height 12
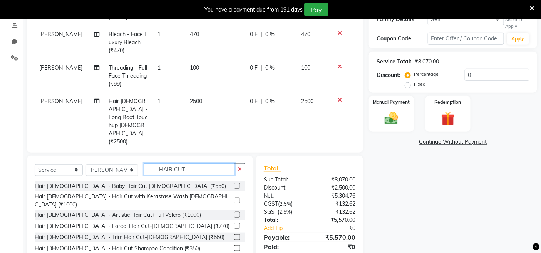
scroll to position [192, 0]
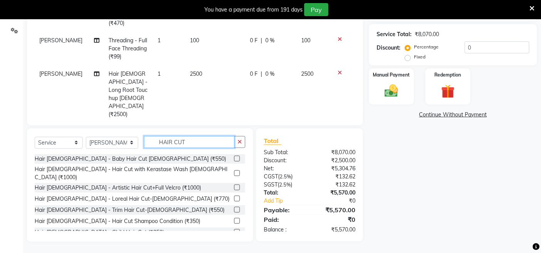
type input "HAIR CUT"
click at [234, 196] on label at bounding box center [237, 199] width 6 height 6
click at [234, 197] on input "checkbox" at bounding box center [236, 199] width 5 height 5
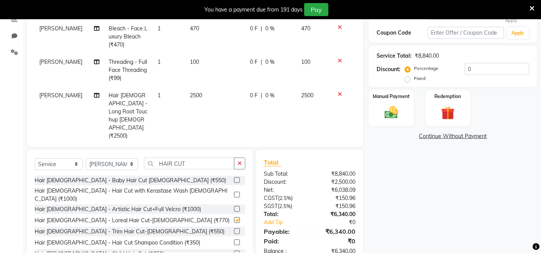
scroll to position [149, 0]
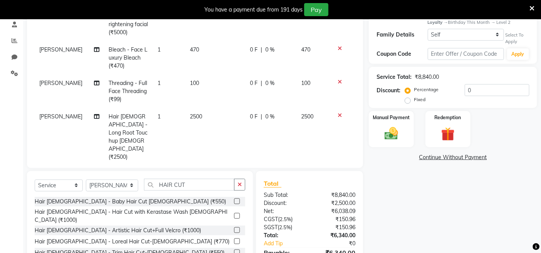
checkbox input "false"
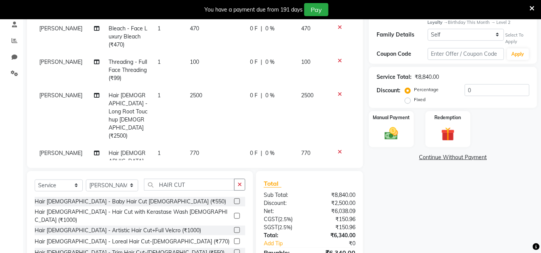
scroll to position [35, 0]
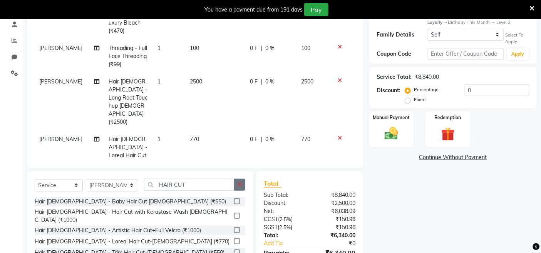
click at [241, 185] on icon "button" at bounding box center [240, 184] width 4 height 5
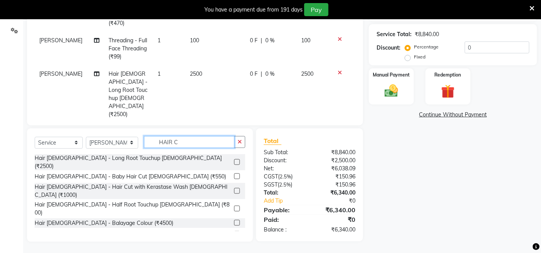
scroll to position [86, 0]
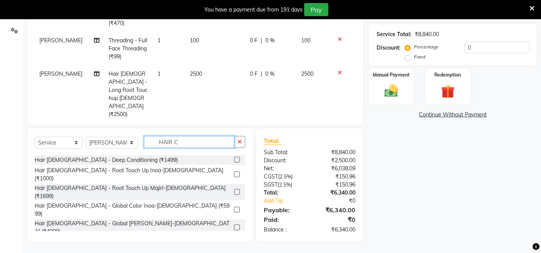
type input "HAIR C"
click at [234, 250] on label at bounding box center [237, 253] width 6 height 6
click at [234, 251] on input "checkbox" at bounding box center [236, 253] width 5 height 5
checkbox input "false"
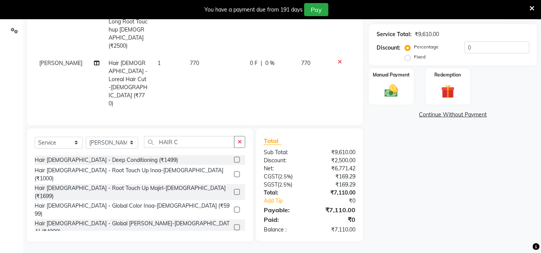
click at [336, 117] on div at bounding box center [343, 119] width 16 height 5
click at [338, 117] on icon at bounding box center [340, 119] width 4 height 5
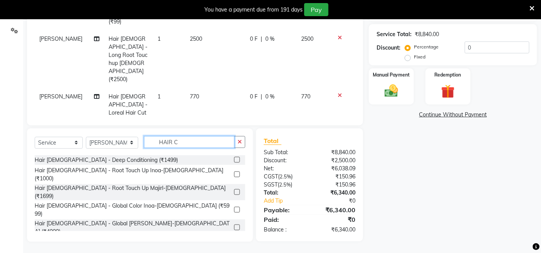
click at [232, 137] on input "HAIR C" at bounding box center [189, 142] width 91 height 12
click at [226, 143] on input "HAIR C" at bounding box center [189, 142] width 91 height 12
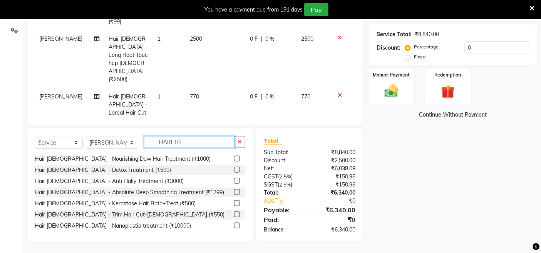
scroll to position [57, 0]
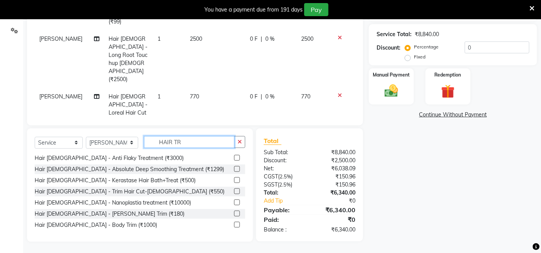
type input "HAIR TR"
click at [234, 191] on label at bounding box center [237, 192] width 6 height 6
click at [234, 191] on input "checkbox" at bounding box center [236, 191] width 5 height 5
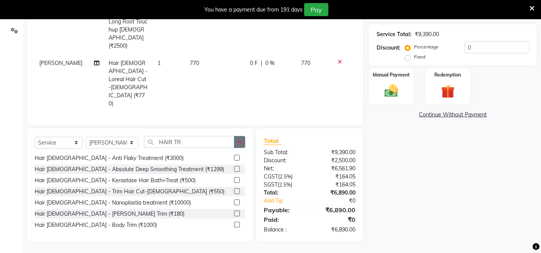
checkbox input "false"
click at [338, 117] on icon at bounding box center [340, 119] width 4 height 5
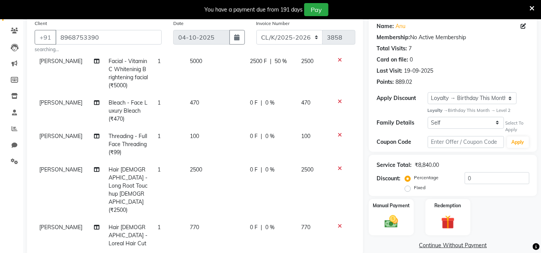
scroll to position [192, 0]
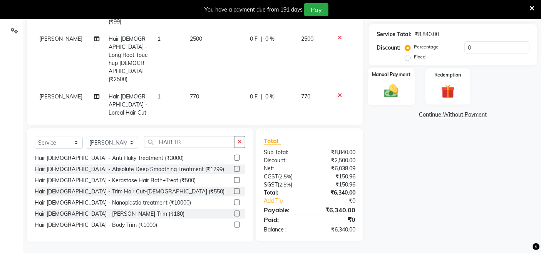
click at [399, 97] on img at bounding box center [391, 91] width 23 height 16
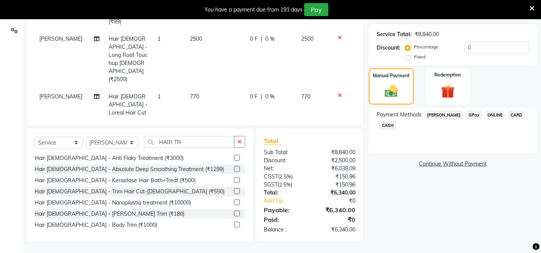
click at [391, 124] on span "CASH" at bounding box center [388, 125] width 17 height 9
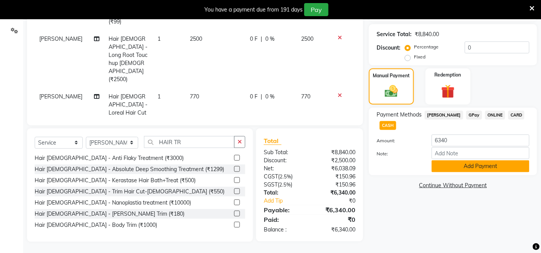
click at [452, 165] on button "Add Payment" at bounding box center [481, 167] width 98 height 12
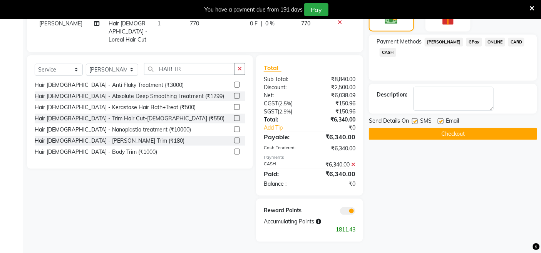
click at [451, 137] on button "Checkout" at bounding box center [453, 134] width 168 height 12
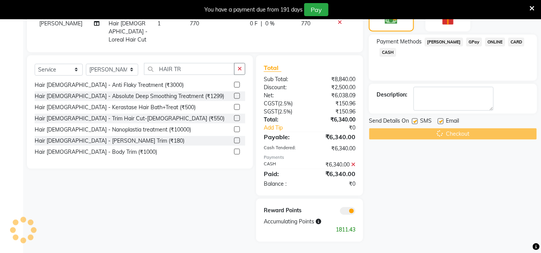
scroll to position [51, 0]
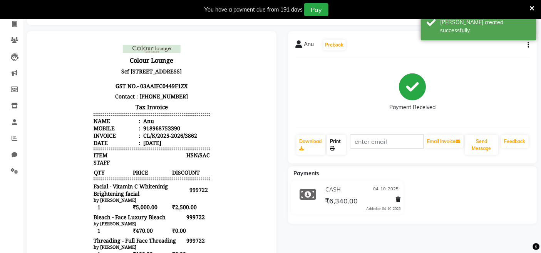
click at [342, 149] on link "Print" at bounding box center [336, 145] width 19 height 20
click at [329, 143] on link "Print" at bounding box center [336, 145] width 19 height 20
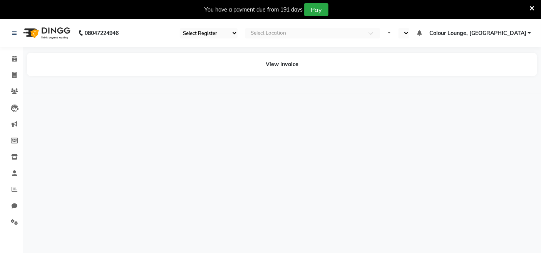
select select "75"
select select "en"
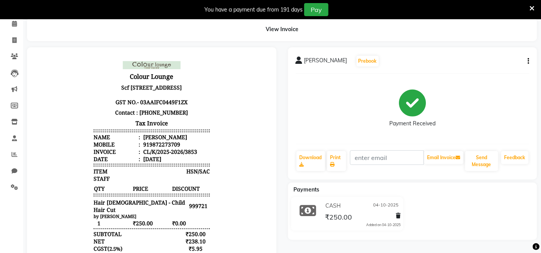
scroll to position [29, 0]
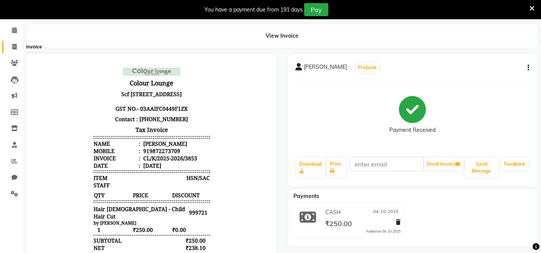
click at [13, 45] on icon at bounding box center [14, 47] width 4 height 6
select select "service"
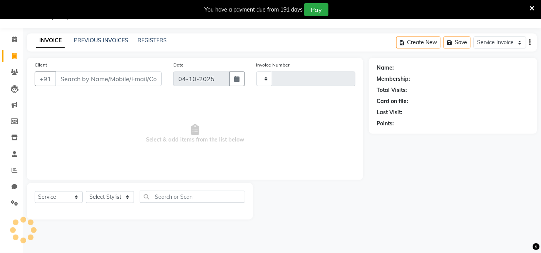
scroll to position [19, 0]
select select "8015"
type input "3858"
click at [124, 196] on select "Select Stylist Admin Admin [PERSON_NAME] [PERSON_NAME] [PERSON_NAME] Colour Lou…" at bounding box center [112, 197] width 52 height 12
select select "70123"
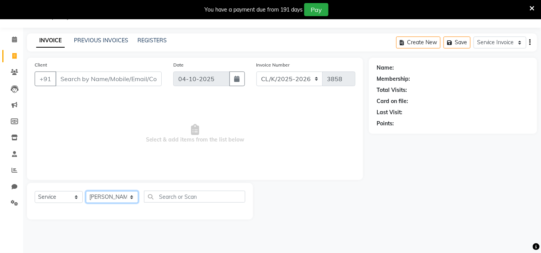
click at [86, 192] on select "Select Stylist Admin Admin [PERSON_NAME] [PERSON_NAME] [PERSON_NAME] Colour Lou…" at bounding box center [112, 197] width 52 height 12
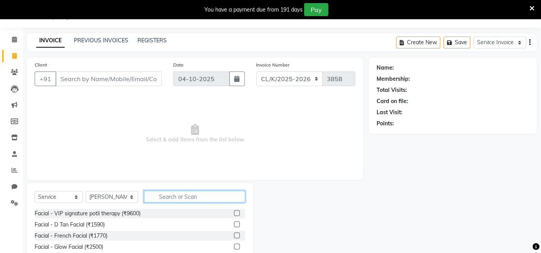
click at [186, 194] on input "text" at bounding box center [194, 197] width 101 height 12
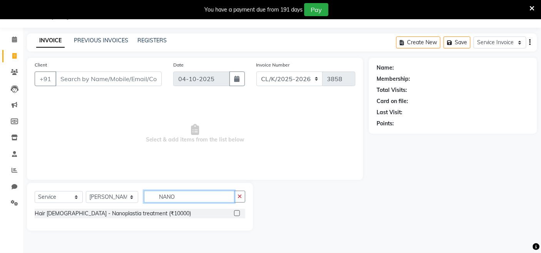
type input "NANO"
click at [238, 213] on label at bounding box center [237, 214] width 6 height 6
click at [238, 213] on input "checkbox" at bounding box center [236, 213] width 5 height 5
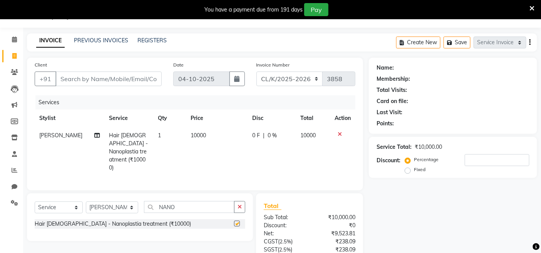
checkbox input "false"
click at [244, 201] on button "button" at bounding box center [239, 207] width 11 height 12
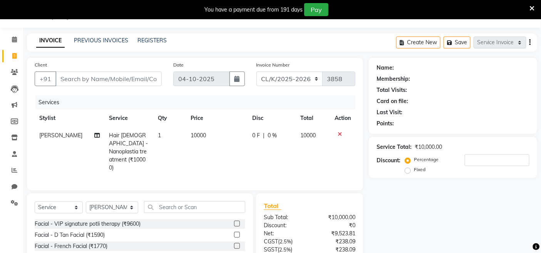
click at [195, 136] on span "10000" at bounding box center [198, 135] width 15 height 7
select select "70123"
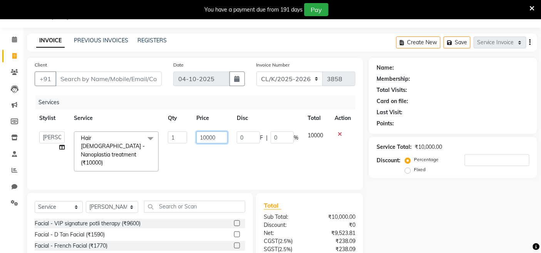
click at [218, 137] on input "10000" at bounding box center [211, 138] width 31 height 12
click at [205, 140] on input "10000" at bounding box center [211, 138] width 31 height 12
click at [221, 137] on input "10000" at bounding box center [211, 138] width 31 height 12
type input "1"
type input "7000"
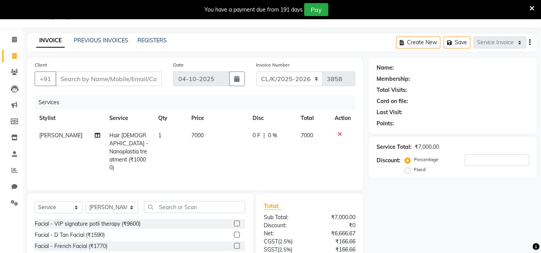
click at [229, 161] on div "Services Stylist Service Qty Price Disc Total Action VANDANA SHARMA Hair Female…" at bounding box center [195, 139] width 321 height 87
click at [190, 201] on input "text" at bounding box center [194, 207] width 101 height 12
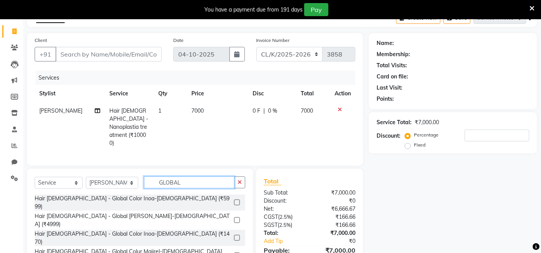
scroll to position [62, 0]
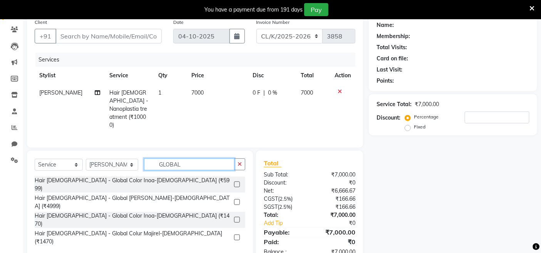
type input "GLOBAL"
click at [339, 92] on icon at bounding box center [340, 91] width 4 height 5
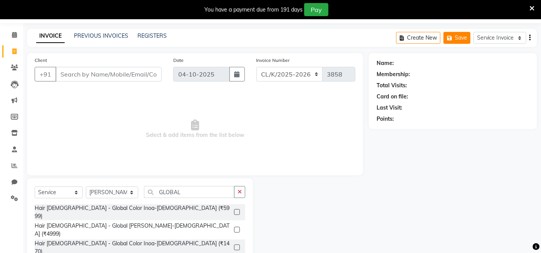
scroll to position [0, 0]
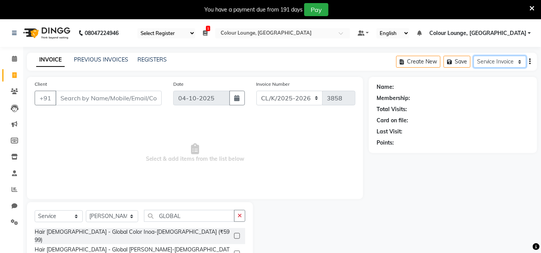
click at [488, 67] on select "Service Invoice Product Invoice" at bounding box center [500, 62] width 53 height 12
select select "product"
click at [474, 56] on select "Service Invoice Product Invoice" at bounding box center [500, 62] width 53 height 12
select select
select select "76"
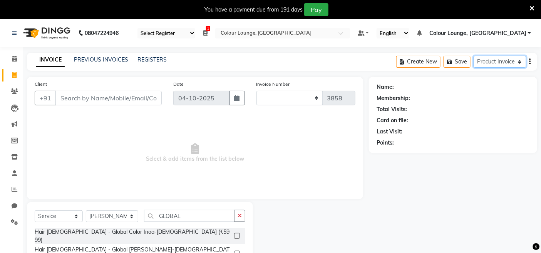
select select "product"
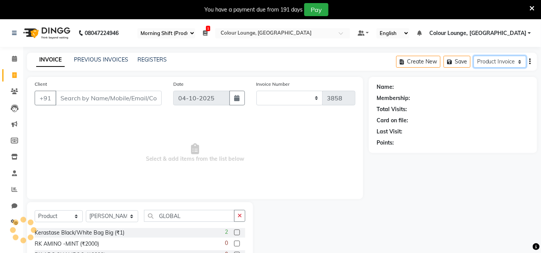
type input "0257"
select select "8016"
click at [156, 97] on input "Client" at bounding box center [108, 98] width 106 height 15
paste input "9888522761"
type input "9888522761"
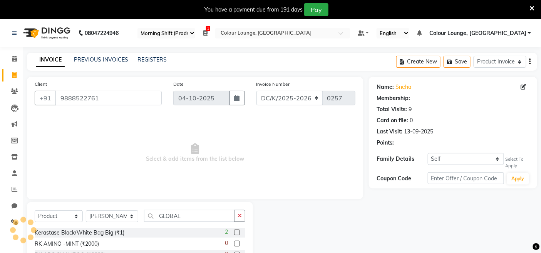
select select "1: Object"
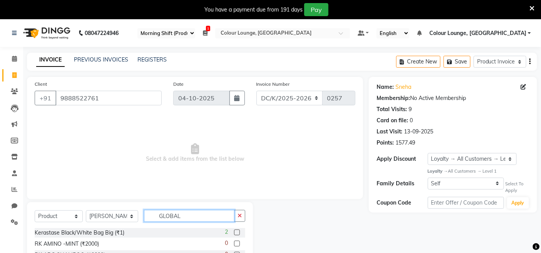
drag, startPoint x: 200, startPoint y: 215, endPoint x: 114, endPoint y: 216, distance: 85.9
click at [114, 216] on div "Select Product Select Stylist Admin Admin AKHIL ANKUSH ANSH Baljinder Colour Lo…" at bounding box center [140, 219] width 211 height 18
type input "884486456311"
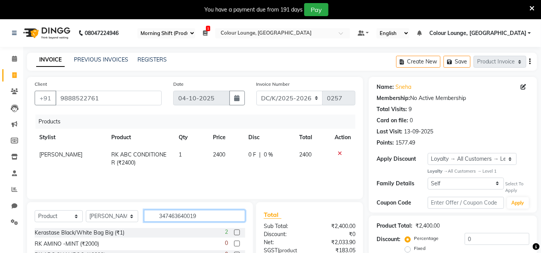
type input "3474636400195"
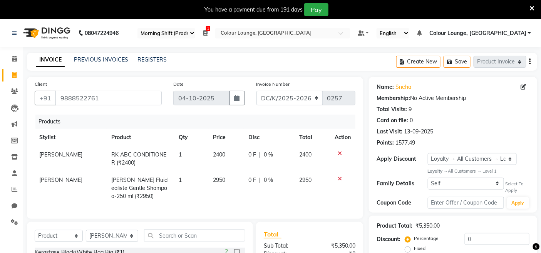
click at [244, 188] on td "0 F | 0 %" at bounding box center [269, 189] width 51 height 34
select select "70123"
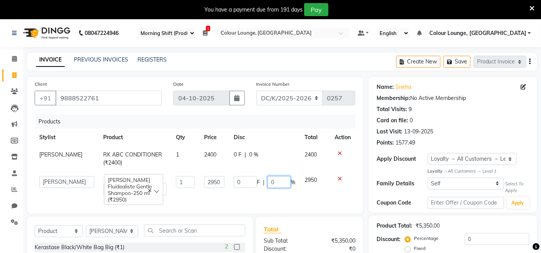
drag, startPoint x: 278, startPoint y: 182, endPoint x: 267, endPoint y: 182, distance: 11.9
click at [268, 182] on input "0" at bounding box center [279, 182] width 23 height 12
type input "10.49"
click at [292, 192] on td "0 F | 10.49 %" at bounding box center [264, 186] width 71 height 29
select select "70123"
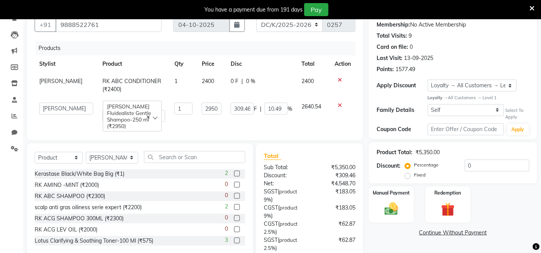
scroll to position [126, 0]
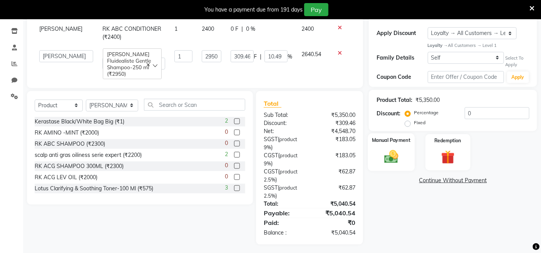
click at [406, 153] on div "Manual Payment" at bounding box center [391, 153] width 47 height 38
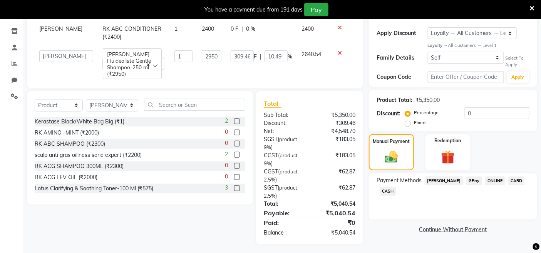
click at [395, 191] on span "CASH" at bounding box center [388, 191] width 17 height 9
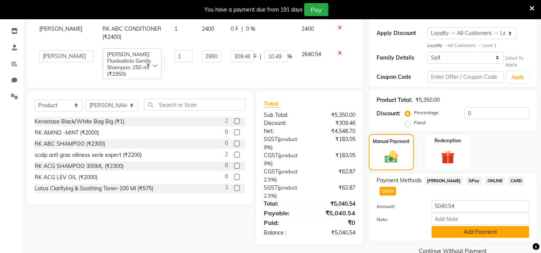
click at [436, 231] on button "Add Payment" at bounding box center [481, 232] width 98 height 12
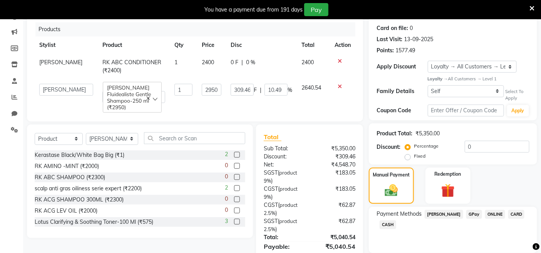
scroll to position [191, 0]
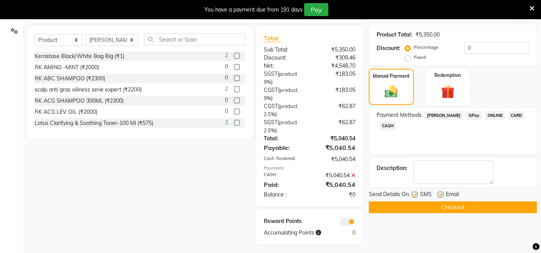
click at [433, 201] on div "Send Details On SMS Email Checkout" at bounding box center [453, 202] width 168 height 23
click at [434, 211] on button "Checkout" at bounding box center [453, 208] width 168 height 12
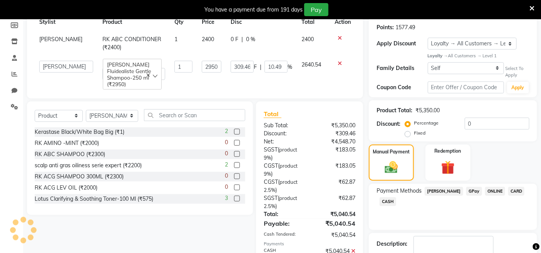
scroll to position [20, 0]
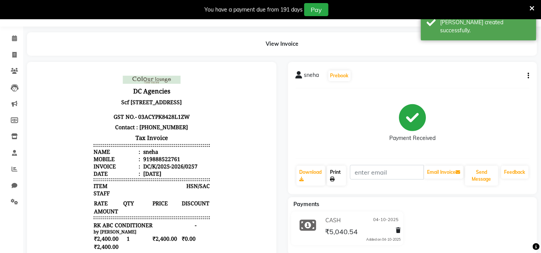
click at [334, 170] on link "Print" at bounding box center [336, 176] width 19 height 20
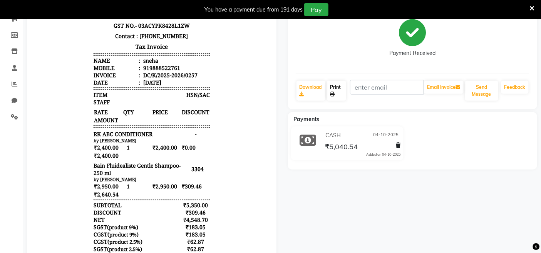
scroll to position [106, 0]
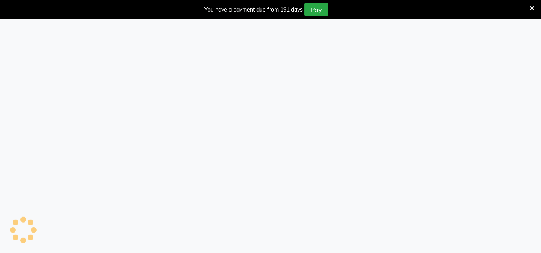
select select "75"
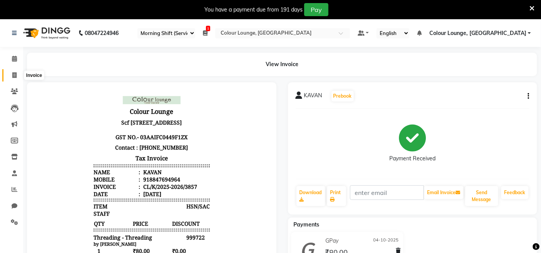
click at [11, 74] on span at bounding box center [14, 75] width 13 height 9
select select "service"
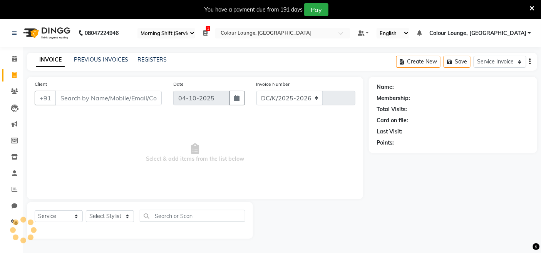
select select "8015"
type input "3859"
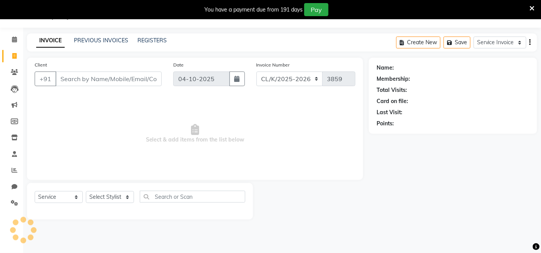
click at [116, 72] on input "Client" at bounding box center [108, 79] width 106 height 15
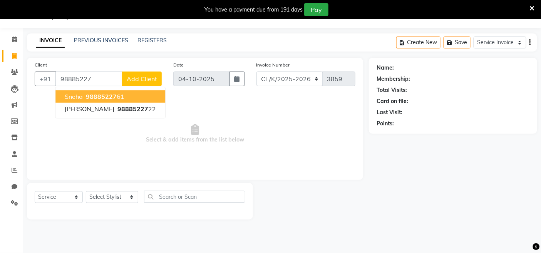
click at [116, 97] on ngb-highlight "98885227 61" at bounding box center [104, 97] width 40 height 8
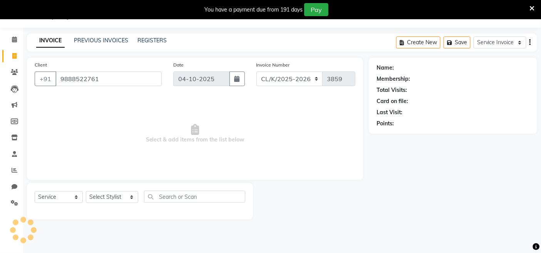
type input "9888522761"
select select "1: Object"
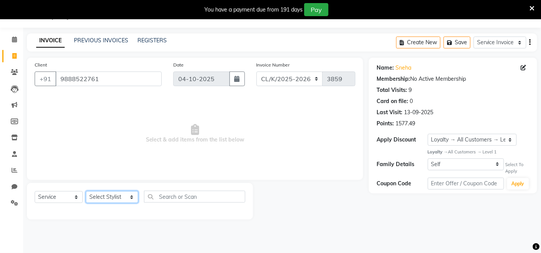
click at [121, 199] on select "Select Stylist Admin Admin AKHIL ANKUSH ANSH Baljinder Colour Lounge, Kabir Par…" at bounding box center [112, 197] width 52 height 12
select select "70123"
click at [86, 192] on select "Select Stylist Admin Admin AKHIL ANKUSH ANSH Baljinder Colour Lounge, Kabir Par…" at bounding box center [112, 197] width 52 height 12
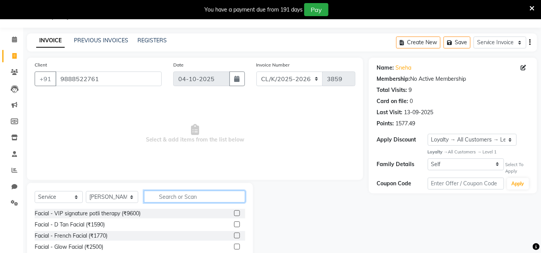
click at [193, 197] on input "text" at bounding box center [194, 197] width 101 height 12
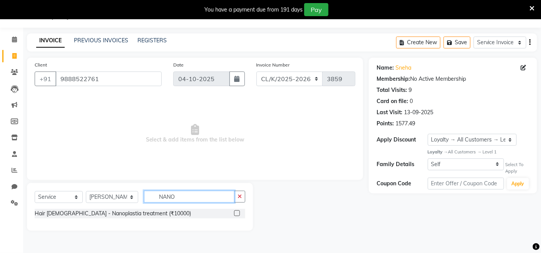
type input "NANO"
click at [237, 213] on label at bounding box center [237, 214] width 6 height 6
click at [237, 213] on input "checkbox" at bounding box center [236, 213] width 5 height 5
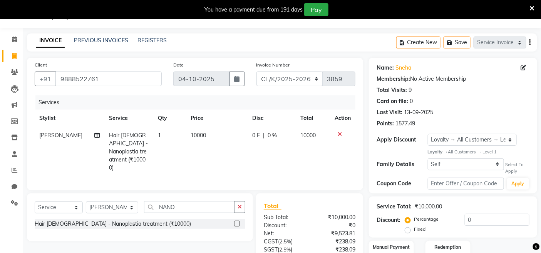
checkbox input "false"
click at [219, 158] on td "10000" at bounding box center [217, 152] width 62 height 50
select select "70123"
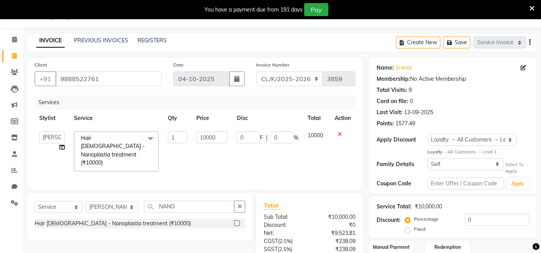
click at [224, 145] on td "10000" at bounding box center [212, 151] width 40 height 49
drag, startPoint x: 211, startPoint y: 138, endPoint x: 162, endPoint y: 136, distance: 49.3
click at [163, 137] on tr "Admin Admin AKHIL ANKUSH ANSH Baljinder Colour Lounge, Kabir Park Colour Lounge…" at bounding box center [195, 151] width 321 height 49
type input "4"
type input "7000"
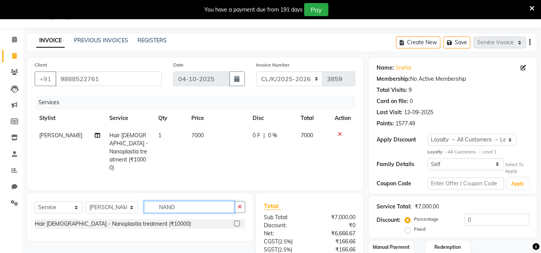
drag, startPoint x: 223, startPoint y: 201, endPoint x: 121, endPoint y: 206, distance: 101.4
click at [121, 206] on div "Select Service Membership Package Voucher Prepaid Gift Card Select Stylist Admi…" at bounding box center [140, 210] width 211 height 18
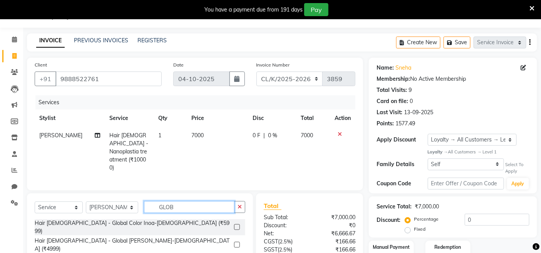
type input "GLOB"
click at [236, 225] on label at bounding box center [237, 228] width 6 height 6
click at [236, 225] on input "checkbox" at bounding box center [236, 227] width 5 height 5
checkbox input "true"
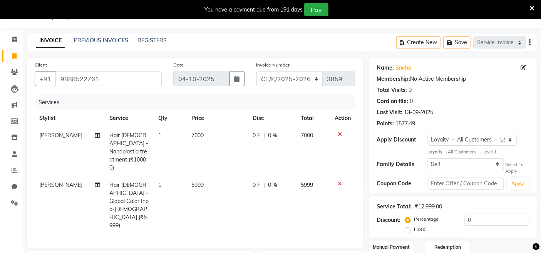
click at [220, 177] on td "5999" at bounding box center [217, 206] width 61 height 58
select select "70123"
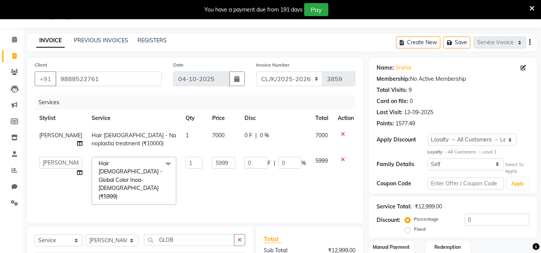
checkbox input "false"
drag, startPoint x: 221, startPoint y: 163, endPoint x: 200, endPoint y: 159, distance: 21.9
click at [208, 159] on td "5999" at bounding box center [224, 181] width 32 height 57
type input "2"
type input "3000"
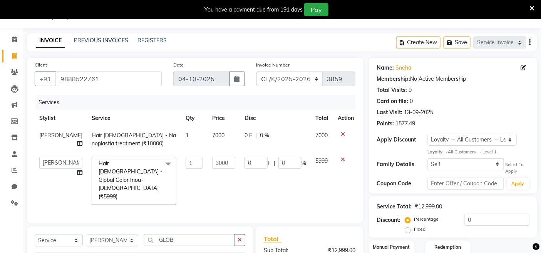
click at [266, 187] on td "0 F | 0 %" at bounding box center [275, 181] width 71 height 57
select select "70123"
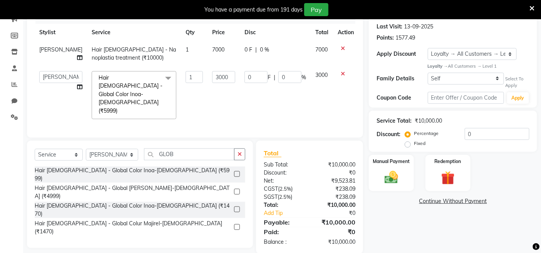
scroll to position [107, 0]
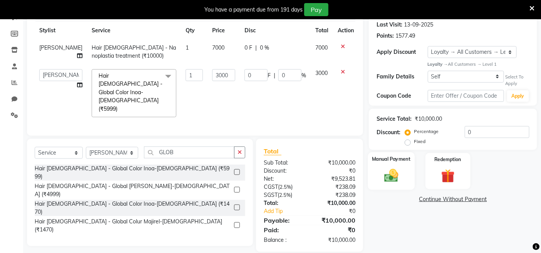
click at [386, 176] on img at bounding box center [391, 176] width 23 height 16
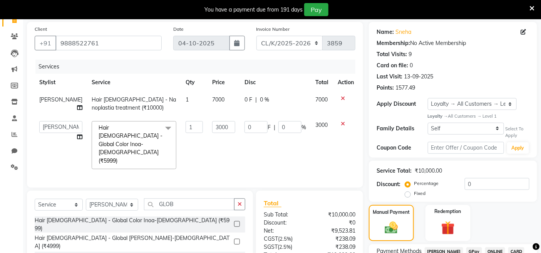
scroll to position [22, 0]
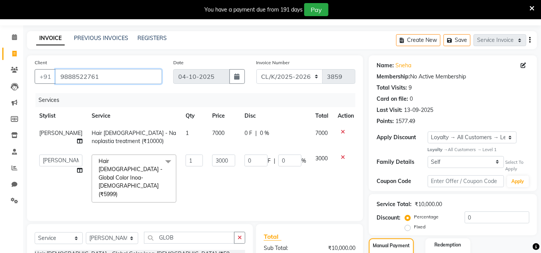
drag, startPoint x: 72, startPoint y: 74, endPoint x: 61, endPoint y: 75, distance: 11.3
click at [61, 75] on input "9888522761" at bounding box center [108, 76] width 106 height 15
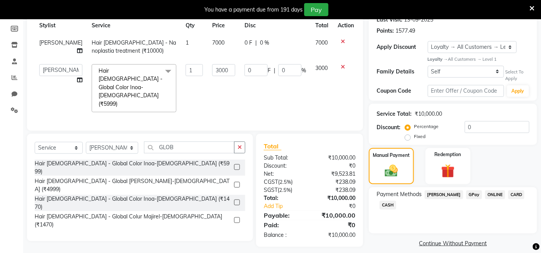
scroll to position [119, 0]
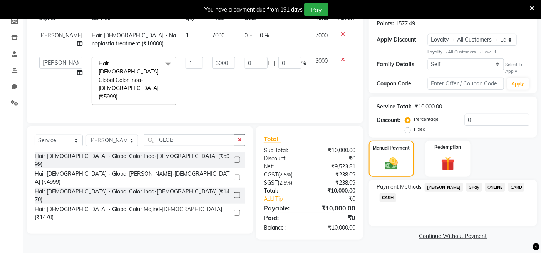
click at [333, 187] on div "₹10,000.00" at bounding box center [336, 191] width 52 height 8
click at [391, 199] on span "CASH" at bounding box center [388, 198] width 17 height 9
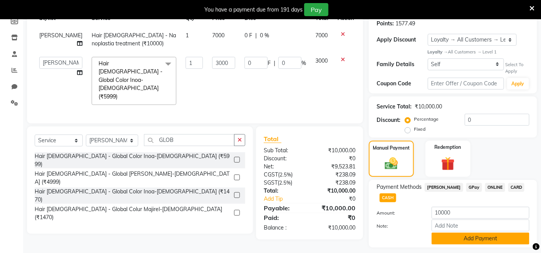
click at [433, 233] on button "Add Payment" at bounding box center [481, 239] width 98 height 12
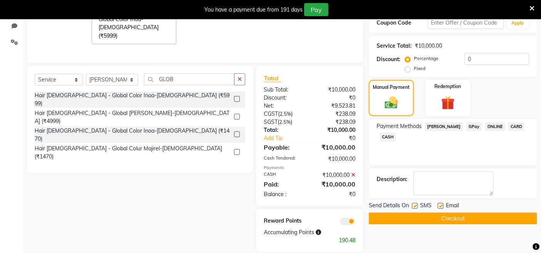
click at [438, 224] on button "Checkout" at bounding box center [453, 219] width 168 height 12
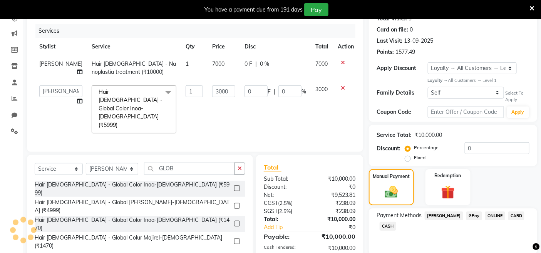
scroll to position [9, 0]
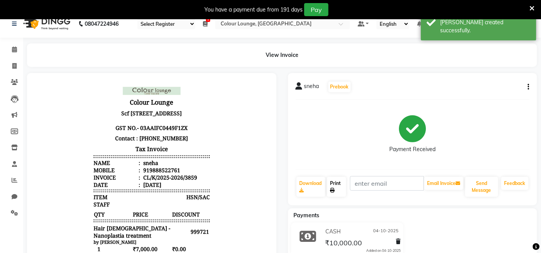
click at [342, 179] on link "Print" at bounding box center [336, 187] width 19 height 20
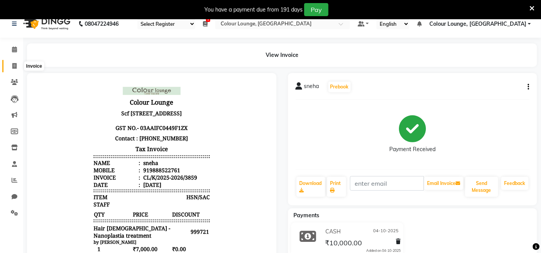
click at [8, 62] on span at bounding box center [14, 66] width 13 height 9
select select "service"
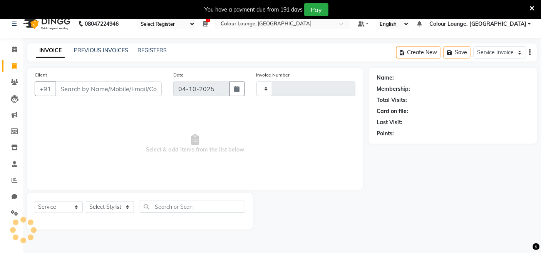
scroll to position [19, 0]
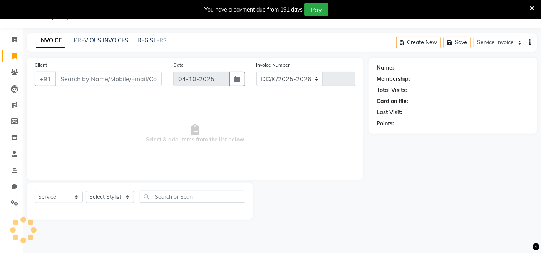
select select "8015"
type input "3860"
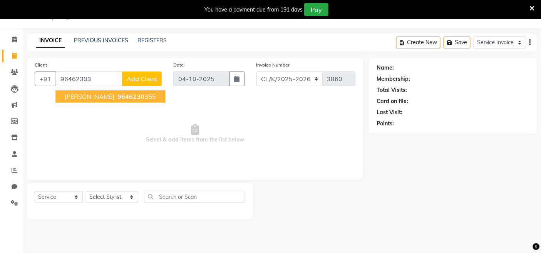
click at [100, 91] on button "dipali 96462303 55" at bounding box center [110, 97] width 110 height 12
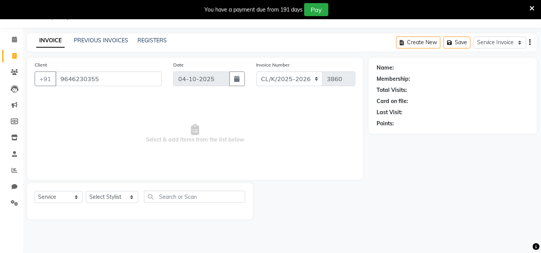
type input "9646230355"
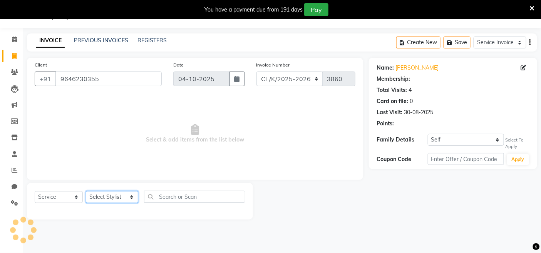
click at [105, 194] on select "Select Stylist Admin Admin AKHIL ANKUSH ANSH Baljinder Colour Lounge, Kabir Par…" at bounding box center [112, 197] width 52 height 12
select select "1: Object"
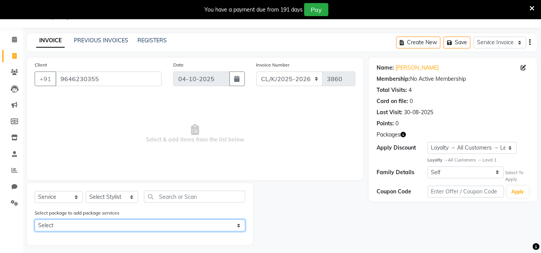
drag, startPoint x: 145, startPoint y: 229, endPoint x: 141, endPoint y: 225, distance: 5.7
click at [145, 229] on select "Select 7 foot massge" at bounding box center [140, 226] width 211 height 12
select select "1: Object"
click at [35, 220] on select "Select 7 foot massge" at bounding box center [140, 226] width 211 height 12
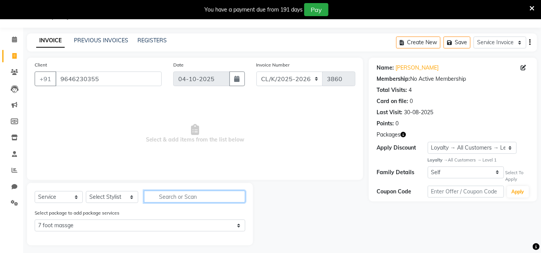
click at [183, 201] on input "text" at bounding box center [194, 197] width 101 height 12
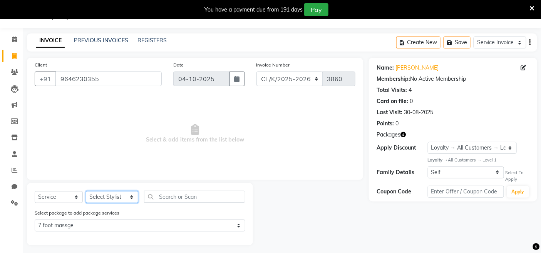
click at [111, 193] on select "Select Stylist Admin Admin AKHIL ANKUSH ANSH Baljinder Colour Lounge, Kabir Par…" at bounding box center [112, 197] width 52 height 12
select select "70118"
click at [86, 192] on select "Select Stylist Admin Admin AKHIL ANKUSH ANSH Baljinder Colour Lounge, Kabir Par…" at bounding box center [112, 197] width 52 height 12
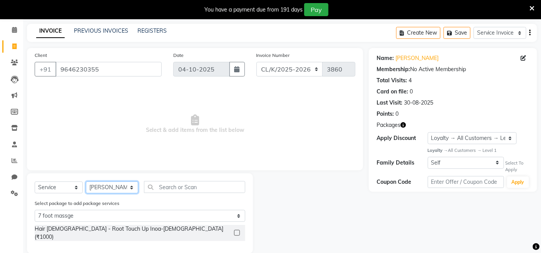
scroll to position [34, 0]
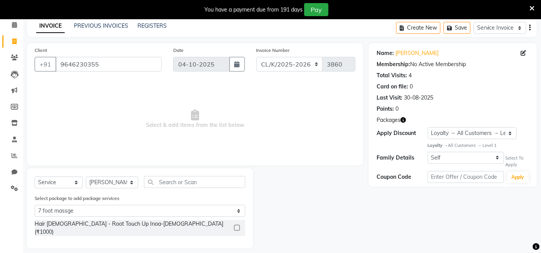
click at [234, 225] on label at bounding box center [237, 228] width 6 height 6
click at [234, 226] on input "checkbox" at bounding box center [236, 228] width 5 height 5
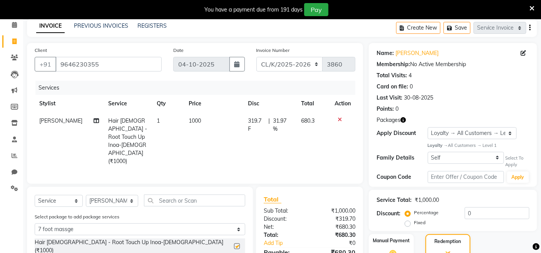
checkbox input "false"
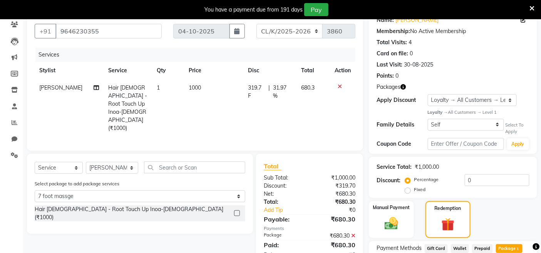
scroll to position [201, 0]
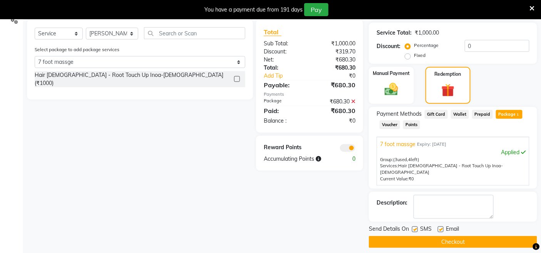
click at [416, 236] on button "Checkout" at bounding box center [453, 242] width 168 height 12
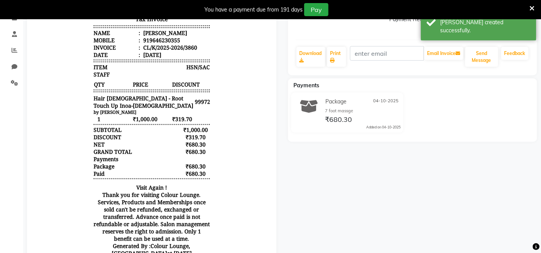
scroll to position [30, 0]
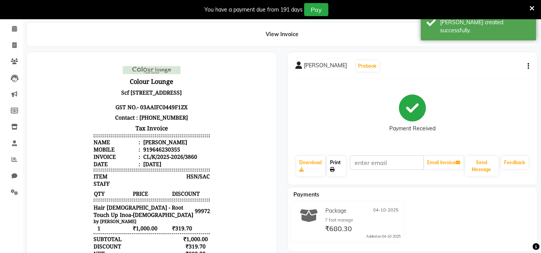
click at [343, 162] on link "Print" at bounding box center [336, 166] width 19 height 20
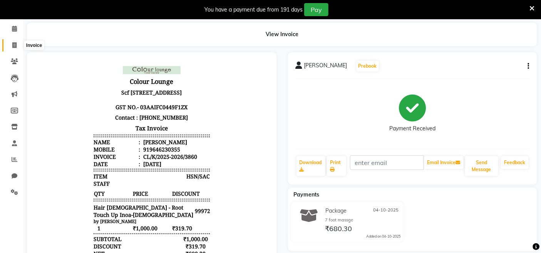
click at [16, 43] on icon at bounding box center [14, 45] width 4 height 6
select select "service"
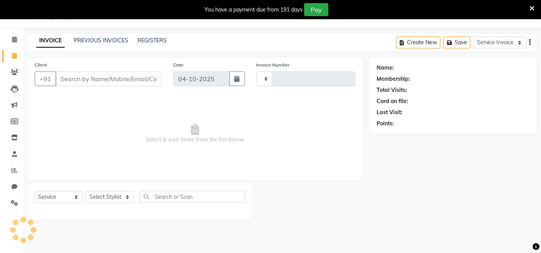
scroll to position [19, 0]
type input "3861"
select select "8015"
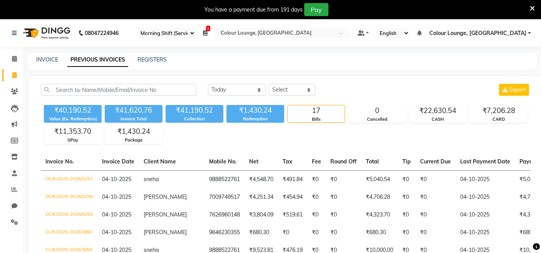
select select "75"
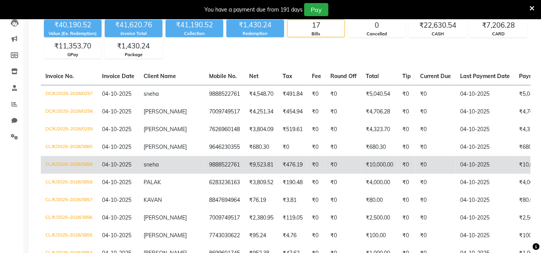
click at [146, 161] on span "sneha" at bounding box center [151, 164] width 15 height 7
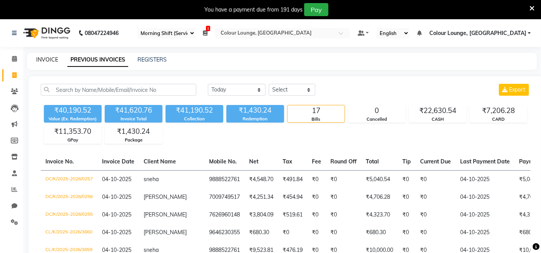
click at [44, 61] on link "INVOICE" at bounding box center [47, 59] width 22 height 7
select select "service"
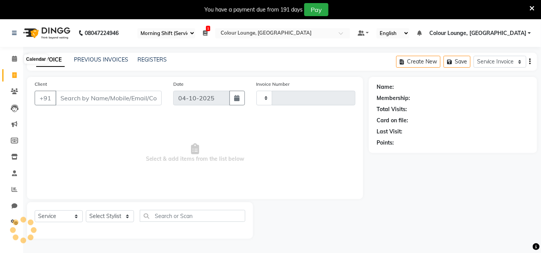
scroll to position [19, 0]
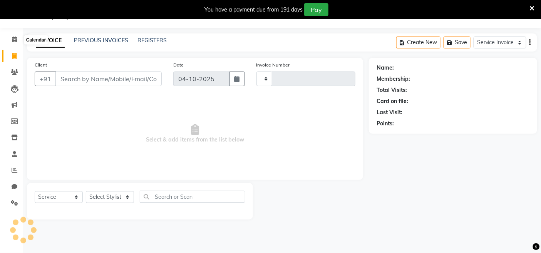
type input "3861"
select select "8015"
click at [83, 40] on link "PREVIOUS INVOICES" at bounding box center [101, 40] width 54 height 7
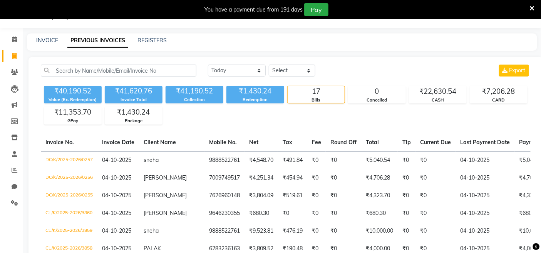
click at [44, 45] on div "INVOICE PREVIOUS INVOICES REGISTERS" at bounding box center [282, 42] width 510 height 17
click at [6, 58] on link "Invoice" at bounding box center [11, 56] width 18 height 13
select select "service"
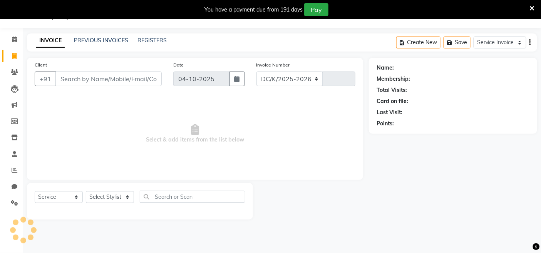
select select "8015"
type input "3861"
click at [119, 39] on link "PREVIOUS INVOICES" at bounding box center [101, 40] width 54 height 7
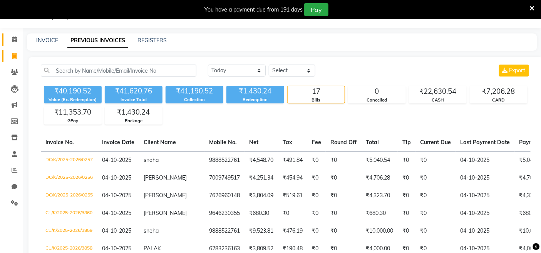
drag, startPoint x: 10, startPoint y: 32, endPoint x: 12, endPoint y: 37, distance: 5.2
click at [11, 32] on li "Calendar" at bounding box center [11, 40] width 23 height 17
click at [12, 37] on icon at bounding box center [14, 40] width 5 height 6
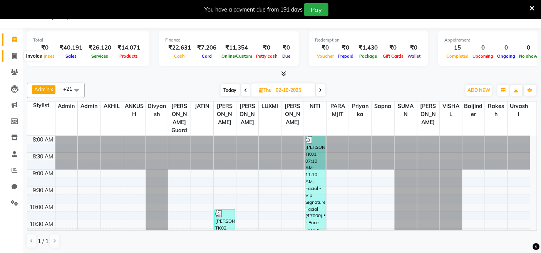
click at [13, 60] on span at bounding box center [14, 56] width 13 height 9
select select "service"
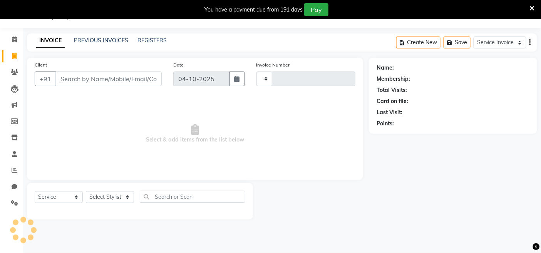
type input "3861"
select select "8015"
drag, startPoint x: 29, startPoint y: 270, endPoint x: 3, endPoint y: 270, distance: 25.4
drag, startPoint x: 3, startPoint y: 270, endPoint x: 311, endPoint y: 181, distance: 320.7
click at [311, 181] on div "Client +91 Date [DATE] Invoice Number DC/K/2025-2026 CL/K/2025-2026 3861 Select…" at bounding box center [195, 139] width 348 height 162
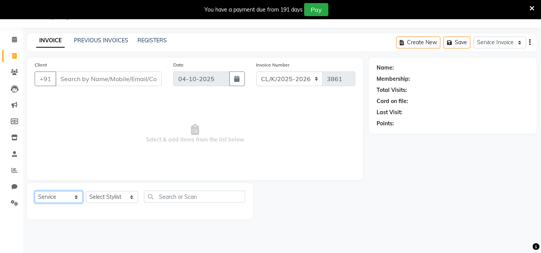
click at [76, 200] on select "Select Service Membership Package Voucher Prepaid Gift Card" at bounding box center [59, 197] width 48 height 12
select select "membership"
click at [35, 192] on select "Select Service Membership Package Voucher Prepaid Gift Card" at bounding box center [59, 197] width 48 height 12
click at [123, 195] on select "Select Stylist Admin Admin [PERSON_NAME] [PERSON_NAME] [PERSON_NAME] Colour Lou…" at bounding box center [112, 197] width 52 height 12
click at [86, 192] on select "Select Stylist Admin Admin [PERSON_NAME] [PERSON_NAME] [PERSON_NAME] Colour Lou…" at bounding box center [112, 197] width 52 height 12
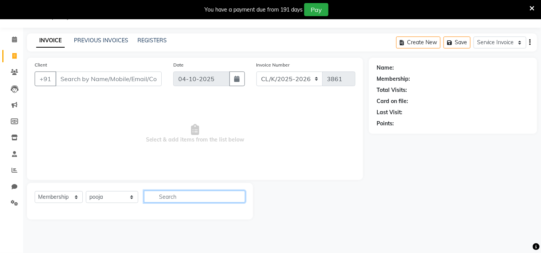
click at [174, 194] on input "text" at bounding box center [194, 197] width 101 height 12
click at [186, 198] on input "text" at bounding box center [194, 197] width 101 height 12
click at [195, 195] on input "text" at bounding box center [194, 197] width 101 height 12
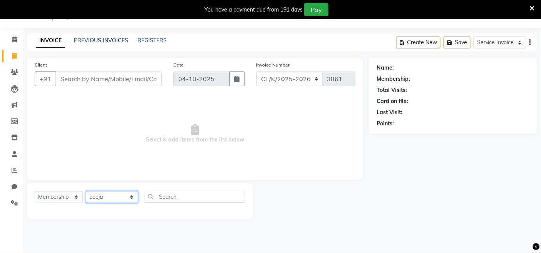
click at [112, 199] on select "Select Stylist Admin Admin [PERSON_NAME] [PERSON_NAME] [PERSON_NAME] Colour Lou…" at bounding box center [112, 197] width 52 height 12
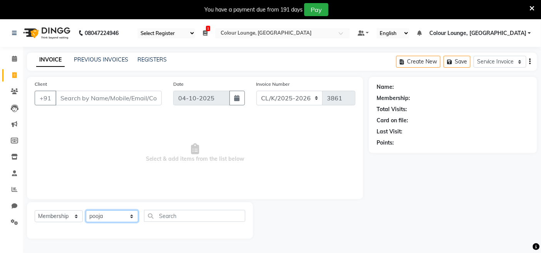
click at [109, 222] on select "Select Stylist Admin Admin [PERSON_NAME] [PERSON_NAME] [PERSON_NAME] Colour Lou…" at bounding box center [112, 217] width 52 height 12
select select "70112"
click at [86, 211] on select "Select Stylist Admin Admin [PERSON_NAME] [PERSON_NAME] [PERSON_NAME] Colour Lou…" at bounding box center [112, 217] width 52 height 12
click at [198, 216] on input "text" at bounding box center [194, 216] width 101 height 12
click at [62, 218] on select "Select Service Membership Package Voucher Prepaid Gift Card" at bounding box center [59, 217] width 48 height 12
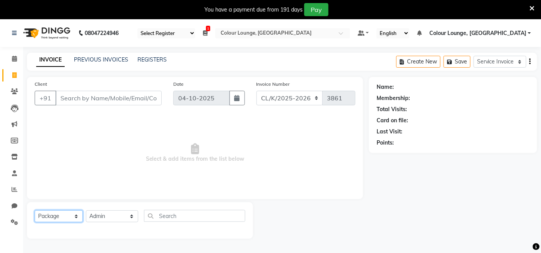
click at [35, 211] on select "Select Service Membership Package Voucher Prepaid Gift Card" at bounding box center [59, 217] width 48 height 12
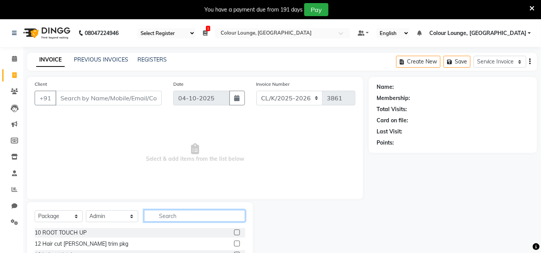
click at [193, 216] on input "text" at bounding box center [194, 216] width 101 height 12
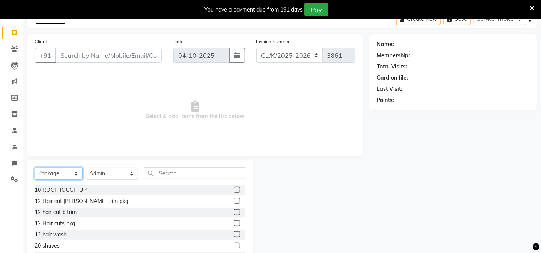
click at [68, 178] on select "Select Service Membership Package Voucher Prepaid Gift Card" at bounding box center [59, 174] width 48 height 12
click at [35, 168] on select "Select Service Membership Package Voucher Prepaid Gift Card" at bounding box center [59, 174] width 48 height 12
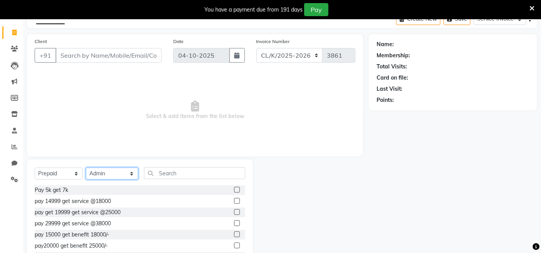
click at [111, 175] on select "Select Stylist Admin Admin [PERSON_NAME] [PERSON_NAME] [PERSON_NAME] Colour Lou…" at bounding box center [112, 174] width 52 height 12
click at [60, 177] on select "Select Service Membership Package Voucher Prepaid Gift Card" at bounding box center [59, 174] width 48 height 12
select select "service"
click at [35, 168] on select "Select Service Membership Package Voucher Prepaid Gift Card" at bounding box center [59, 174] width 48 height 12
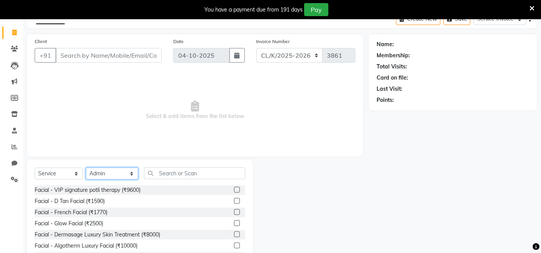
click at [121, 172] on select "Select Stylist Admin Admin [PERSON_NAME] [PERSON_NAME] [PERSON_NAME] Colour Lou…" at bounding box center [112, 174] width 52 height 12
select select
click at [86, 180] on select "Select Stylist Admin Admin [PERSON_NAME] [PERSON_NAME] [PERSON_NAME] Colour Lou…" at bounding box center [112, 174] width 52 height 12
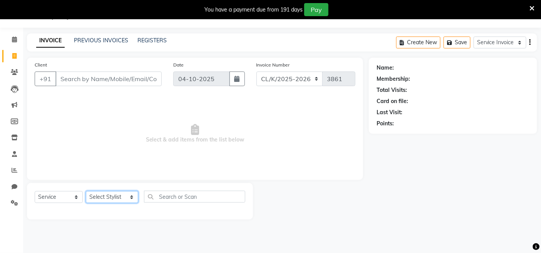
scroll to position [19, 0]
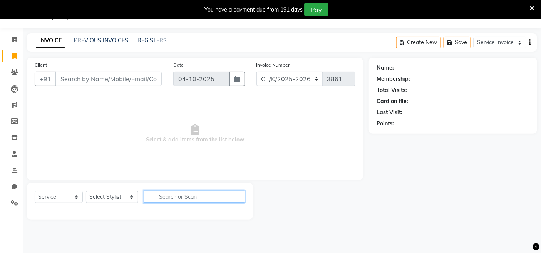
click at [172, 196] on input "text" at bounding box center [194, 197] width 101 height 12
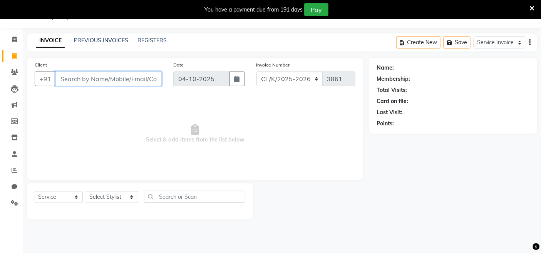
click at [137, 74] on input "Client" at bounding box center [108, 79] width 106 height 15
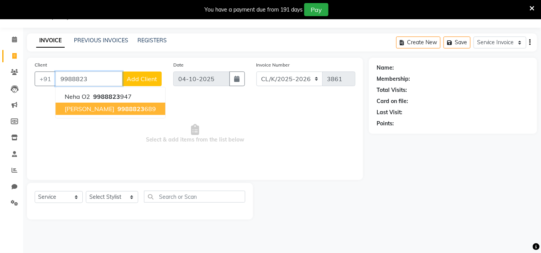
click at [107, 107] on span "[PERSON_NAME]" at bounding box center [90, 109] width 50 height 8
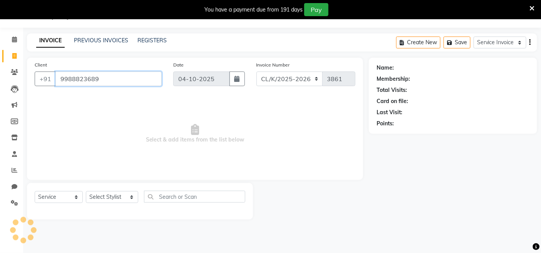
type input "9988823689"
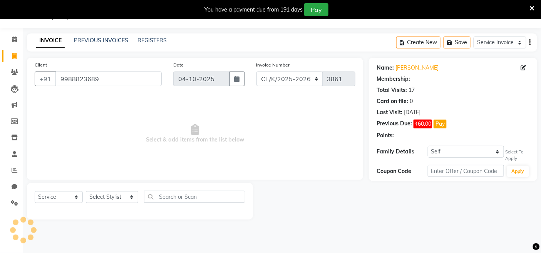
select select "1: Object"
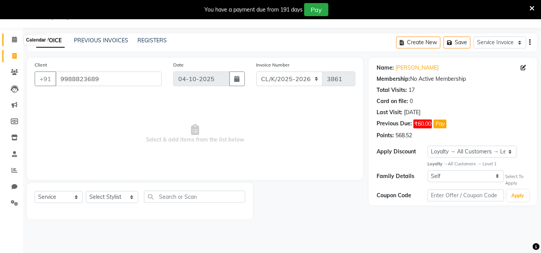
click at [9, 37] on span at bounding box center [14, 39] width 13 height 9
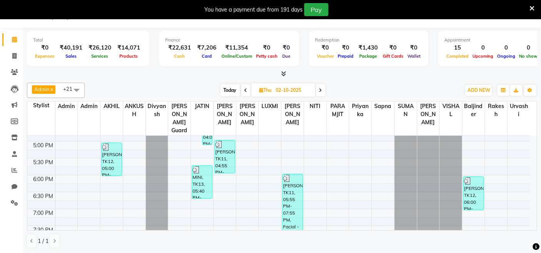
scroll to position [347, 0]
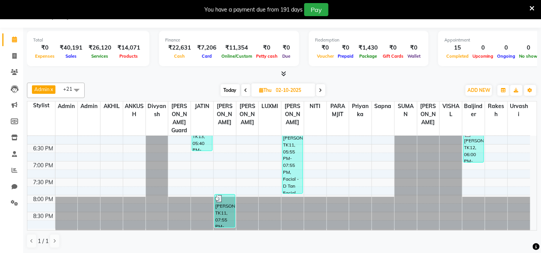
click at [186, 187] on div "8:00 AM 8:30 AM 9:00 AM 9:30 AM 10:00 AM 10:30 AM 11:00 AM 11:30 AM 12:00 PM 12…" at bounding box center [278, 9] width 503 height 440
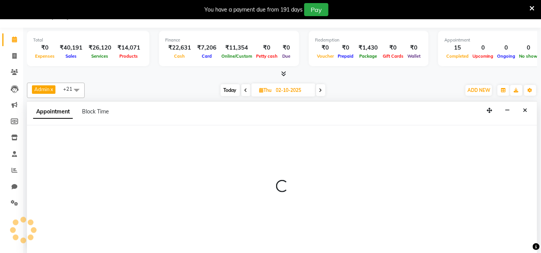
select select "79673"
select select "1170"
select select "tentative"
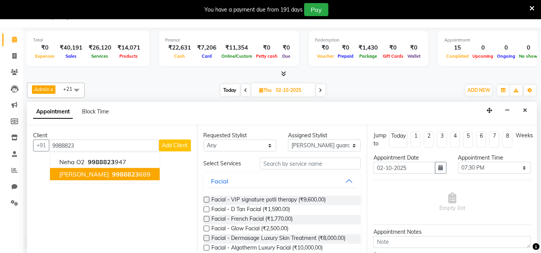
click at [89, 176] on span "[PERSON_NAME]" at bounding box center [84, 175] width 50 height 8
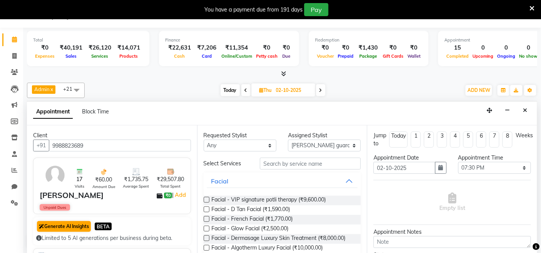
type input "9988823689"
click at [78, 226] on button "Generate AI Insights" at bounding box center [64, 226] width 54 height 11
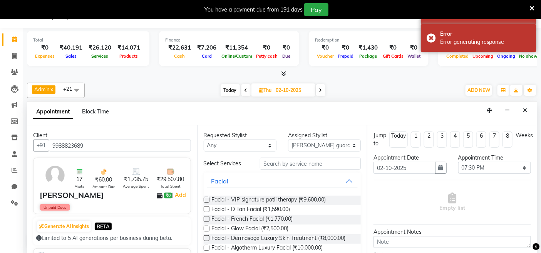
click at [533, 5] on icon at bounding box center [532, 8] width 5 height 7
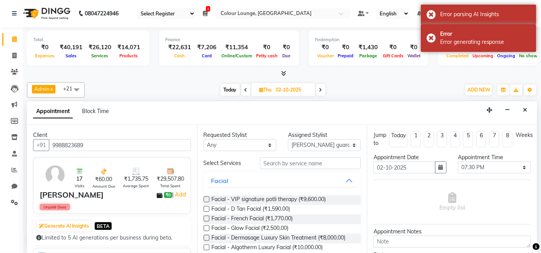
scroll to position [0, 0]
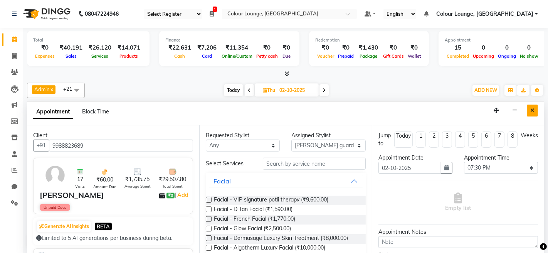
click at [532, 111] on icon "Close" at bounding box center [532, 110] width 4 height 5
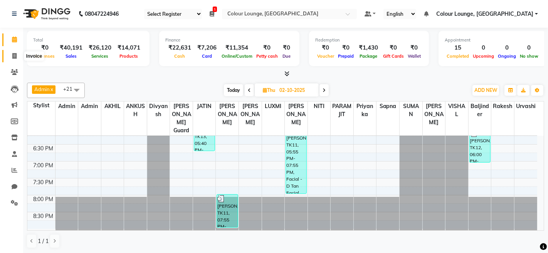
click at [8, 55] on span at bounding box center [14, 56] width 13 height 9
select select "service"
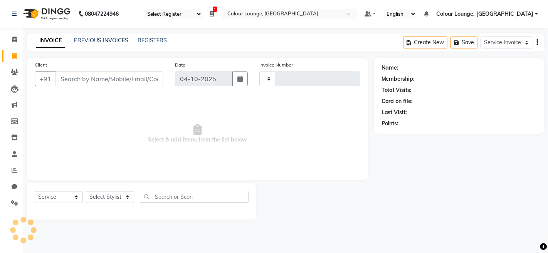
type input "3861"
select select "8015"
drag, startPoint x: 116, startPoint y: 76, endPoint x: 56, endPoint y: 130, distance: 80.2
click at [56, 129] on span "Select & add items from the list below" at bounding box center [197, 134] width 325 height 77
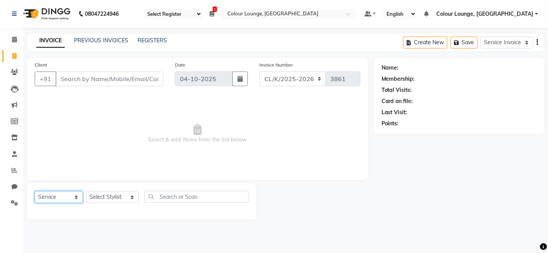
click at [51, 195] on select "Select Service Membership Package Voucher Prepaid Gift Card" at bounding box center [59, 197] width 48 height 12
click at [35, 192] on select "Select Service Membership Package Voucher Prepaid Gift Card" at bounding box center [59, 197] width 48 height 12
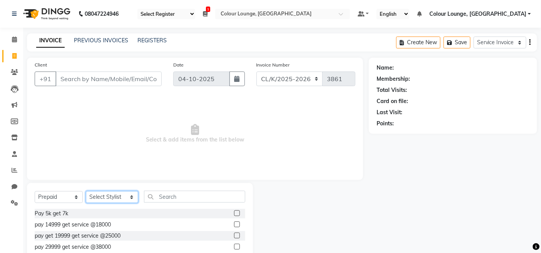
click at [102, 197] on select "Select Stylist Admin Admin [PERSON_NAME] [PERSON_NAME] [PERSON_NAME] Colour Lou…" at bounding box center [112, 197] width 52 height 12
click at [55, 195] on select "Select Service Membership Package Voucher Prepaid Gift Card" at bounding box center [59, 197] width 48 height 12
select select "select"
click at [35, 192] on select "Select Service Membership Package Voucher Prepaid Gift Card" at bounding box center [59, 197] width 48 height 12
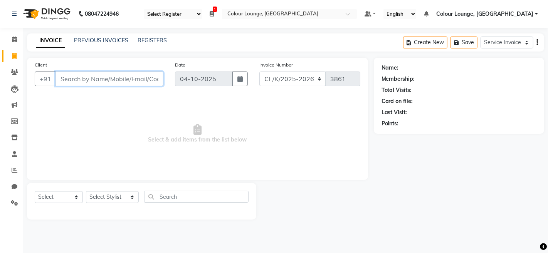
drag, startPoint x: 149, startPoint y: 79, endPoint x: 155, endPoint y: 79, distance: 5.8
click at [149, 80] on input "Client" at bounding box center [109, 79] width 108 height 15
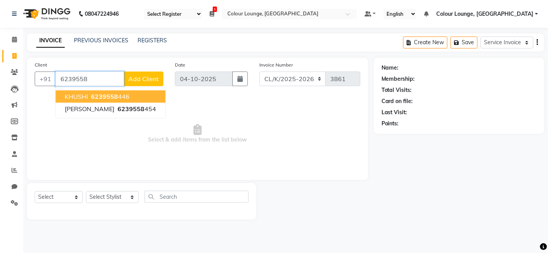
click at [136, 94] on button "KHUSHI 6239558 446" at bounding box center [110, 97] width 110 height 12
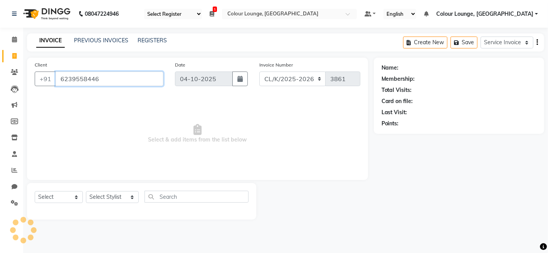
type input "6239558446"
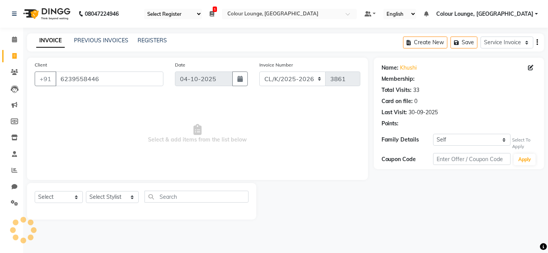
select select "1: Object"
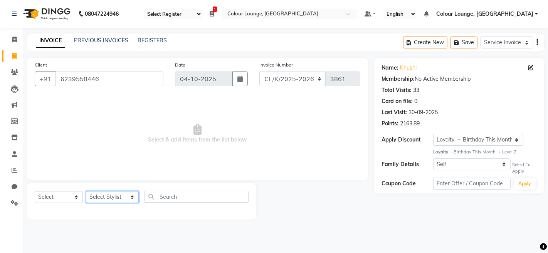
click at [123, 193] on select "Select Stylist Admin Admin [PERSON_NAME] [PERSON_NAME] [PERSON_NAME] Colour Lou…" at bounding box center [112, 197] width 53 height 12
select select "70119"
click at [86, 192] on select "Select Stylist Admin Admin [PERSON_NAME] [PERSON_NAME] [PERSON_NAME] Colour Lou…" at bounding box center [112, 197] width 53 height 12
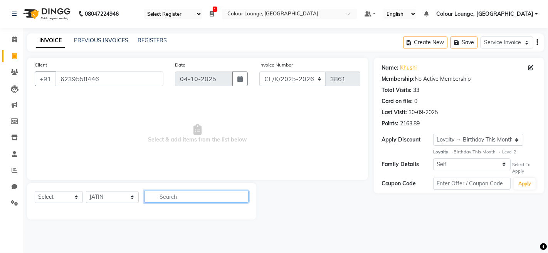
click at [202, 198] on input "text" at bounding box center [196, 197] width 104 height 12
type input "BLOW DR"
drag, startPoint x: 202, startPoint y: 199, endPoint x: 126, endPoint y: 191, distance: 76.2
click at [124, 193] on div "Select Service Membership Package Voucher Prepaid Gift Card Select Stylist Admi…" at bounding box center [142, 200] width 214 height 18
type input "BLOW"
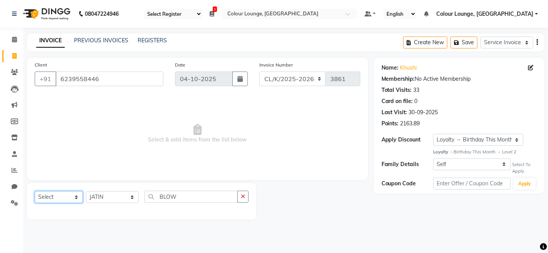
click at [60, 198] on select "Select Service Membership Package Voucher Prepaid Gift Card" at bounding box center [59, 197] width 48 height 12
select select "service"
click at [35, 192] on select "Select Service Membership Package Voucher Prepaid Gift Card" at bounding box center [59, 197] width 48 height 12
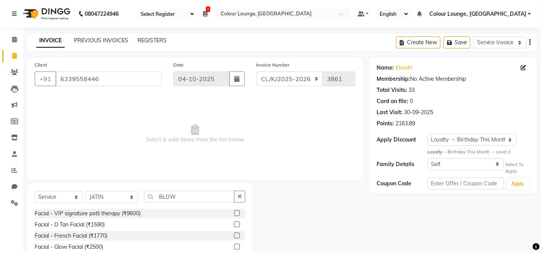
drag, startPoint x: 196, startPoint y: 207, endPoint x: 191, endPoint y: 195, distance: 13.3
click at [196, 206] on div "Select Service Membership Package Voucher Prepaid Gift Card Select Stylist Admi…" at bounding box center [140, 200] width 211 height 18
click at [191, 195] on input "BLOW" at bounding box center [189, 197] width 91 height 12
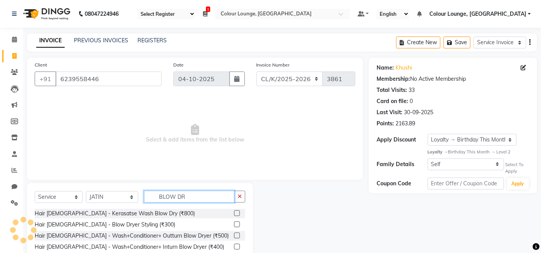
type input "BLOW DR"
click at [237, 226] on label at bounding box center [237, 225] width 6 height 6
click at [237, 226] on input "checkbox" at bounding box center [236, 225] width 5 height 5
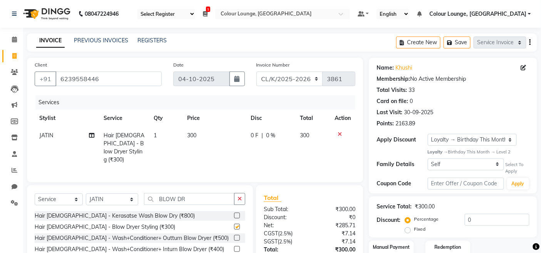
checkbox input "false"
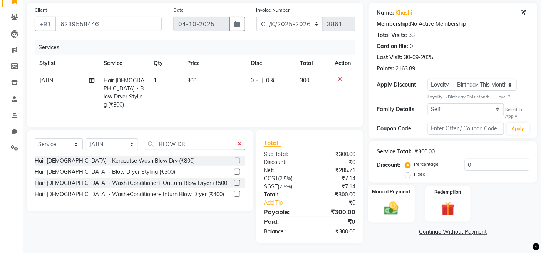
click at [394, 202] on img at bounding box center [391, 209] width 23 height 16
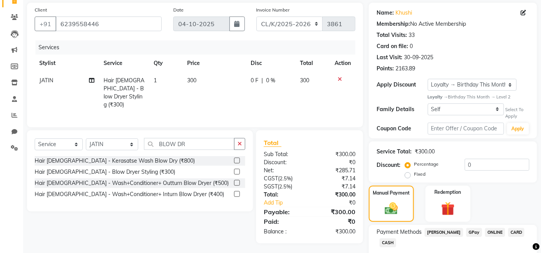
scroll to position [100, 0]
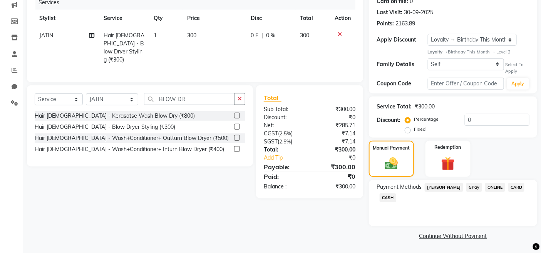
click at [389, 202] on span "CASH" at bounding box center [388, 198] width 17 height 9
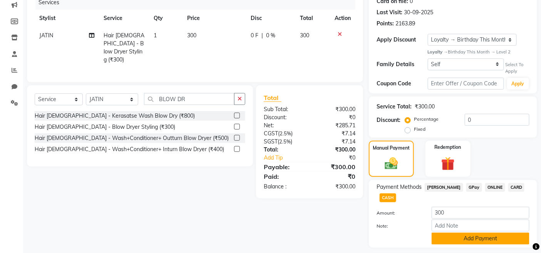
click at [445, 240] on button "Add Payment" at bounding box center [481, 239] width 98 height 12
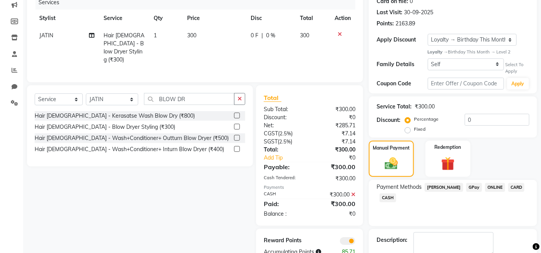
scroll to position [144, 0]
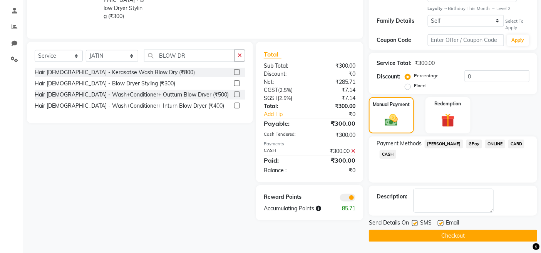
click at [449, 240] on button "Checkout" at bounding box center [453, 236] width 168 height 12
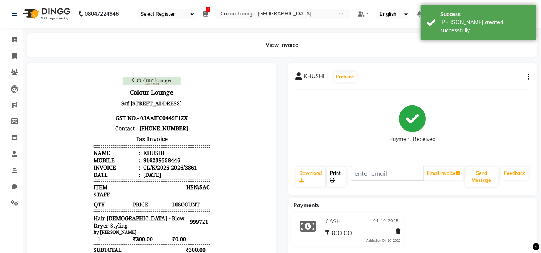
click at [337, 183] on link "Print" at bounding box center [336, 177] width 19 height 20
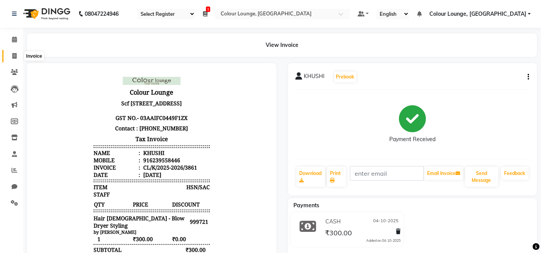
click at [15, 54] on icon at bounding box center [14, 56] width 4 height 6
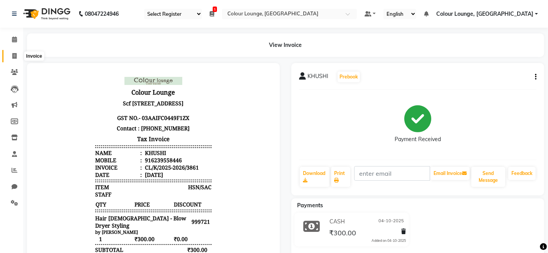
select select "service"
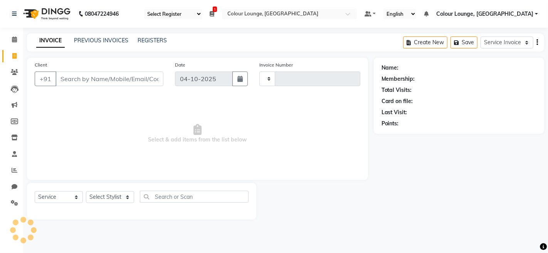
type input "3862"
select select "8015"
click at [107, 196] on select "Select Stylist" at bounding box center [110, 197] width 48 height 12
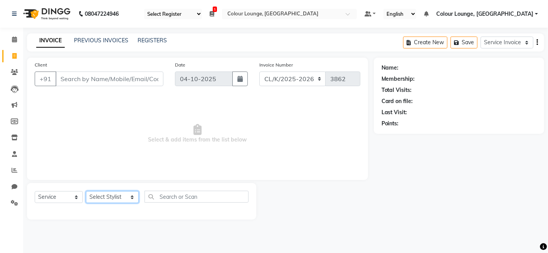
select select "70113"
click at [86, 192] on select "Select Stylist Admin Admin [PERSON_NAME] [PERSON_NAME] [PERSON_NAME] Colour Lou…" at bounding box center [112, 197] width 53 height 12
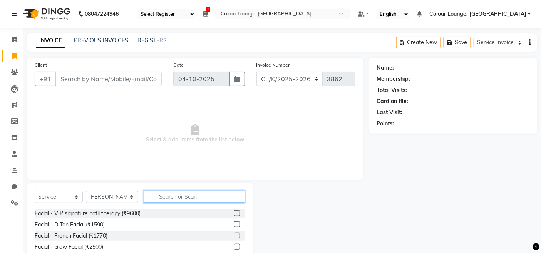
click at [167, 198] on input "text" at bounding box center [194, 197] width 101 height 12
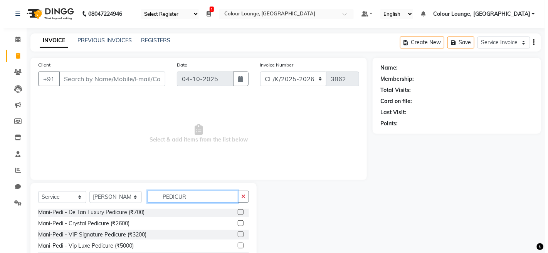
scroll to position [43, 0]
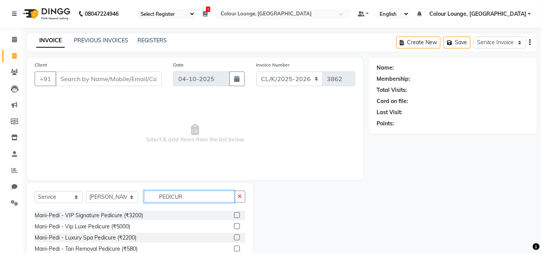
type input "PEDICUR"
click at [234, 237] on label at bounding box center [237, 238] width 6 height 6
click at [234, 237] on input "checkbox" at bounding box center [236, 238] width 5 height 5
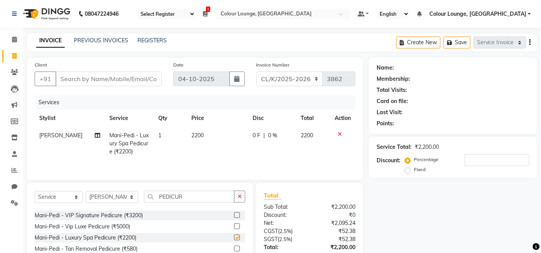
checkbox input "false"
click at [121, 157] on td "Mani-Pedi - Luxury Spa Pedicure (₹2200)" at bounding box center [129, 144] width 49 height 34
select select "70113"
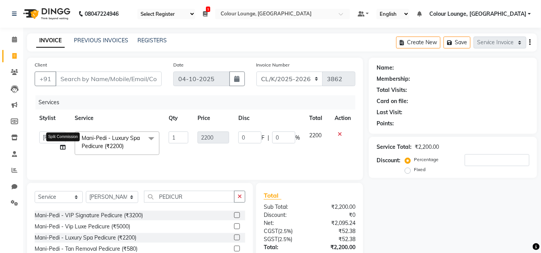
click at [62, 147] on icon at bounding box center [62, 147] width 5 height 5
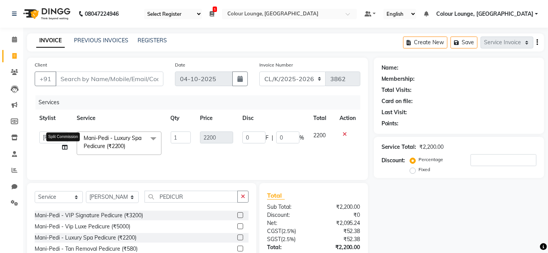
select select "70113"
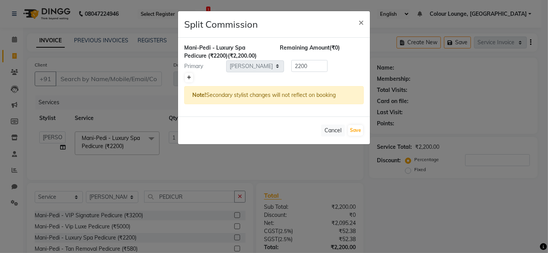
click at [190, 78] on icon at bounding box center [189, 77] width 4 height 5
type input "1100"
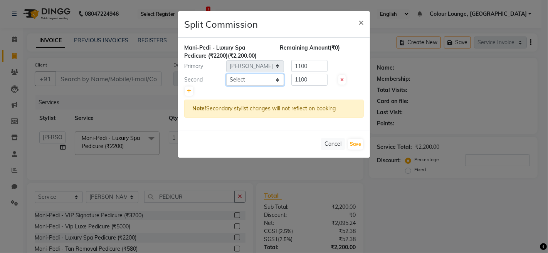
click at [243, 85] on select "Select Admin Admin [PERSON_NAME] [PERSON_NAME] [PERSON_NAME] Colour Lounge, [GE…" at bounding box center [255, 80] width 58 height 12
select select "70114"
click at [226, 74] on select "Select Admin Admin [PERSON_NAME] [PERSON_NAME] [PERSON_NAME] Colour Lounge, [GE…" at bounding box center [255, 80] width 58 height 12
click at [357, 141] on button "Save" at bounding box center [355, 144] width 15 height 11
select select "Select"
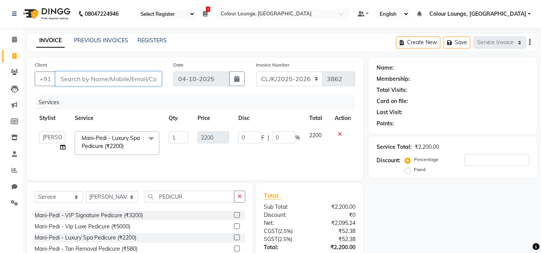
click at [141, 72] on input "Client" at bounding box center [108, 79] width 106 height 15
click at [282, 136] on input "0" at bounding box center [283, 138] width 23 height 12
type input "50"
click at [121, 77] on input "Client" at bounding box center [108, 79] width 106 height 15
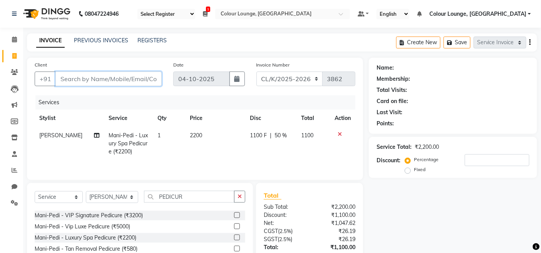
type input "6"
type input "0"
type input "6280134214"
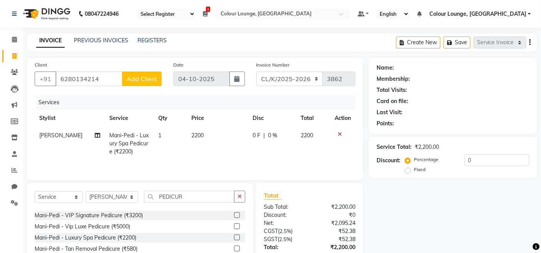
click at [145, 80] on span "Add Client" at bounding box center [142, 79] width 30 height 8
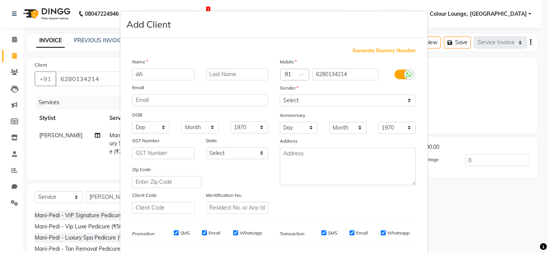
type input "d"
type input "DANISH"
click at [300, 96] on select "Select [DEMOGRAPHIC_DATA] [DEMOGRAPHIC_DATA] Other Prefer Not To Say" at bounding box center [348, 101] width 136 height 12
select select "[DEMOGRAPHIC_DATA]"
click at [280, 95] on select "Select [DEMOGRAPHIC_DATA] [DEMOGRAPHIC_DATA] Other Prefer Not To Say" at bounding box center [348, 101] width 136 height 12
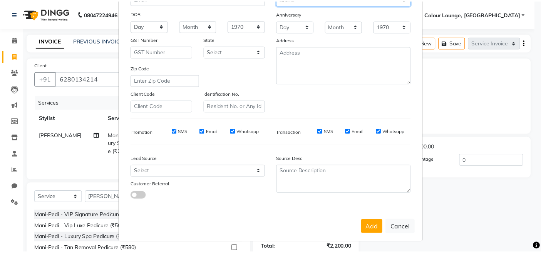
scroll to position [102, 0]
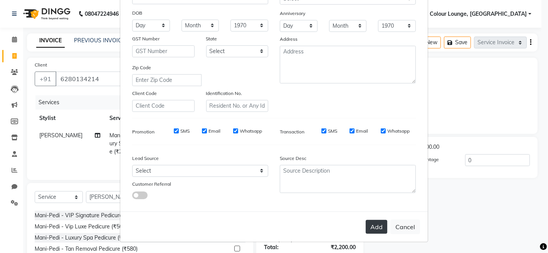
click at [374, 233] on button "Add" at bounding box center [377, 227] width 22 height 14
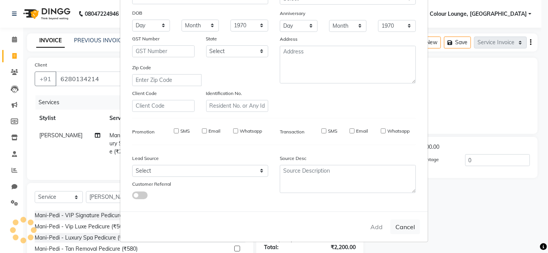
select select
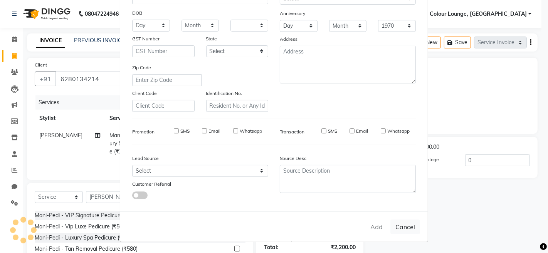
select select
checkbox input "false"
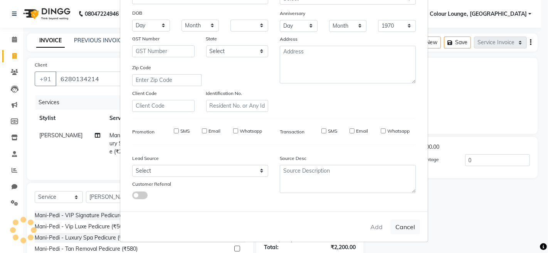
checkbox input "false"
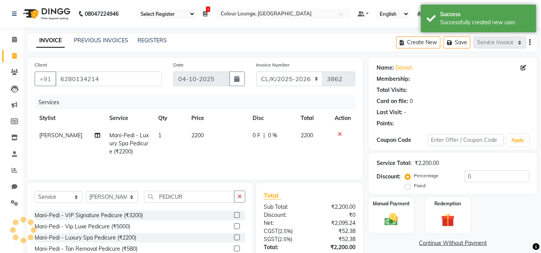
select select "1: Object"
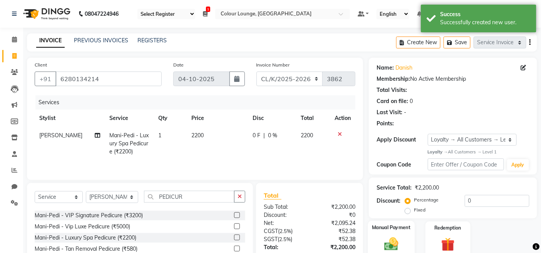
scroll to position [55, 0]
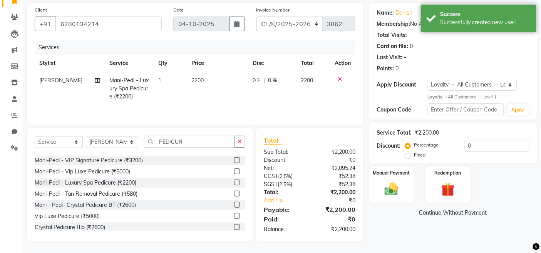
click at [263, 86] on td "0 F | 0 %" at bounding box center [272, 89] width 48 height 34
select select "70113"
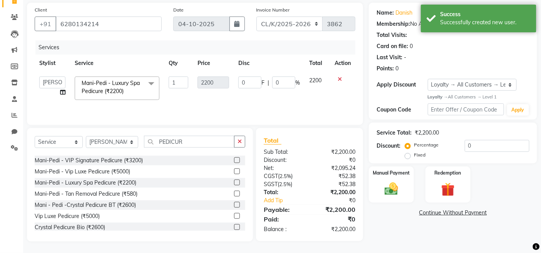
scroll to position [55, 0]
drag, startPoint x: 281, startPoint y: 80, endPoint x: 271, endPoint y: 82, distance: 10.6
click at [271, 82] on div "0 F | 0 %" at bounding box center [269, 83] width 62 height 12
type input "50"
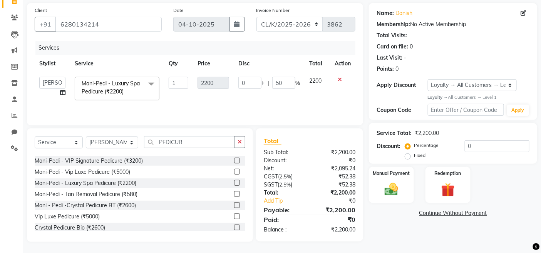
click at [60, 93] on td "Admin Admin [PERSON_NAME] [PERSON_NAME] [PERSON_NAME] Colour Lounge, [GEOGRAPHI…" at bounding box center [52, 88] width 35 height 33
select select "70113"
click at [64, 93] on icon at bounding box center [62, 92] width 5 height 5
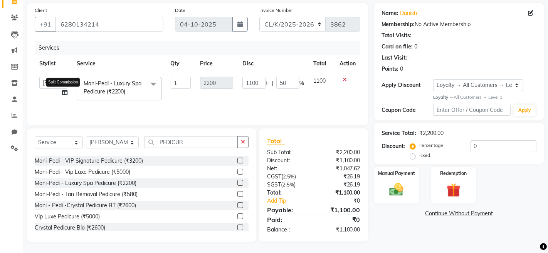
select select "70113"
select select "70114"
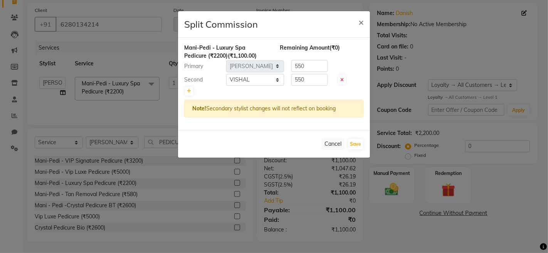
click at [352, 151] on div "Cancel Save" at bounding box center [274, 144] width 192 height 28
click at [364, 141] on div "Cancel Save" at bounding box center [274, 144] width 192 height 28
click at [362, 142] on button "Save" at bounding box center [355, 144] width 15 height 11
select select "Select"
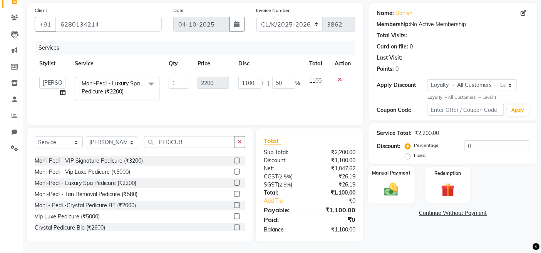
click at [387, 177] on div "Manual Payment" at bounding box center [391, 185] width 47 height 38
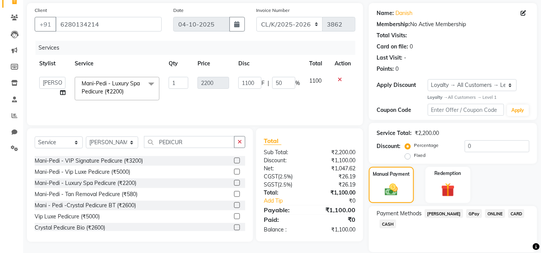
click at [466, 213] on span "GPay" at bounding box center [474, 214] width 16 height 9
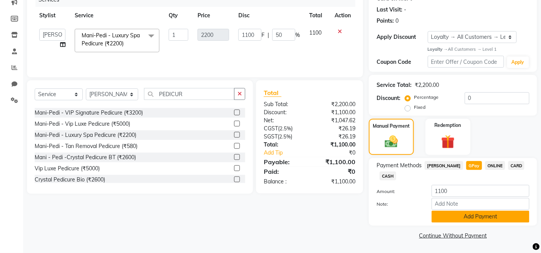
click at [470, 216] on button "Add Payment" at bounding box center [481, 217] width 98 height 12
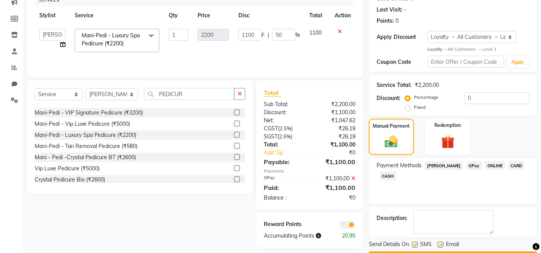
scroll to position [124, 0]
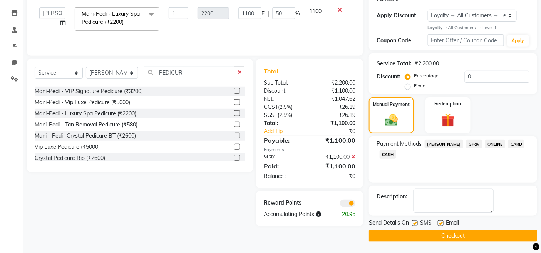
click at [472, 231] on button "Checkout" at bounding box center [453, 236] width 168 height 12
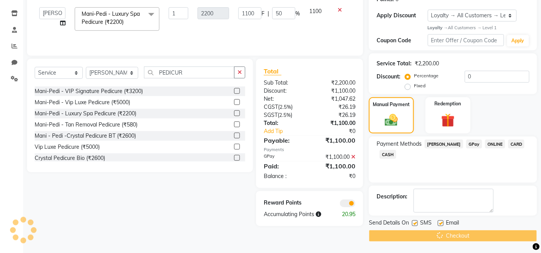
scroll to position [0, 0]
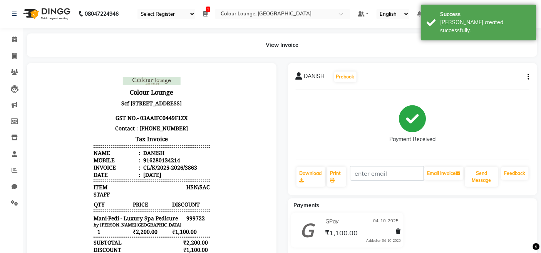
click at [342, 166] on div "Print" at bounding box center [336, 177] width 20 height 22
click at [342, 176] on link "Print" at bounding box center [336, 177] width 19 height 20
click at [16, 55] on icon at bounding box center [14, 56] width 4 height 6
select select "service"
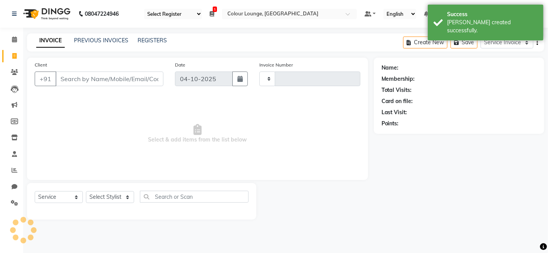
type input "3864"
select select "8015"
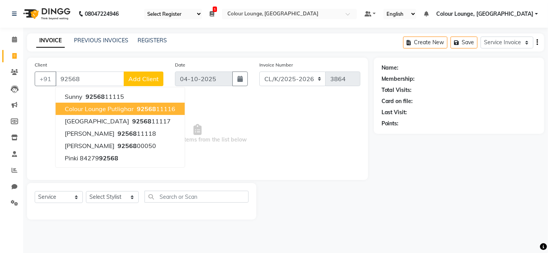
click at [129, 111] on span "Colour Lounge Putlighar" at bounding box center [99, 109] width 69 height 8
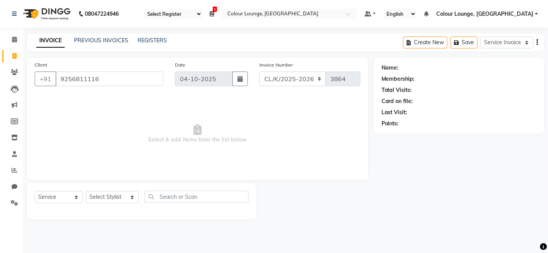
type input "9256811116"
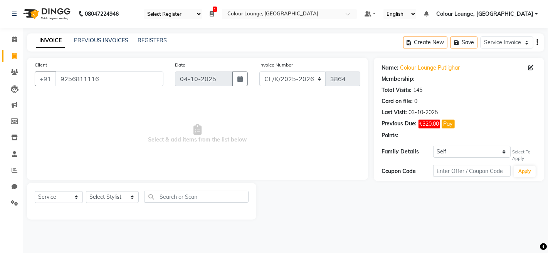
select select "1: Object"
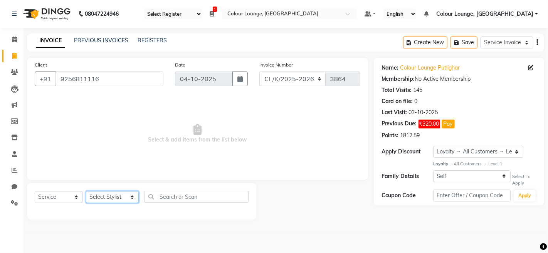
click at [91, 197] on select "Select Stylist Admin Admin [PERSON_NAME] [PERSON_NAME] [PERSON_NAME] Colour Lou…" at bounding box center [112, 197] width 53 height 12
select select "76896"
click at [86, 192] on select "Select Stylist Admin Admin [PERSON_NAME] [PERSON_NAME] [PERSON_NAME] Colour Lou…" at bounding box center [112, 197] width 53 height 12
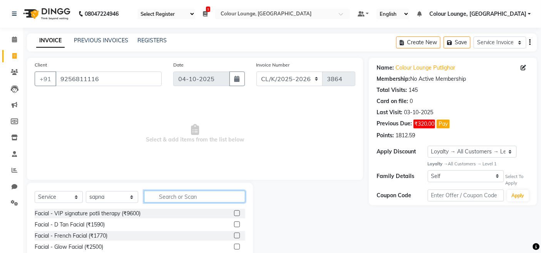
click at [154, 199] on input "text" at bounding box center [194, 197] width 101 height 12
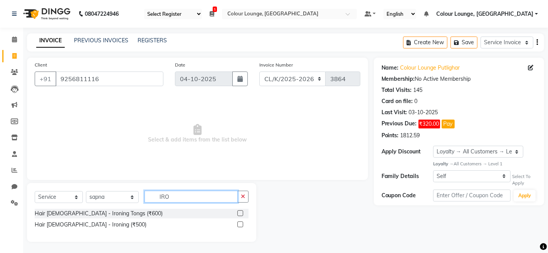
type input "IRO"
click at [241, 214] on label at bounding box center [240, 214] width 6 height 6
click at [241, 214] on input "checkbox" at bounding box center [239, 213] width 5 height 5
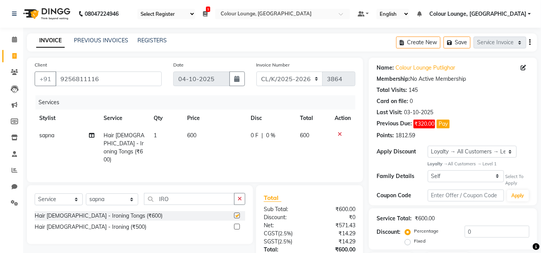
checkbox input "false"
click at [188, 135] on span "600" at bounding box center [192, 135] width 9 height 7
select select "76896"
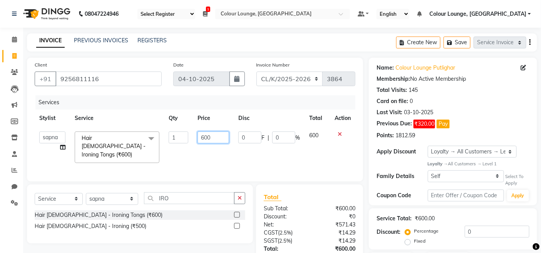
click at [203, 136] on input "600" at bounding box center [214, 138] width 32 height 12
type input "700"
click at [213, 151] on td "700" at bounding box center [213, 147] width 41 height 41
select select "76896"
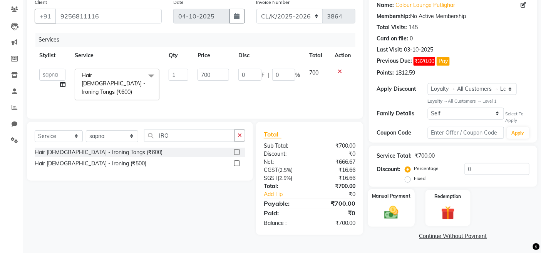
click at [372, 206] on div "Manual Payment" at bounding box center [391, 208] width 47 height 38
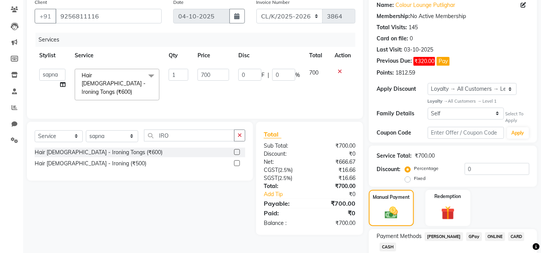
scroll to position [106, 0]
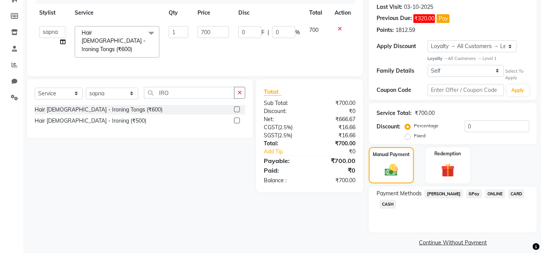
click at [386, 207] on span "CASH" at bounding box center [388, 204] width 17 height 9
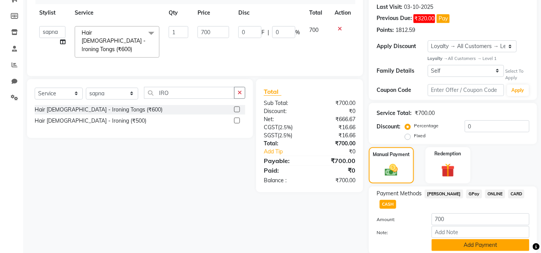
click at [432, 241] on button "Add Payment" at bounding box center [481, 246] width 98 height 12
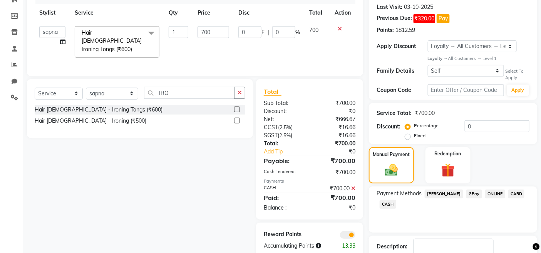
scroll to position [156, 0]
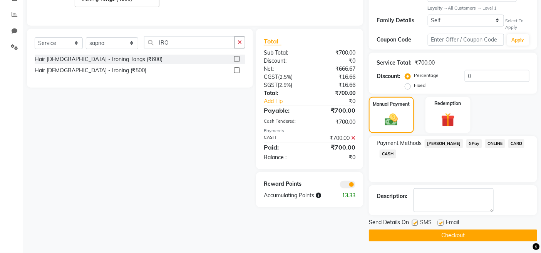
click at [416, 232] on button "Checkout" at bounding box center [453, 236] width 168 height 12
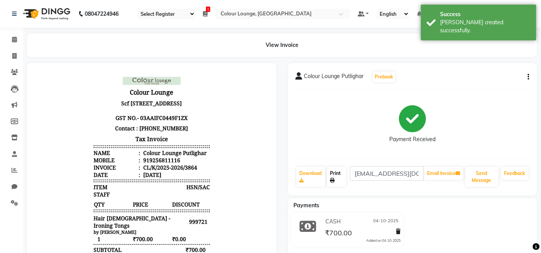
click at [340, 170] on link "Print" at bounding box center [336, 177] width 19 height 20
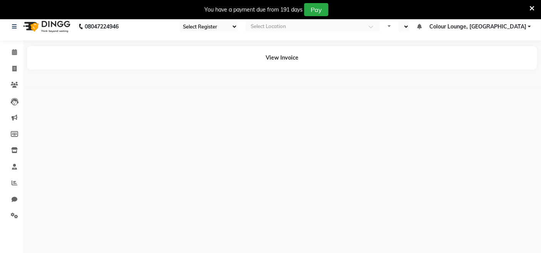
select select "75"
select select "en"
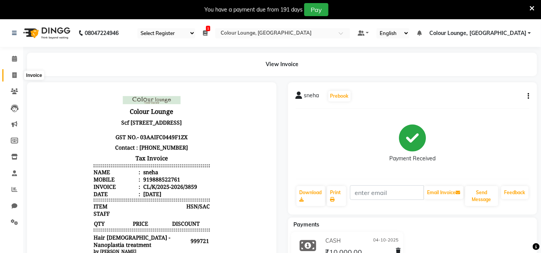
click at [17, 74] on span at bounding box center [14, 75] width 13 height 9
select select "8015"
select select "service"
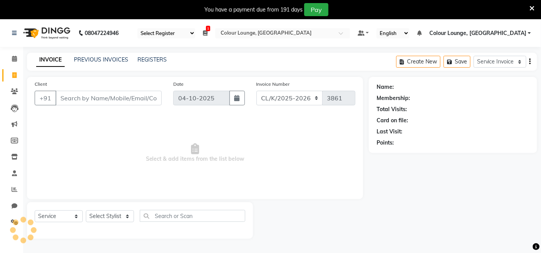
scroll to position [19, 0]
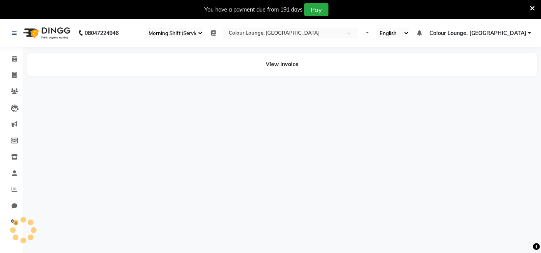
select select "75"
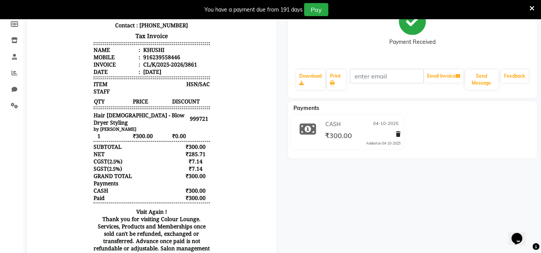
scroll to position [118, 0]
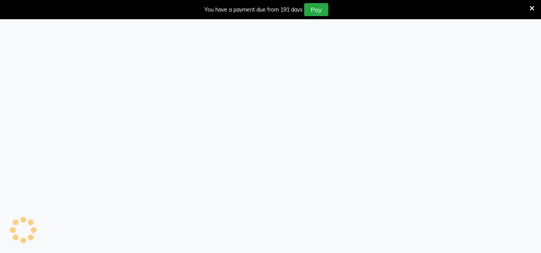
select select "75"
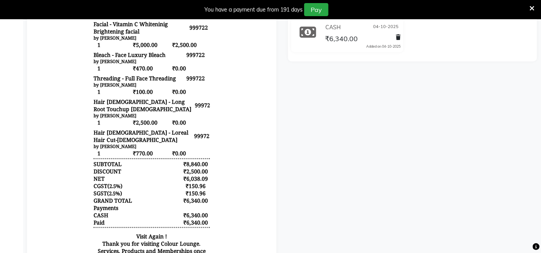
scroll to position [171, 0]
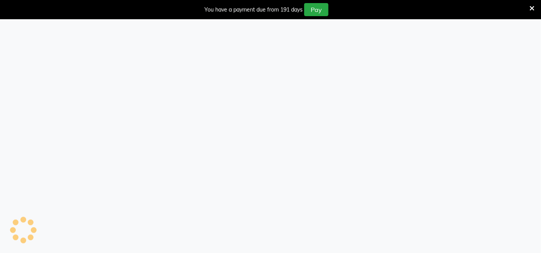
select select "75"
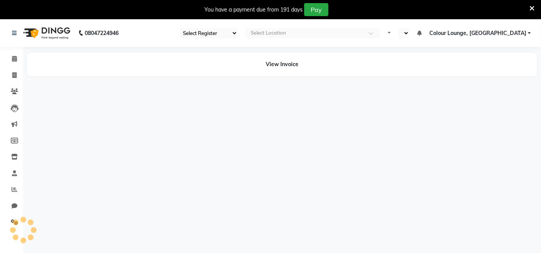
select select "75"
select select "en"
